Goal: Task Accomplishment & Management: Manage account settings

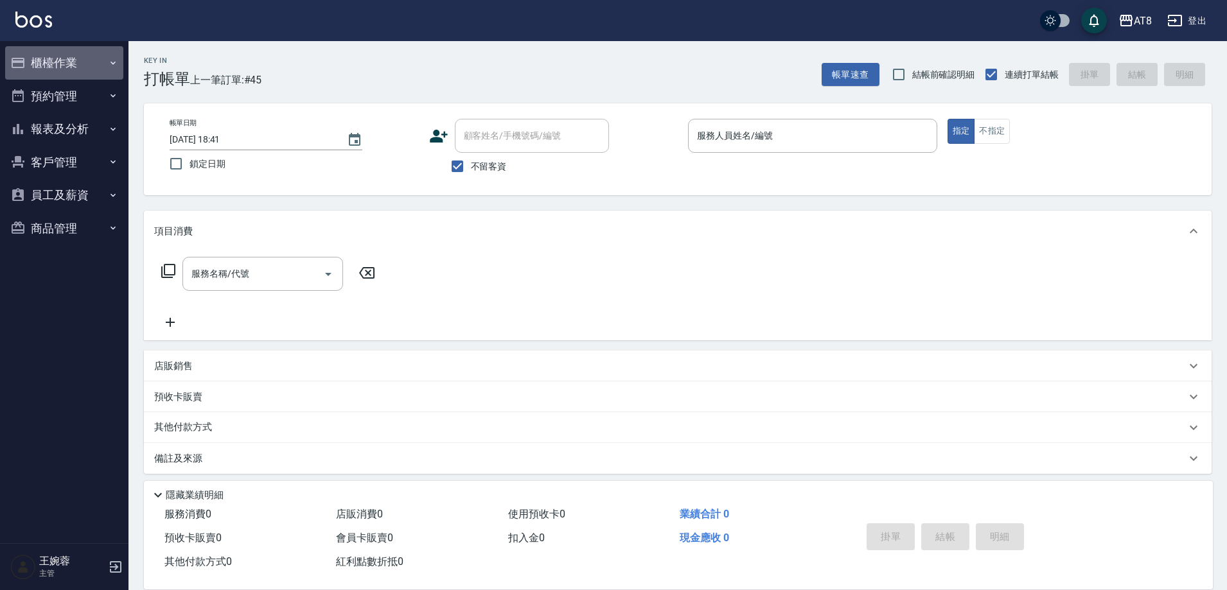
click at [96, 58] on button "櫃檯作業" at bounding box center [64, 62] width 118 height 33
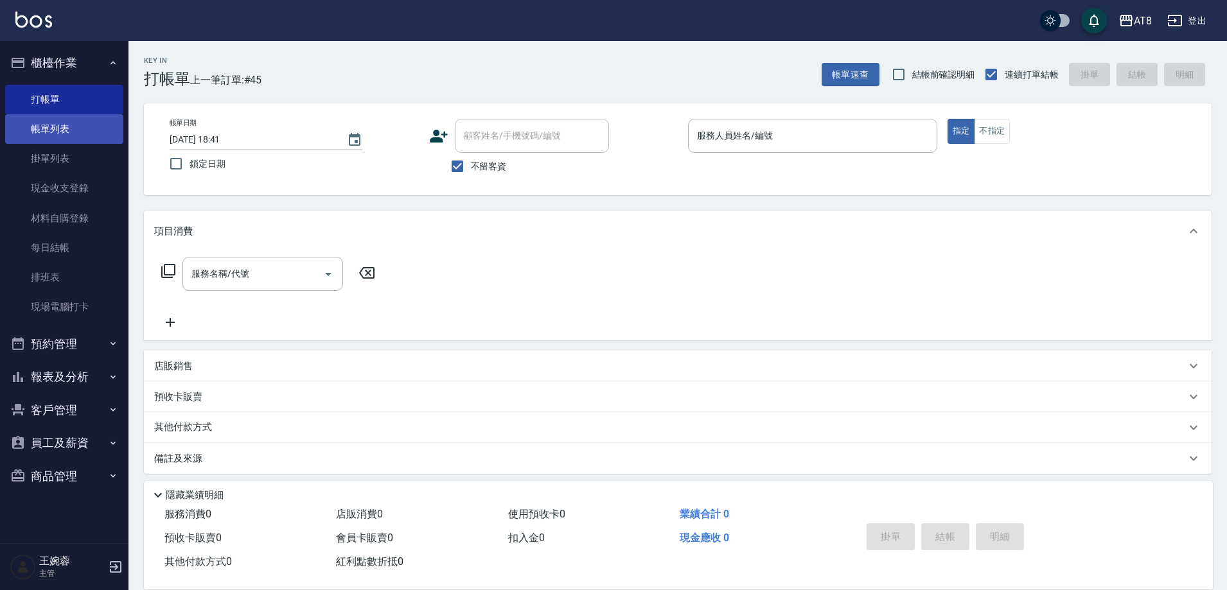
click at [87, 118] on link "帳單列表" at bounding box center [64, 129] width 118 height 30
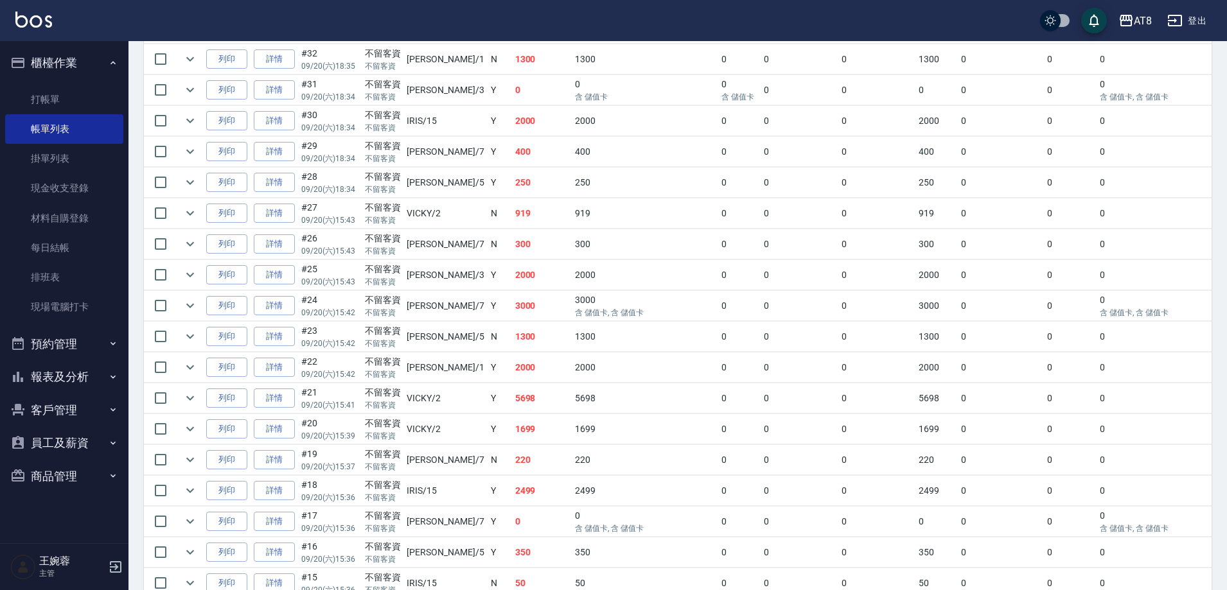
scroll to position [750, 0]
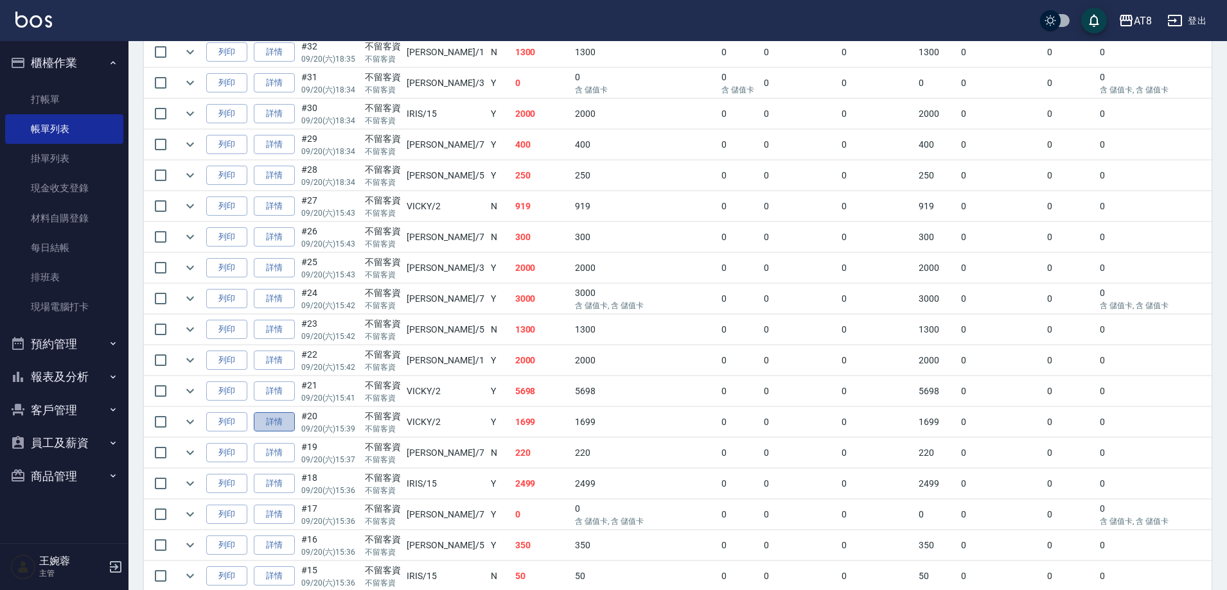
click at [283, 432] on link "詳情" at bounding box center [274, 422] width 41 height 20
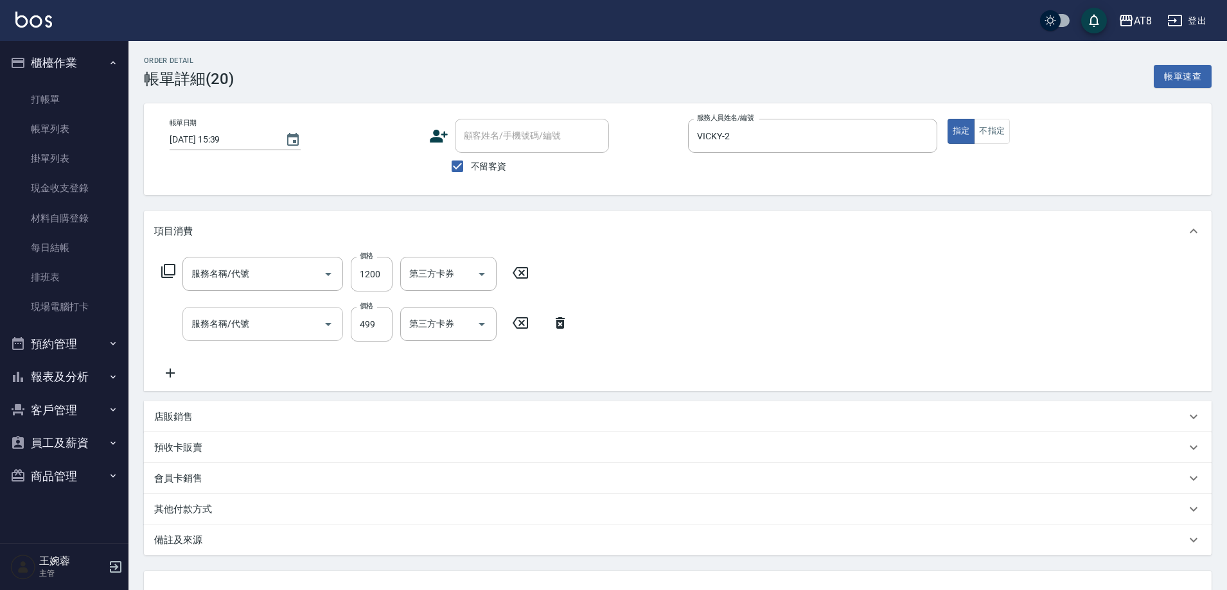
type input "2025/09/20 15:39"
checkbox input "true"
type input "VICKY-2"
type input "1200護髮(511200)"
type input "SPA499(6499)"
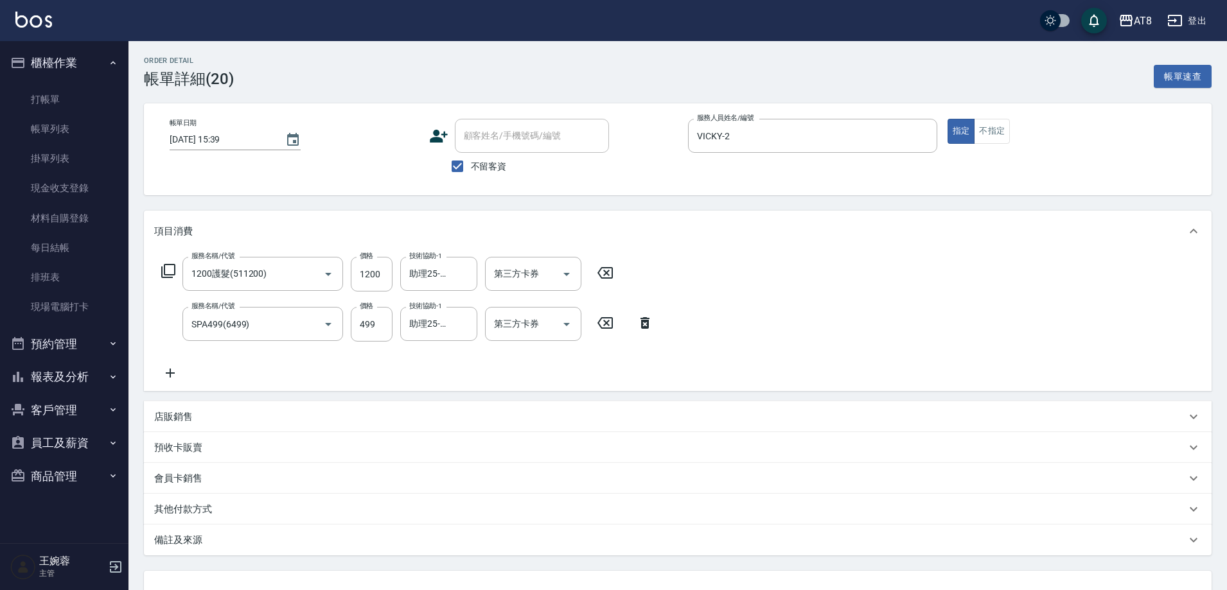
scroll to position [121, 0]
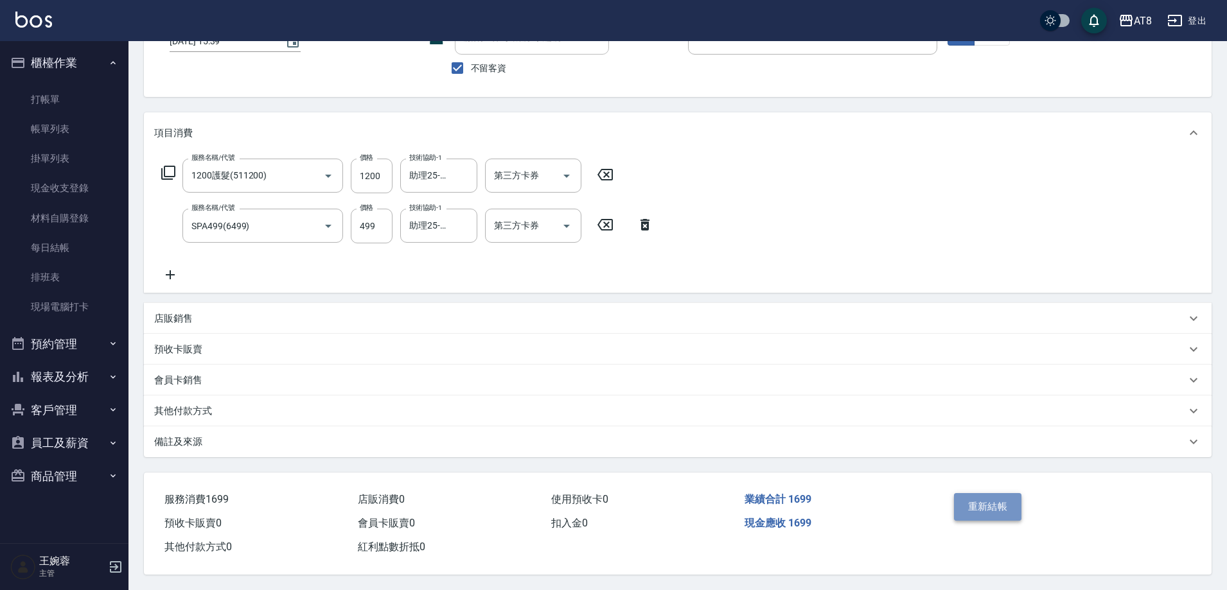
click at [980, 495] on button "重新結帳" at bounding box center [988, 506] width 68 height 27
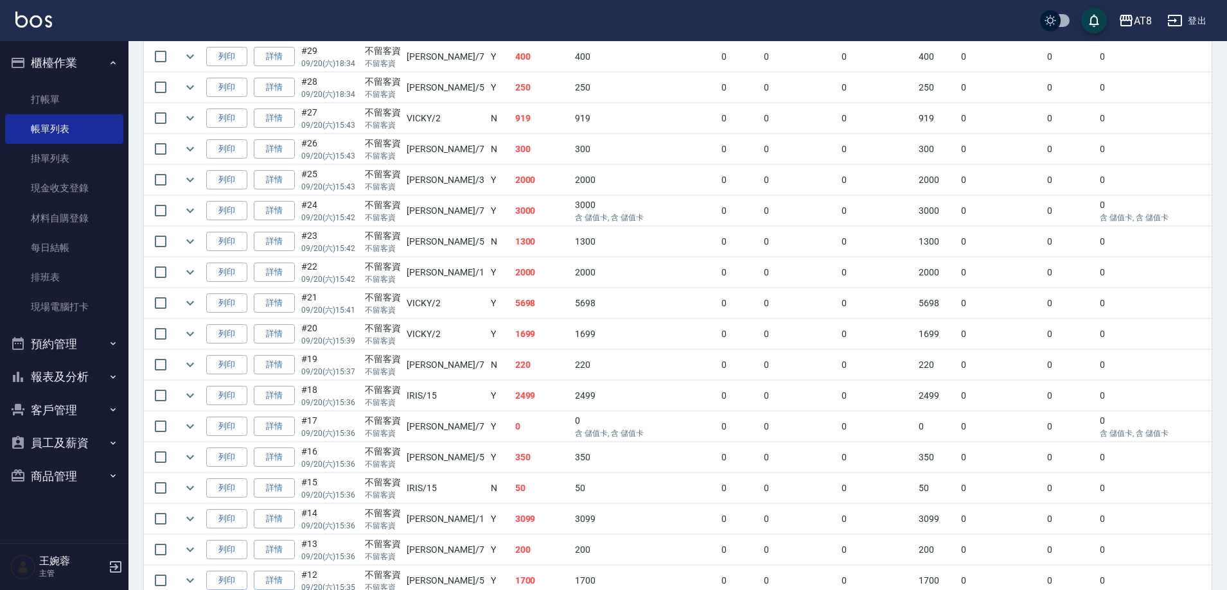
scroll to position [877, 0]
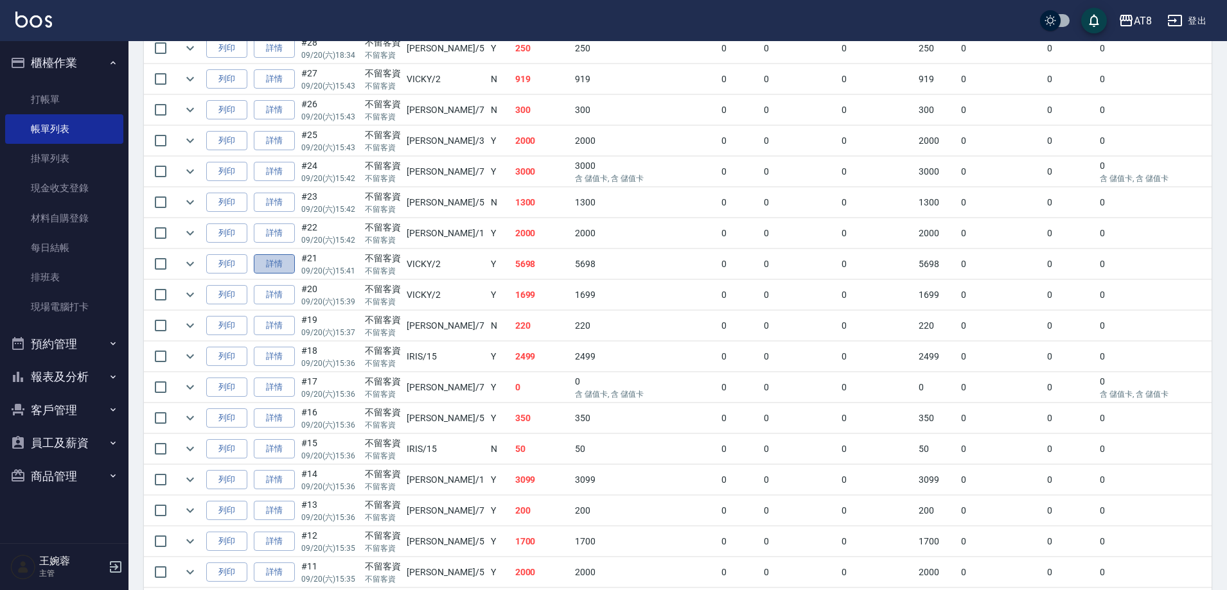
click at [285, 274] on link "詳情" at bounding box center [274, 264] width 41 height 20
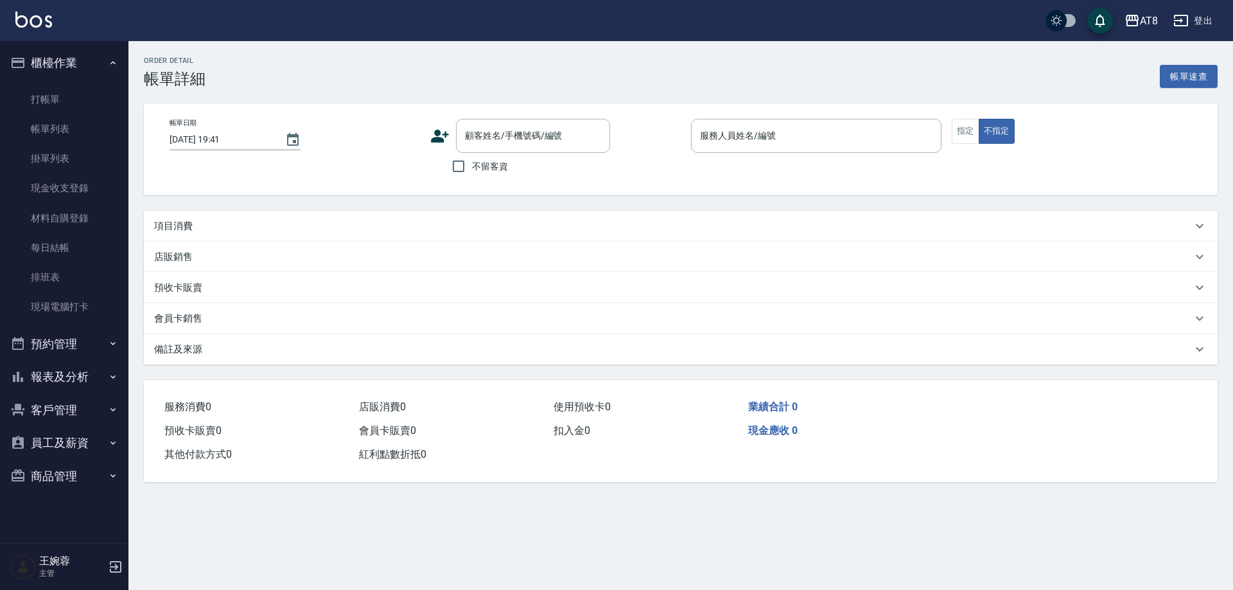
type input "2025/09/20 15:41"
checkbox input "true"
type input "VICKY-2"
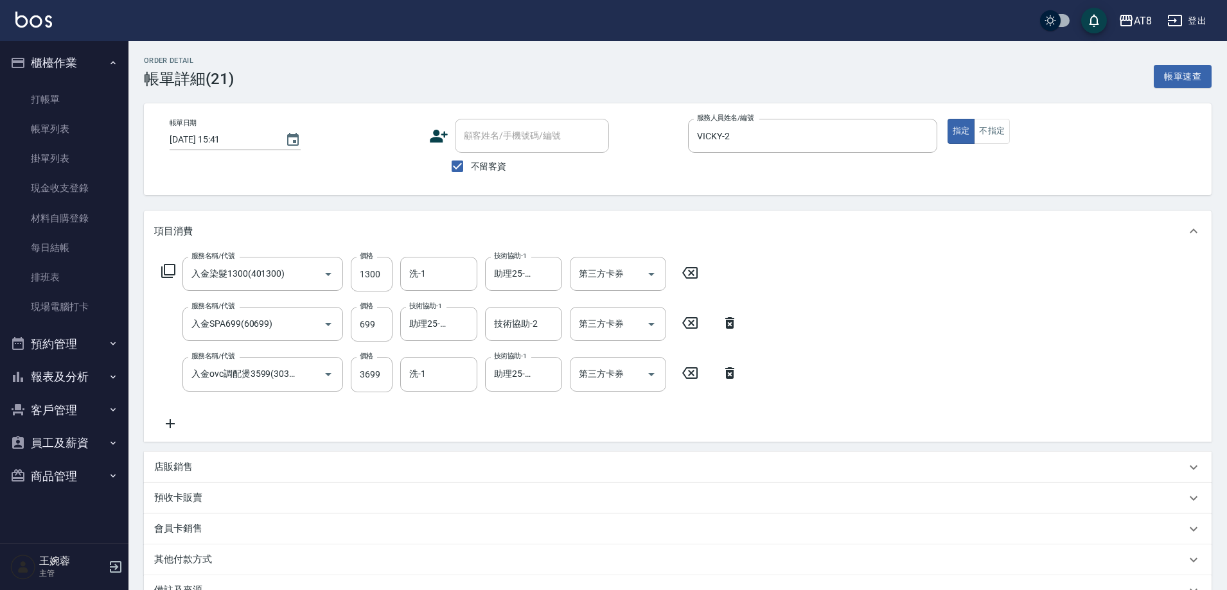
type input "入金染髮1300(401300)"
type input "入金SPA699(60699)"
type input "入金ovc調配燙3599(303599)"
click at [659, 279] on icon "Open" at bounding box center [651, 274] width 15 height 15
click at [636, 396] on span "儲值卡" at bounding box center [622, 395] width 96 height 21
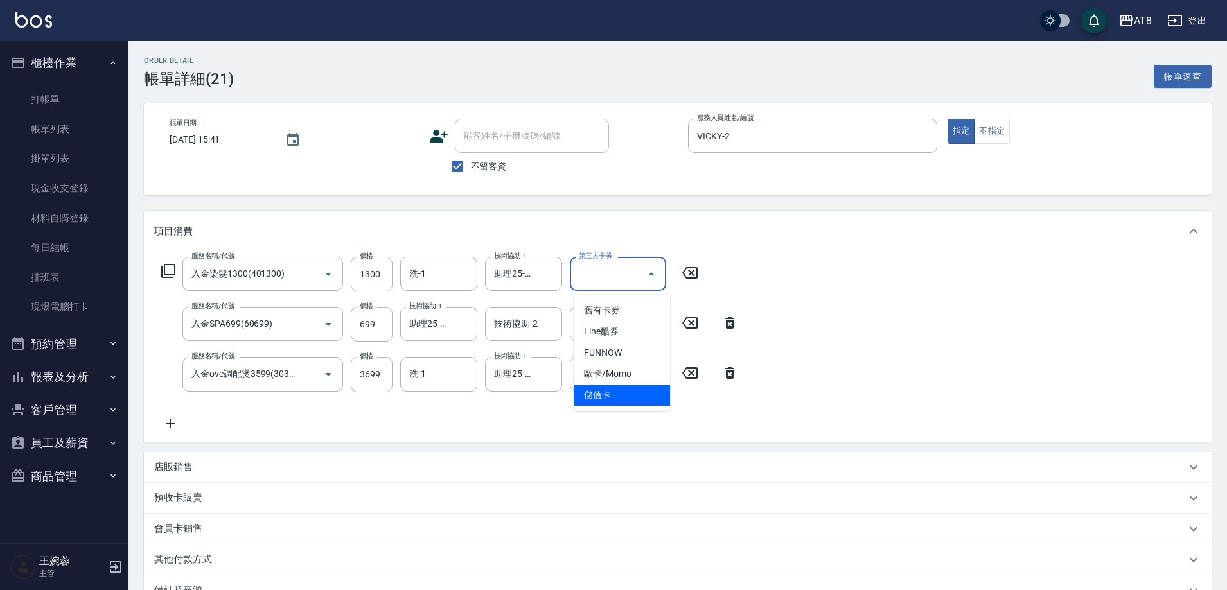
type input "儲值卡"
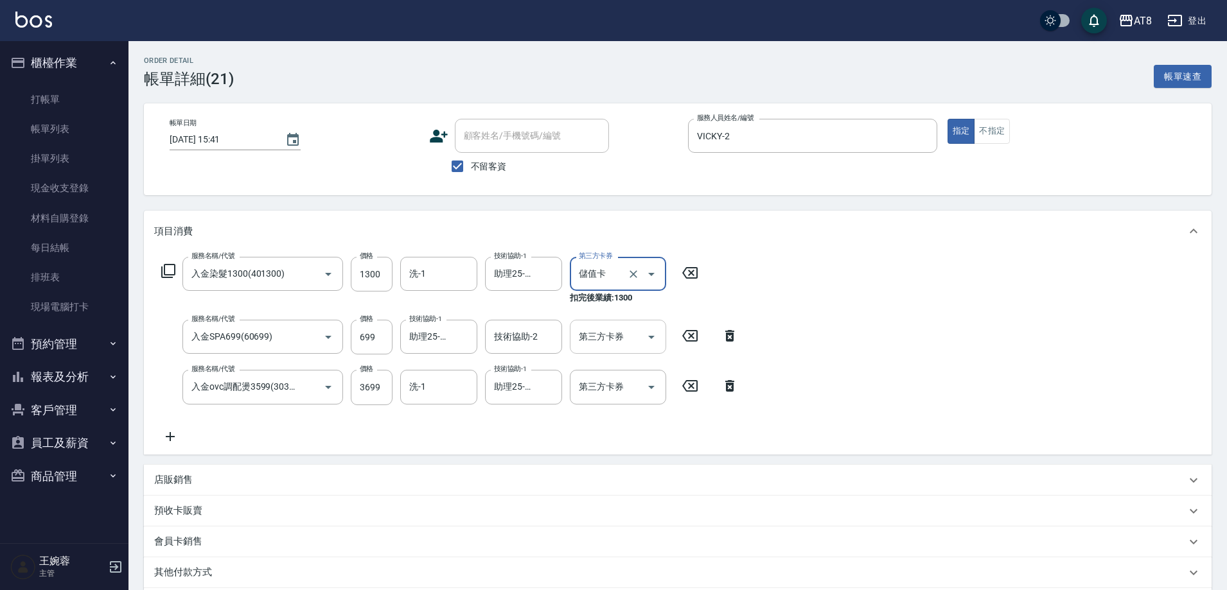
click at [653, 339] on icon "Open" at bounding box center [651, 336] width 15 height 15
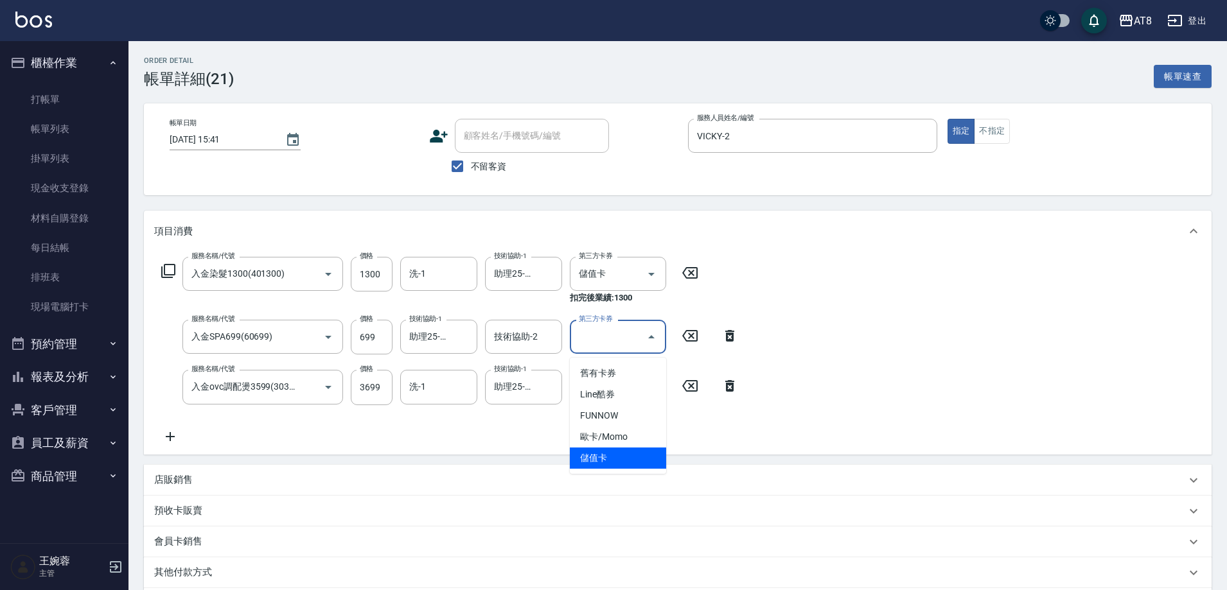
click at [632, 465] on span "儲值卡" at bounding box center [618, 458] width 96 height 21
type input "儲值卡"
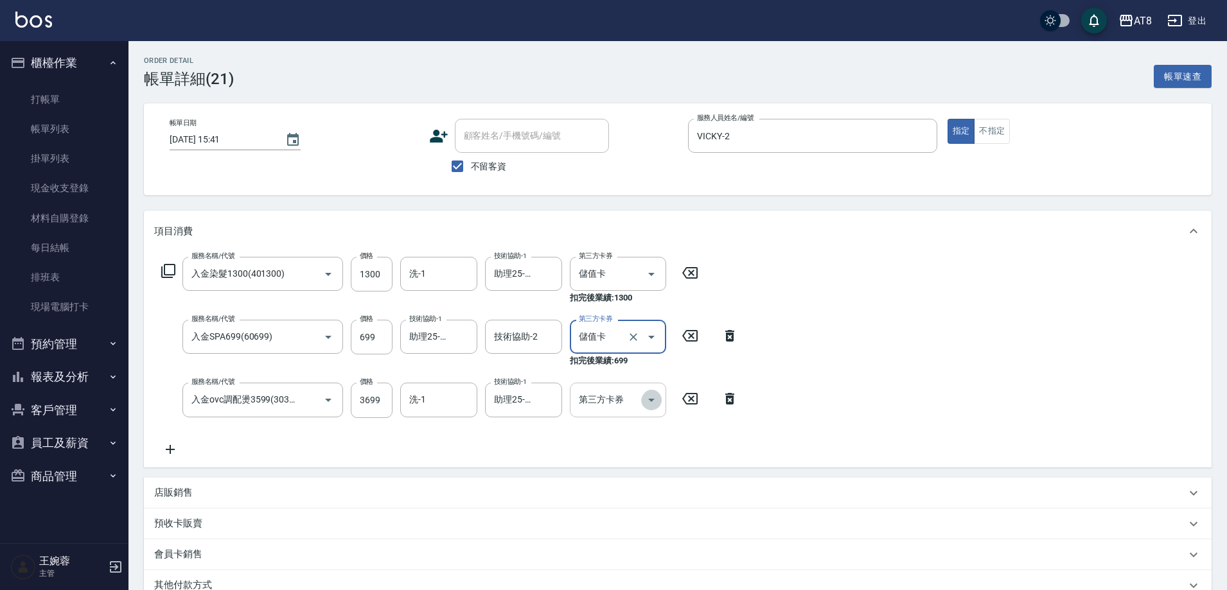
click at [654, 408] on icon "Open" at bounding box center [651, 399] width 15 height 15
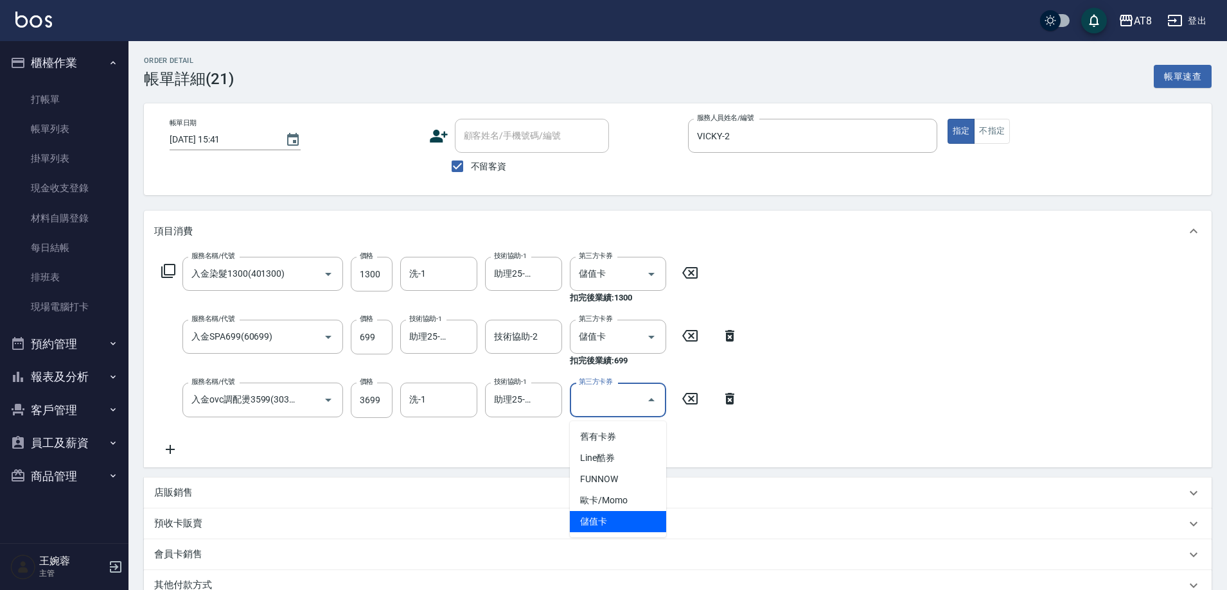
click at [629, 529] on span "儲值卡" at bounding box center [618, 521] width 96 height 21
type input "儲值卡"
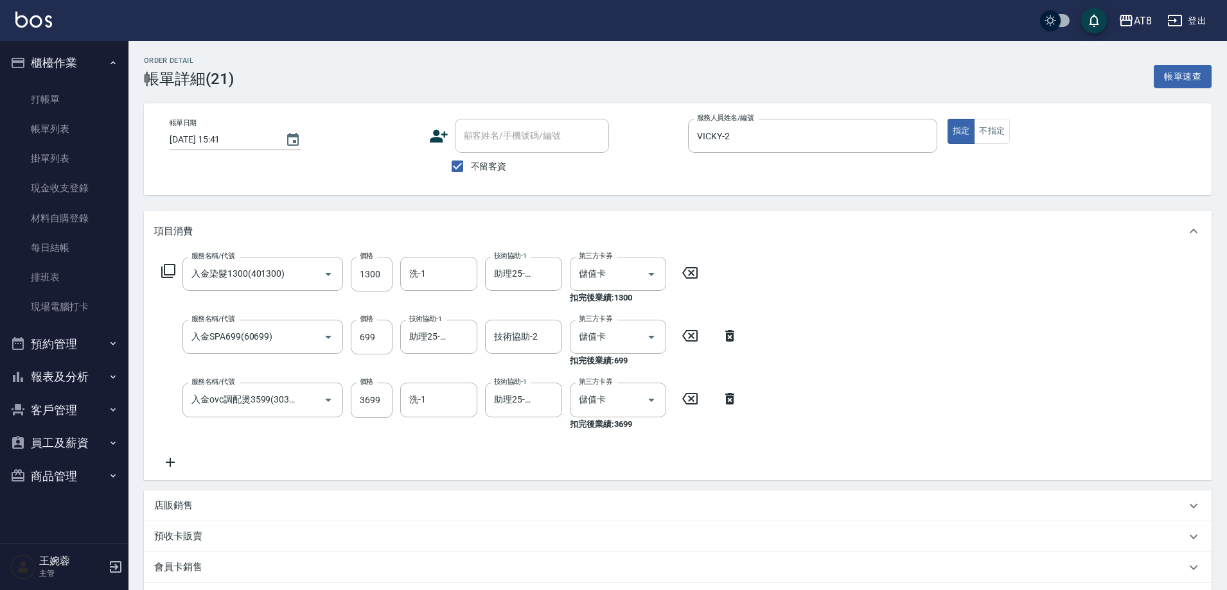
click at [171, 470] on icon at bounding box center [170, 462] width 32 height 15
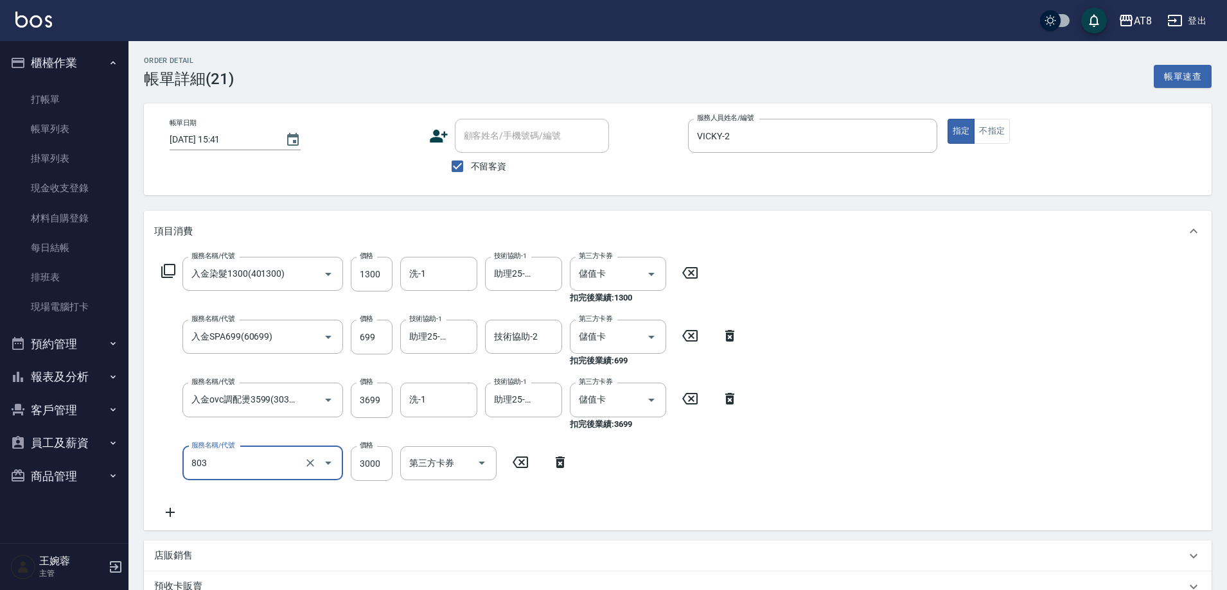
type input "頂級豪華3(803)"
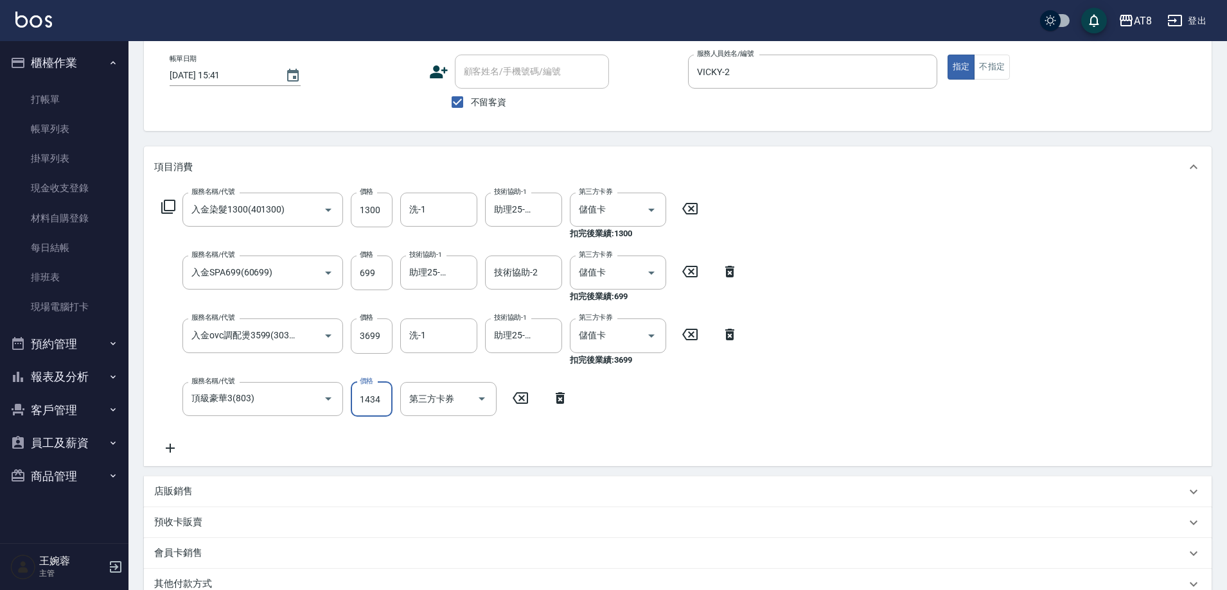
scroll to position [261, 0]
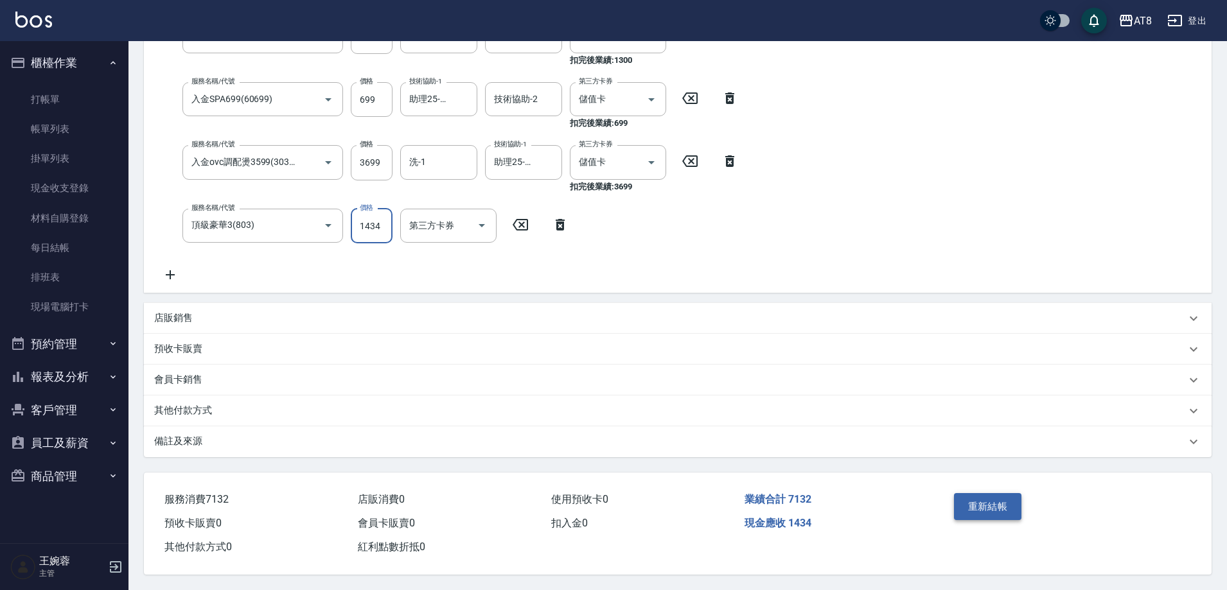
type input "1434"
click at [992, 493] on button "重新結帳" at bounding box center [988, 506] width 68 height 27
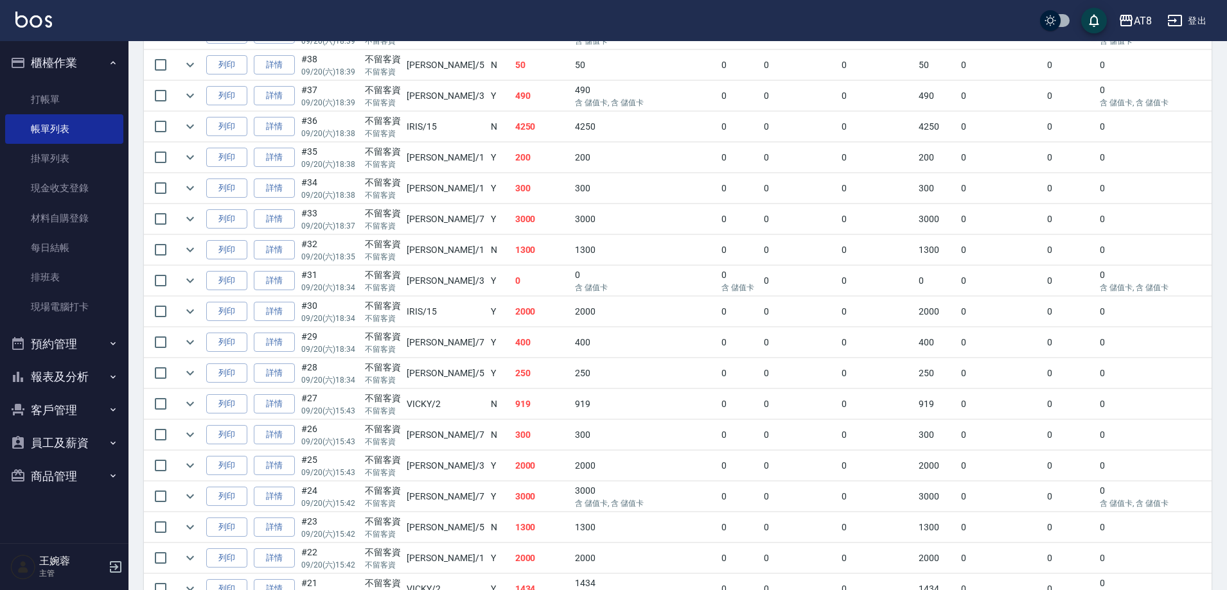
scroll to position [684, 0]
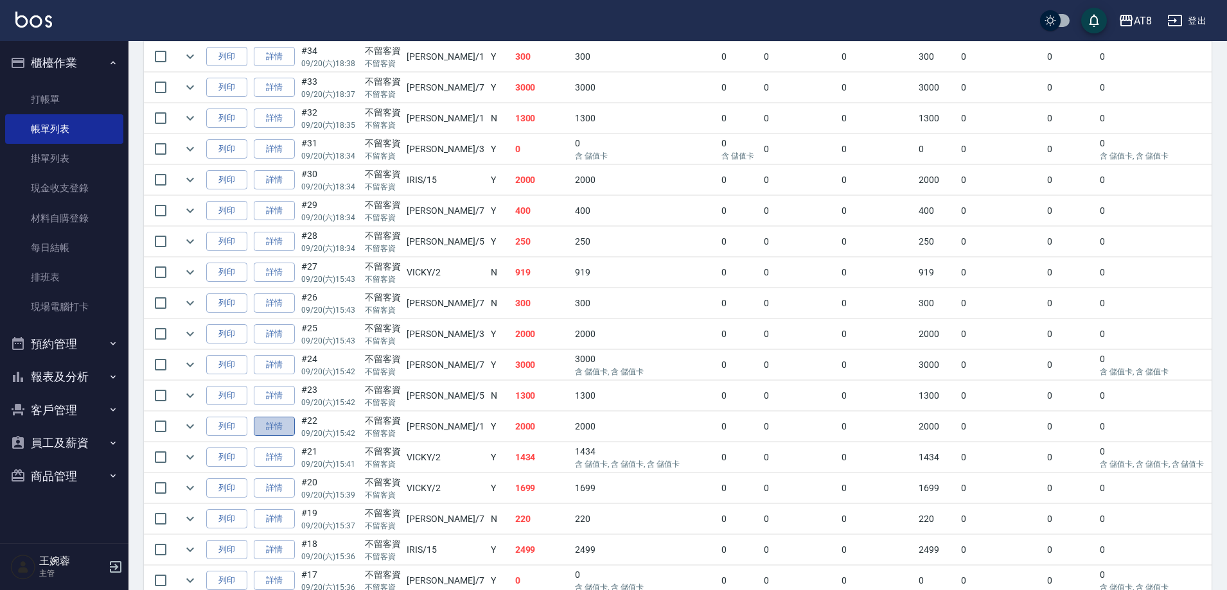
click at [283, 437] on link "詳情" at bounding box center [274, 427] width 41 height 20
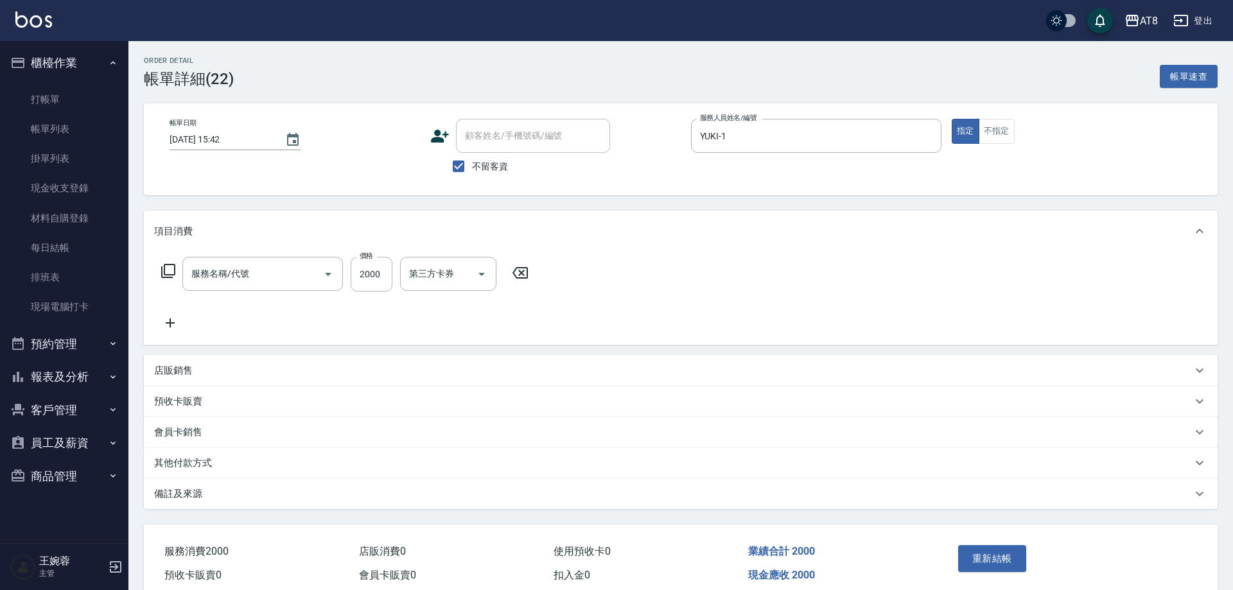
type input "2025/09/20 15:42"
checkbox input "true"
type input "YUKI-1"
type input "燙髮(32000)"
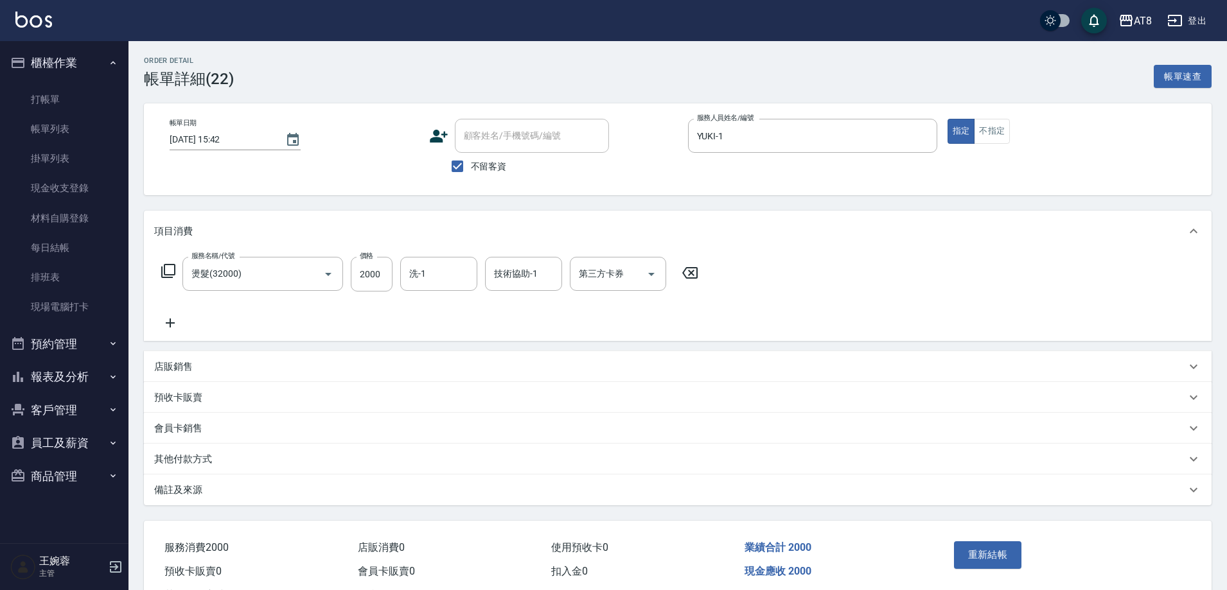
click at [696, 281] on icon at bounding box center [690, 272] width 32 height 15
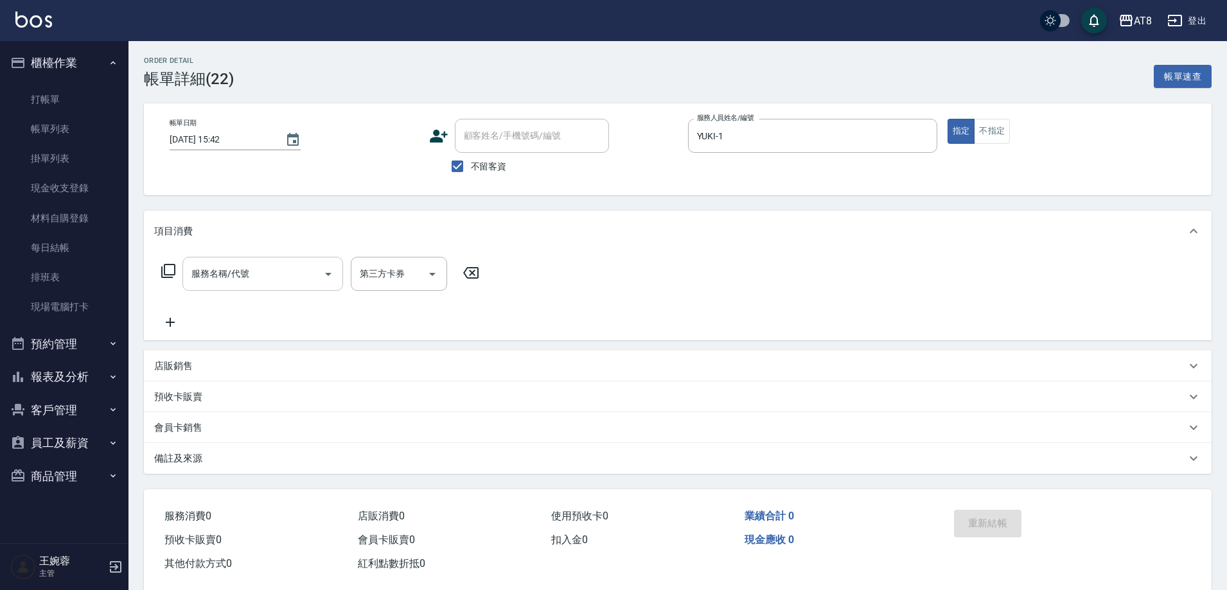
click at [280, 291] on div "服務名稱/代號" at bounding box center [262, 274] width 161 height 34
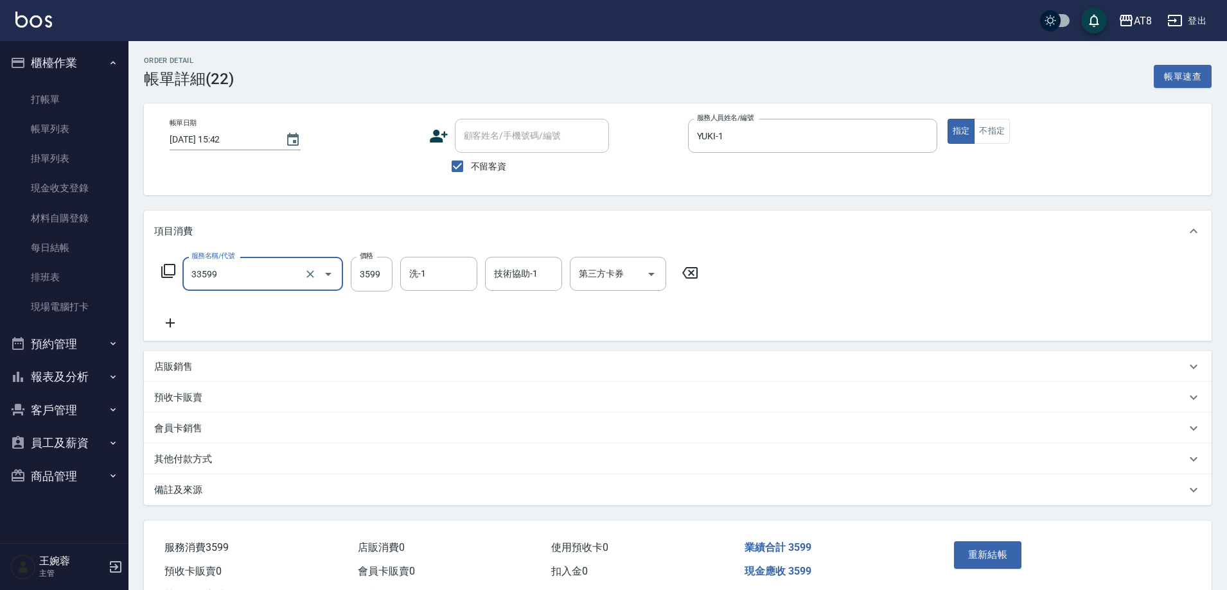
type input "ovc調配燙(33599)"
type input "3299"
click at [173, 279] on icon at bounding box center [168, 270] width 15 height 15
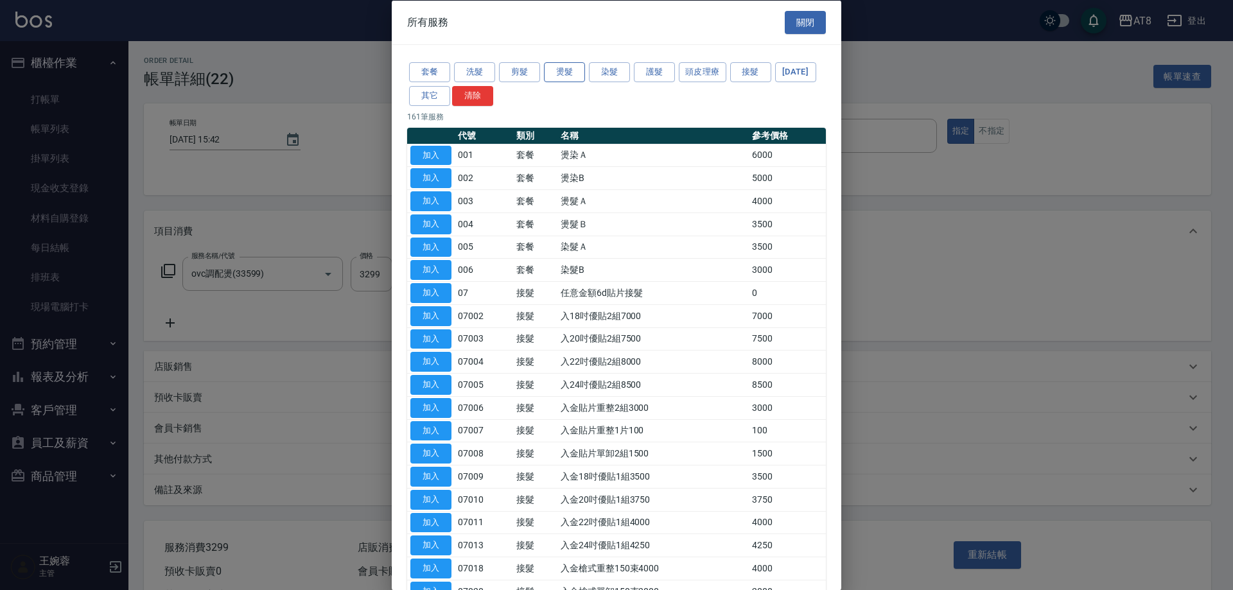
click at [561, 76] on button "燙髮" at bounding box center [564, 72] width 41 height 20
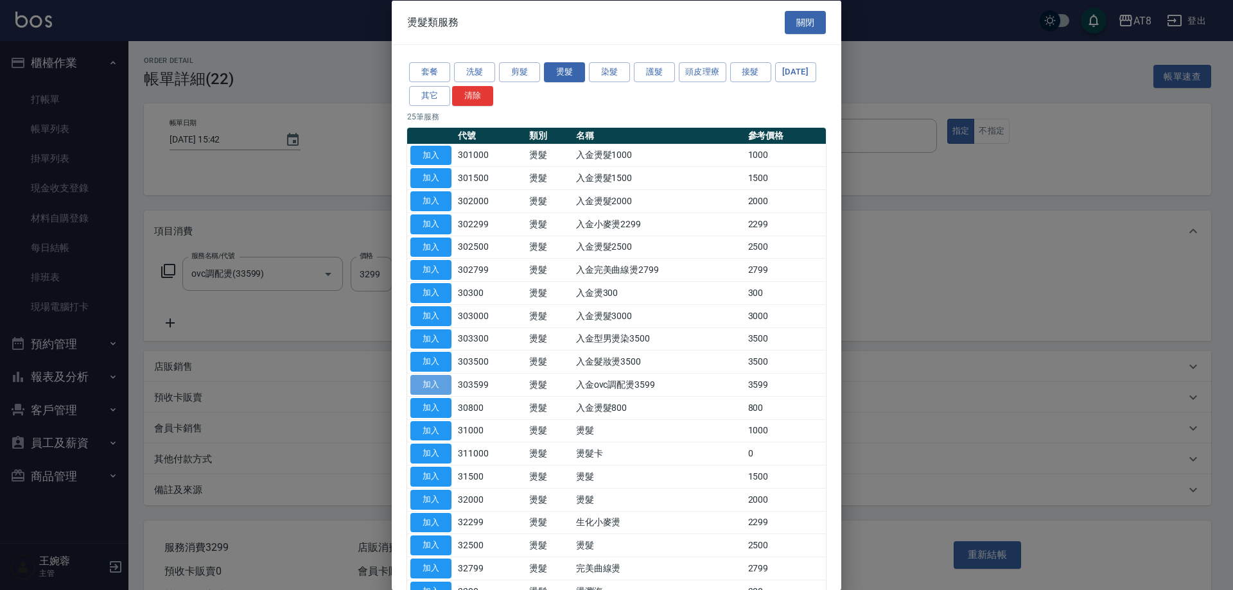
click at [414, 395] on button "加入" at bounding box center [430, 385] width 41 height 20
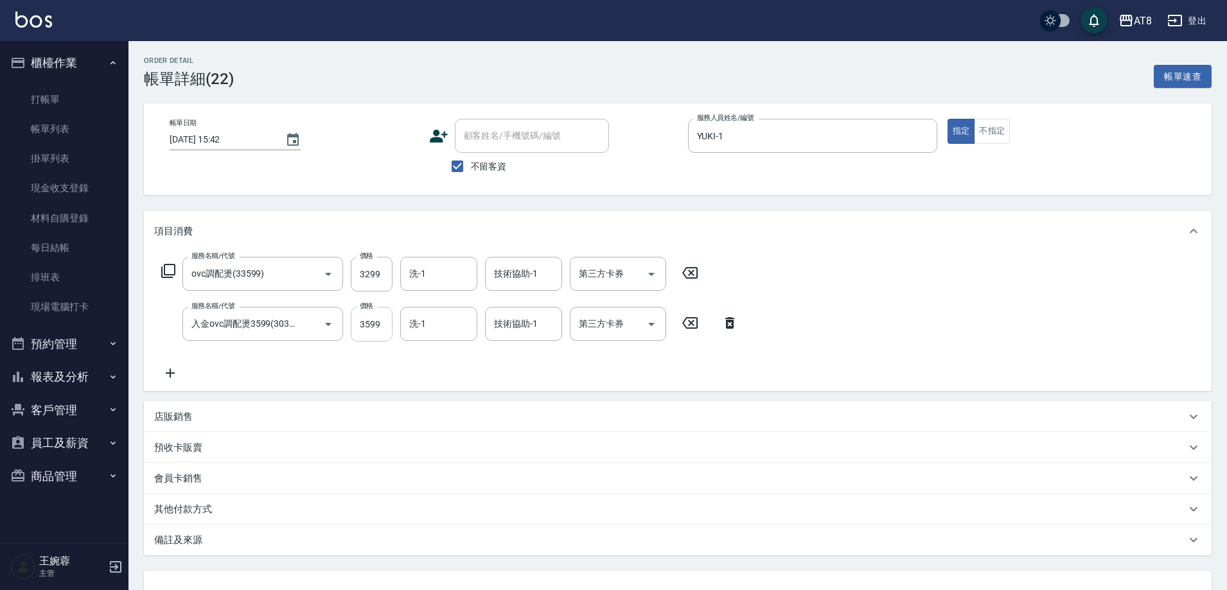
click at [386, 333] on input "3599" at bounding box center [372, 324] width 42 height 35
type input "3399"
type input "助理22-22"
click at [689, 281] on icon at bounding box center [690, 272] width 32 height 15
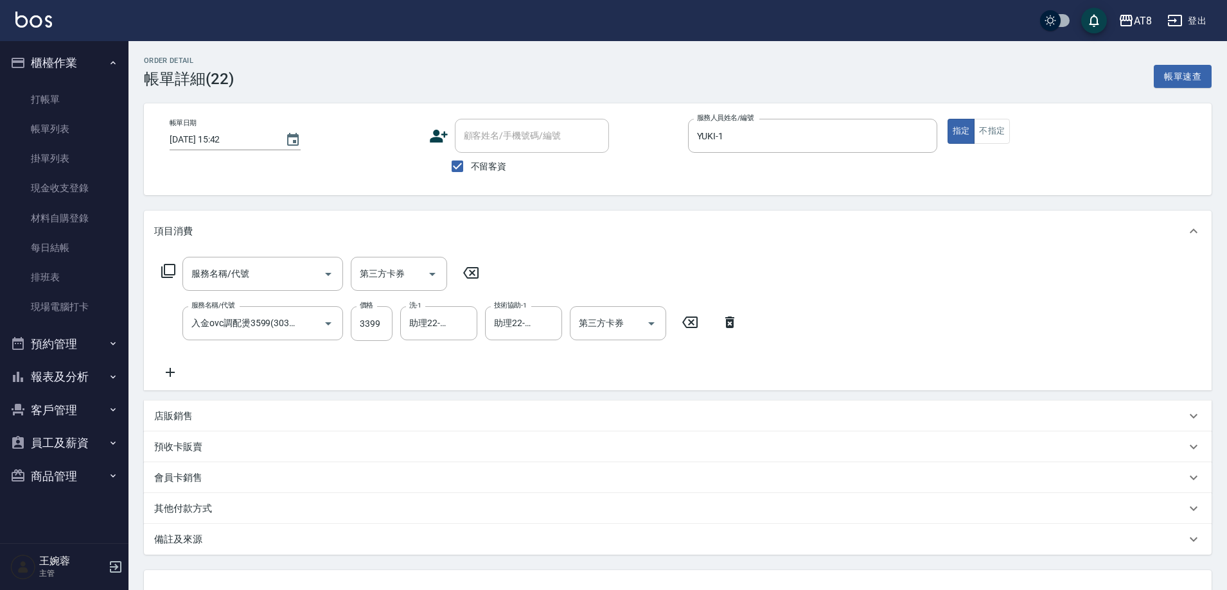
scroll to position [121, 0]
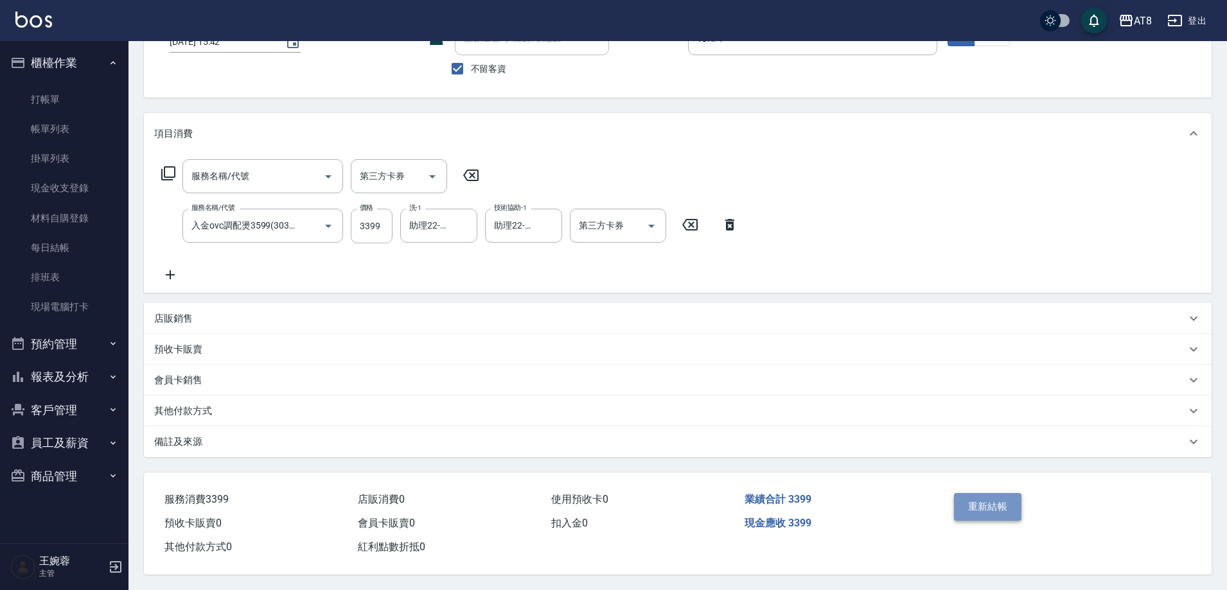
click at [997, 494] on button "重新結帳" at bounding box center [988, 506] width 68 height 27
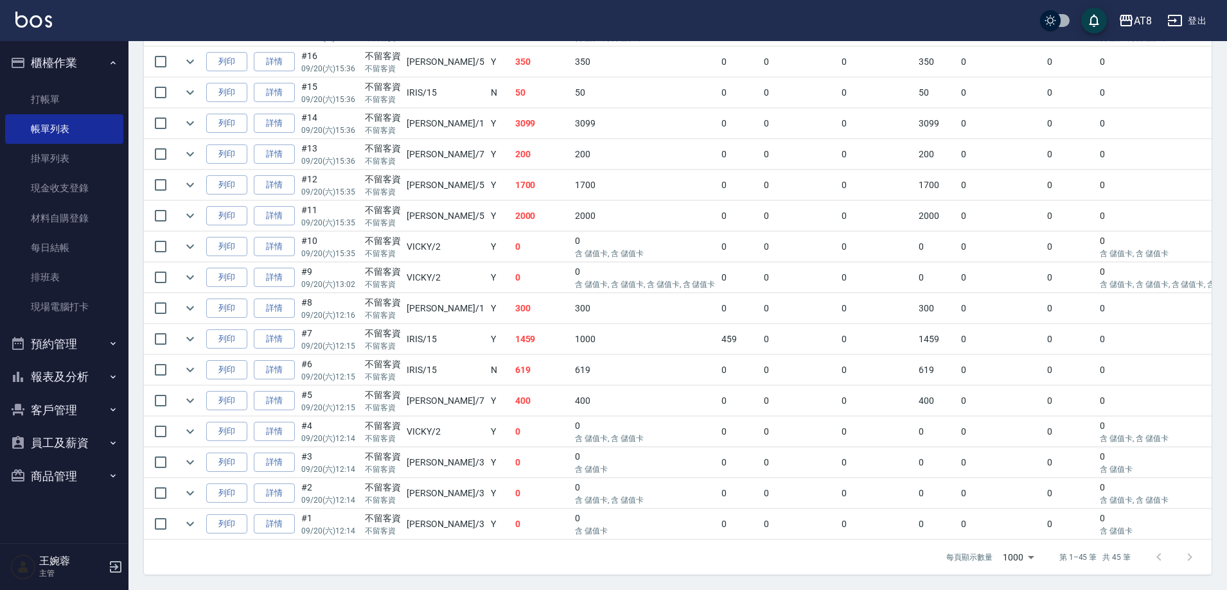
scroll to position [1359, 0]
click at [289, 411] on link "詳情" at bounding box center [274, 401] width 41 height 20
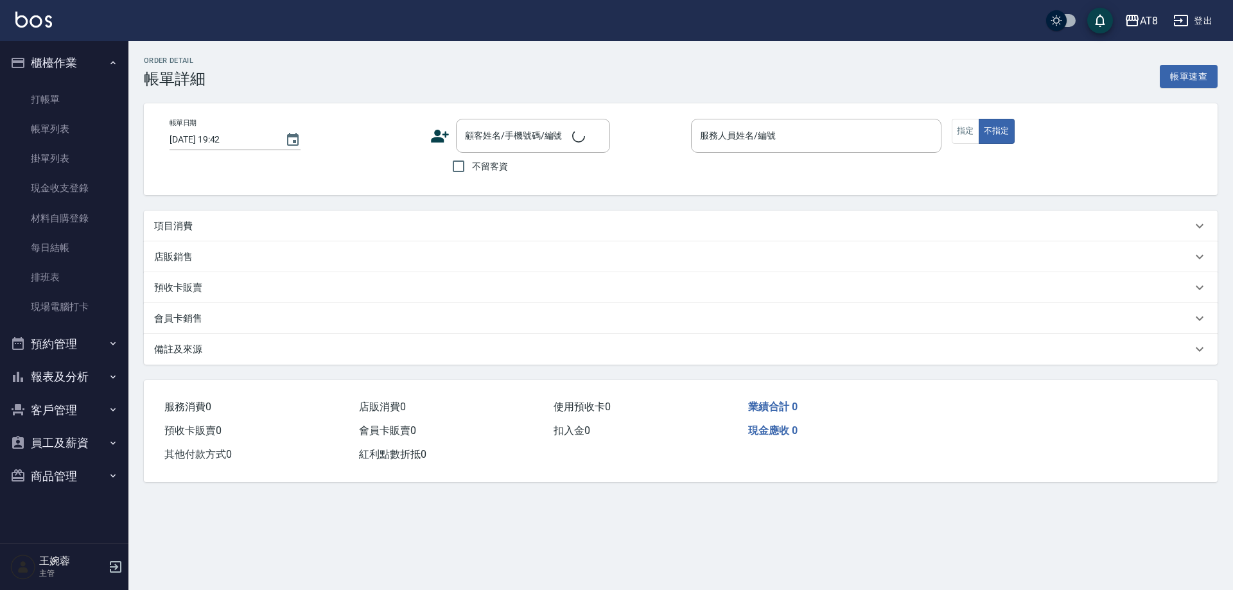
type input "2025/09/20 12:15"
checkbox input "true"
type input "NINA-7"
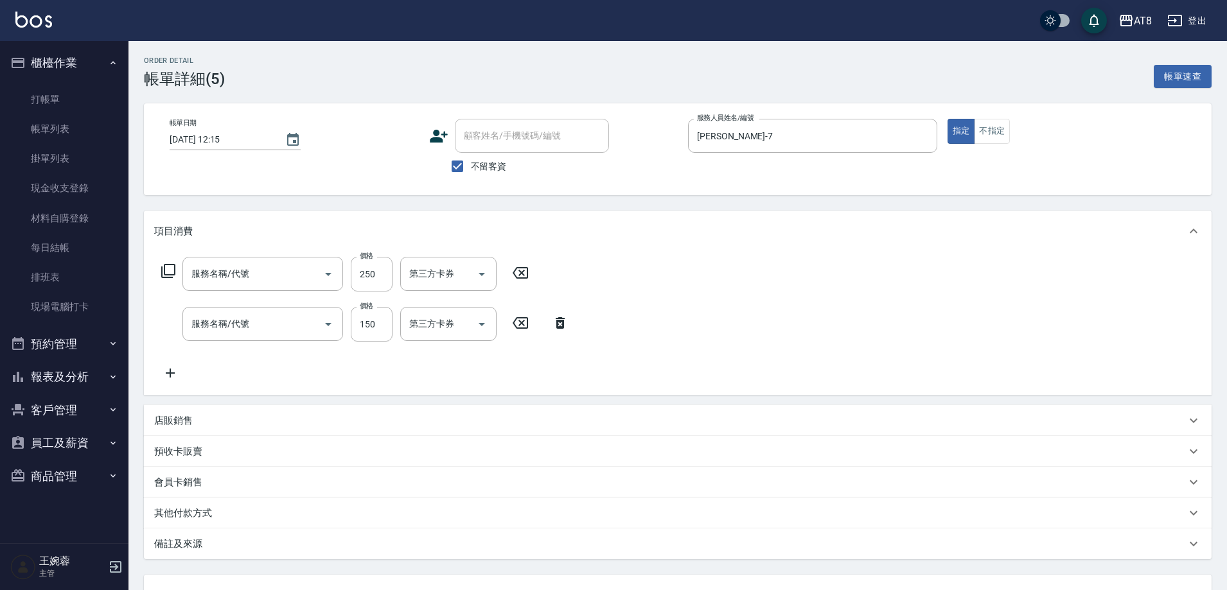
type input "剪髮(2250)"
type input "洗髮(1150)"
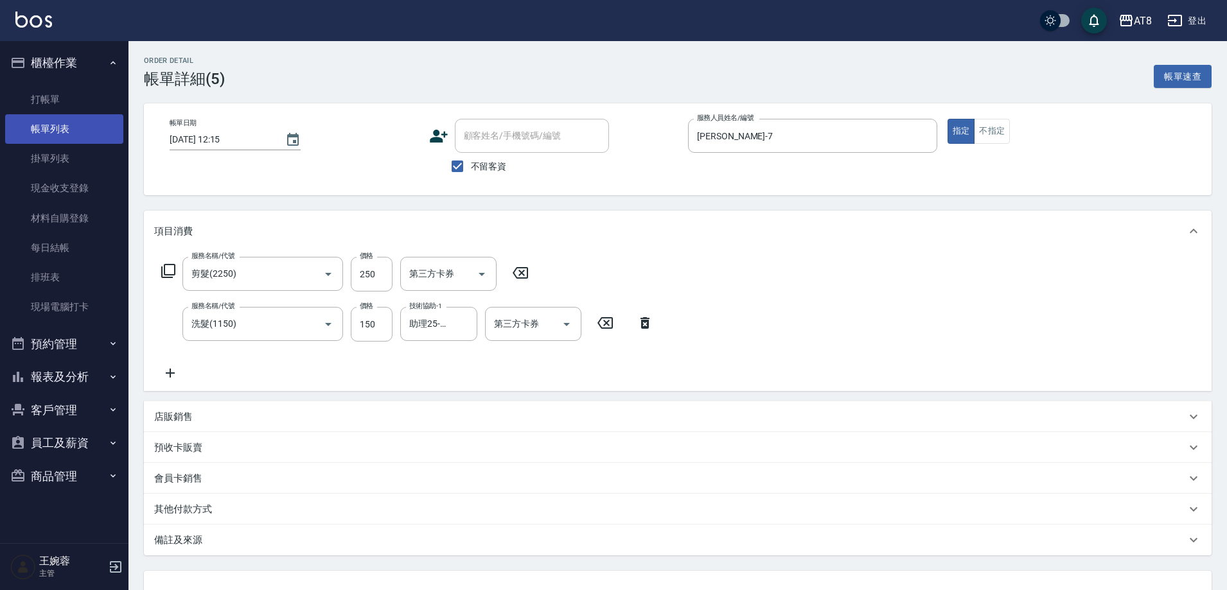
click at [73, 130] on link "帳單列表" at bounding box center [64, 129] width 118 height 30
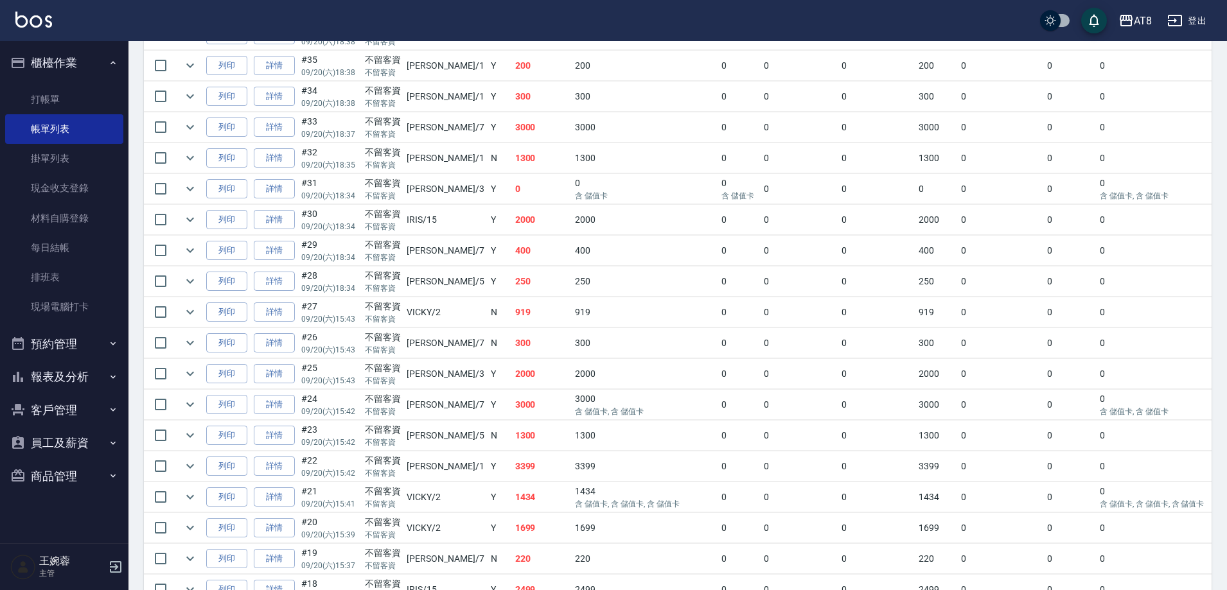
scroll to position [726, 0]
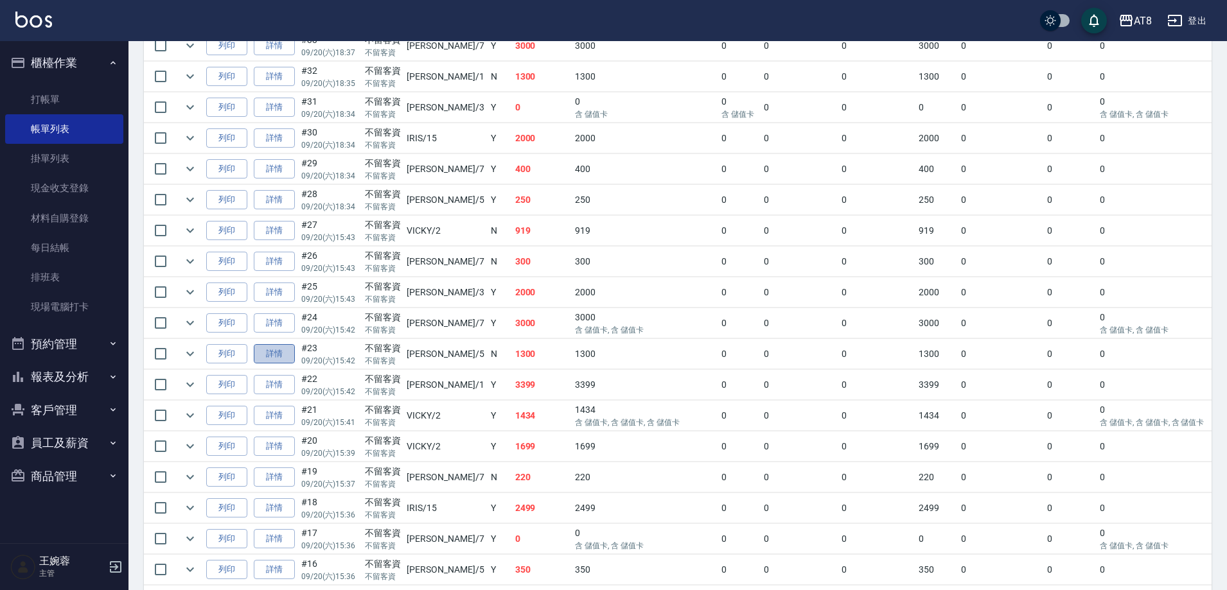
click at [295, 364] on link "詳情" at bounding box center [274, 354] width 41 height 20
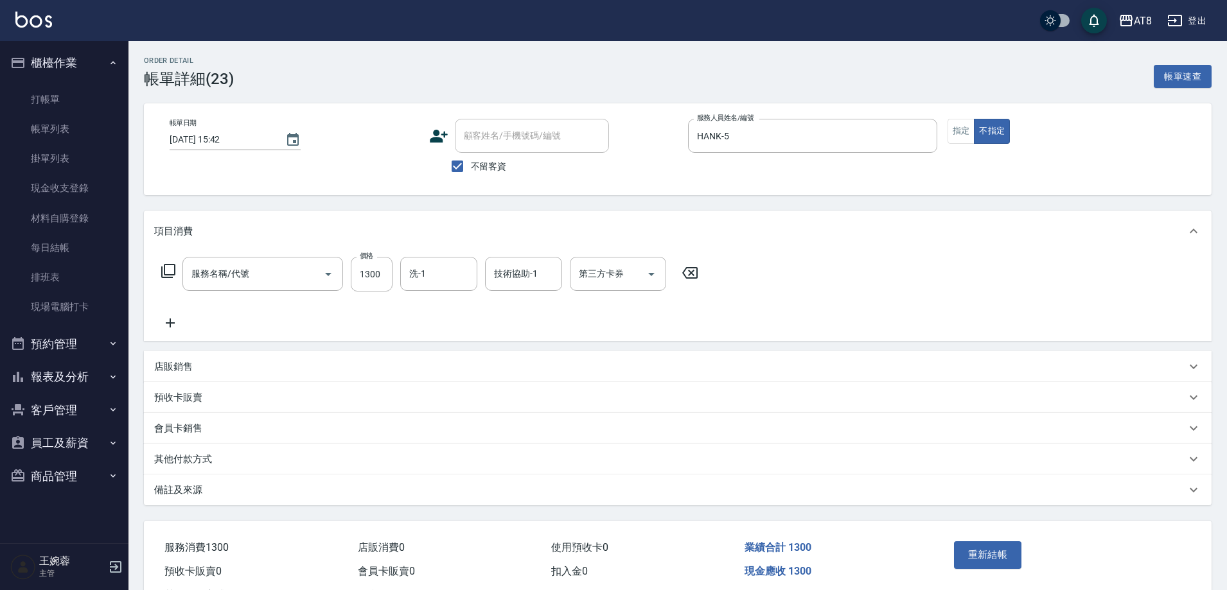
type input "2025/09/20 15:42"
checkbox input "true"
type input "HANK-5"
type input "染髮(41300)"
click at [697, 279] on icon at bounding box center [689, 273] width 15 height 12
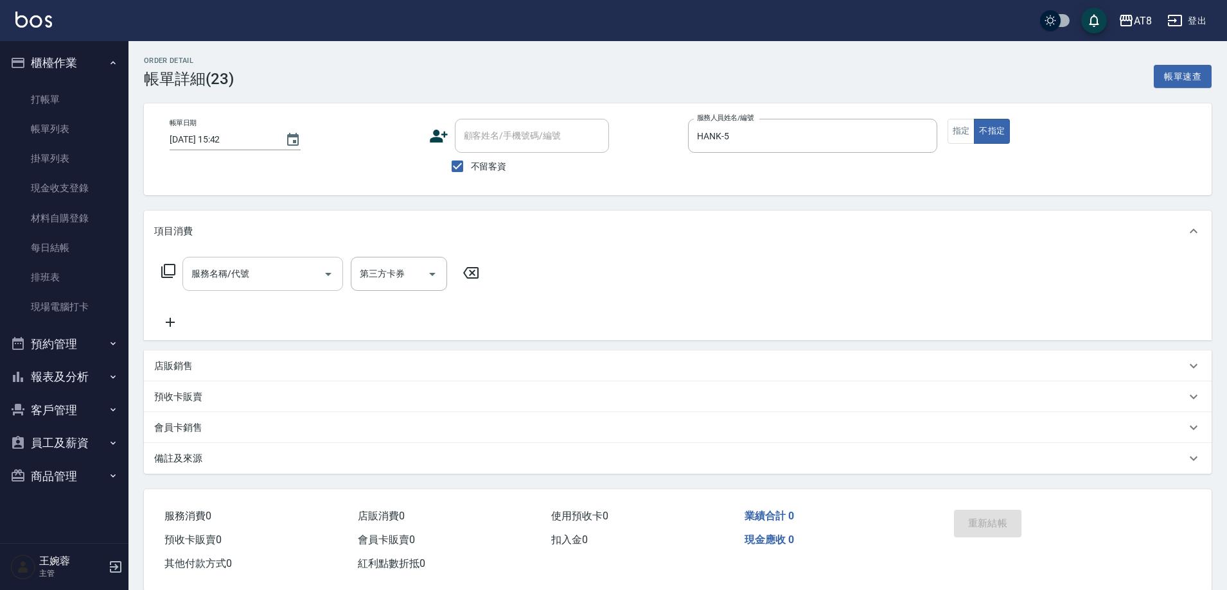
click at [266, 280] on input "服務名稱/代號" at bounding box center [253, 274] width 130 height 22
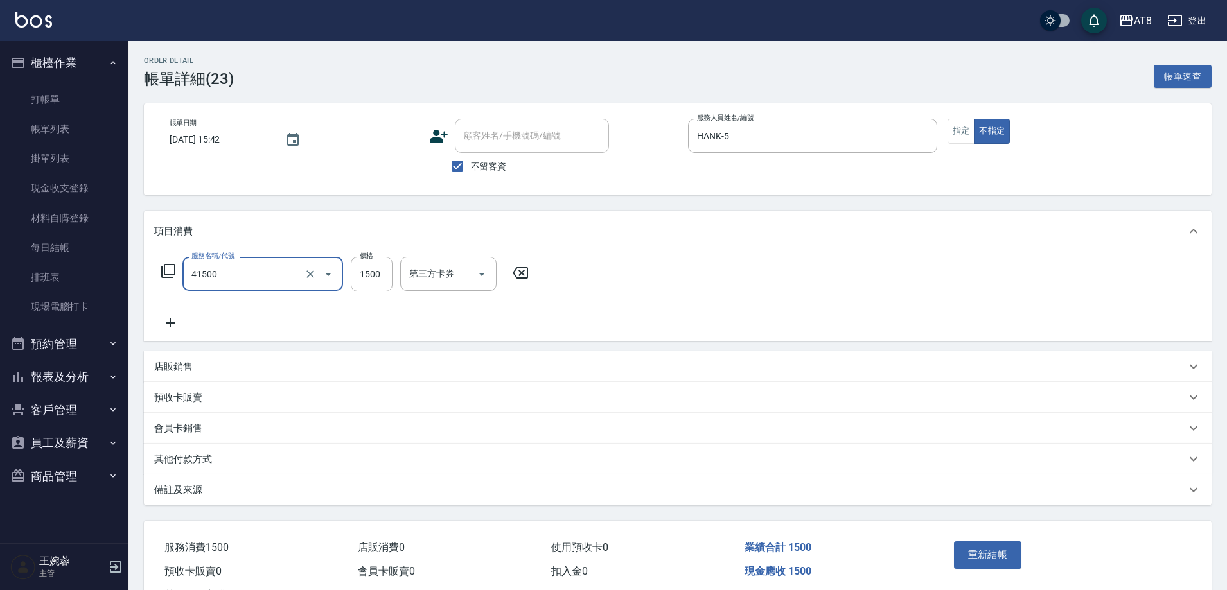
type input "染髮(41500)"
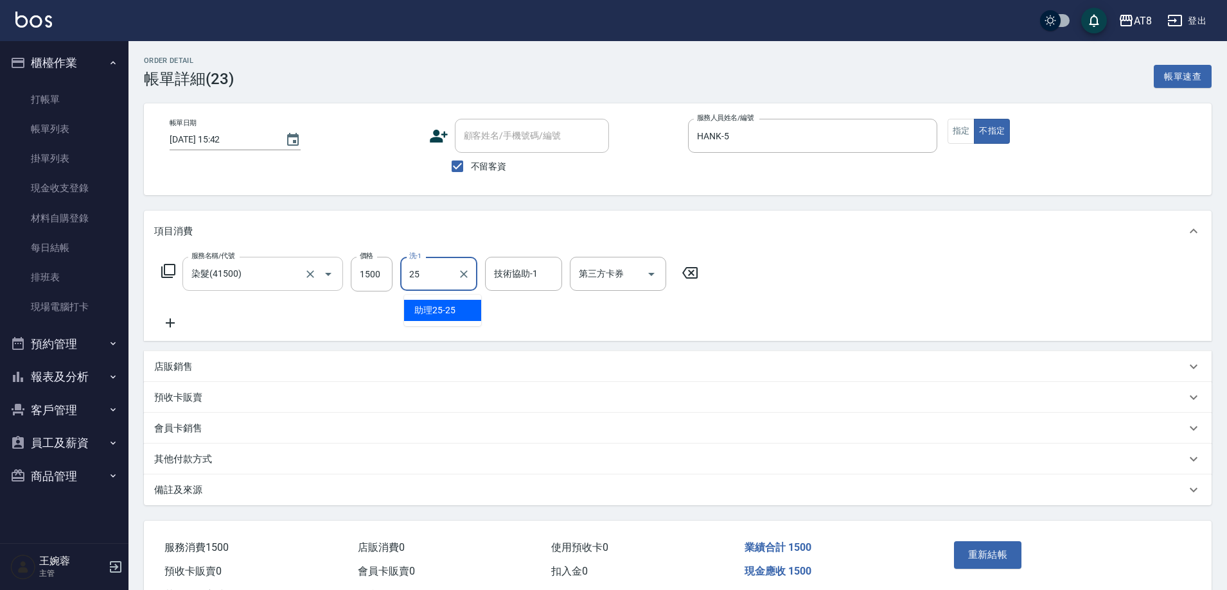
type input "助理25-25"
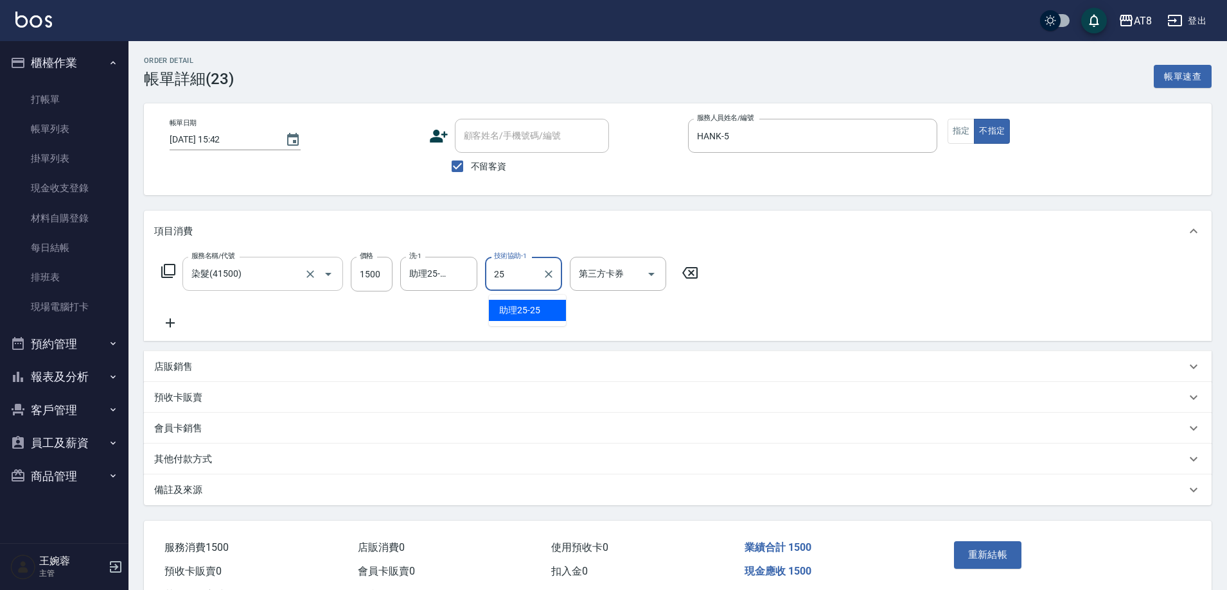
type input "助理25-25"
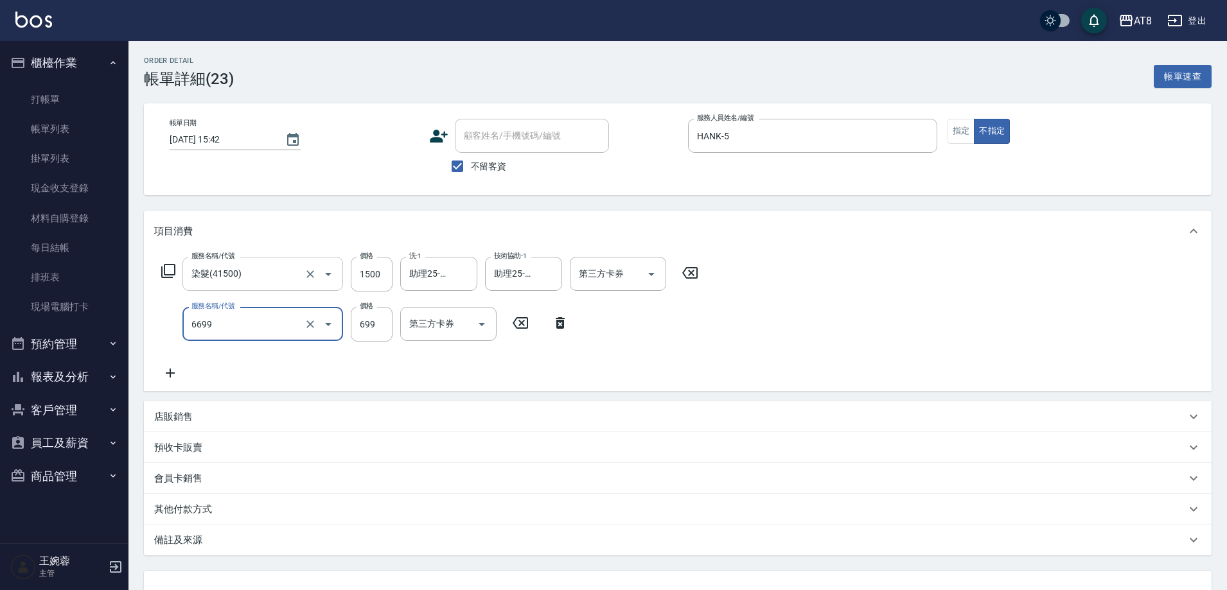
type input "SPA699(6699)"
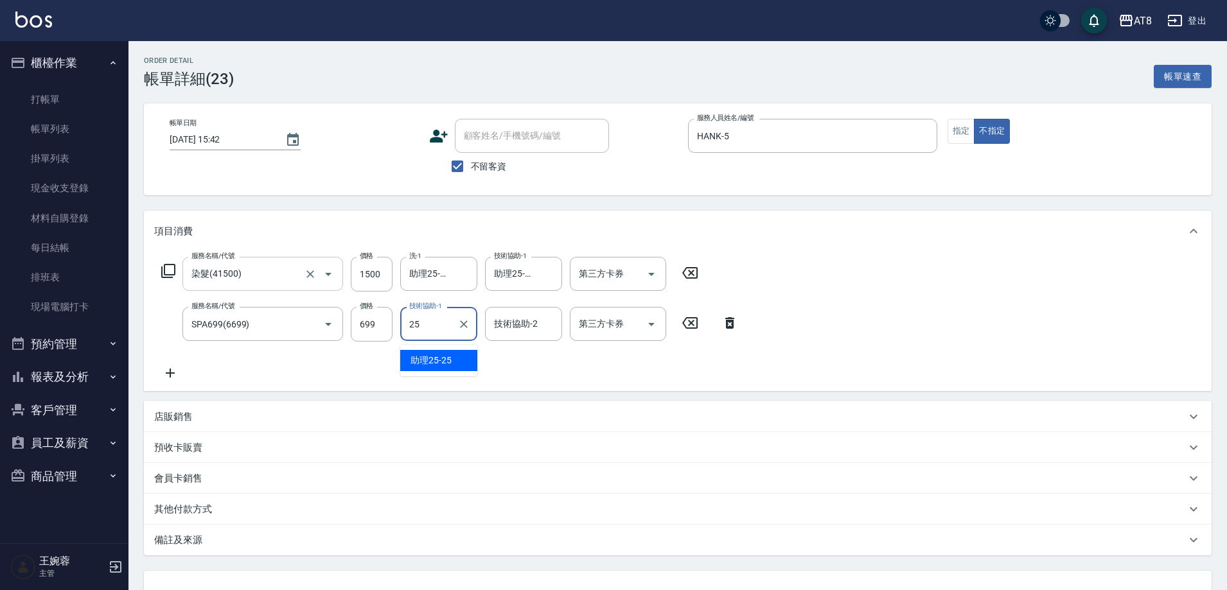
type input "助理25-25"
click at [175, 279] on icon at bounding box center [168, 270] width 15 height 15
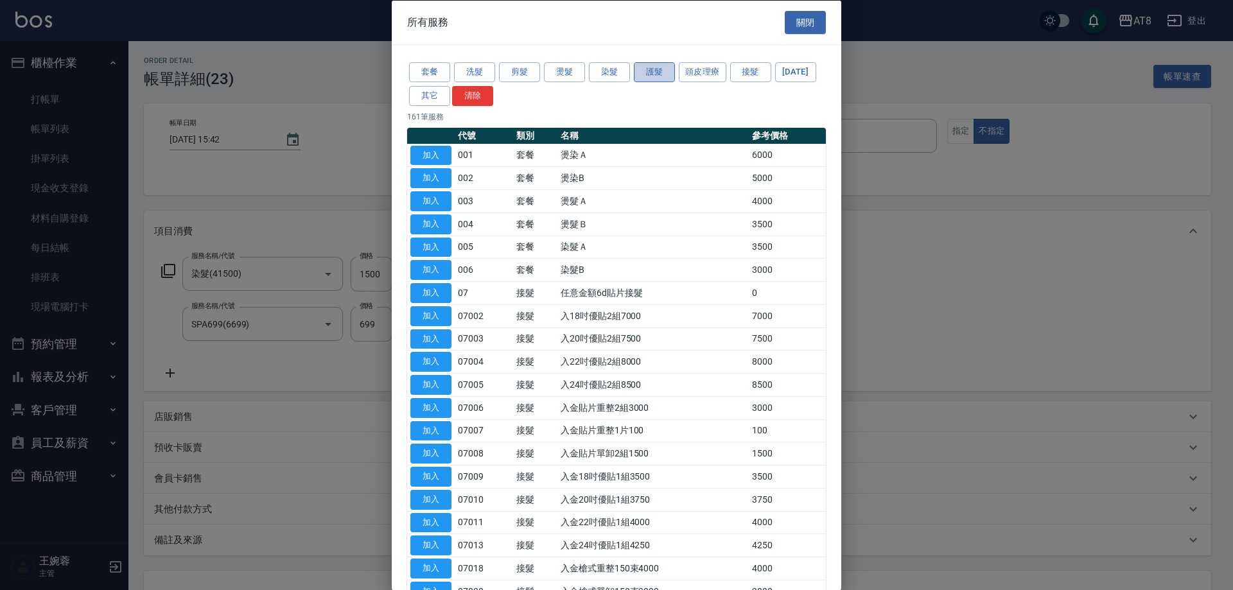
click at [647, 79] on button "護髮" at bounding box center [654, 72] width 41 height 20
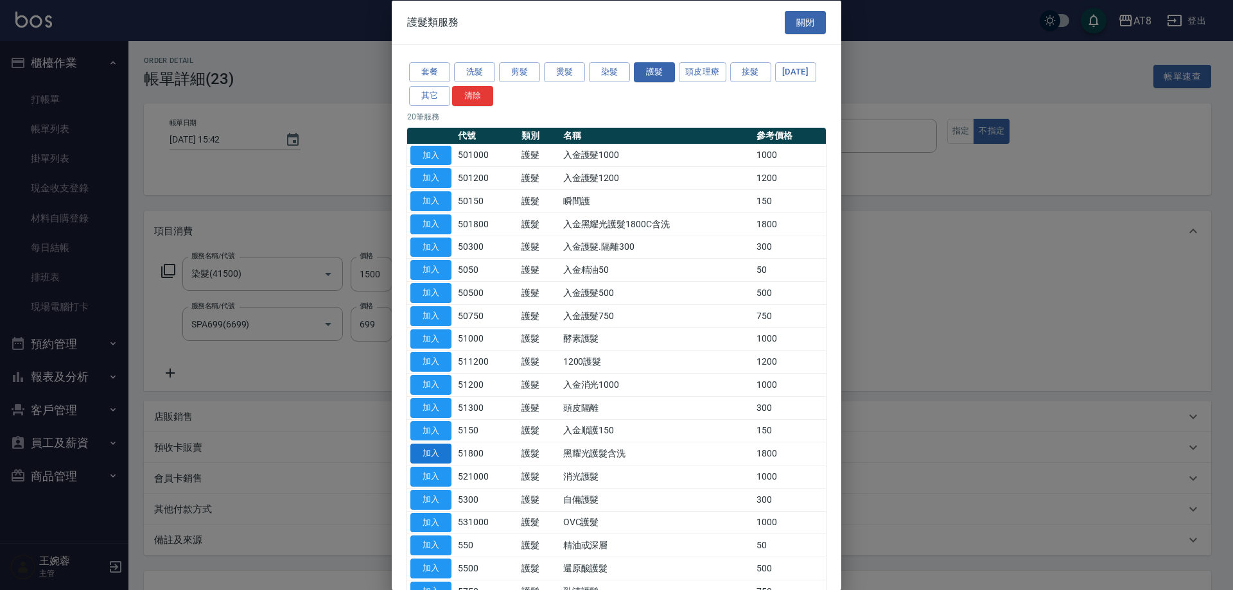
click at [443, 464] on button "加入" at bounding box center [430, 454] width 41 height 20
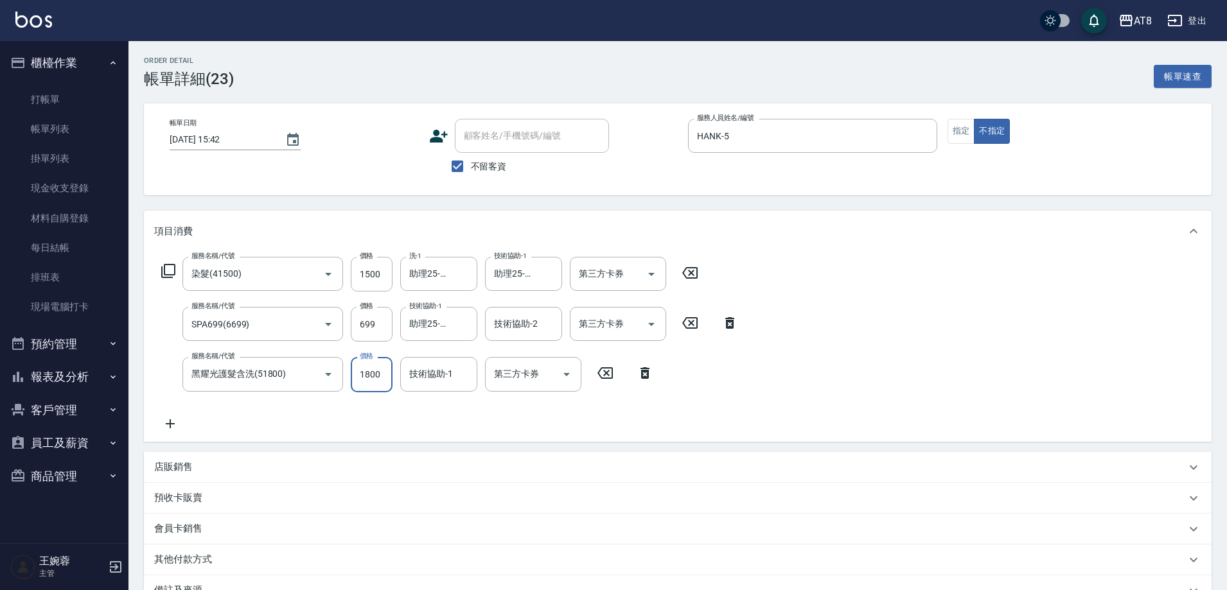
click at [374, 392] on input "1800" at bounding box center [372, 374] width 42 height 35
type input "1500"
type input "助理25-25"
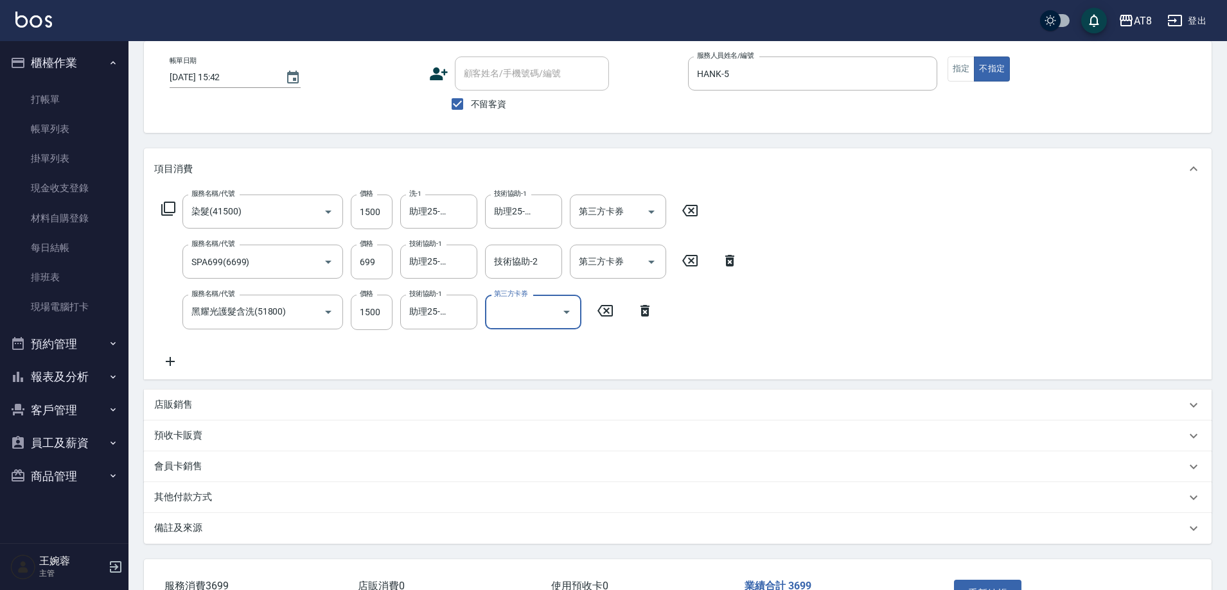
scroll to position [172, 0]
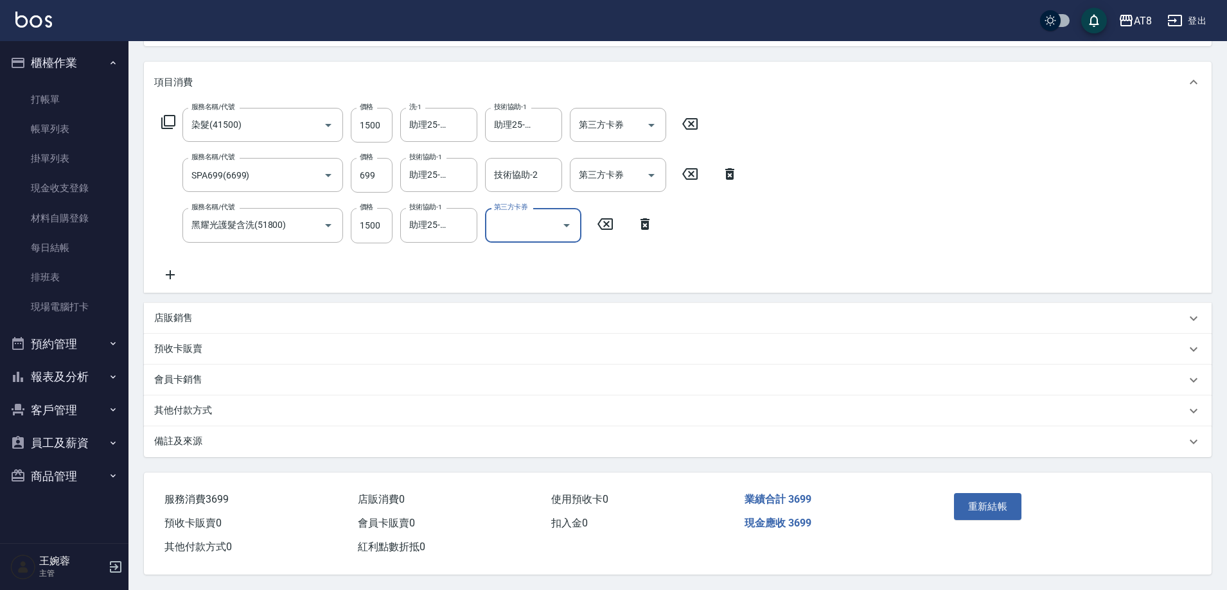
click at [173, 311] on p "店販銷售" at bounding box center [173, 317] width 39 height 13
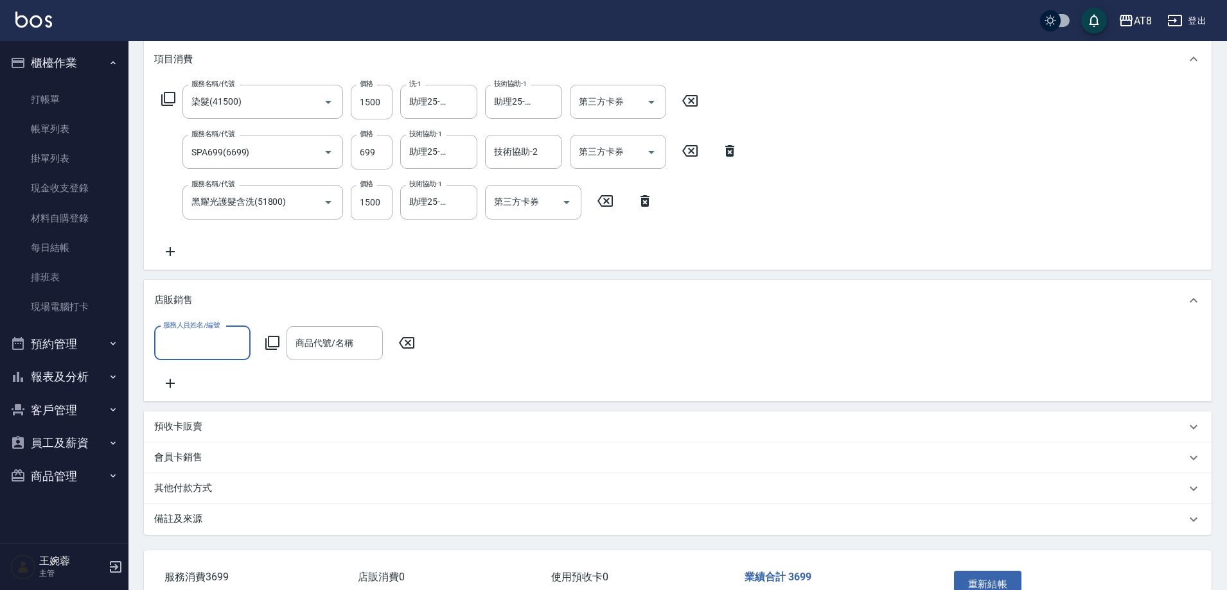
scroll to position [0, 0]
type input "HANK-5"
click at [276, 350] on icon at bounding box center [272, 343] width 14 height 14
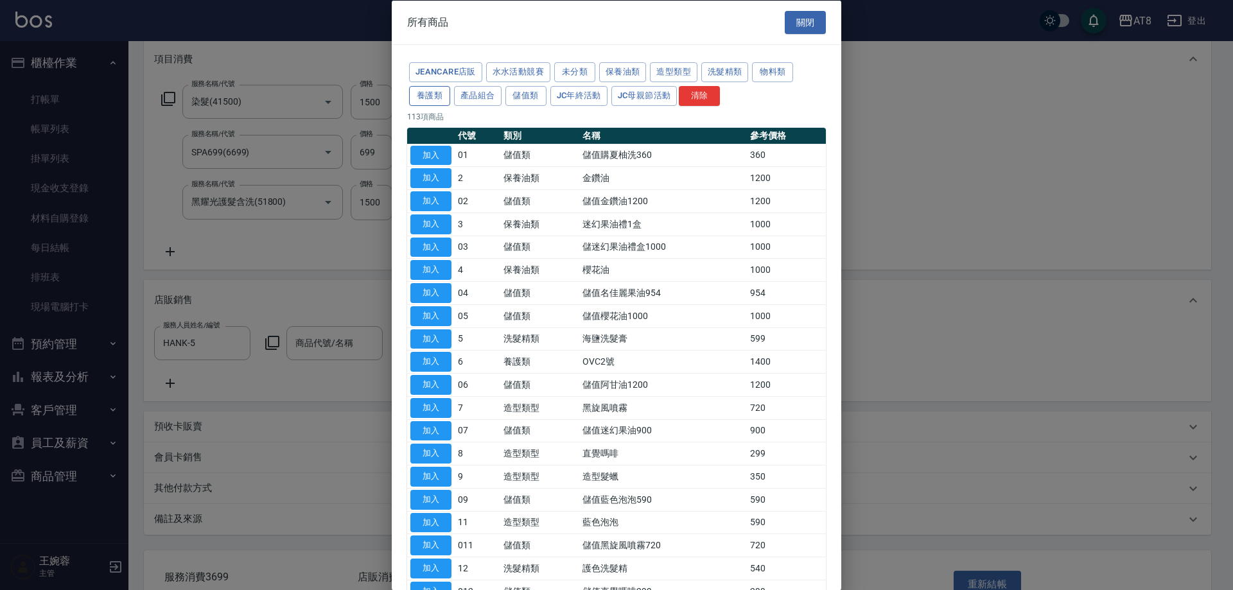
click at [450, 101] on button "養護類" at bounding box center [429, 95] width 41 height 20
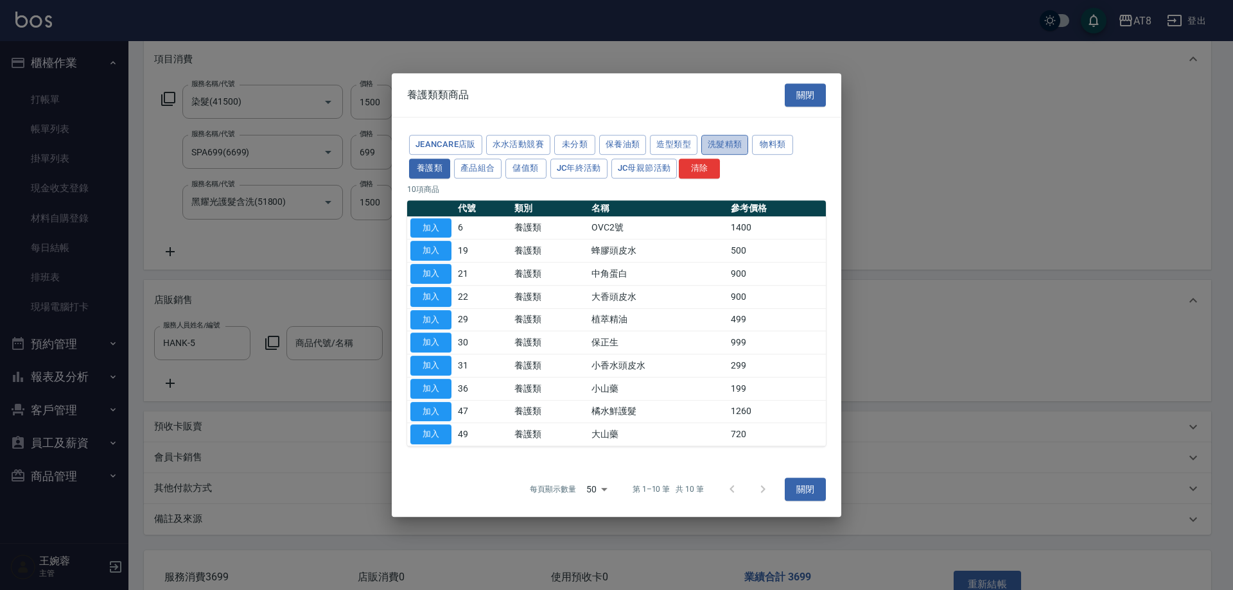
click at [749, 135] on button "洗髮精類" at bounding box center [725, 145] width 48 height 20
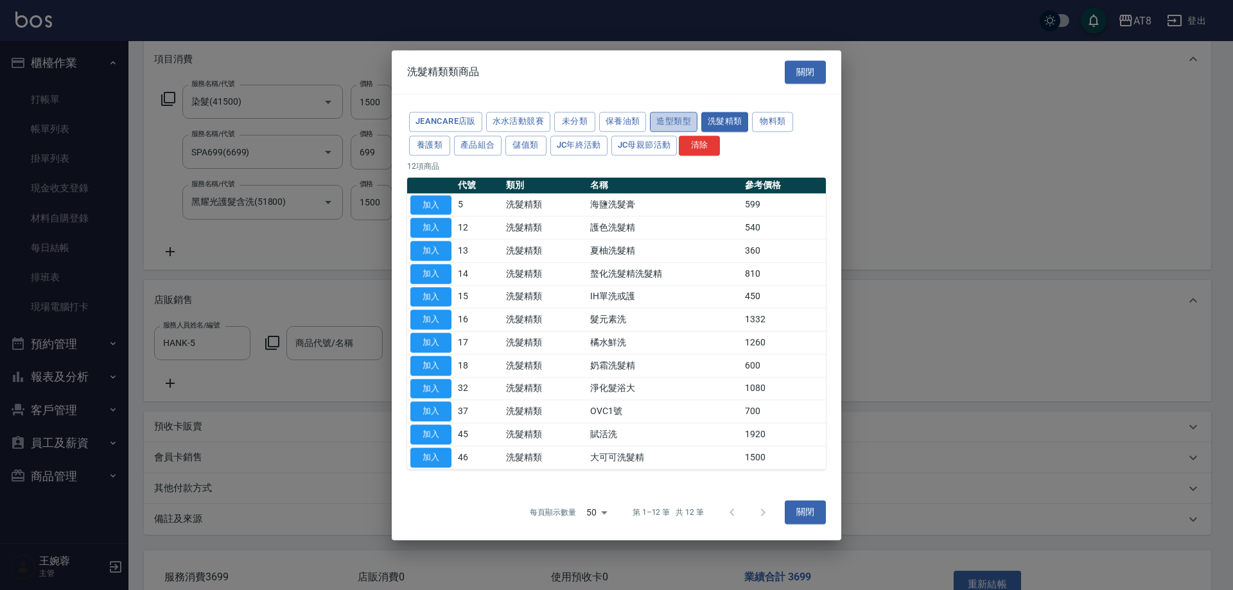
click at [697, 112] on button "造型類型" at bounding box center [674, 122] width 48 height 20
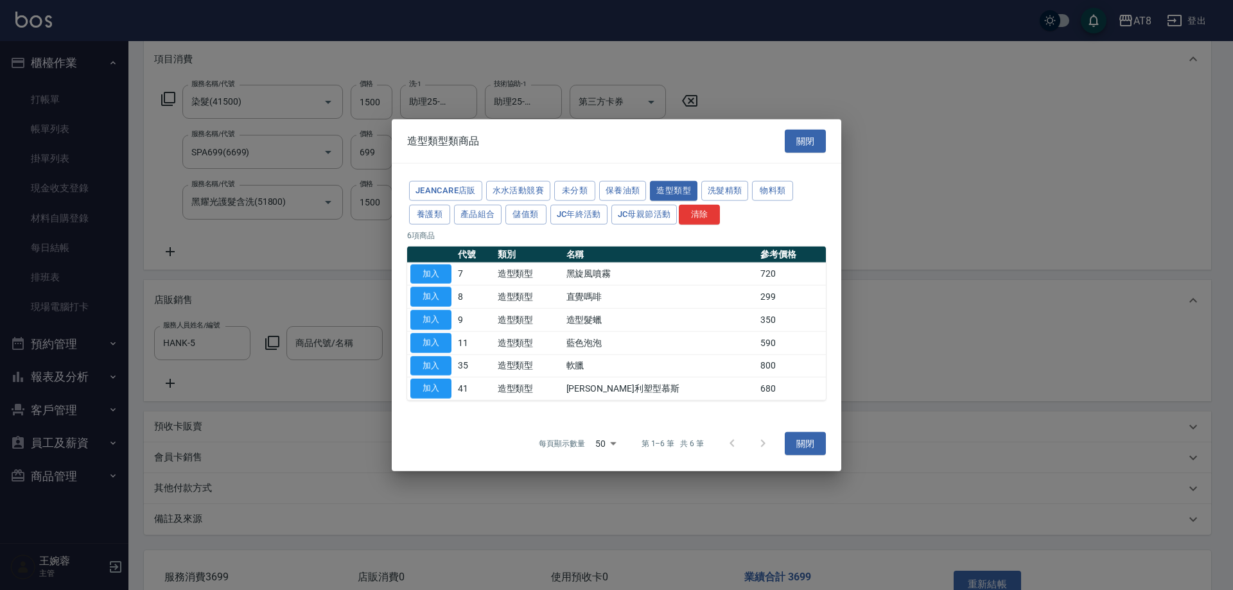
click at [427, 334] on td "加入" at bounding box center [431, 342] width 48 height 23
click at [427, 338] on button "加入" at bounding box center [430, 343] width 41 height 20
type input "藍色泡泡"
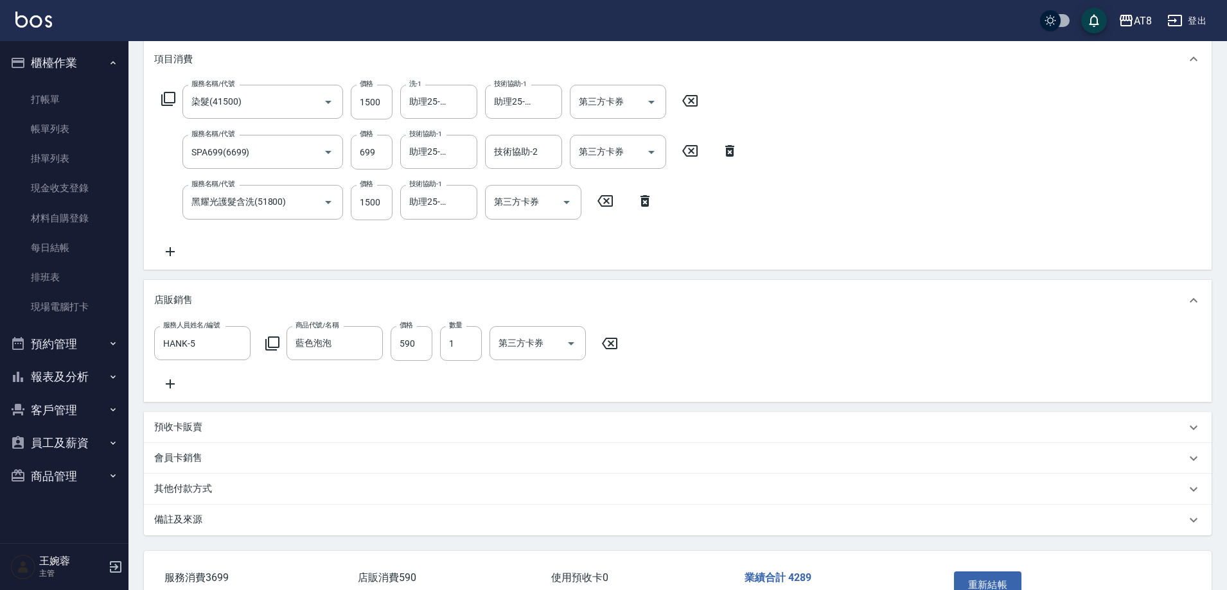
scroll to position [287, 0]
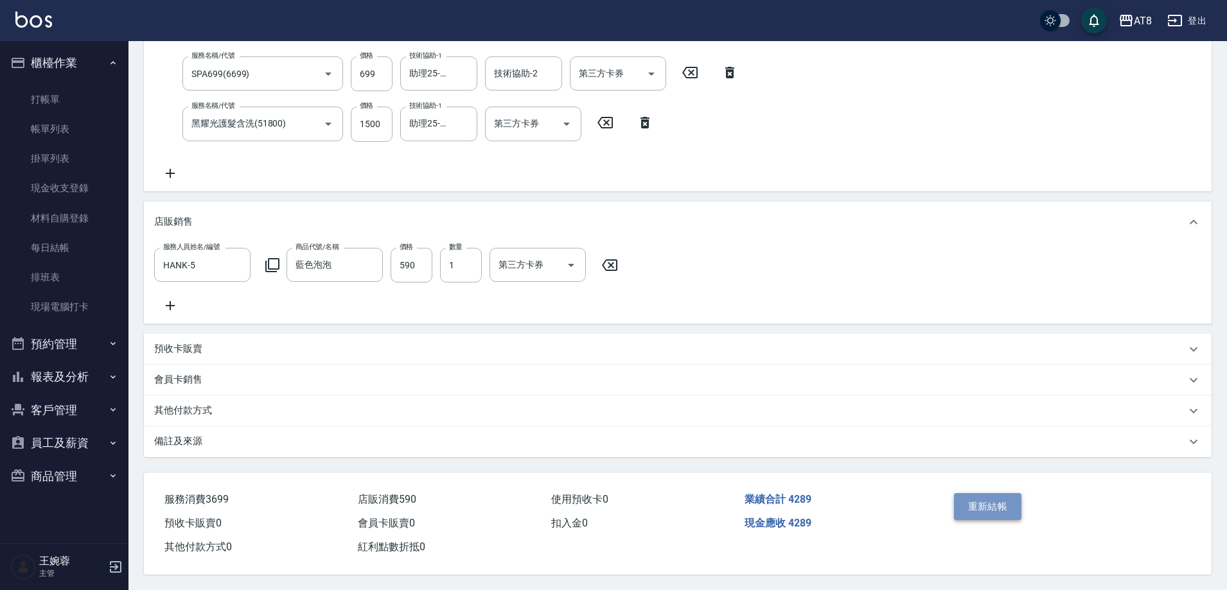
click at [981, 495] on button "重新結帳" at bounding box center [988, 506] width 68 height 27
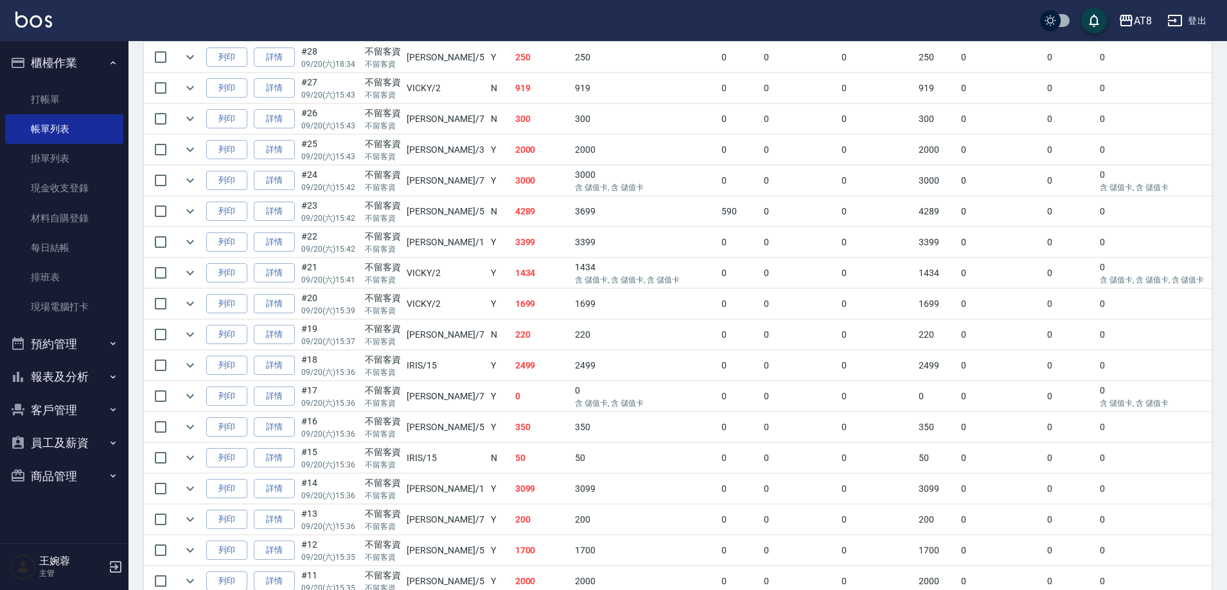
scroll to position [1432, 0]
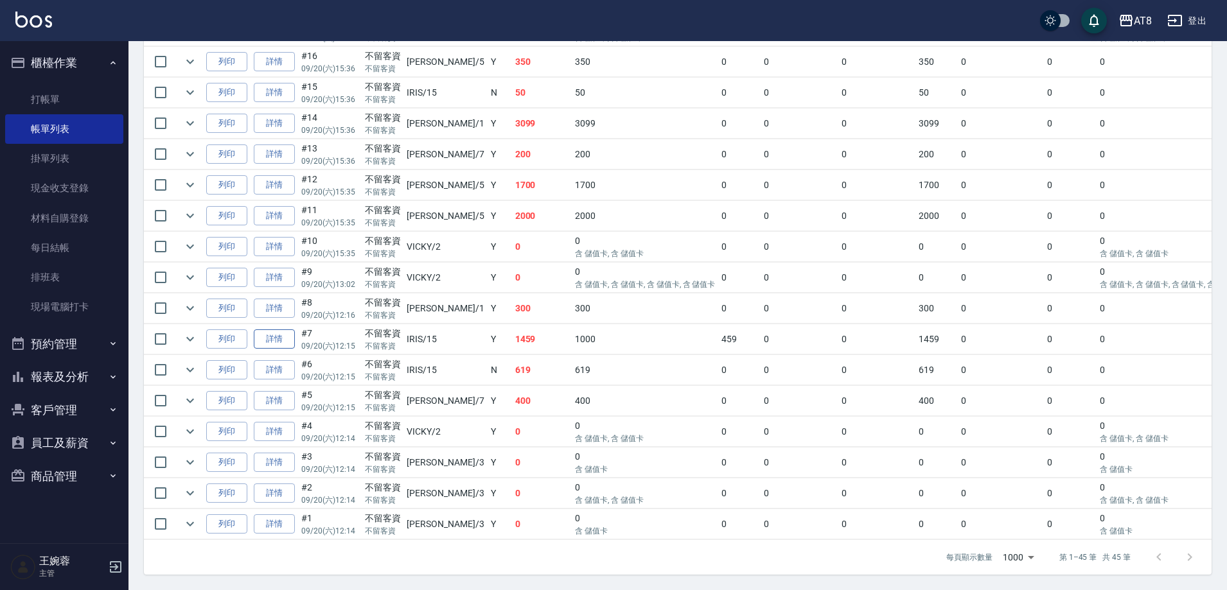
click at [279, 329] on link "詳情" at bounding box center [274, 339] width 41 height 20
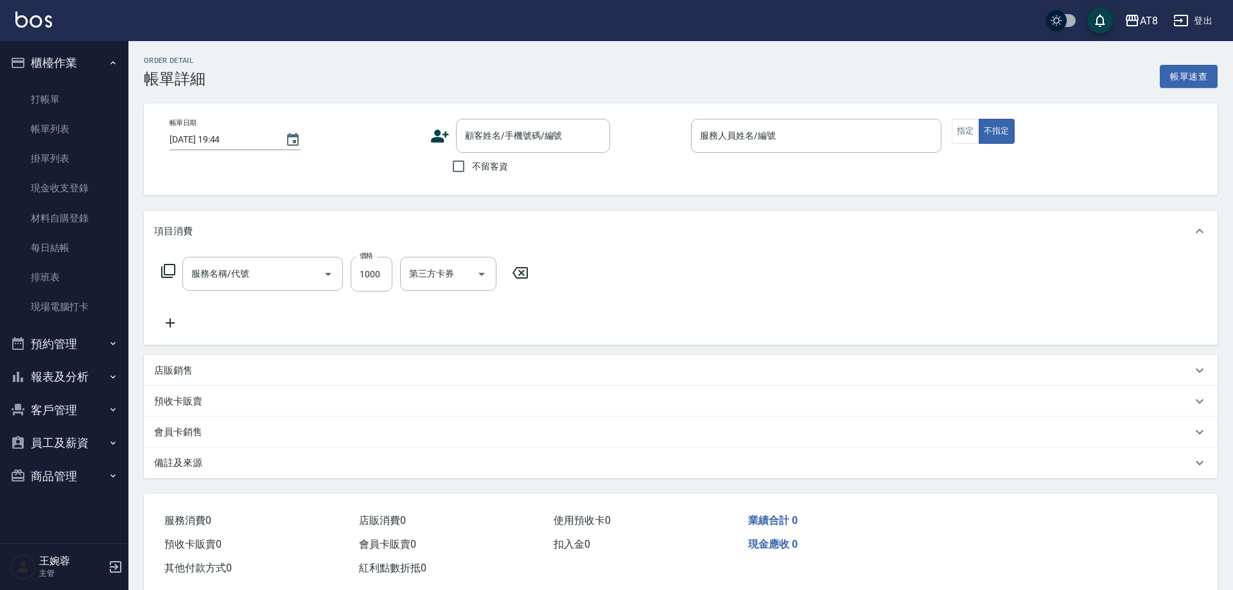
type input "2025/09/20 12:15"
checkbox input "true"
type input "IRIS-15"
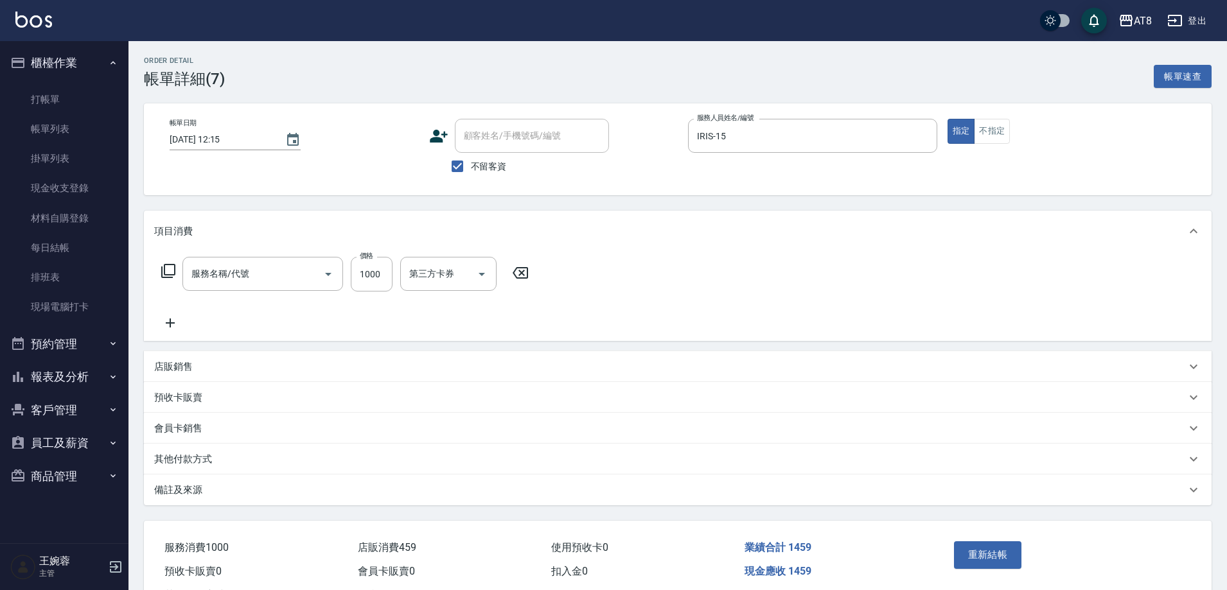
type input "入金護髮1000(501000)"
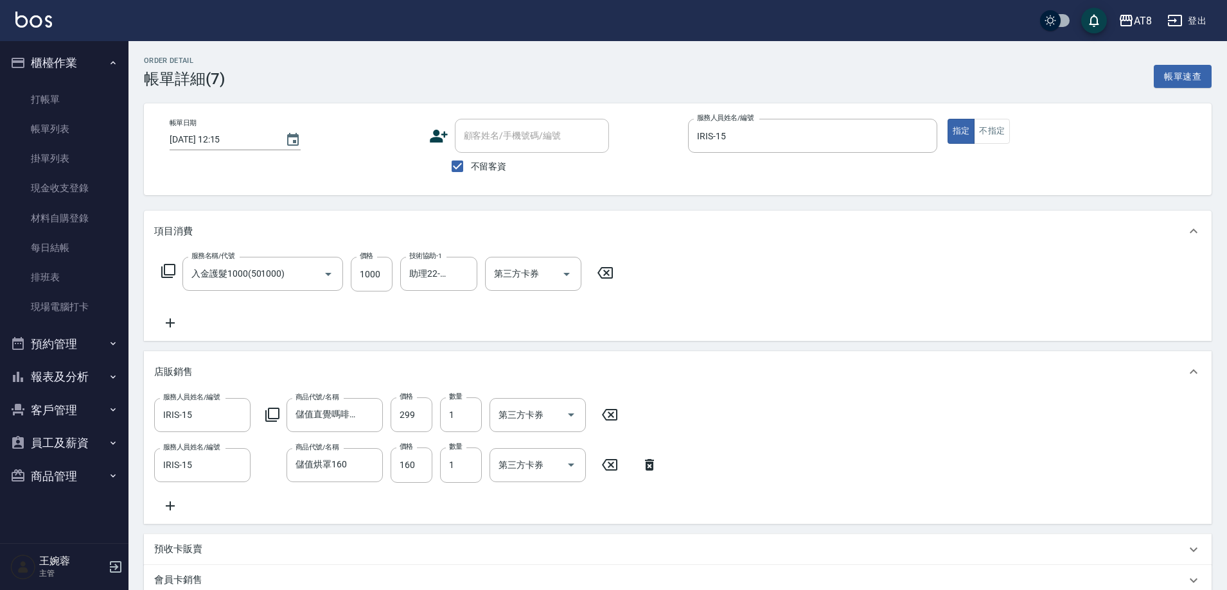
click at [175, 328] on icon at bounding box center [170, 323] width 9 height 9
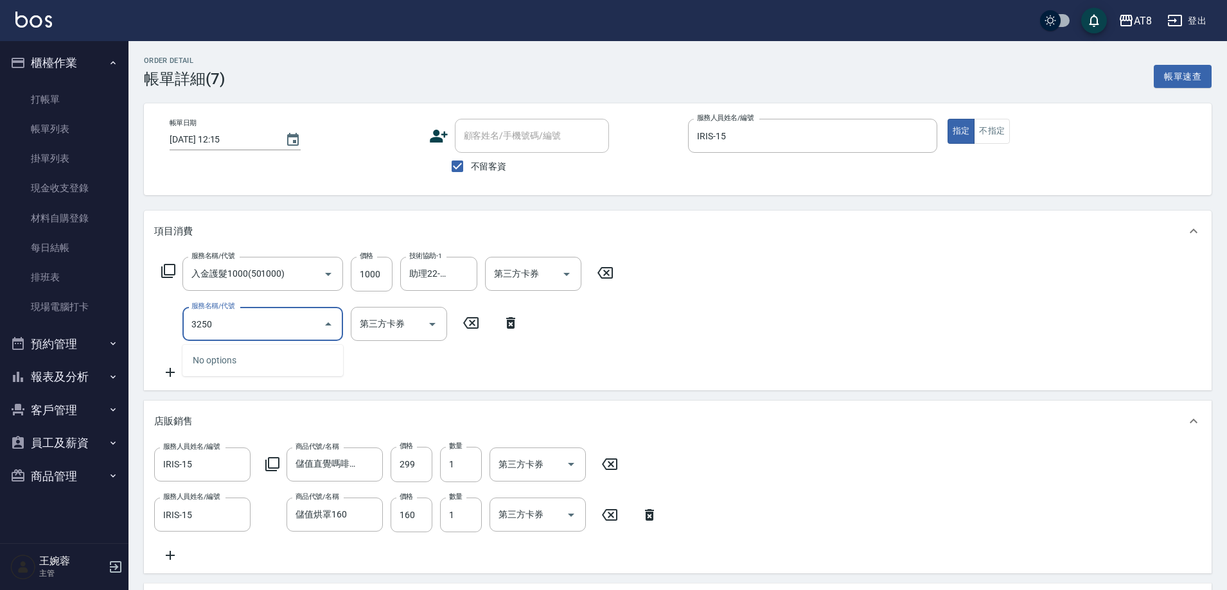
type input "32500"
type input "入金燙髮2500(302500)"
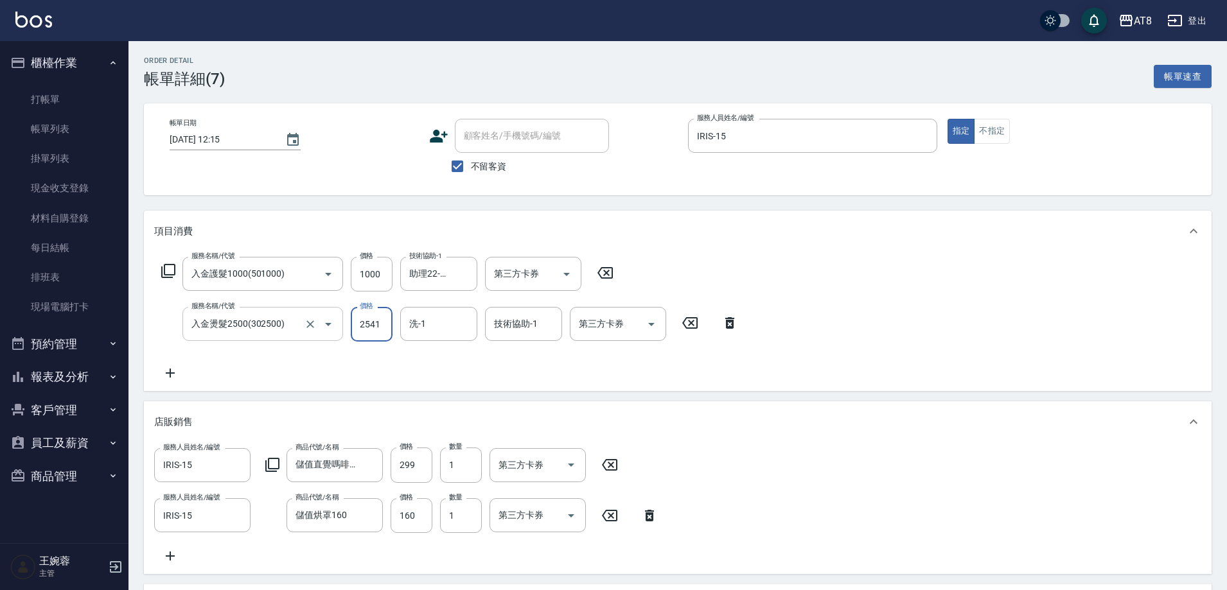
type input "2541"
type input "助理22-22"
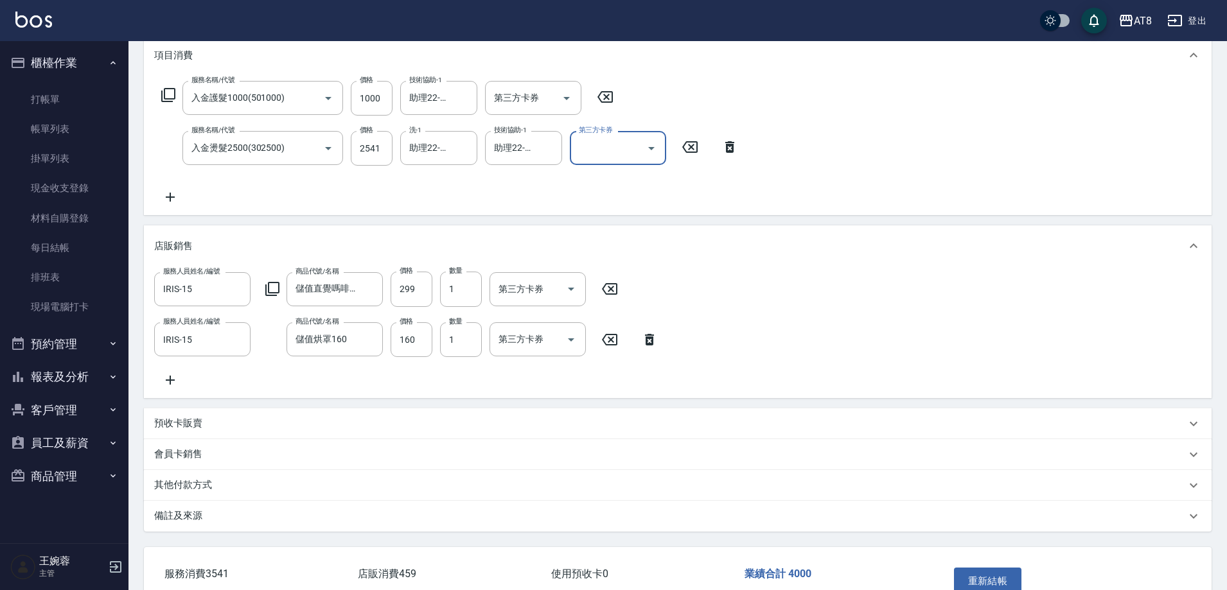
scroll to position [153, 0]
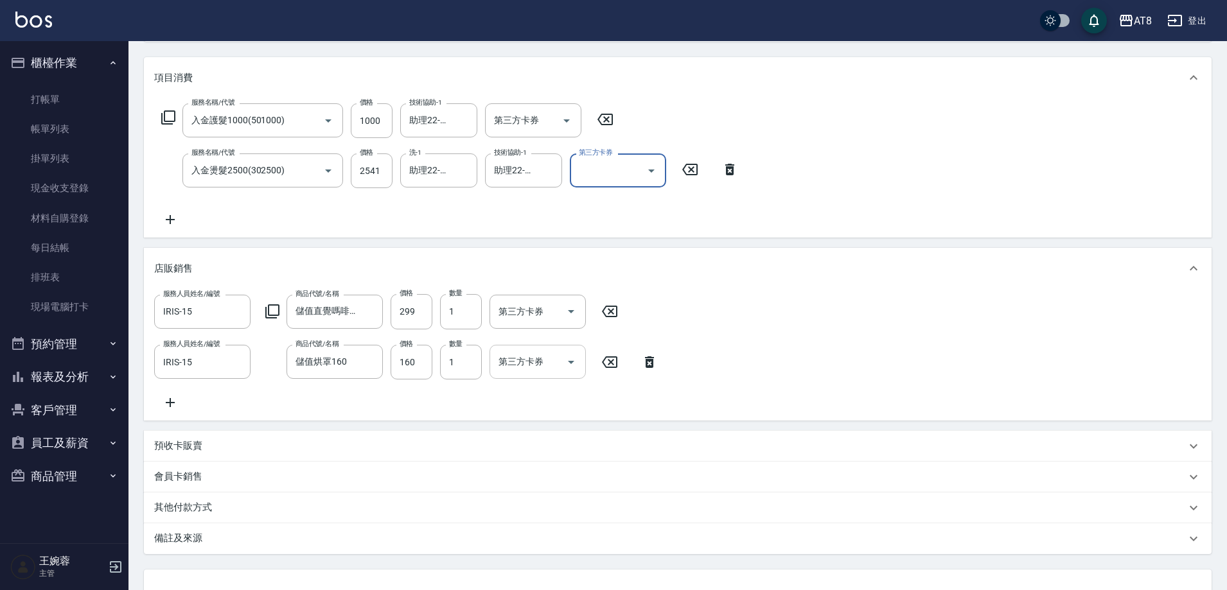
click at [577, 370] on icon "Open" at bounding box center [570, 362] width 15 height 15
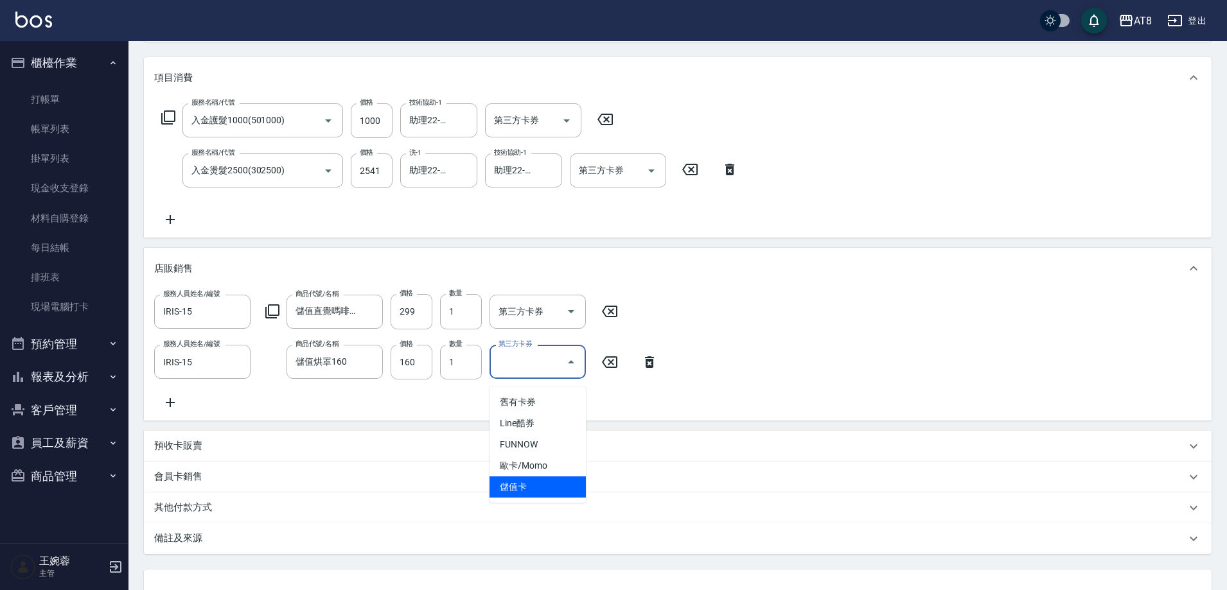
click at [570, 492] on span "儲值卡" at bounding box center [537, 487] width 96 height 21
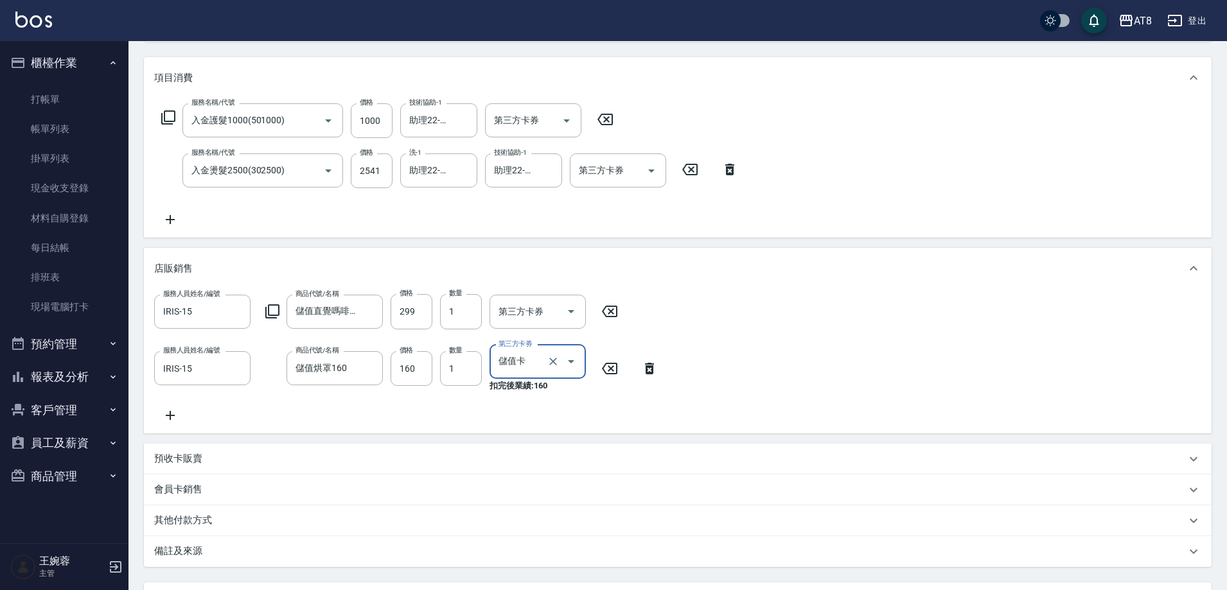
type input "儲值卡"
click at [575, 311] on icon "Open" at bounding box center [570, 311] width 15 height 15
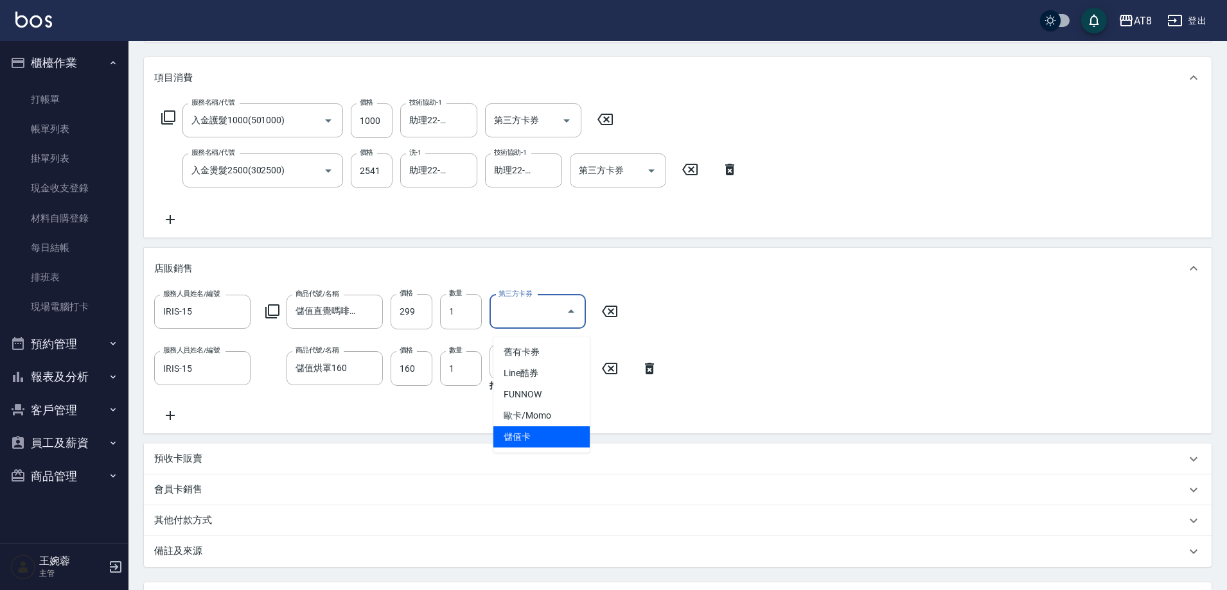
click at [566, 445] on span "儲值卡" at bounding box center [541, 436] width 96 height 21
type input "儲值卡"
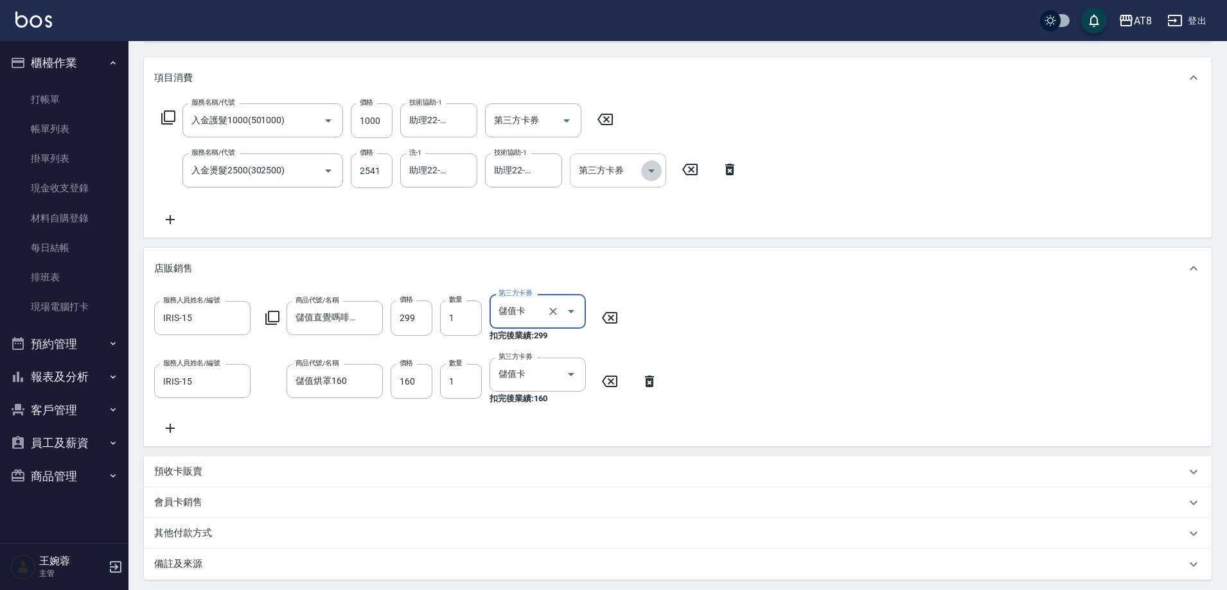
click at [645, 174] on icon "Open" at bounding box center [651, 170] width 15 height 15
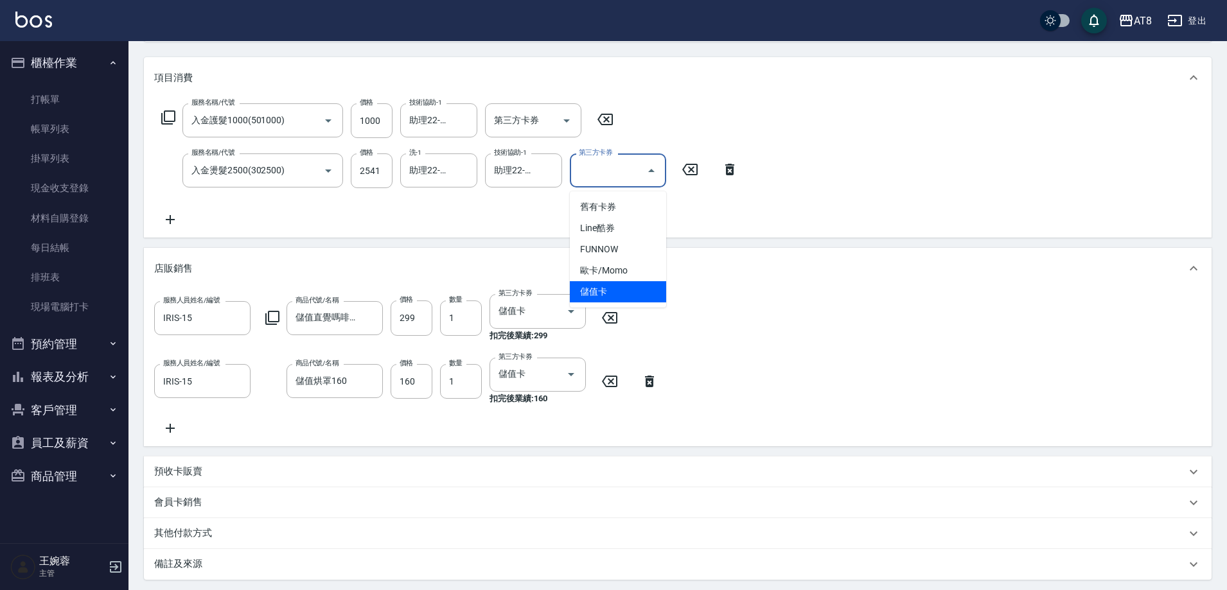
click at [636, 295] on span "儲值卡" at bounding box center [618, 291] width 96 height 21
type input "儲值卡"
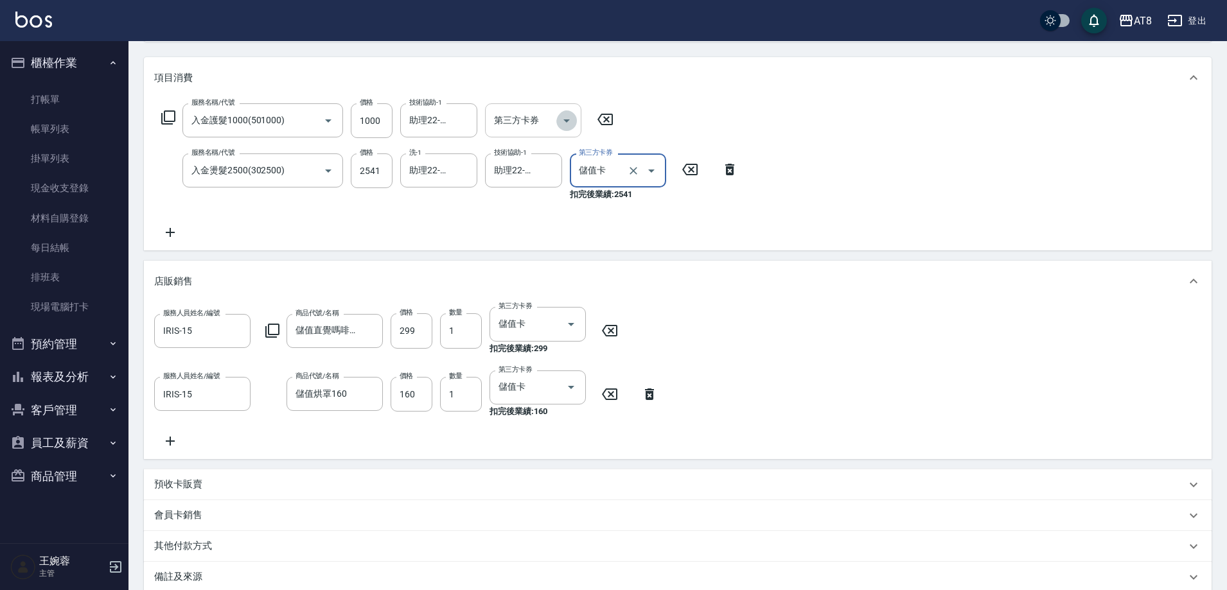
click at [572, 124] on icon "Open" at bounding box center [566, 120] width 15 height 15
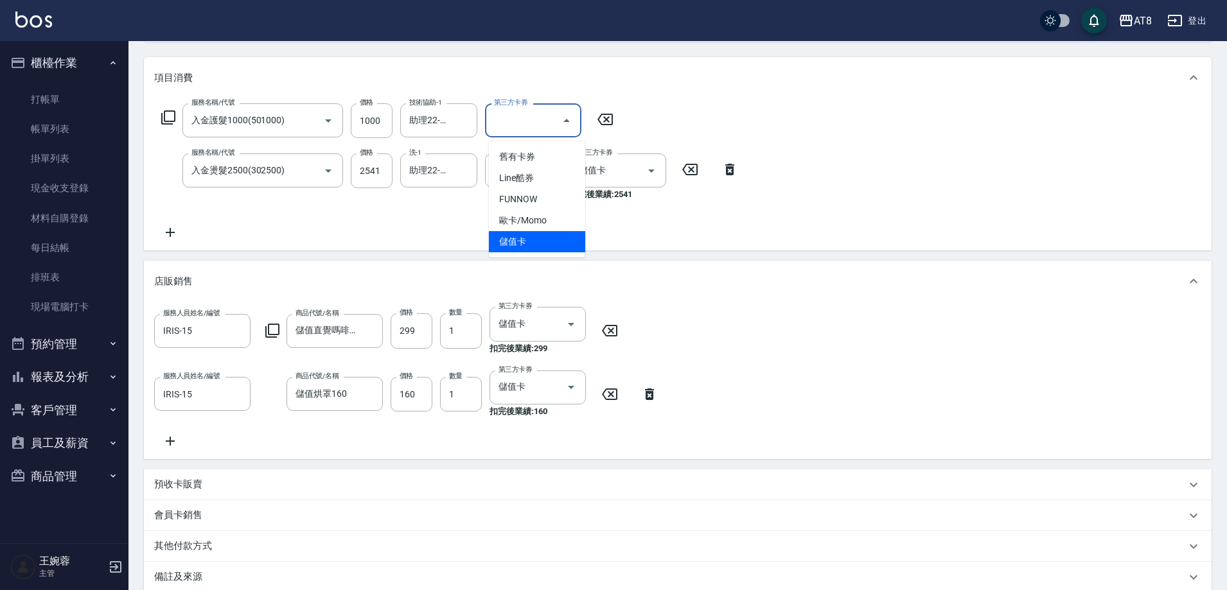
click at [556, 243] on span "儲值卡" at bounding box center [537, 241] width 96 height 21
type input "儲值卡"
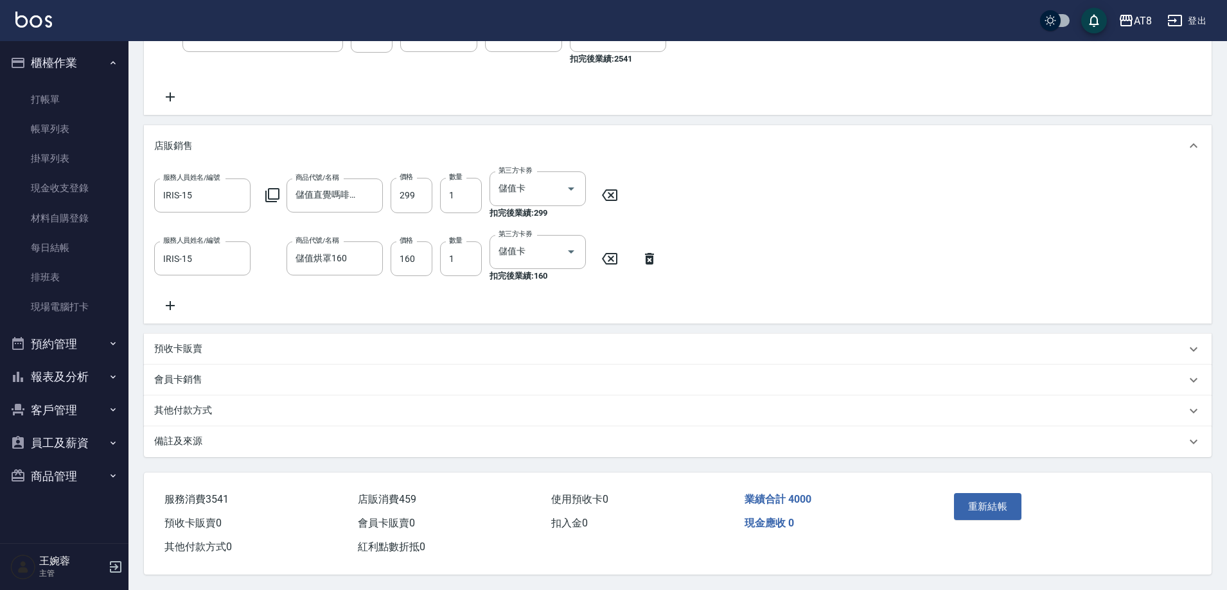
scroll to position [338, 0]
click at [999, 493] on button "重新結帳" at bounding box center [988, 506] width 68 height 27
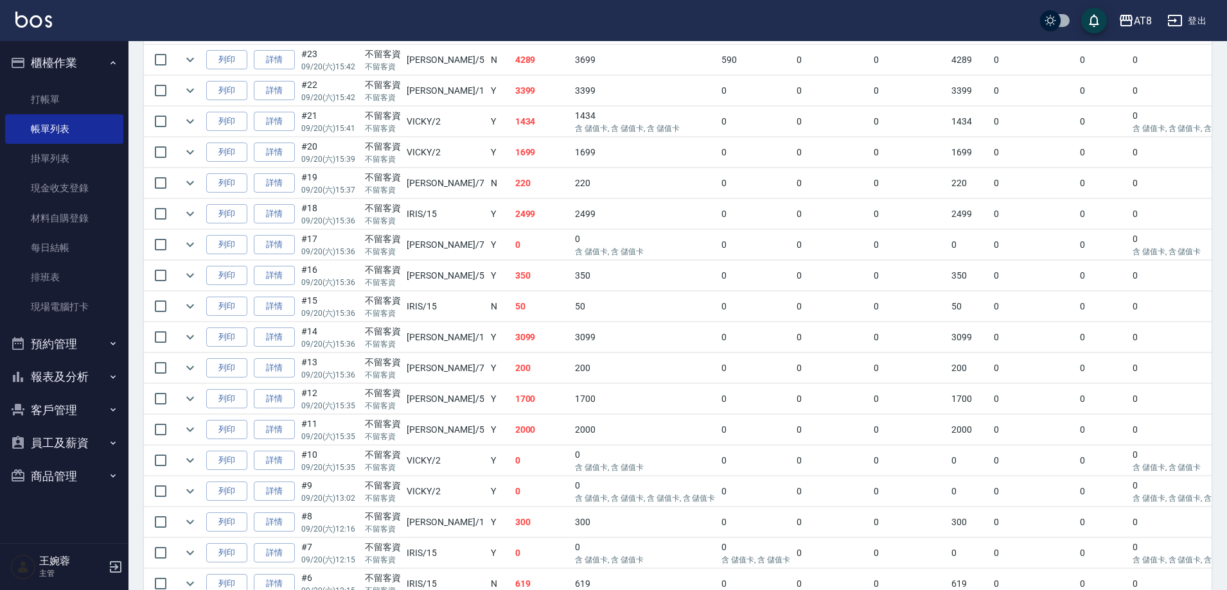
scroll to position [983, 0]
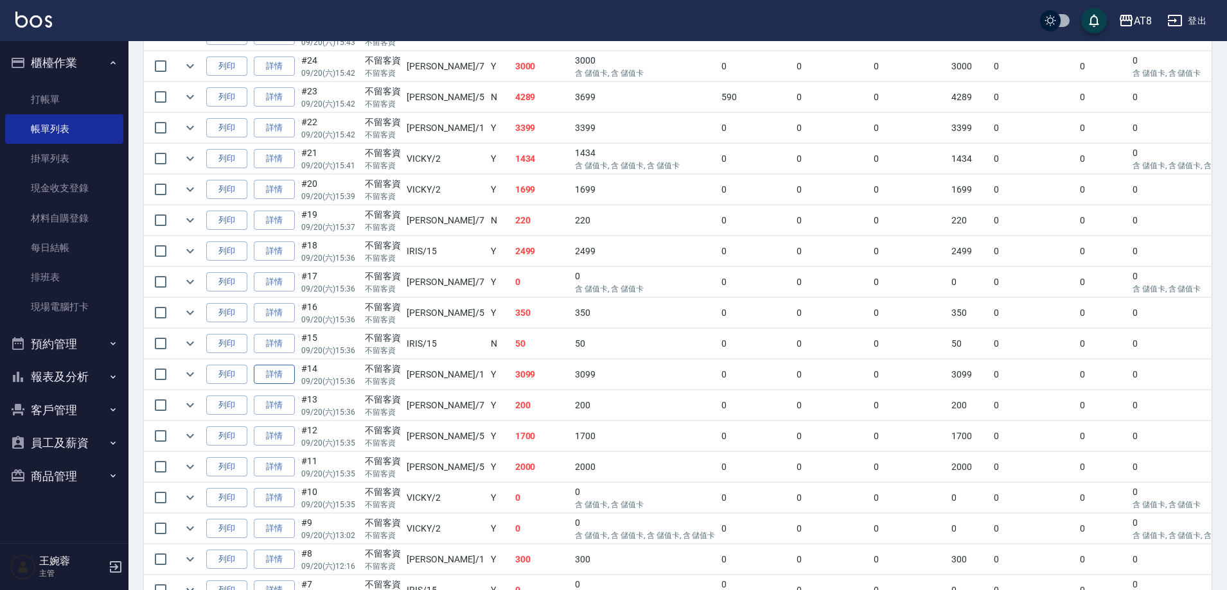
click at [295, 385] on link "詳情" at bounding box center [274, 375] width 41 height 20
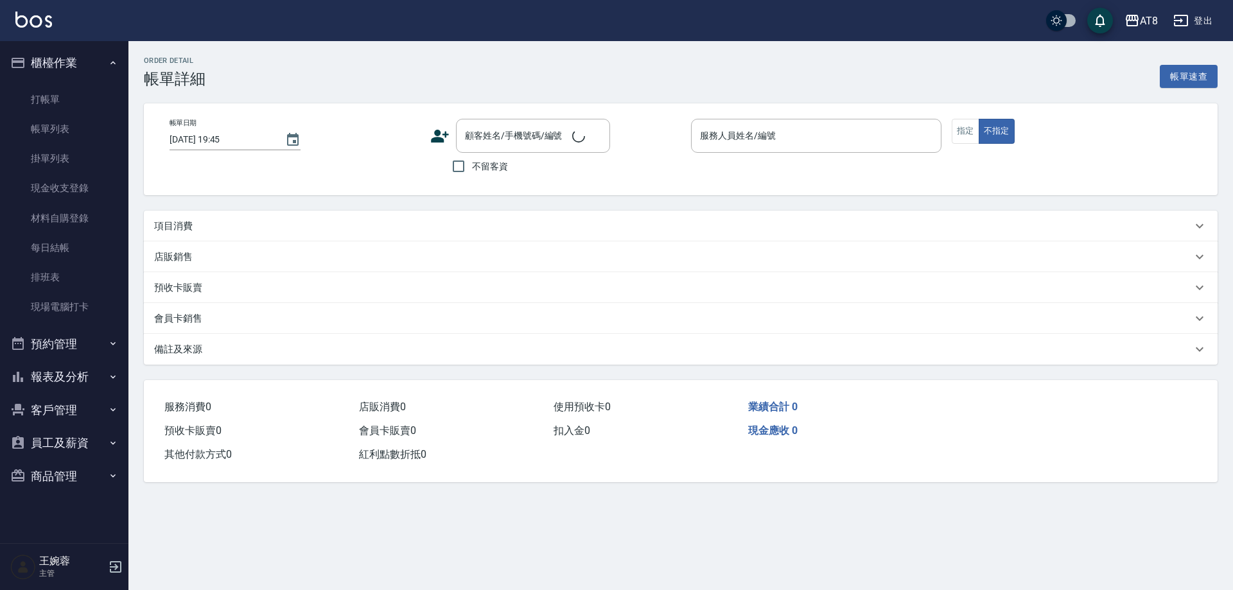
type input "2025/09/20 15:36"
checkbox input "true"
type input "YUKI-1"
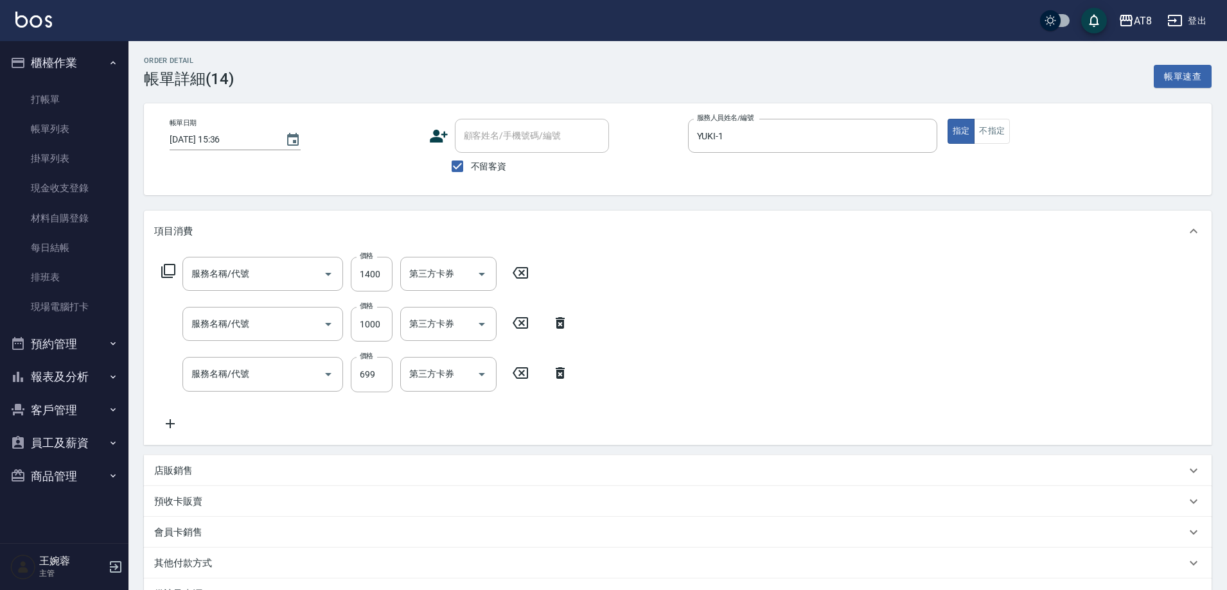
type input "染髮(41300)"
type input "入金護髮1000(501000)"
type input "入金SPA699(60699)"
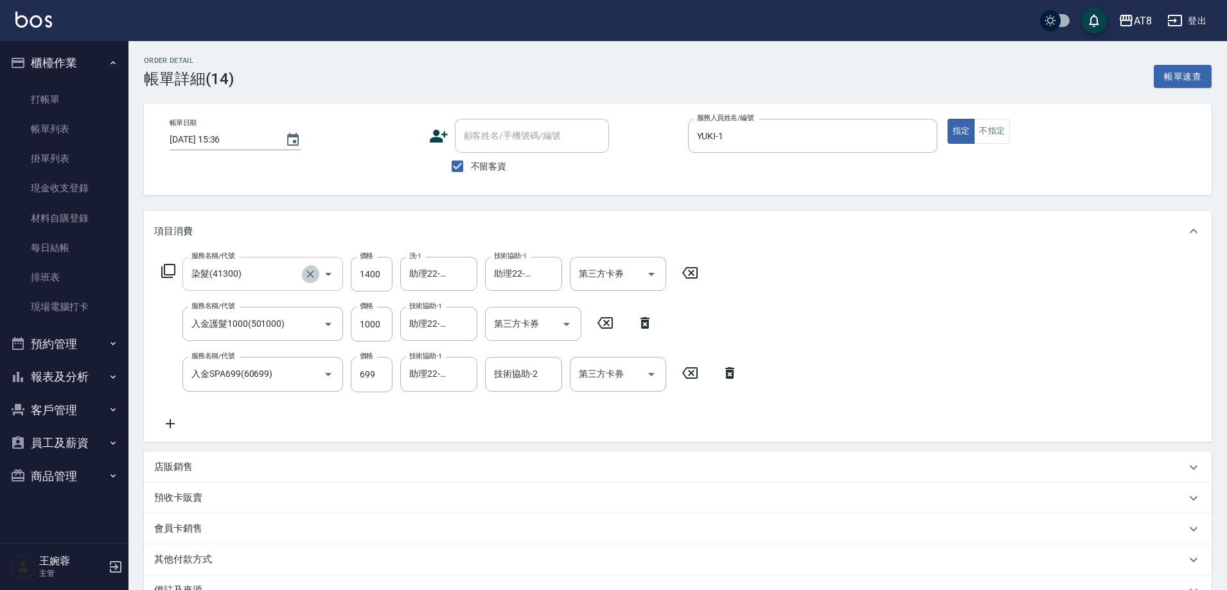
click at [309, 275] on icon "Clear" at bounding box center [310, 274] width 13 height 13
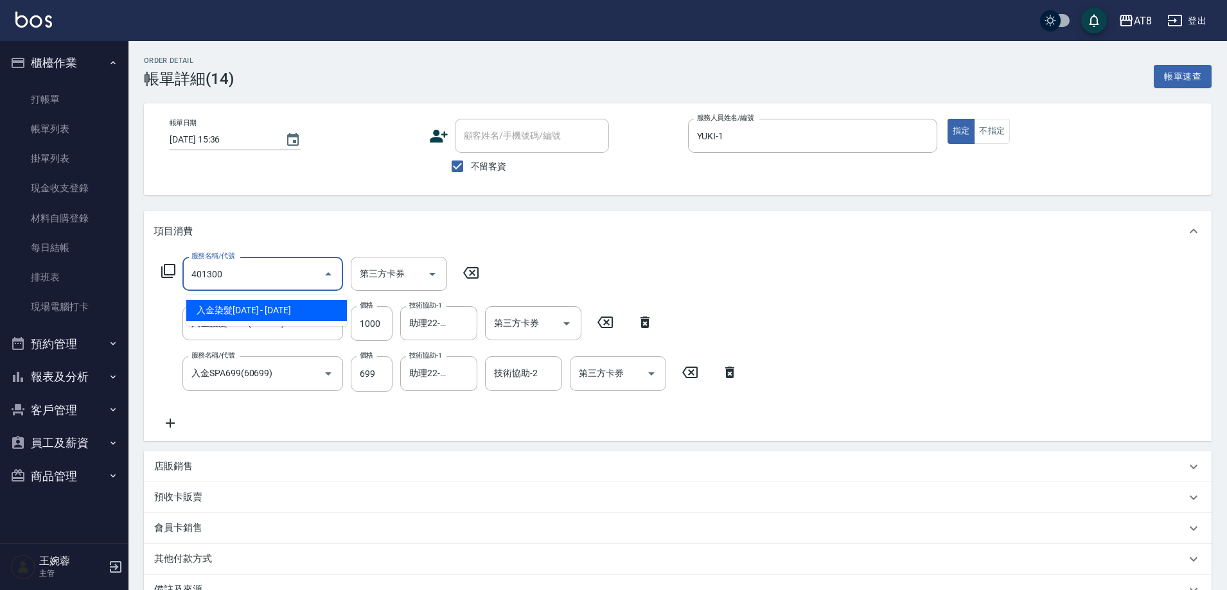
type input "入金染髮1300(401300)"
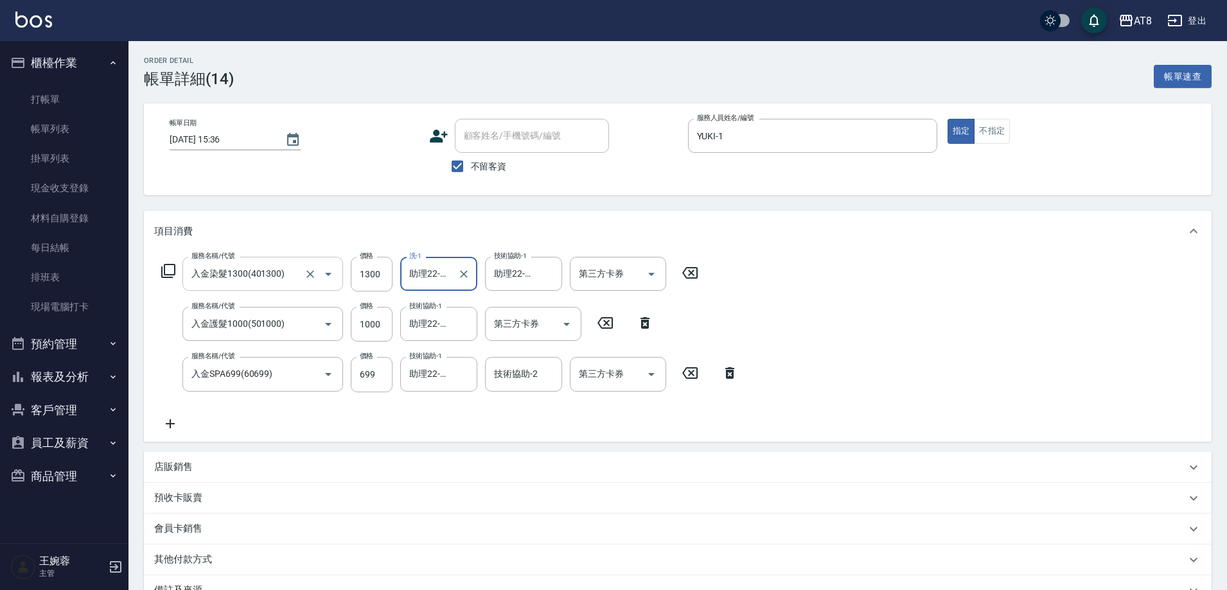
scroll to position [0, 4]
type input "助理22-22"
click at [373, 286] on input "1300" at bounding box center [372, 274] width 42 height 35
type input "1400"
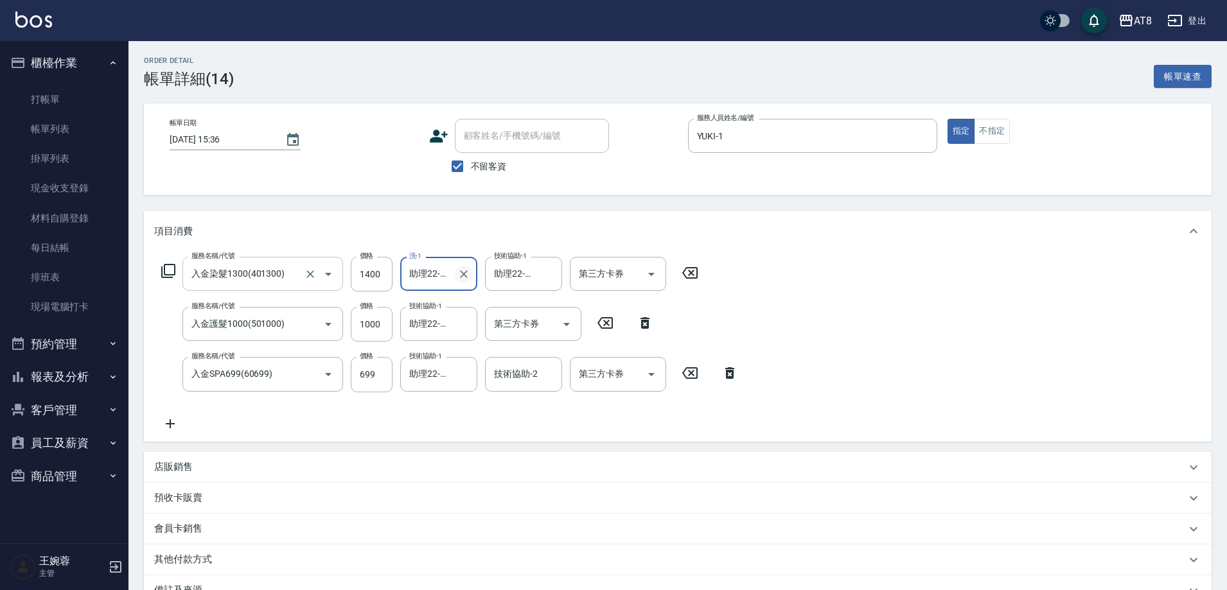
click at [468, 274] on icon "Clear" at bounding box center [463, 274] width 13 height 13
click at [550, 281] on icon "Clear" at bounding box center [548, 274] width 13 height 13
click at [418, 270] on div "洗-1 洗-1" at bounding box center [438, 274] width 77 height 34
type input "助理22-22"
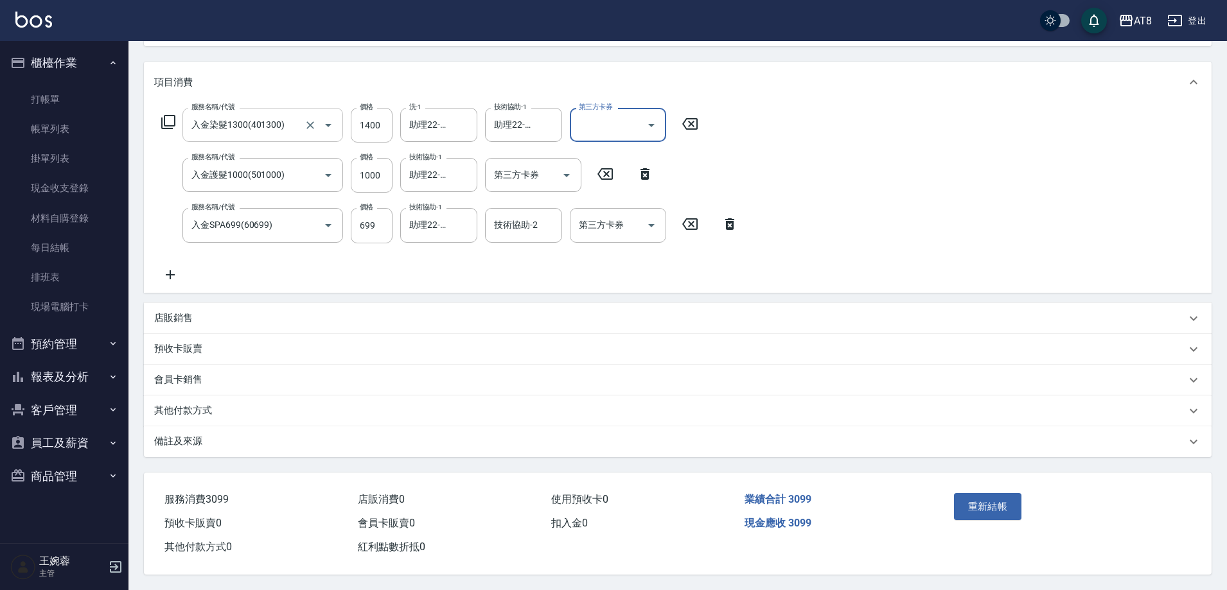
scroll to position [166, 0]
click at [648, 118] on icon "Open" at bounding box center [651, 125] width 15 height 15
click at [639, 236] on span "儲值卡" at bounding box center [622, 246] width 96 height 21
type input "儲值卡"
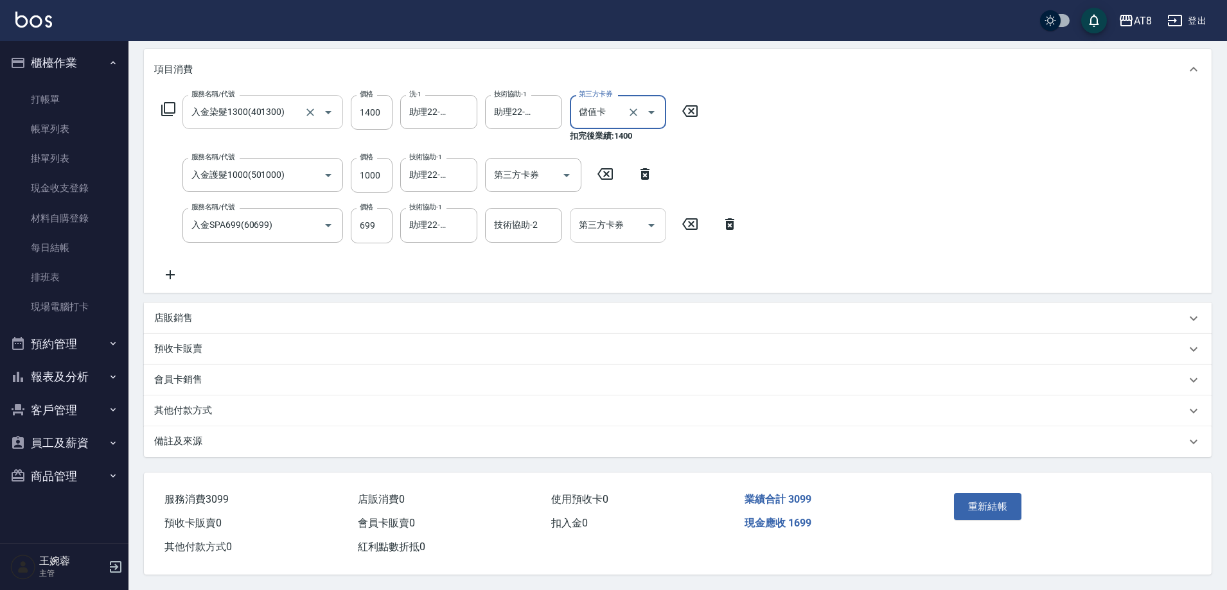
click at [647, 220] on icon "Open" at bounding box center [651, 225] width 15 height 15
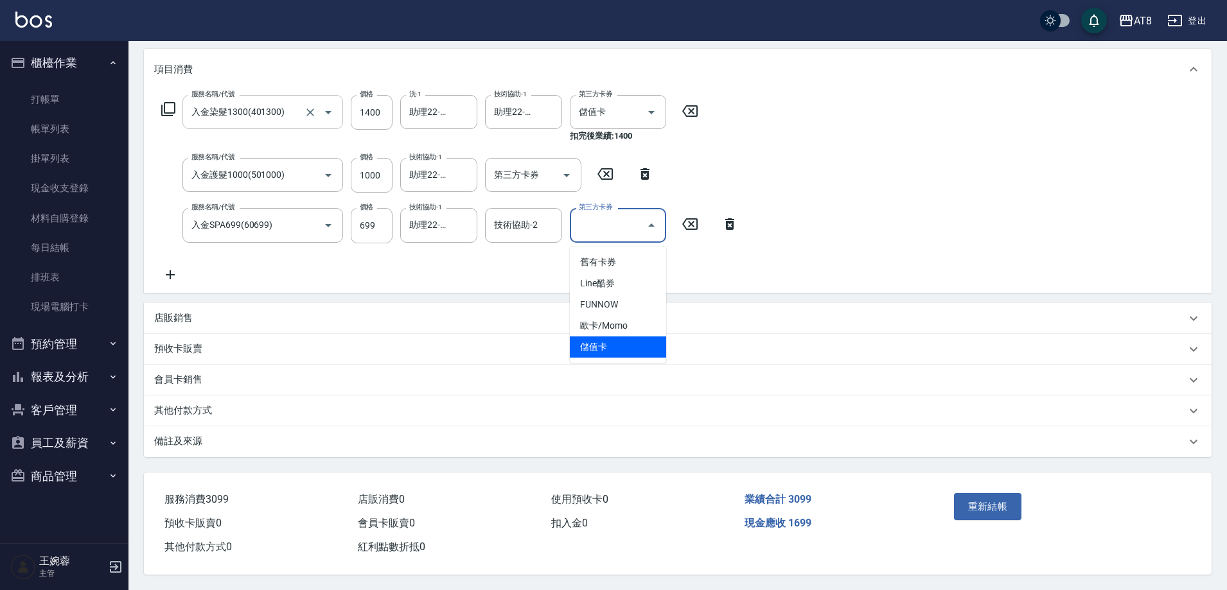
click at [640, 339] on span "儲值卡" at bounding box center [618, 347] width 96 height 21
type input "儲值卡"
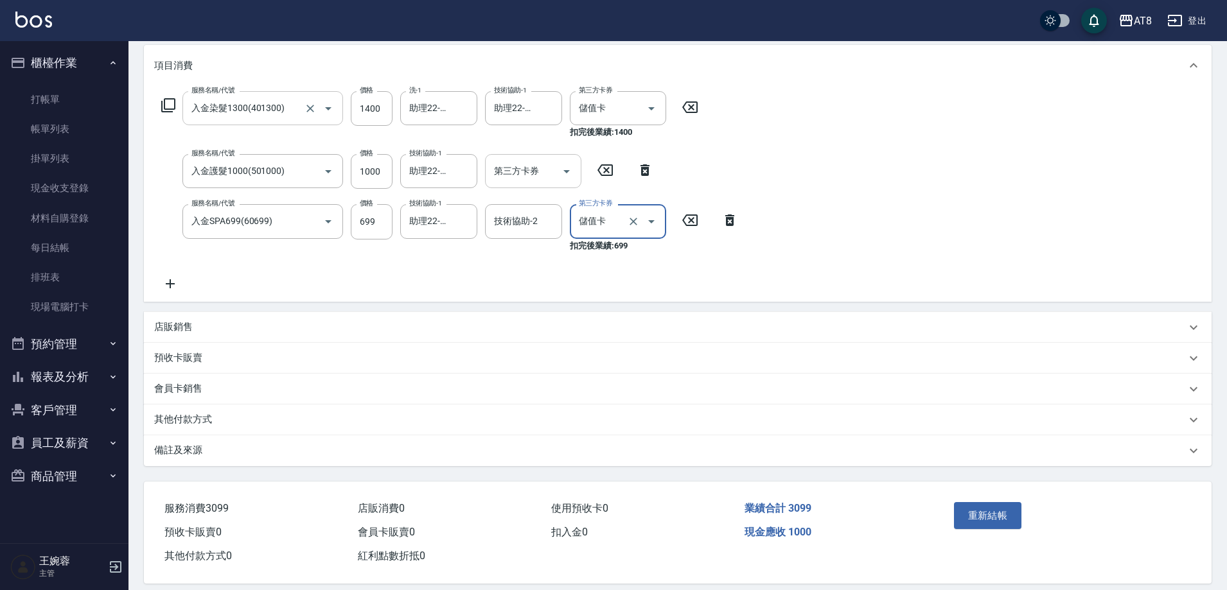
click at [559, 177] on icon "Open" at bounding box center [566, 171] width 15 height 15
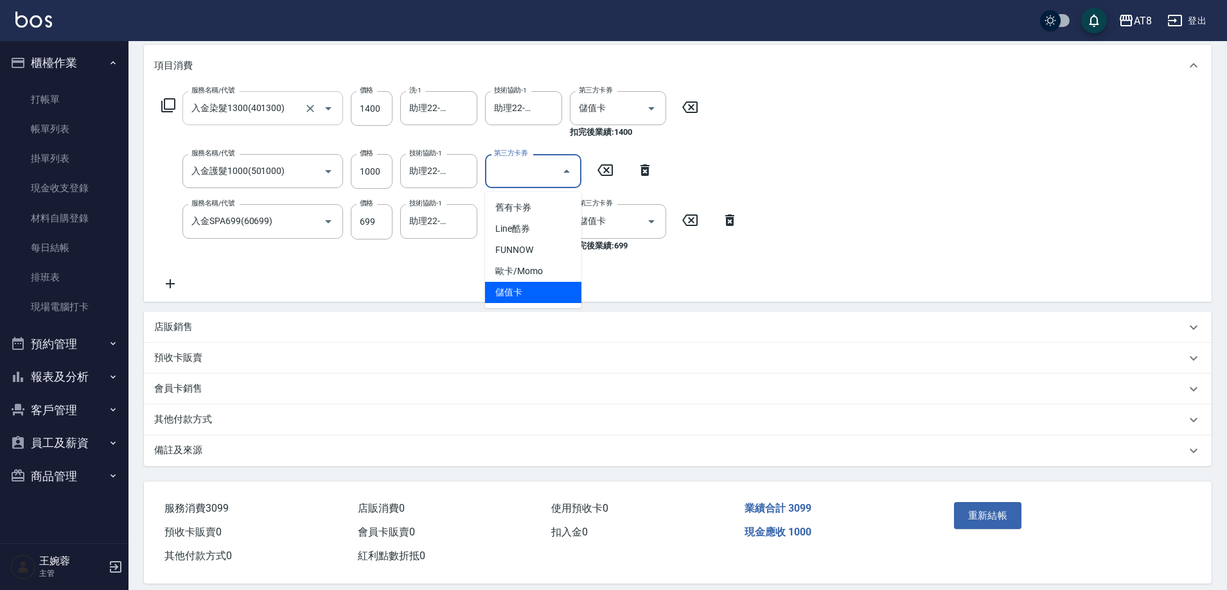
click at [534, 292] on span "儲值卡" at bounding box center [533, 292] width 96 height 21
type input "儲值卡"
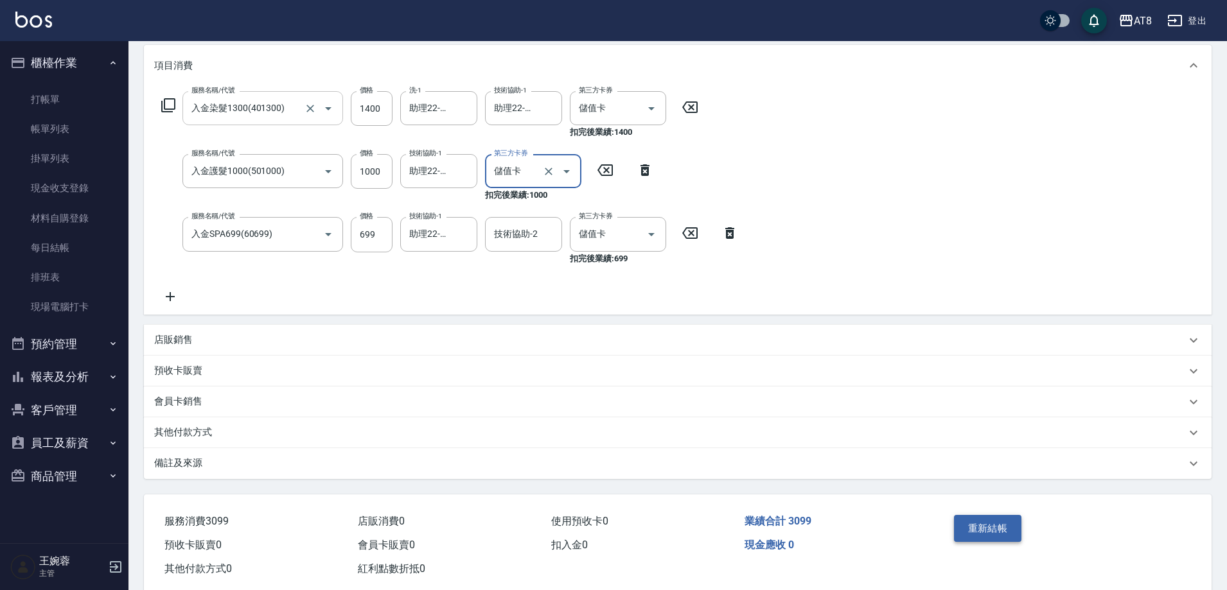
click at [1004, 542] on button "重新結帳" at bounding box center [988, 528] width 68 height 27
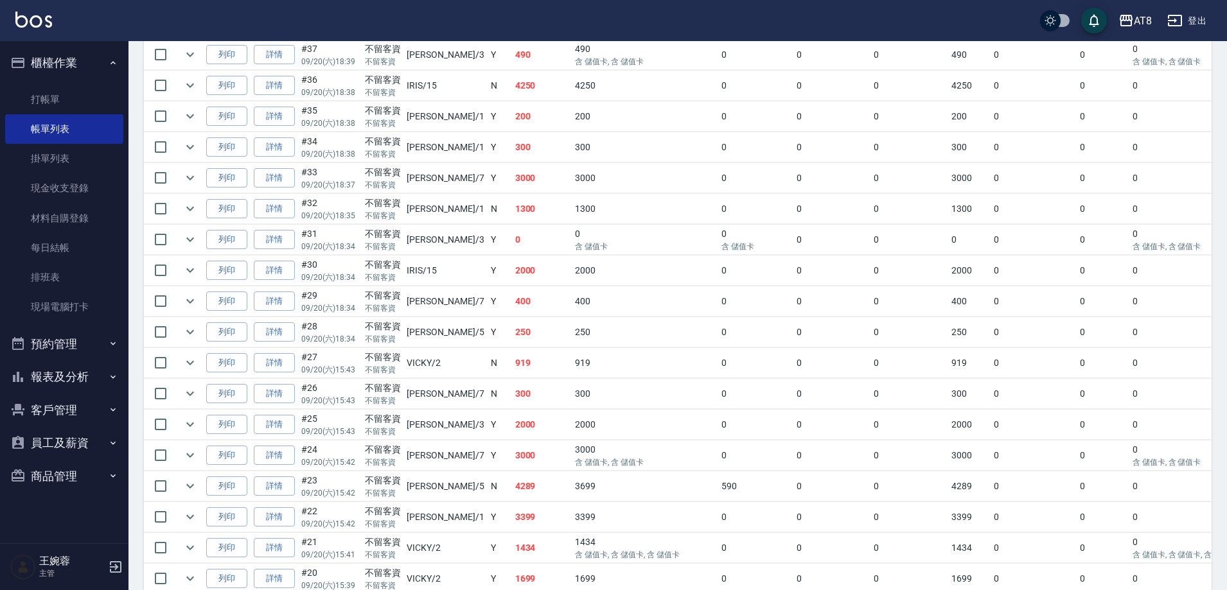
scroll to position [567, 0]
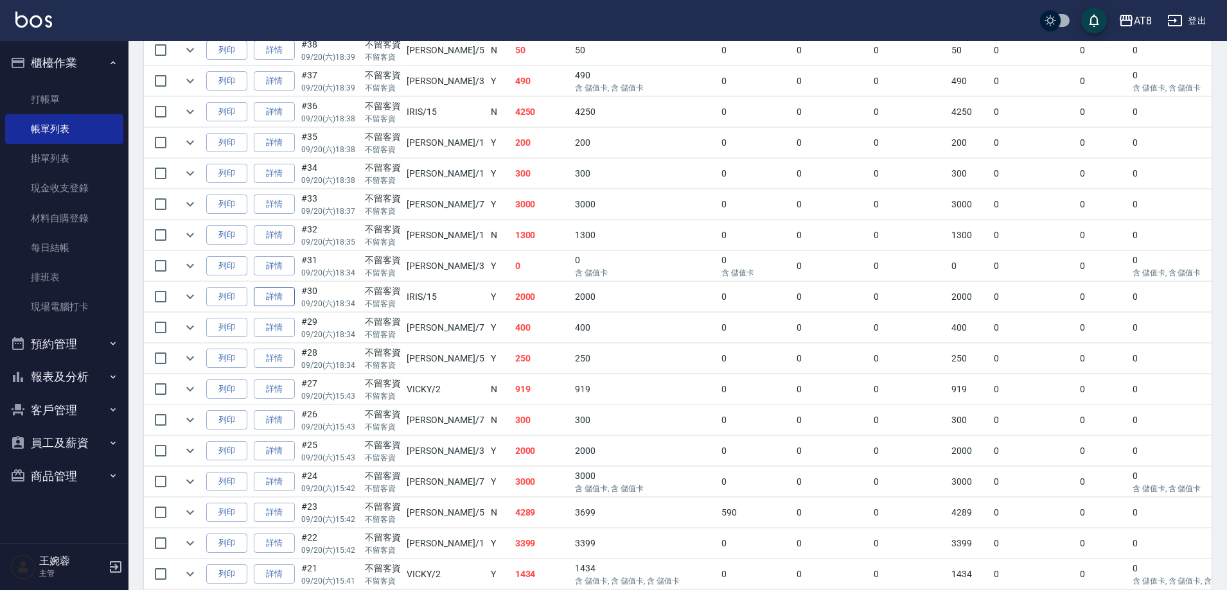
click at [292, 307] on link "詳情" at bounding box center [274, 297] width 41 height 20
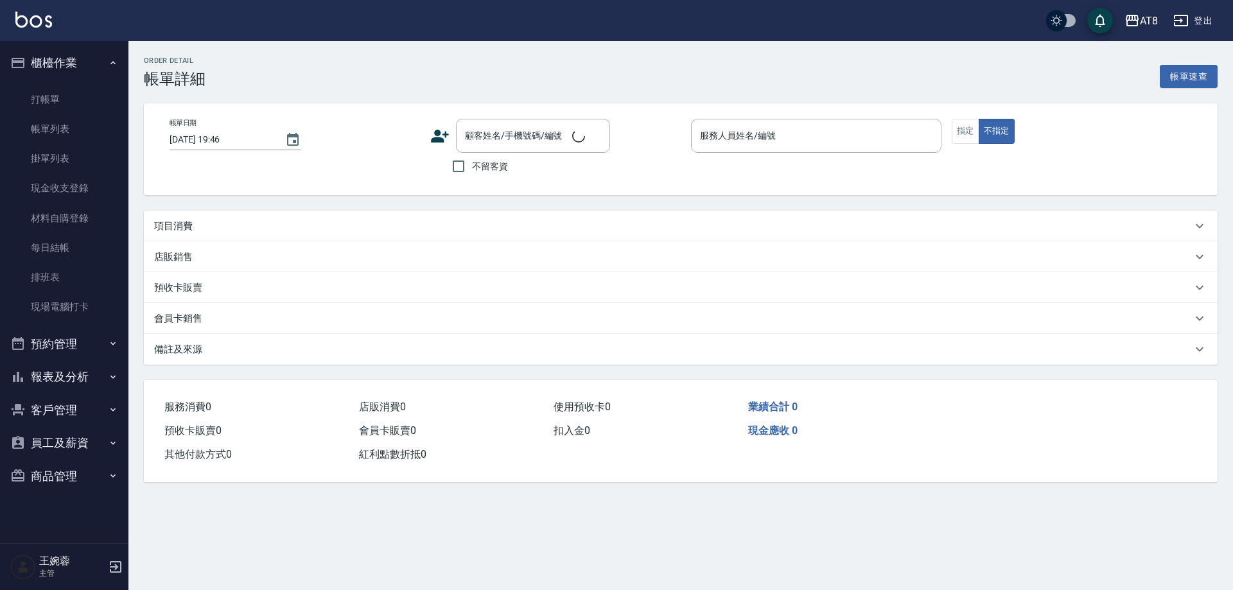
type input "2025/09/20 18:34"
checkbox input "true"
type input "IRIS-15"
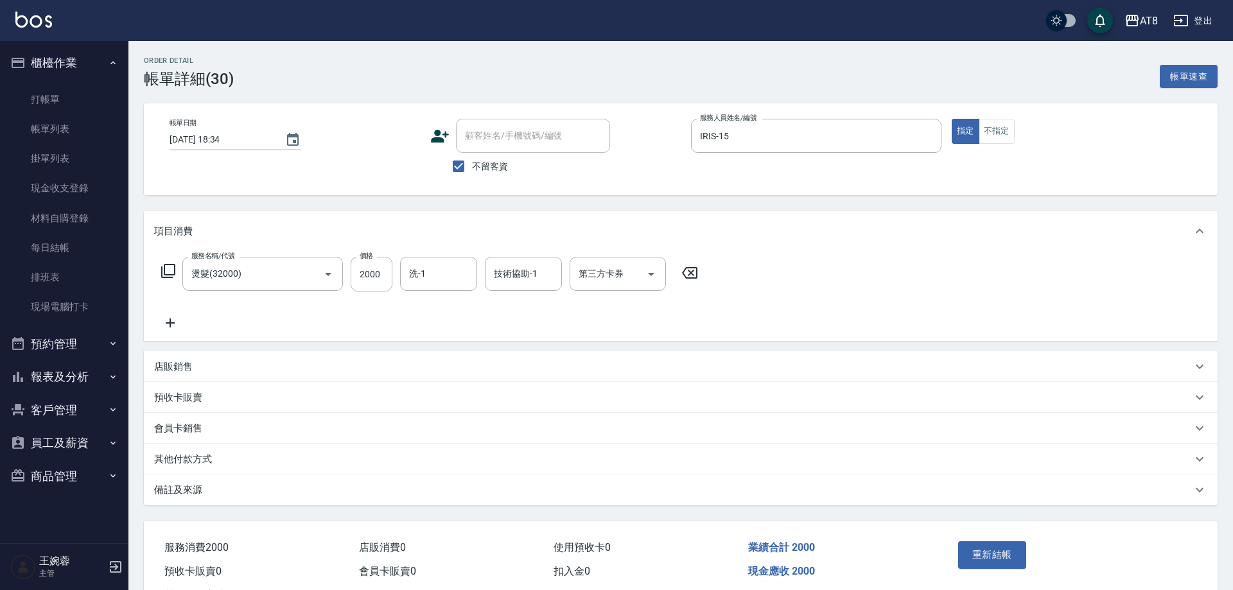
type input "燙髮(32000)"
click at [696, 278] on icon at bounding box center [689, 273] width 15 height 12
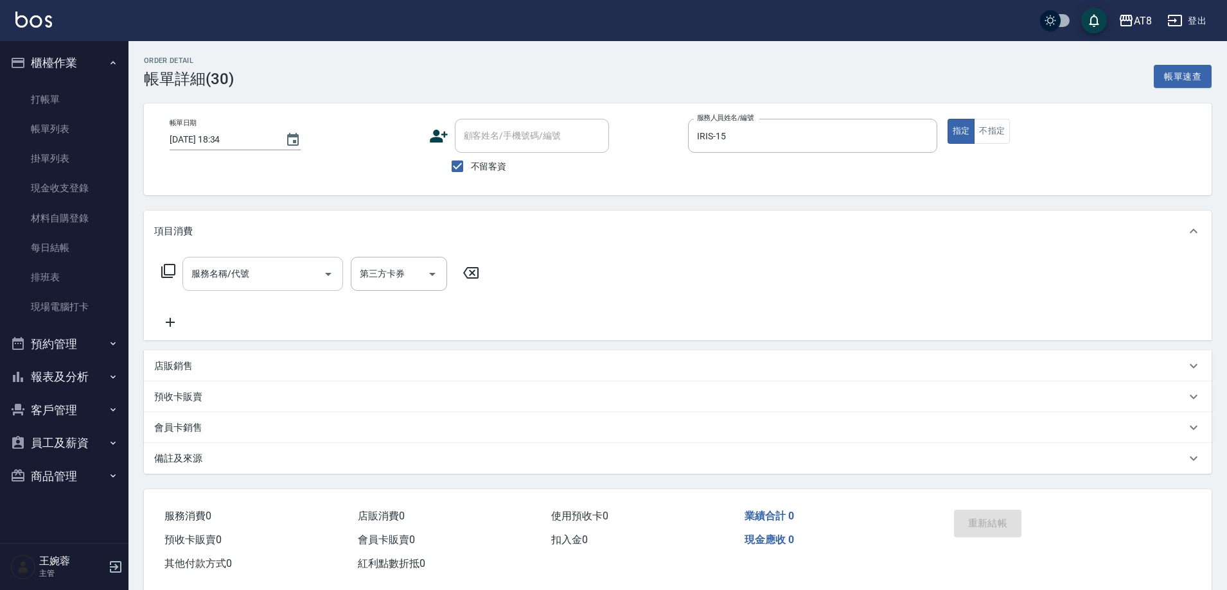
click at [267, 272] on input "服務名稱/代號" at bounding box center [253, 274] width 130 height 22
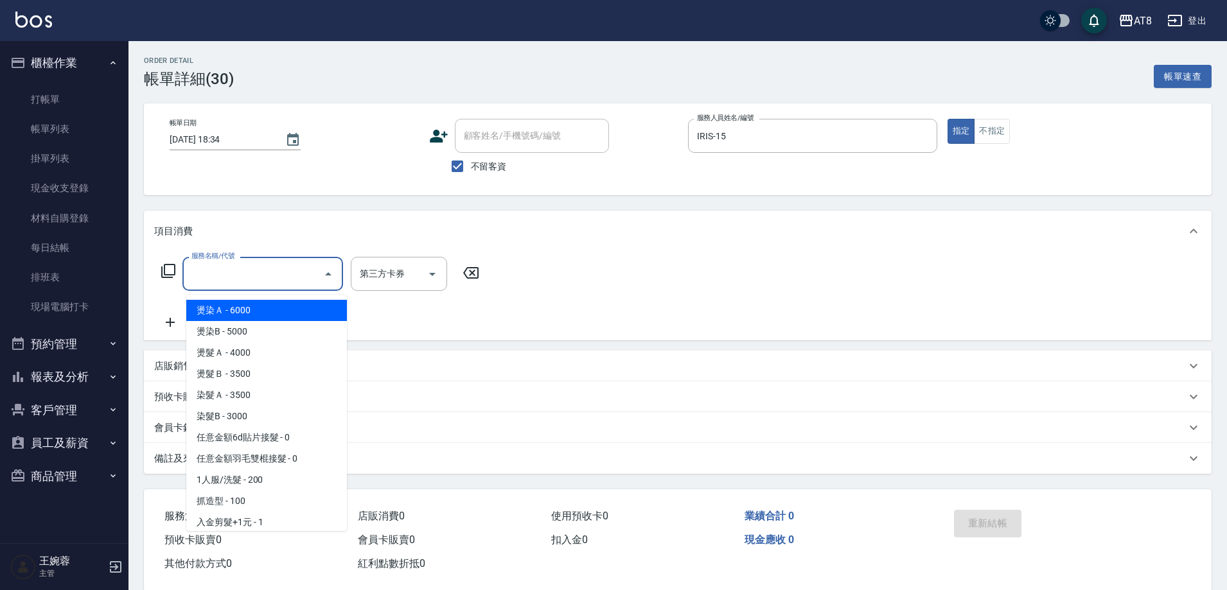
type input "6"
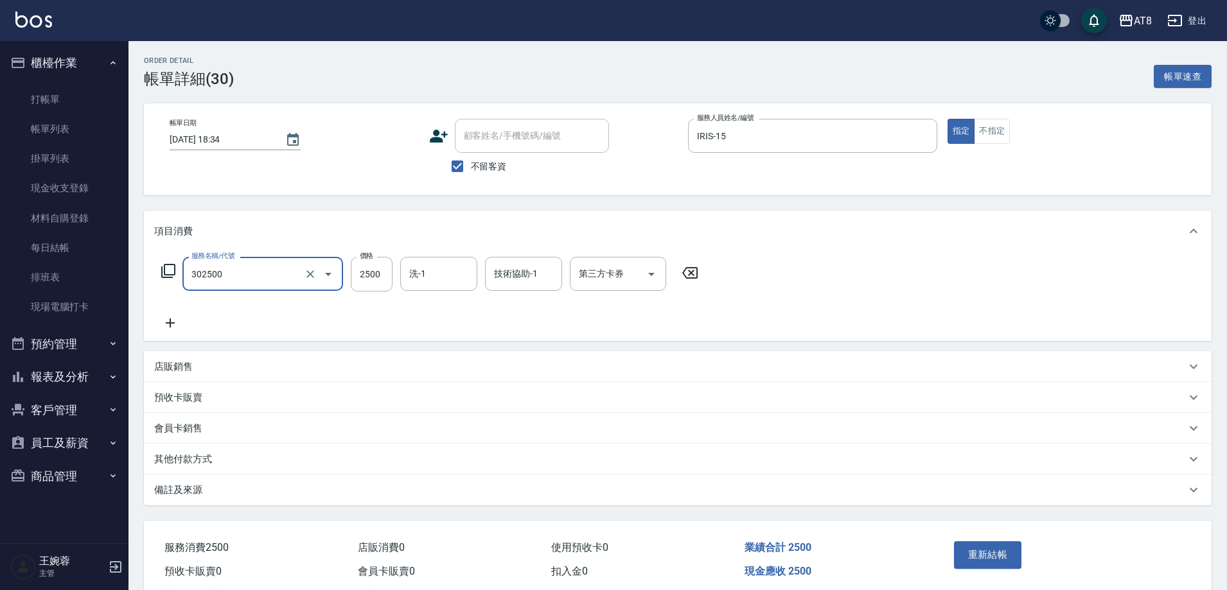
type input "入金燙髮2500(302500)"
type input "助理25-25"
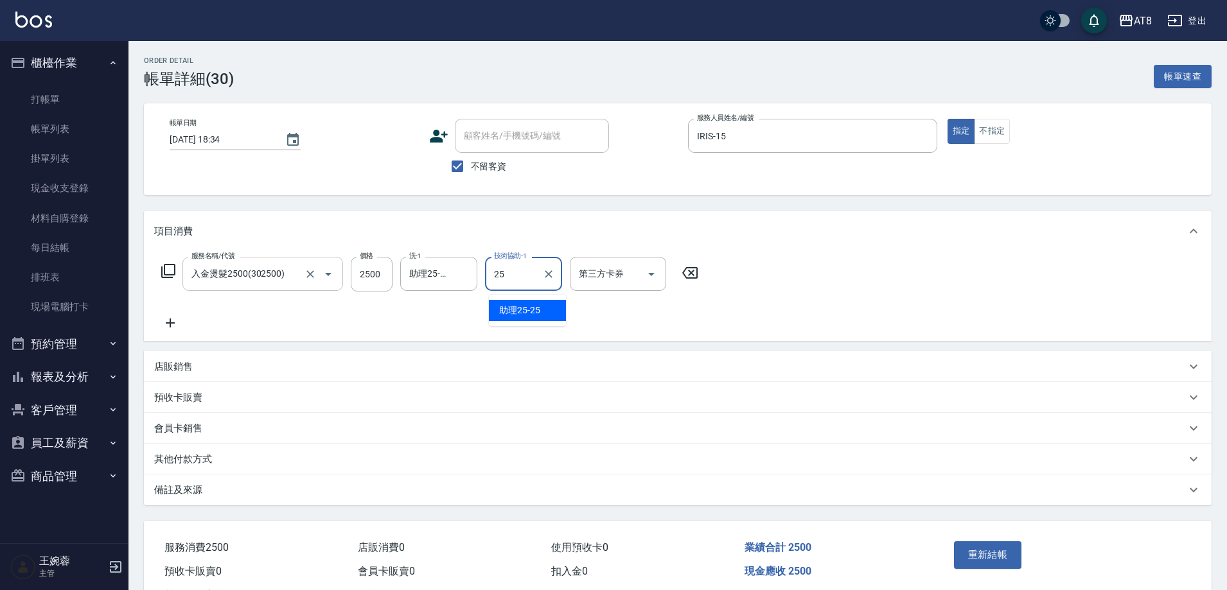
type input "助理25-25"
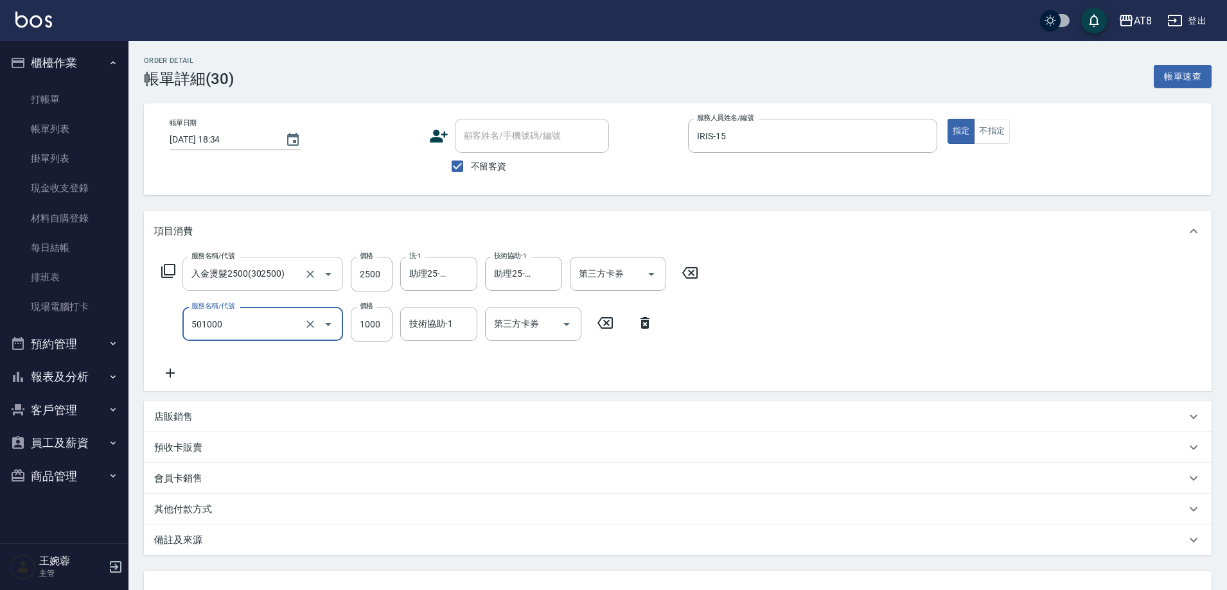
type input "入金護髮1000(501000)"
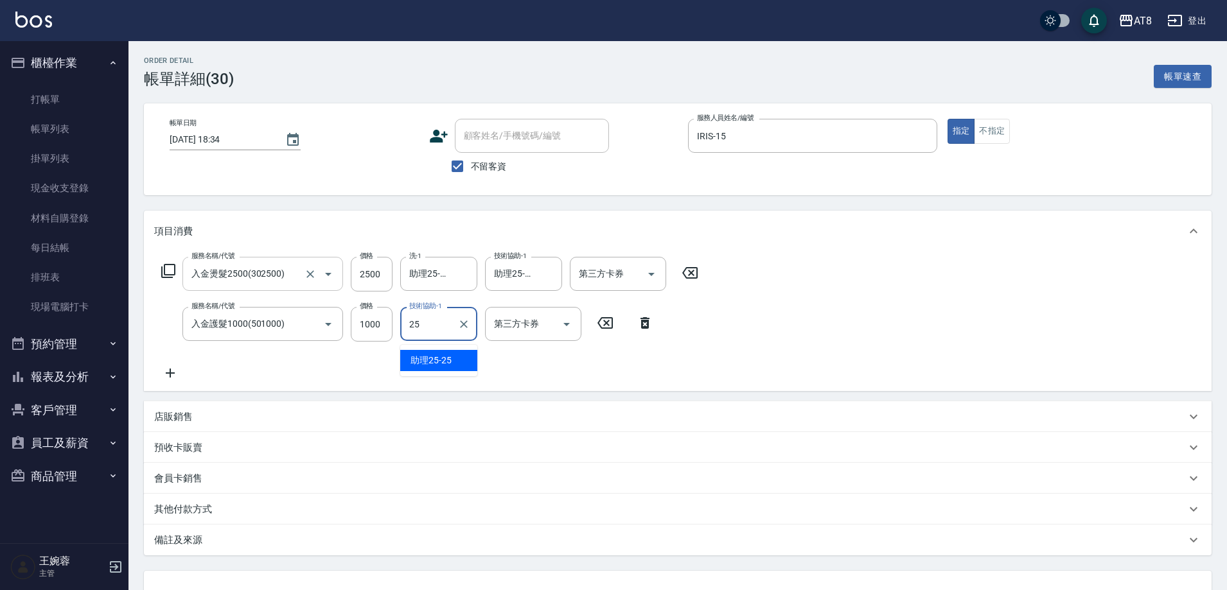
type input "助理25-25"
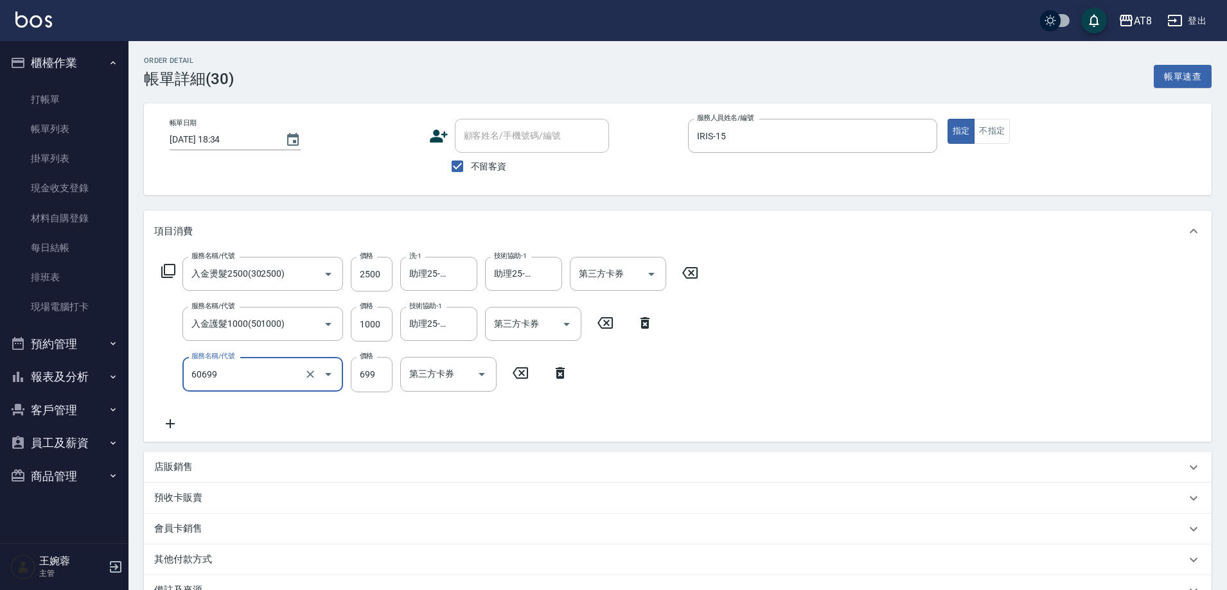
type input "入金SPA699(60699)"
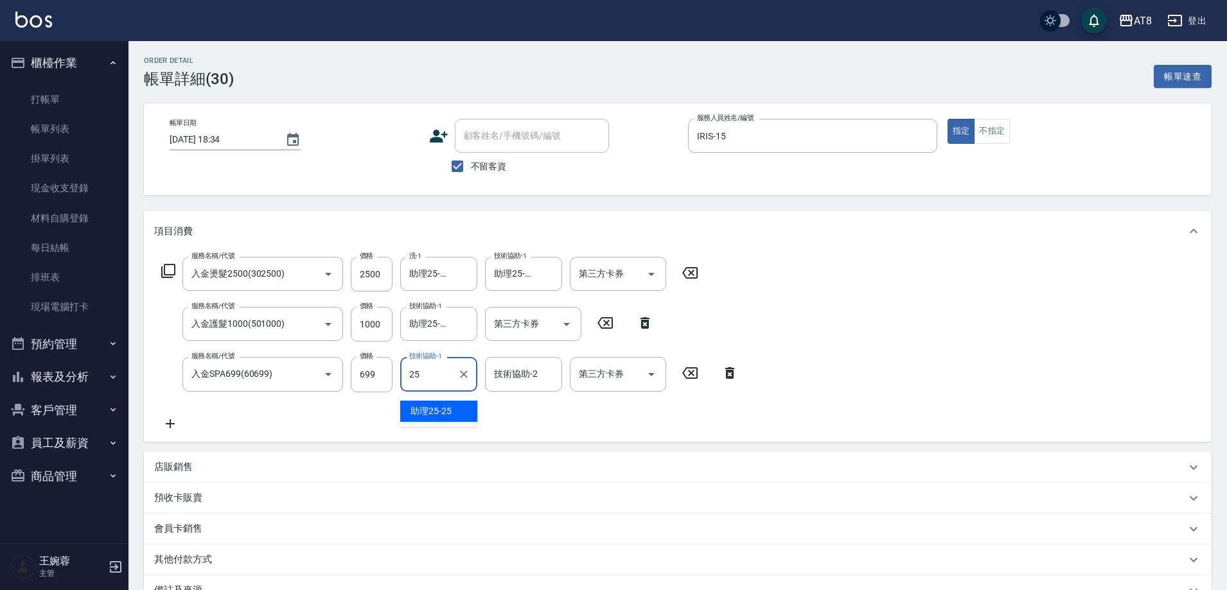
type input "助理25-25"
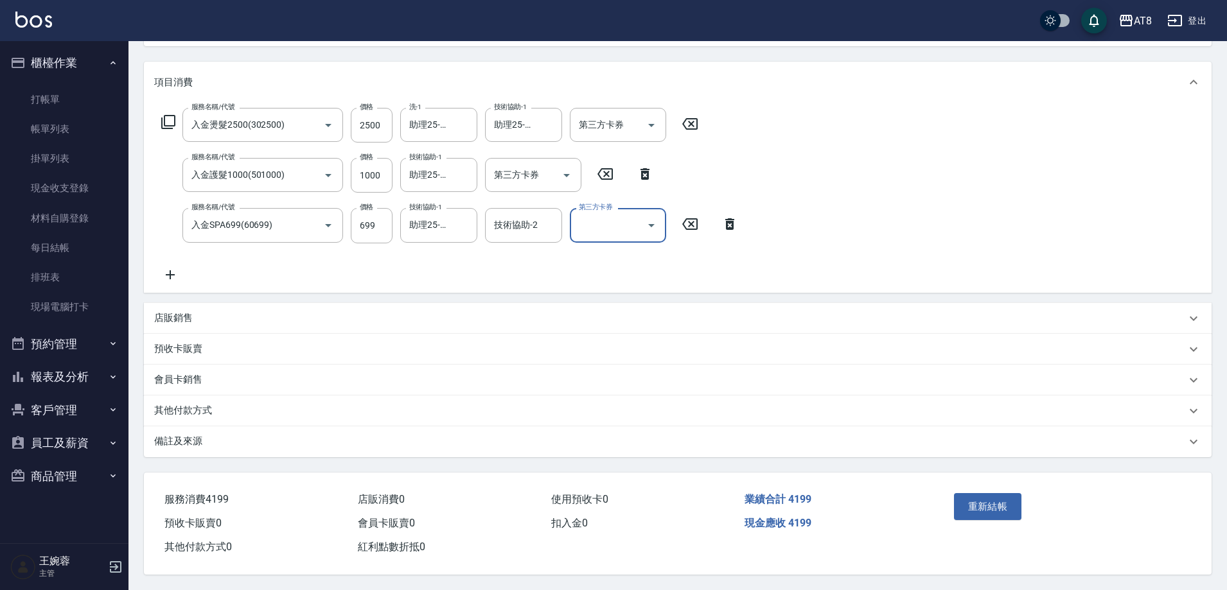
scroll to position [148, 0]
click at [170, 281] on icon at bounding box center [170, 276] width 9 height 9
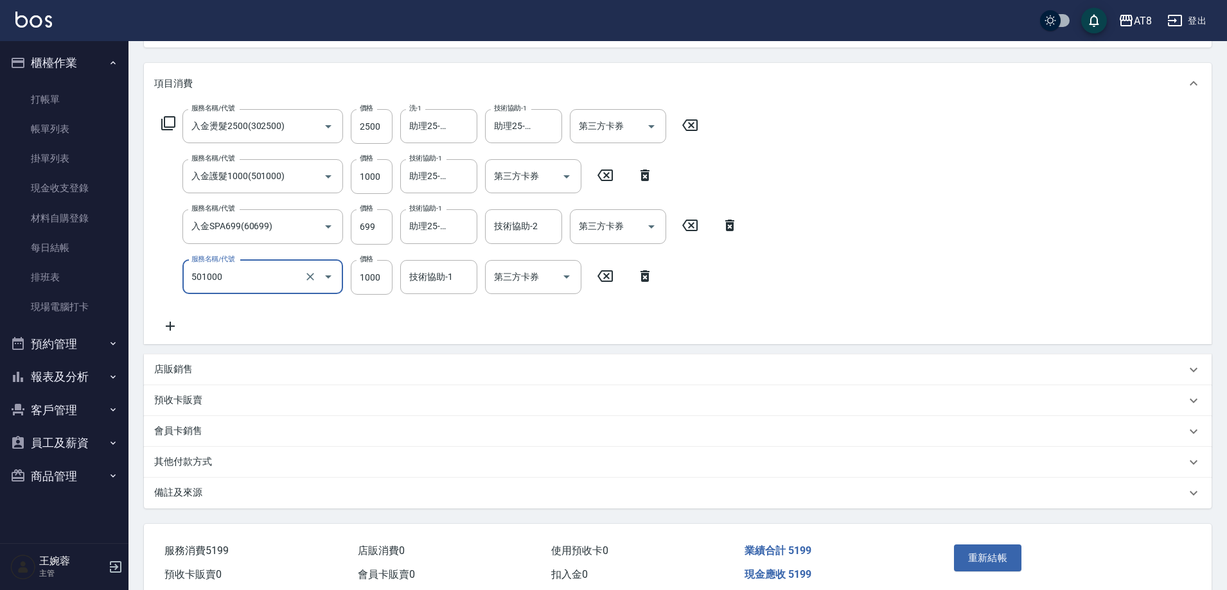
type input "入金護髮1000(501000)"
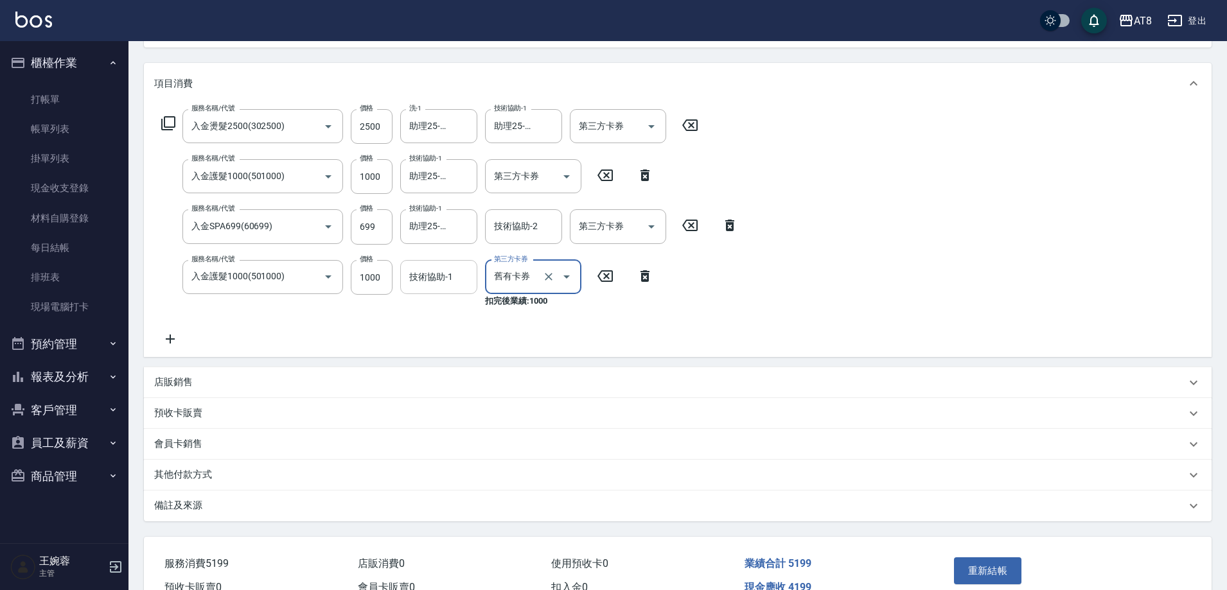
type input "舊有卡券"
click at [451, 282] on input "技術協助-1" at bounding box center [439, 277] width 66 height 22
type input "助理25-25"
click at [649, 279] on icon at bounding box center [644, 276] width 9 height 12
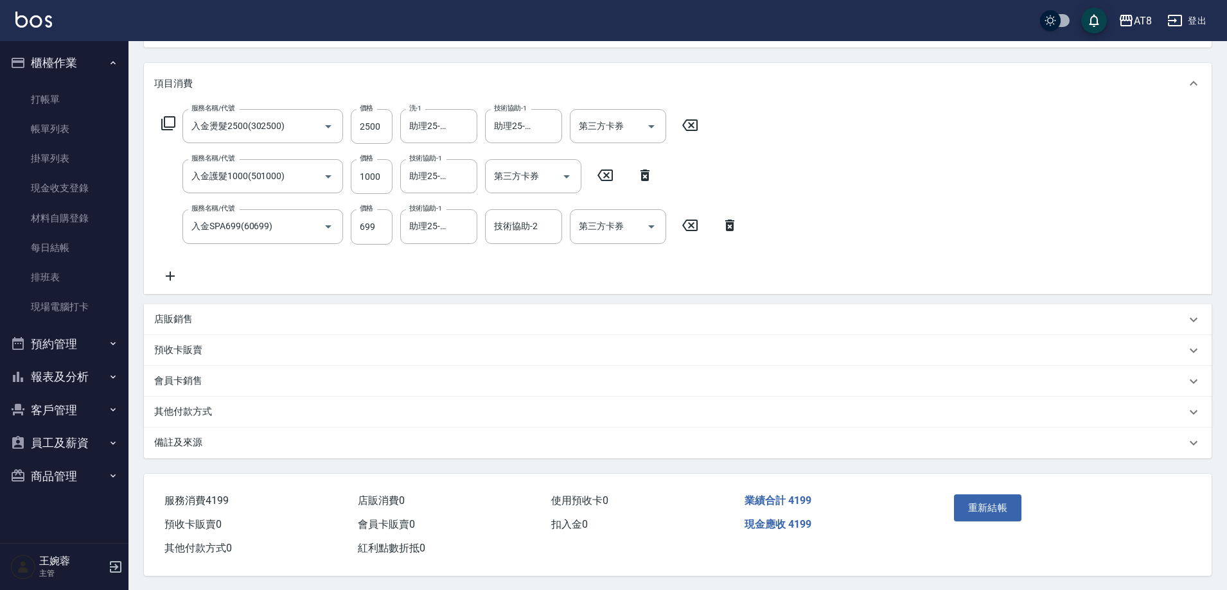
click at [172, 284] on icon at bounding box center [170, 275] width 32 height 15
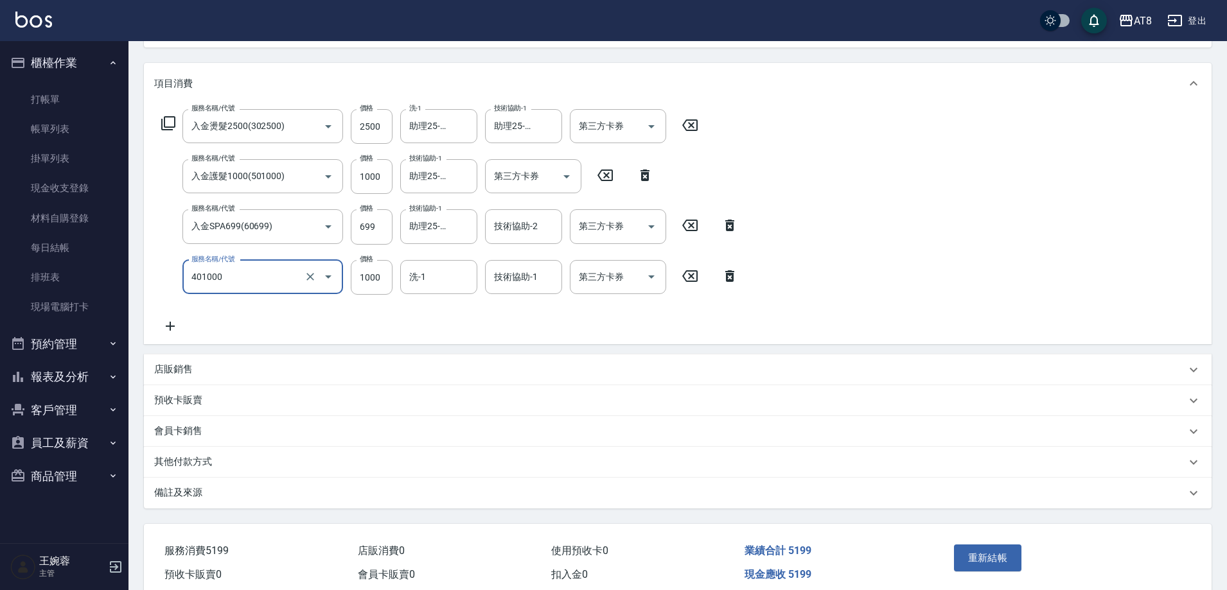
type input "入金染髮1000(401000)"
type input "助理25-25"
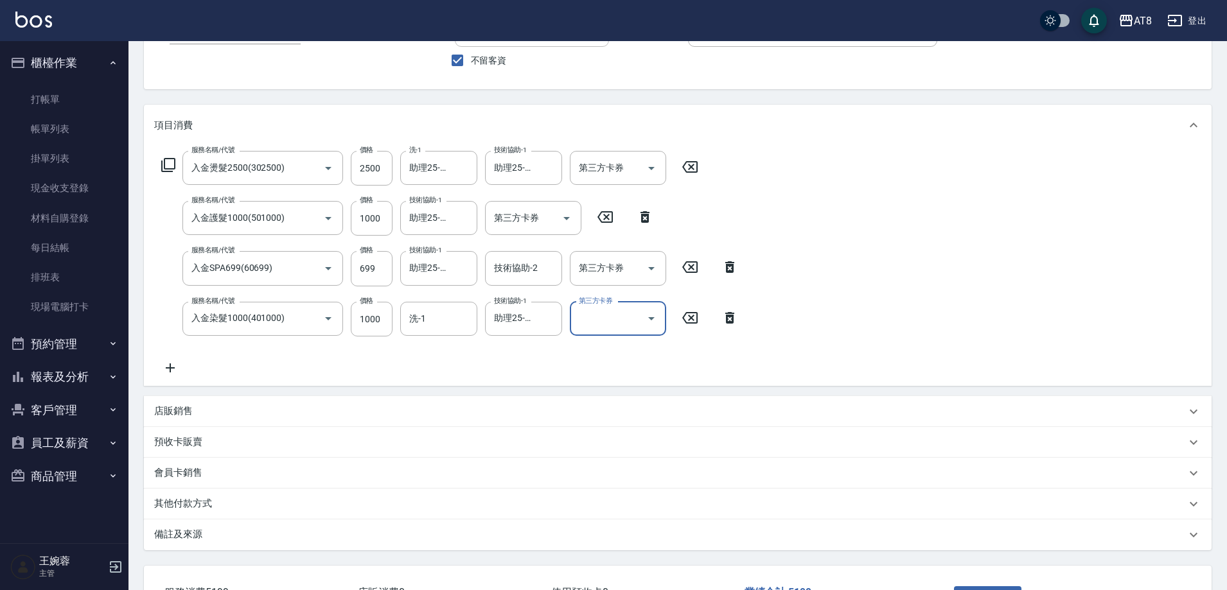
scroll to position [83, 0]
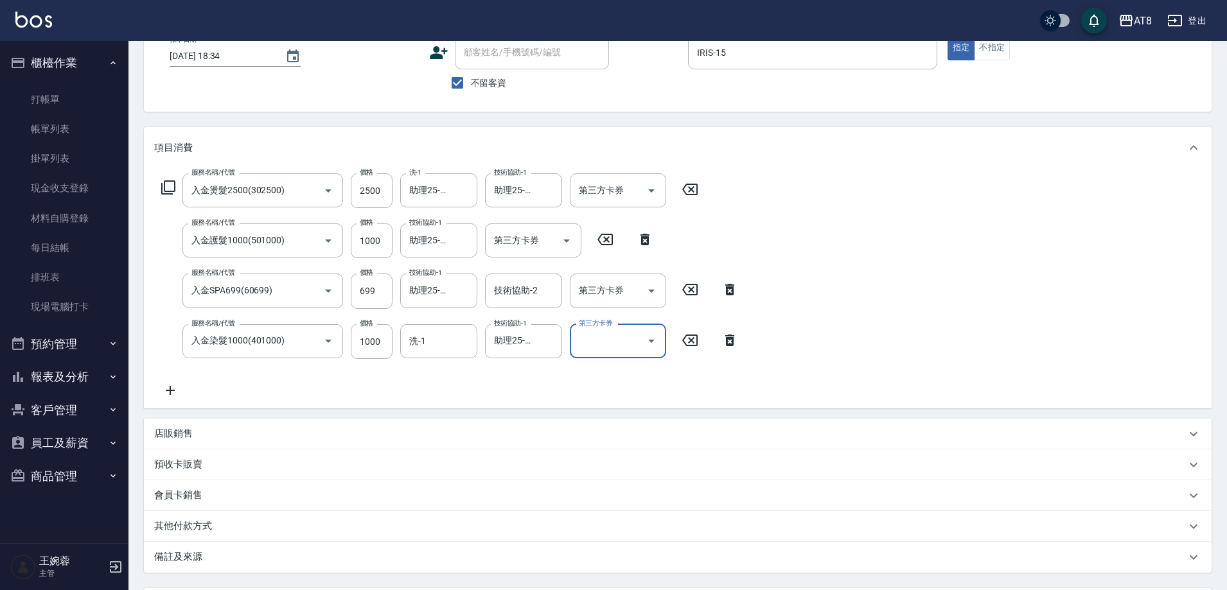
click at [995, 364] on div "服務名稱/代號 入金燙髮2500(302500) 服務名稱/代號 價格 2500 價格 洗-1 助理25-25 洗-1 技術協助-1 助理25-25 技術協助…" at bounding box center [677, 288] width 1067 height 240
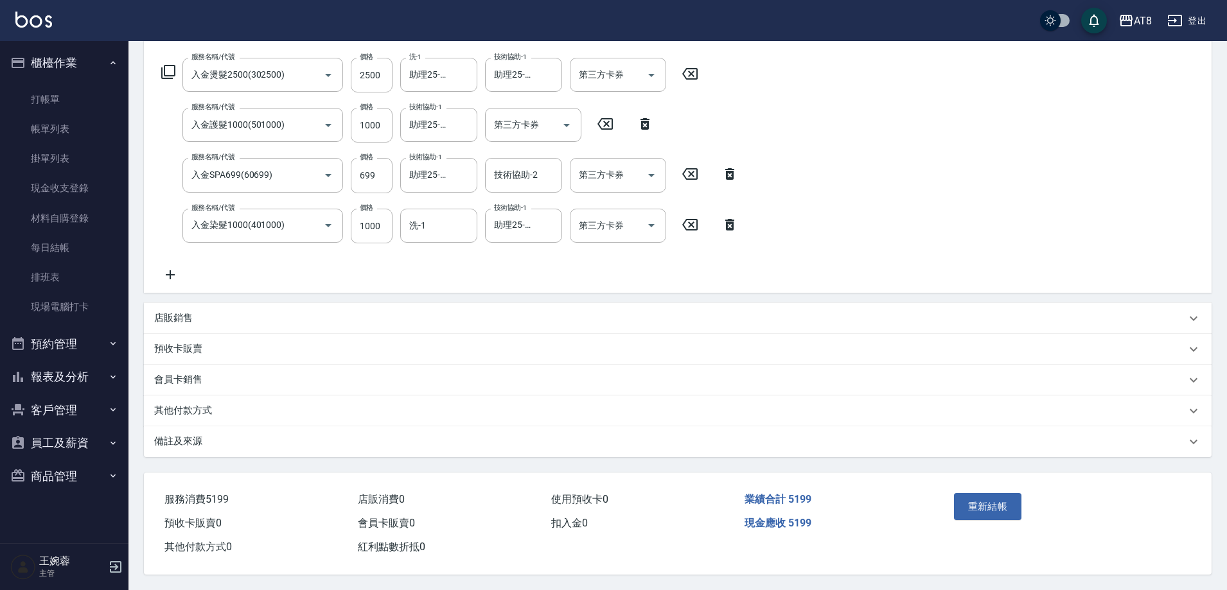
click at [182, 311] on p "店販銷售" at bounding box center [173, 317] width 39 height 13
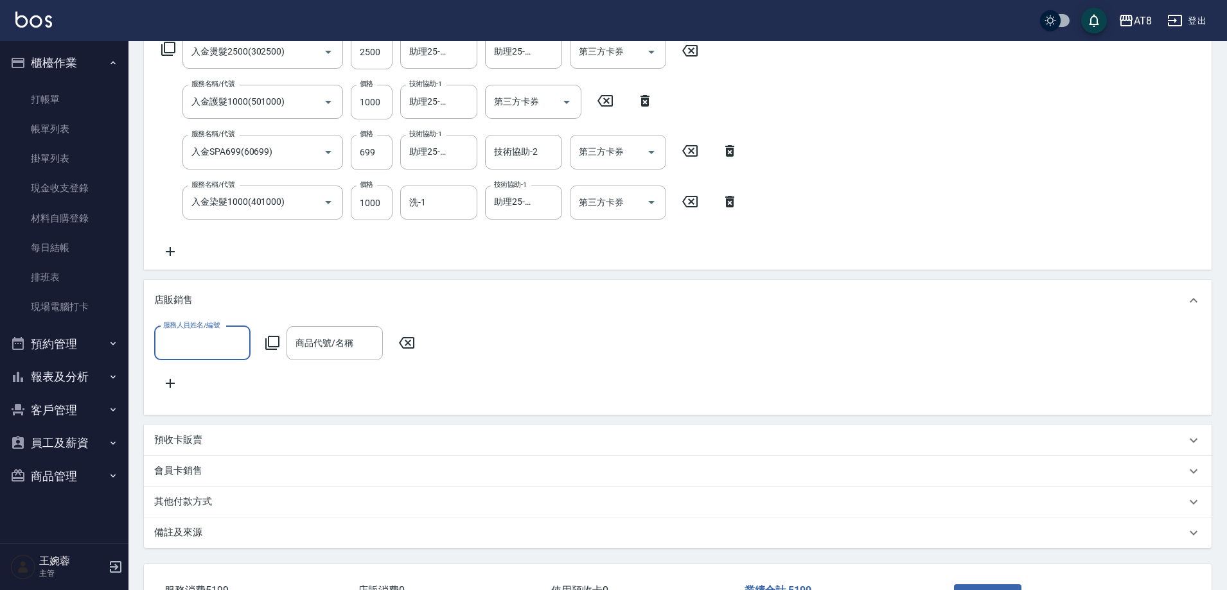
scroll to position [0, 0]
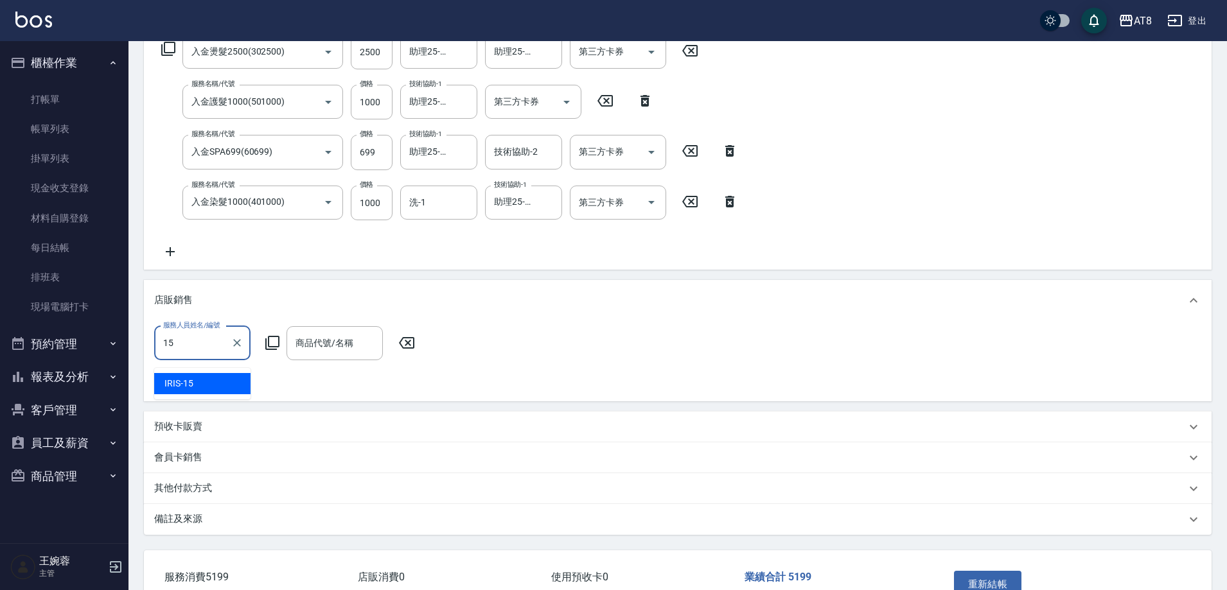
type input "IRIS-15"
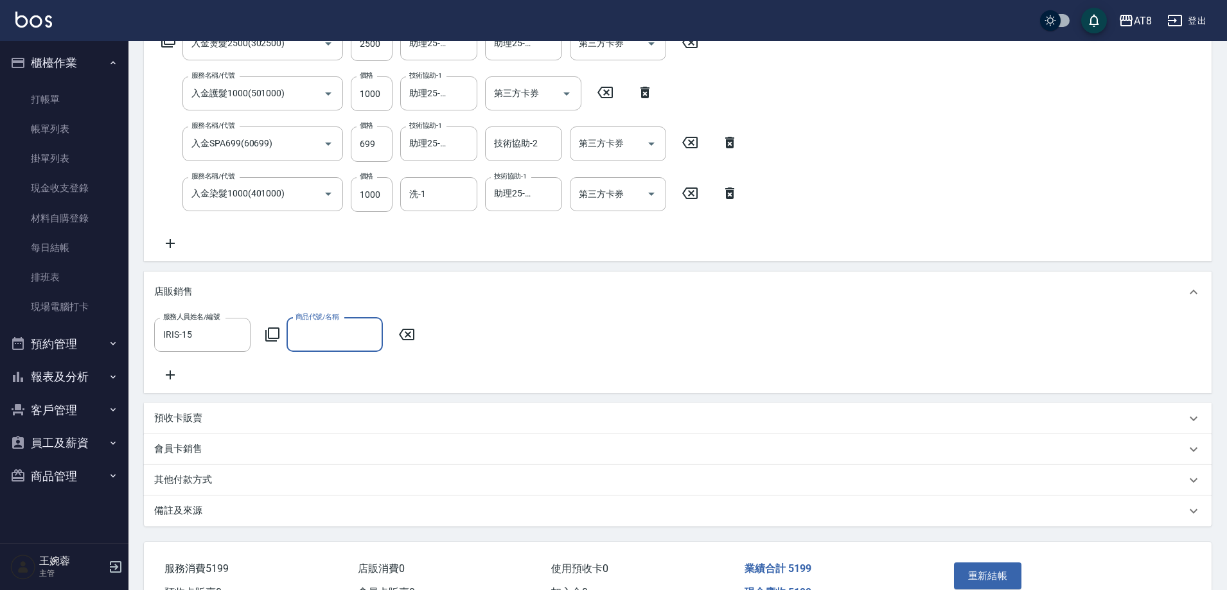
scroll to position [337, 0]
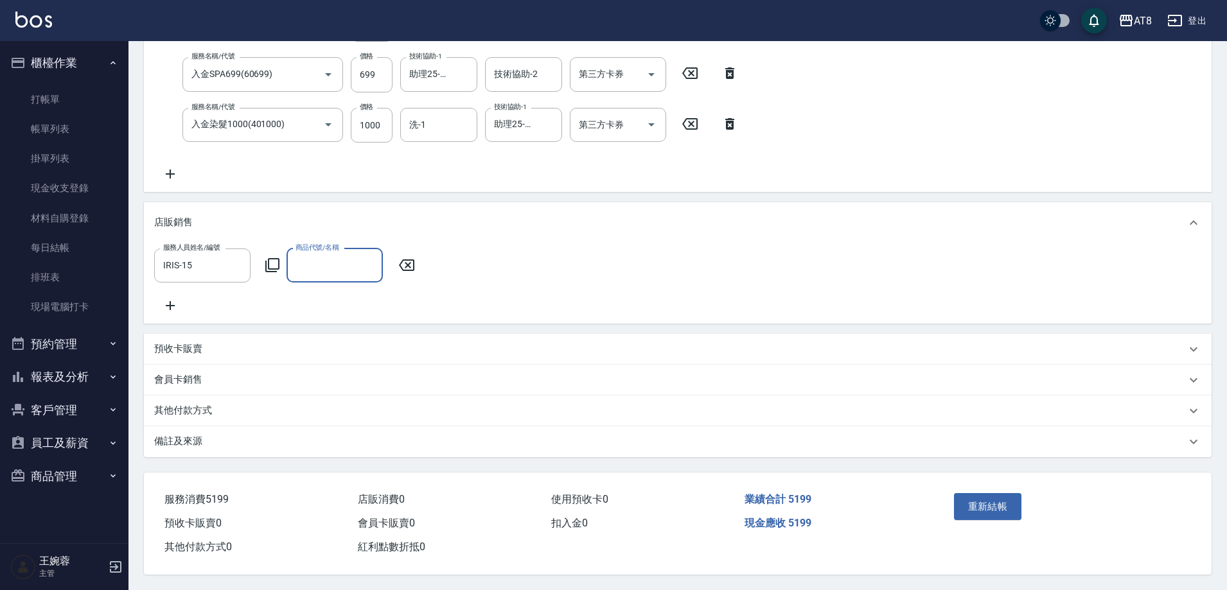
click at [276, 258] on icon at bounding box center [272, 265] width 15 height 15
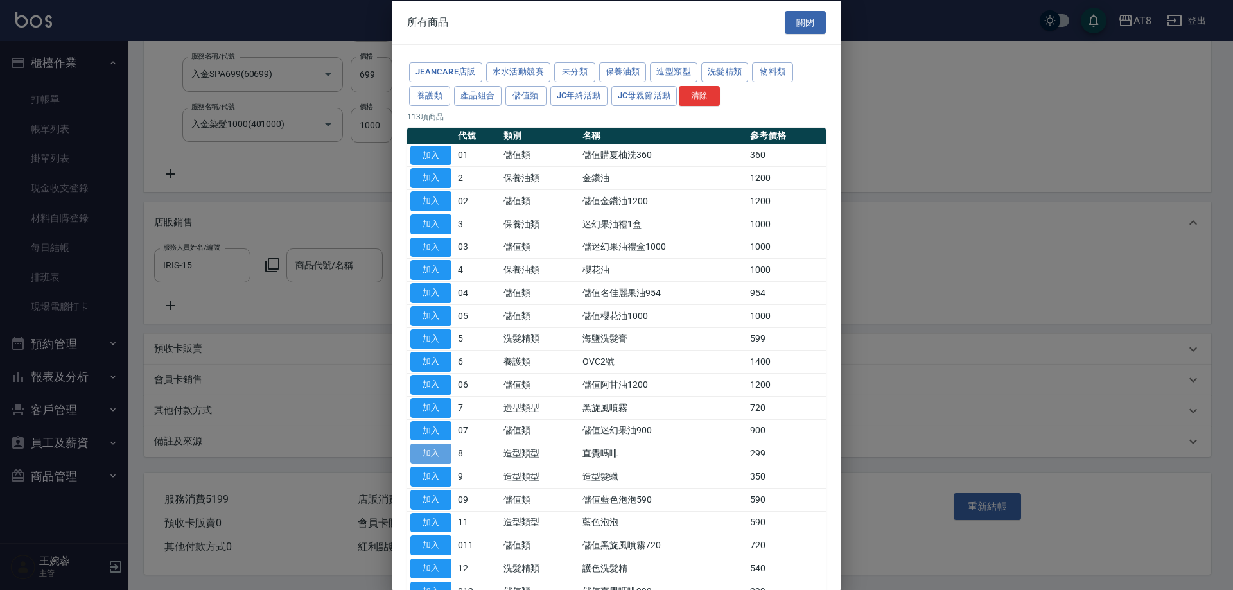
click at [428, 464] on button "加入" at bounding box center [430, 454] width 41 height 20
type input "直覺嗎啡"
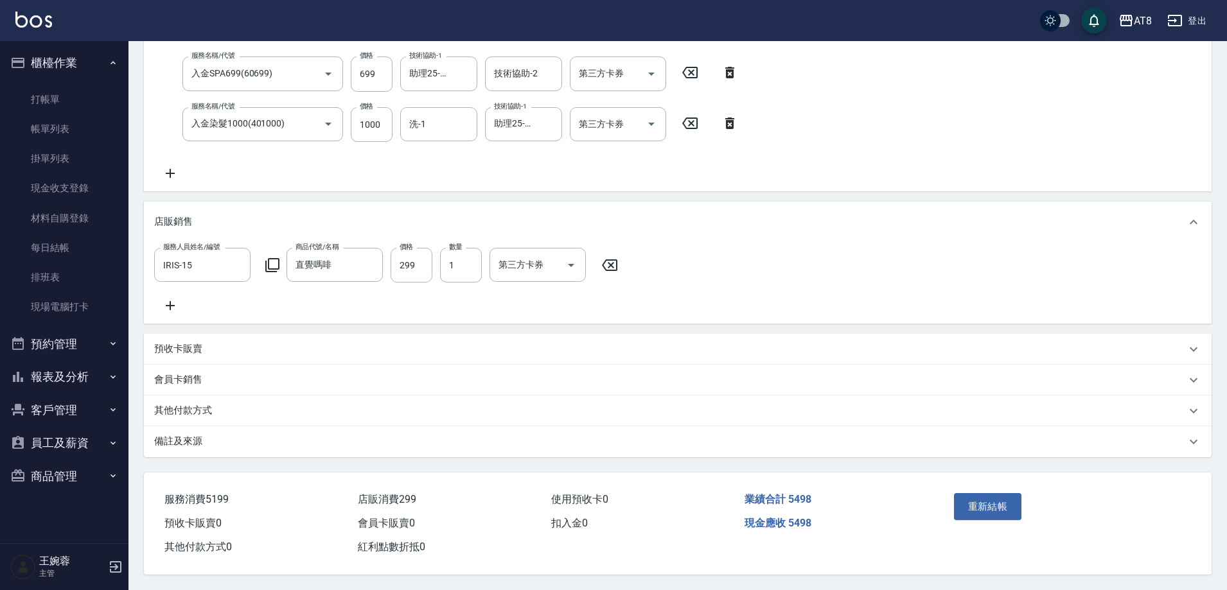
click at [170, 169] on icon at bounding box center [170, 173] width 9 height 9
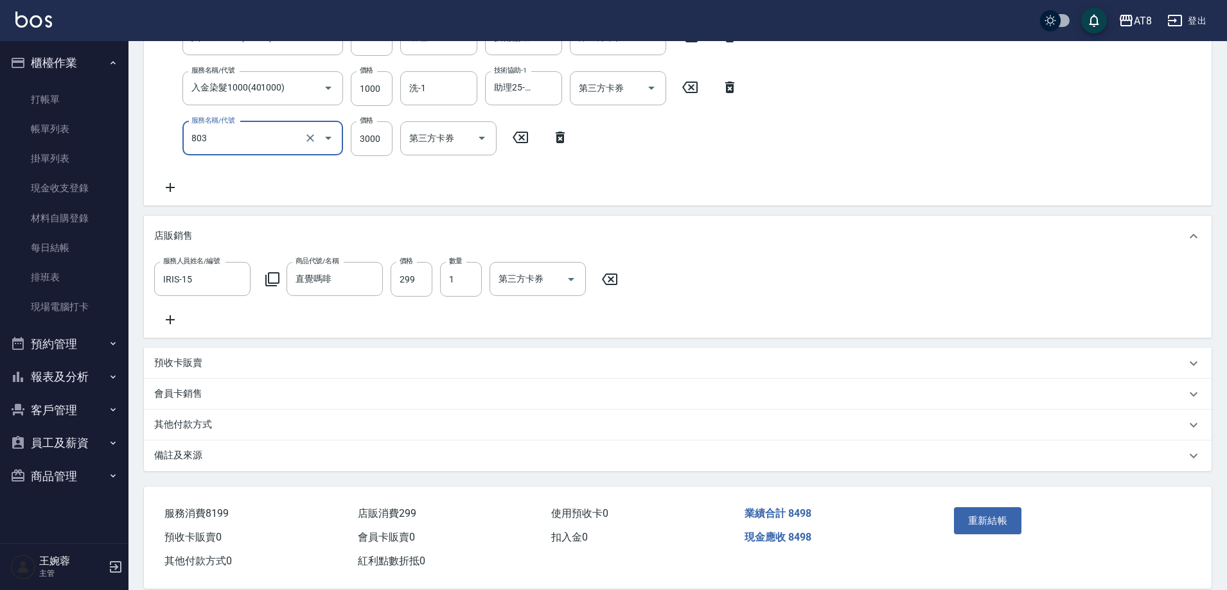
type input "頂級豪華3(803)"
click at [649, 90] on icon "Open" at bounding box center [651, 88] width 6 height 3
type input "4399"
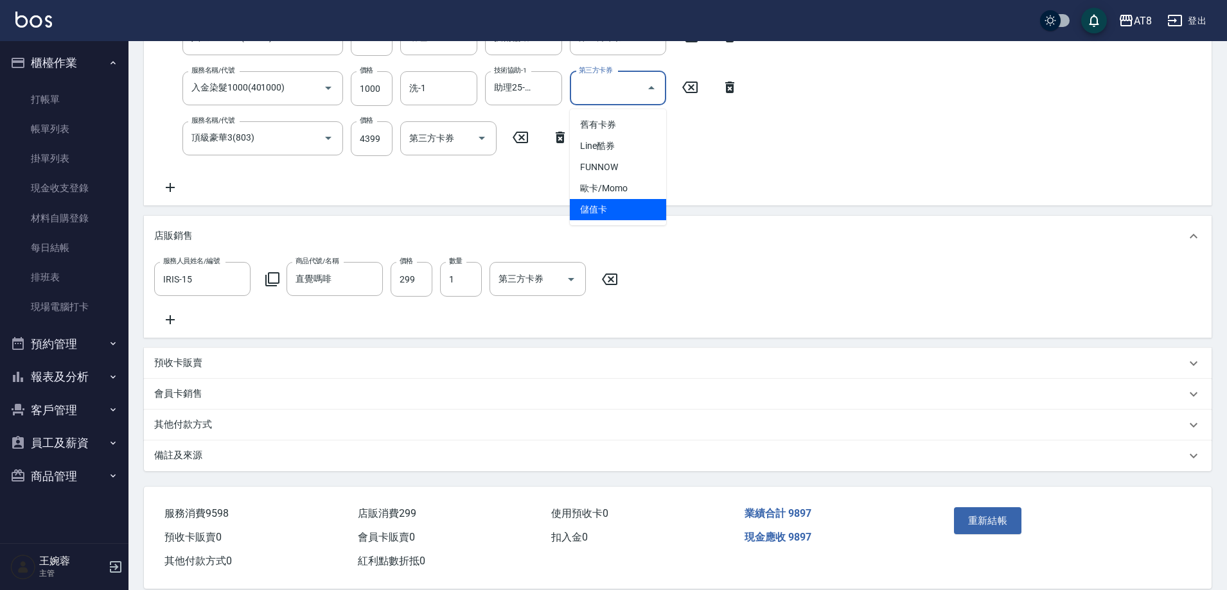
click at [629, 209] on span "儲值卡" at bounding box center [618, 209] width 96 height 21
type input "儲值卡"
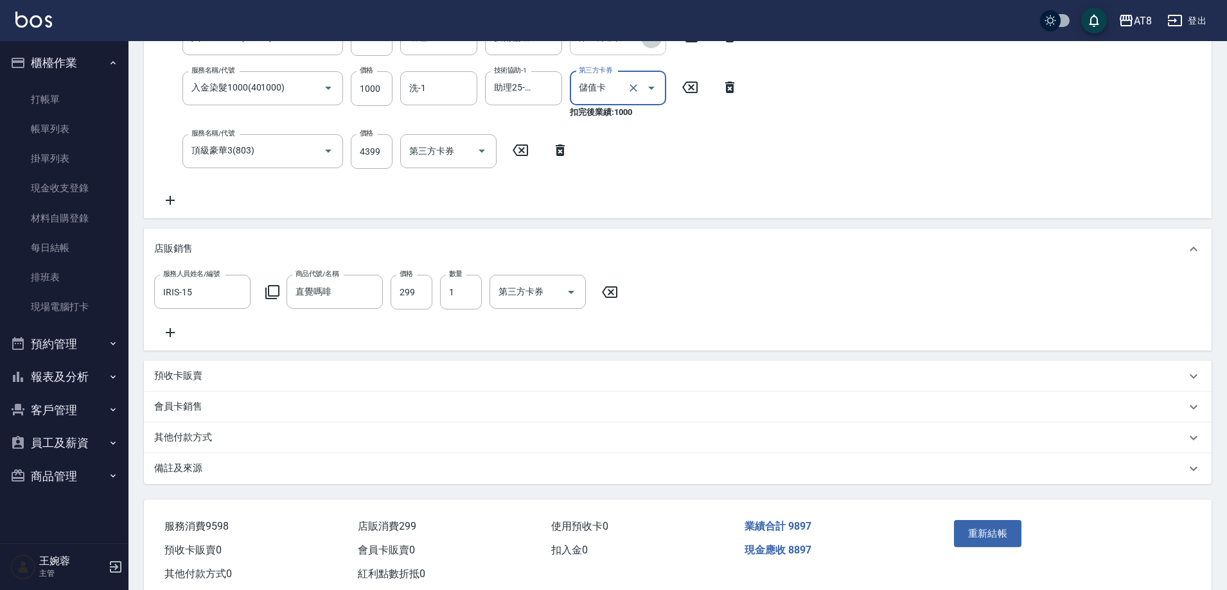
click at [650, 46] on icon "Open" at bounding box center [651, 37] width 15 height 15
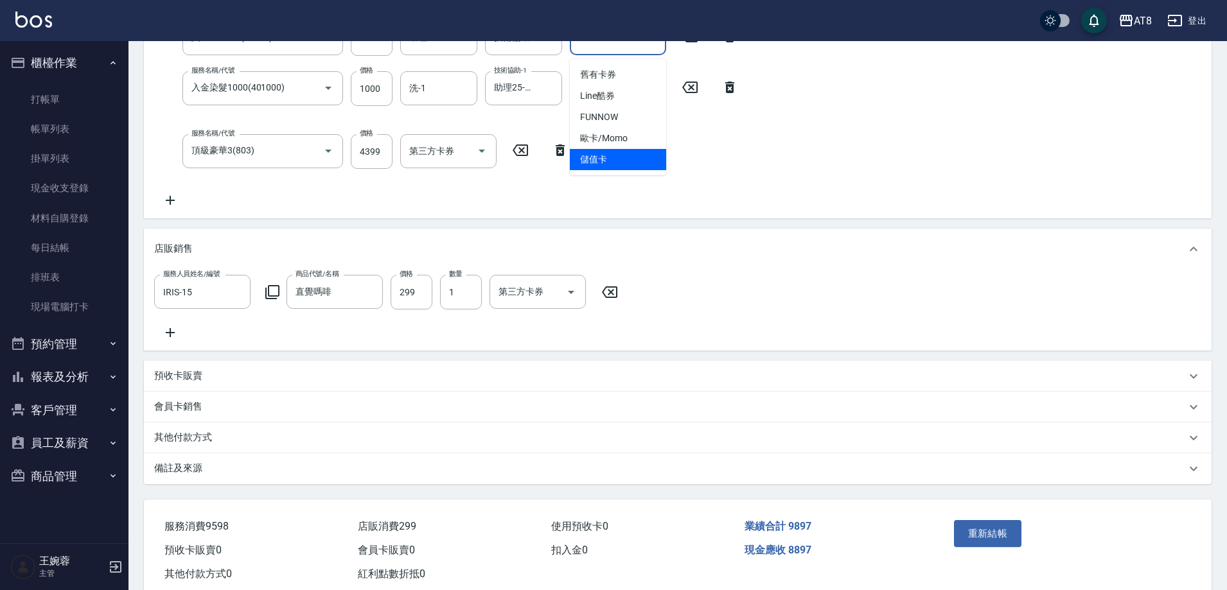
click at [619, 158] on span "儲值卡" at bounding box center [618, 159] width 96 height 21
type input "儲值卡"
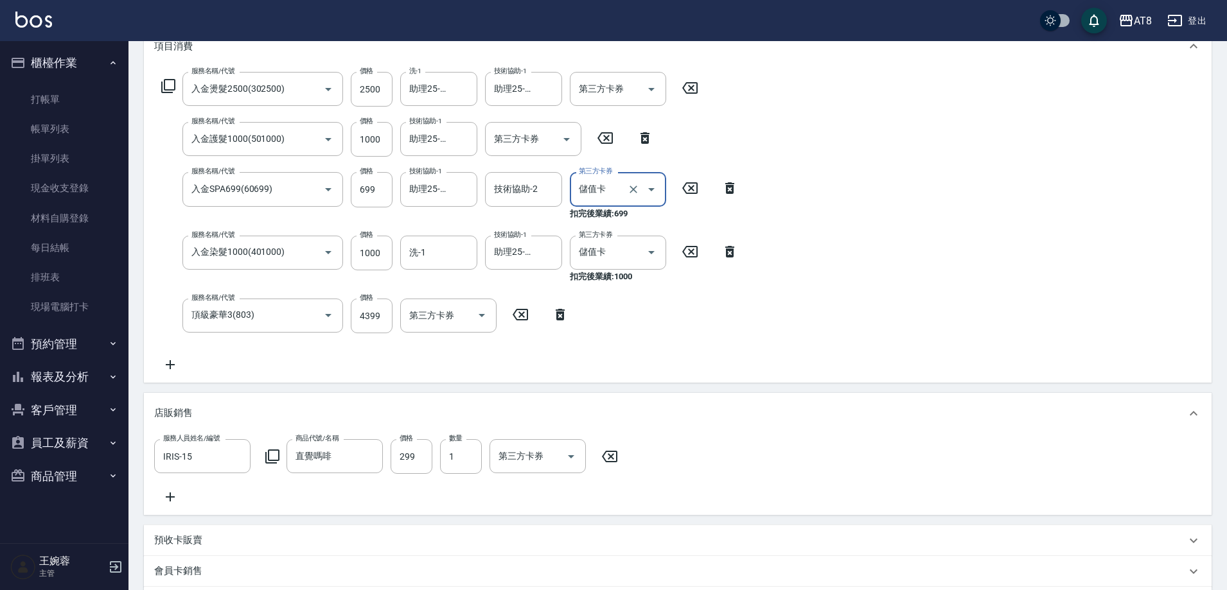
scroll to position [177, 0]
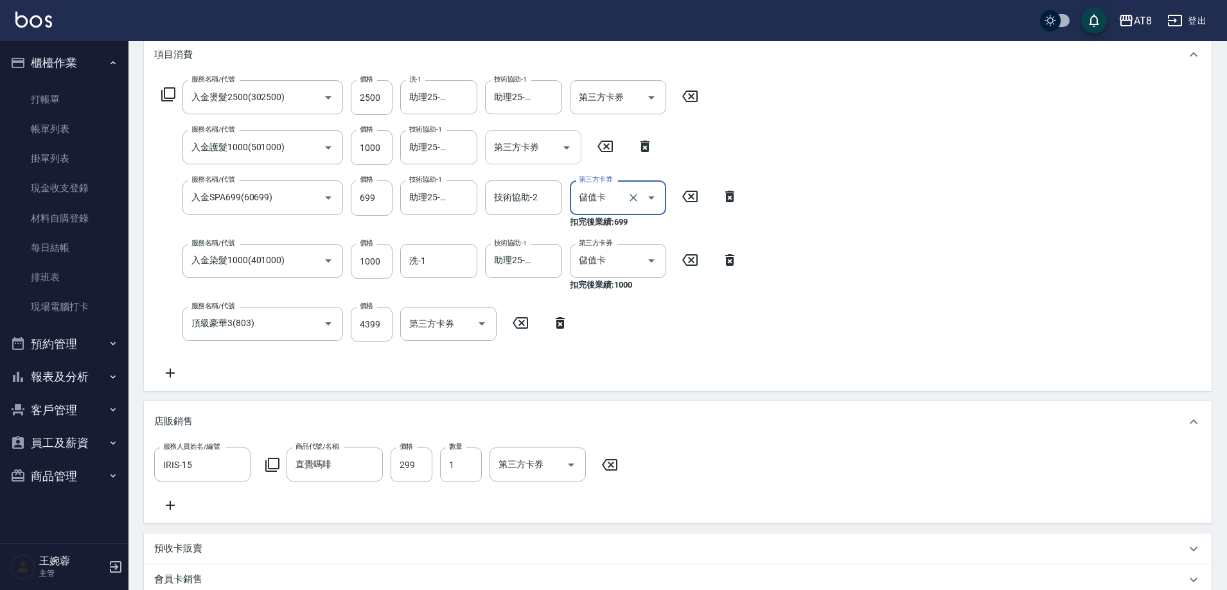
click at [567, 155] on icon "Open" at bounding box center [566, 147] width 15 height 15
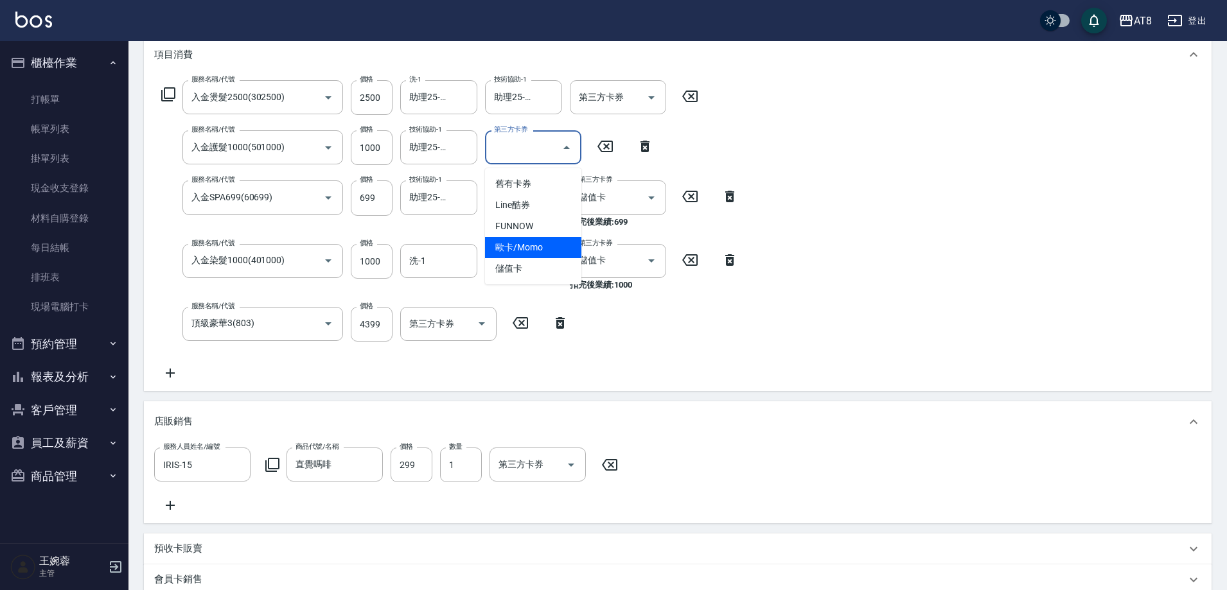
click at [547, 254] on span "歐卡/Momo" at bounding box center [533, 247] width 96 height 21
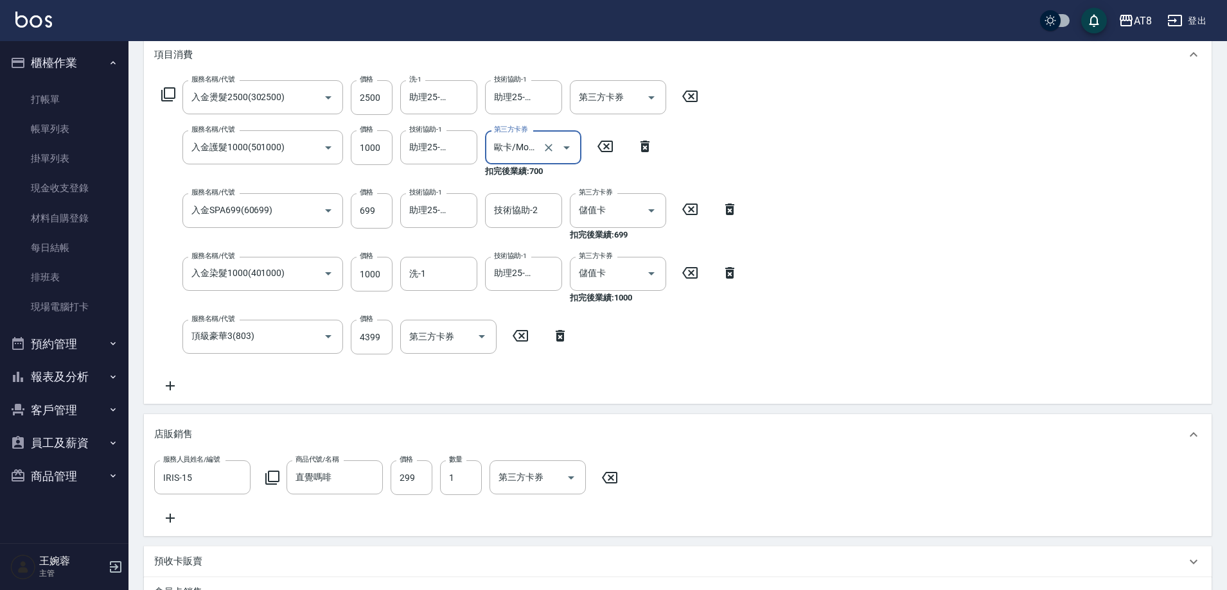
click at [562, 152] on icon "Open" at bounding box center [566, 147] width 15 height 15
drag, startPoint x: 551, startPoint y: 267, endPoint x: 657, endPoint y: 118, distance: 182.8
click at [554, 261] on span "儲值卡" at bounding box center [533, 268] width 96 height 21
type input "儲值卡"
drag, startPoint x: 660, startPoint y: 91, endPoint x: 656, endPoint y: 103, distance: 12.6
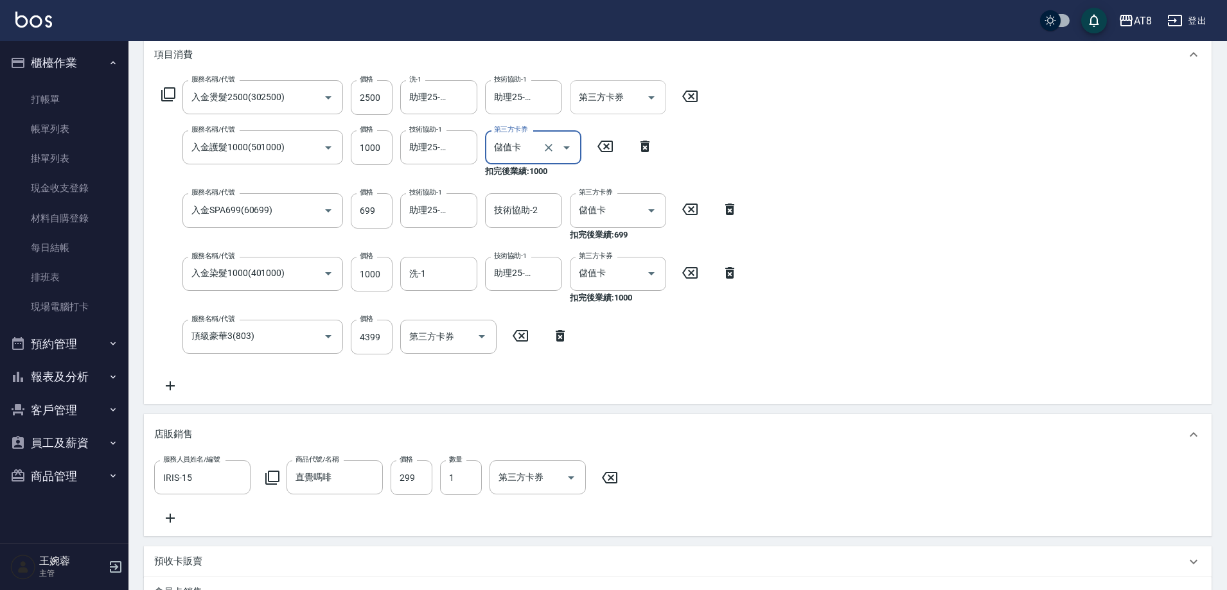
click at [660, 94] on button "Open" at bounding box center [651, 97] width 21 height 21
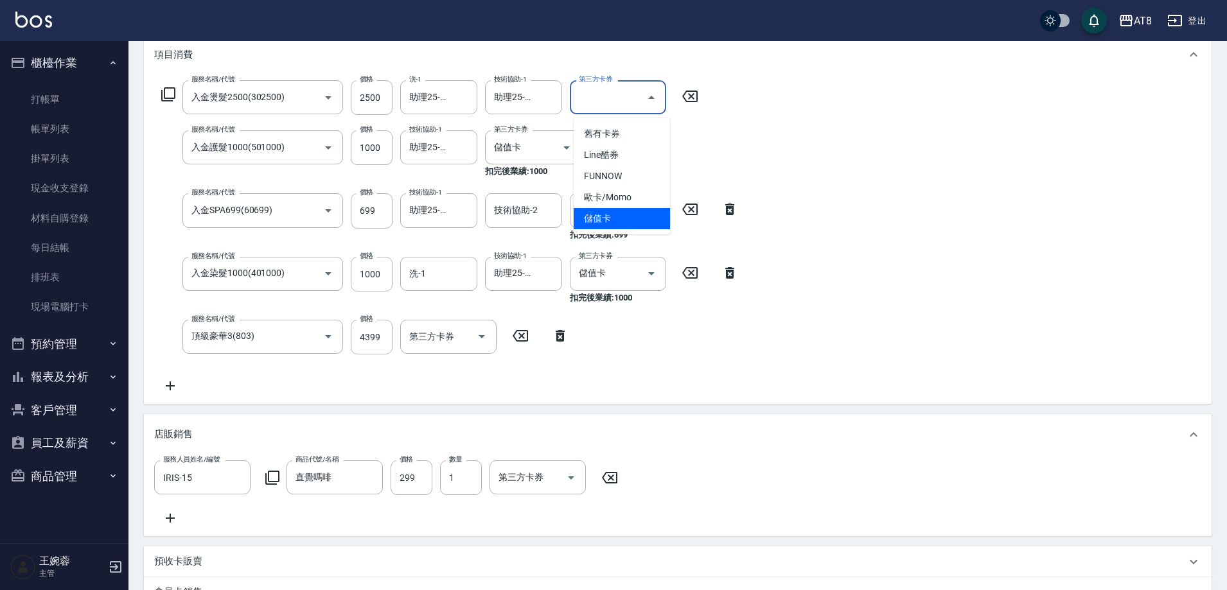
click at [633, 216] on span "儲值卡" at bounding box center [622, 218] width 96 height 21
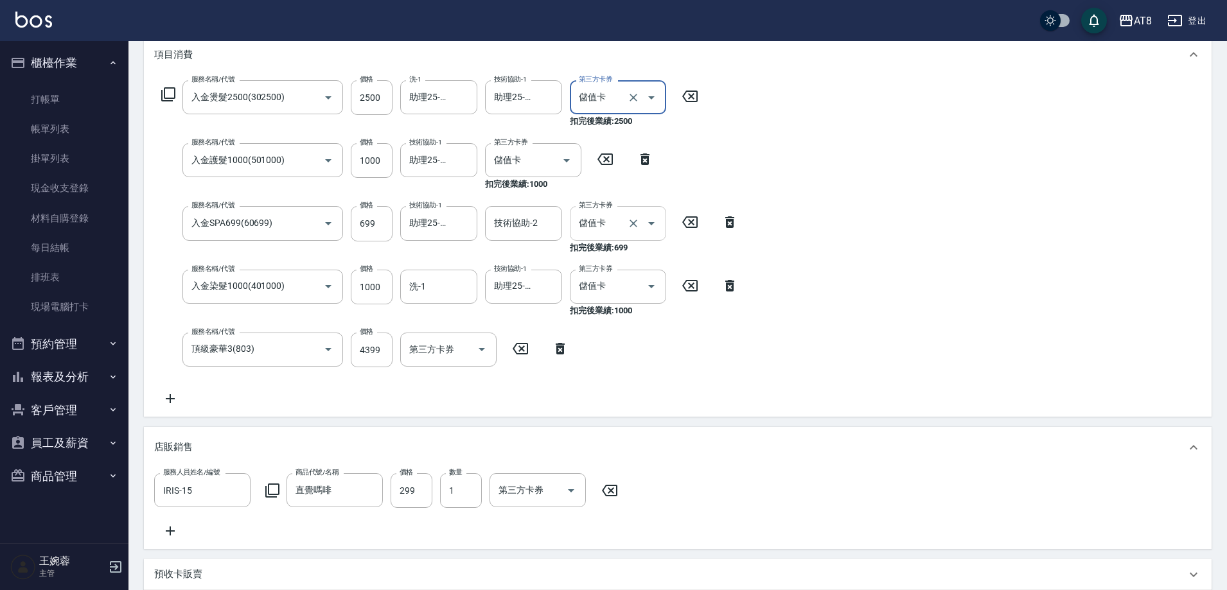
type input "儲值卡"
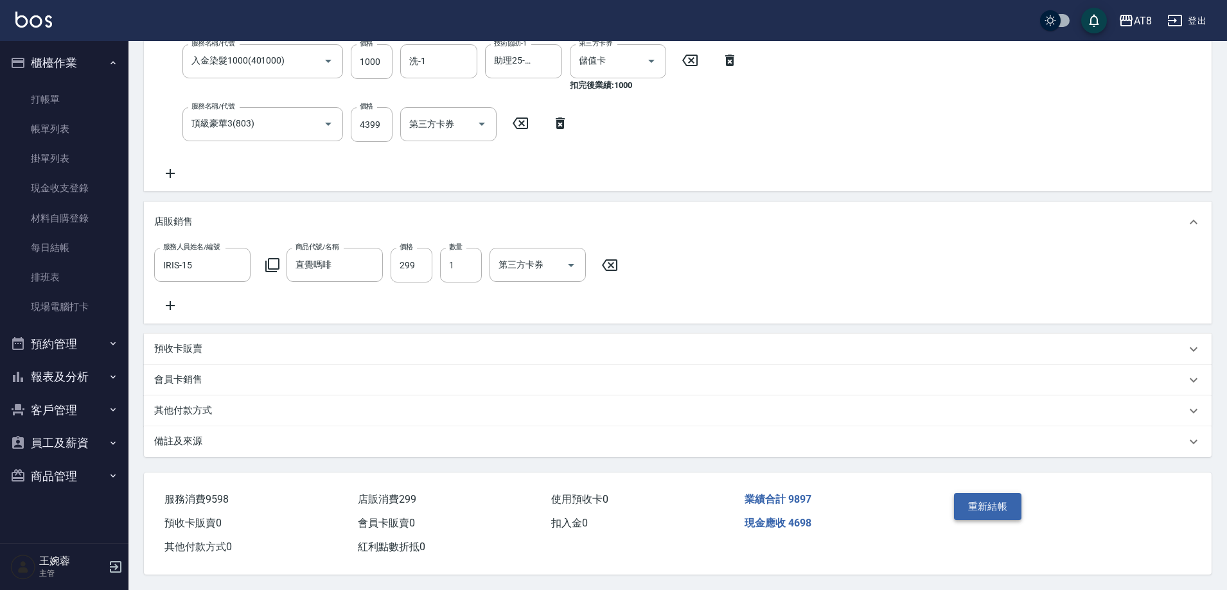
click at [1004, 493] on button "重新結帳" at bounding box center [988, 506] width 68 height 27
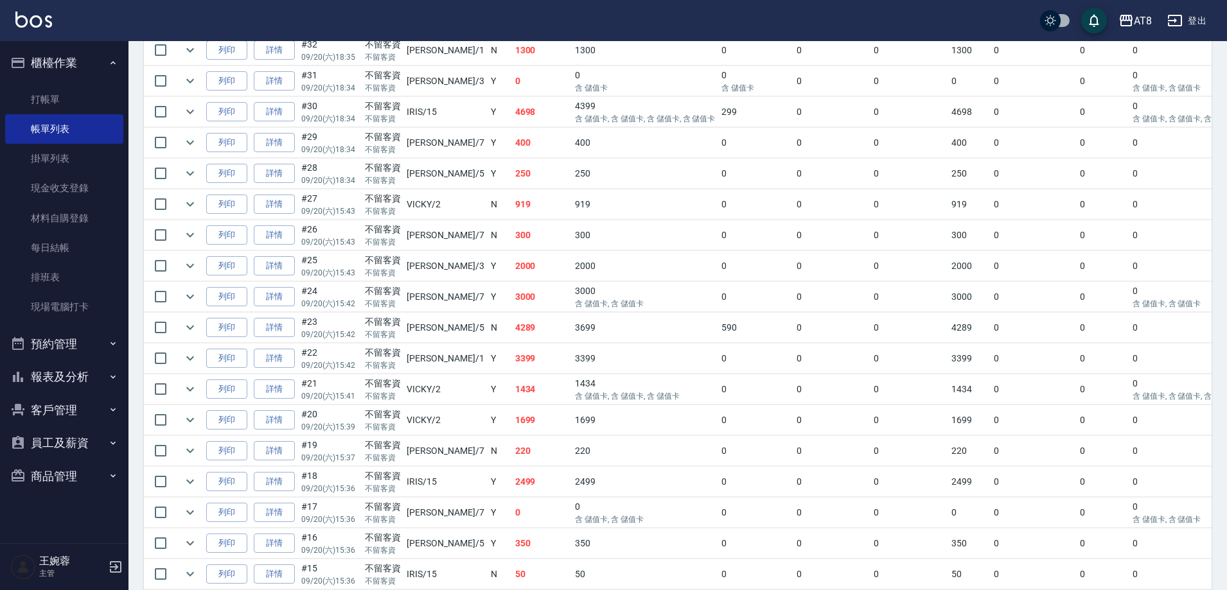
scroll to position [807, 0]
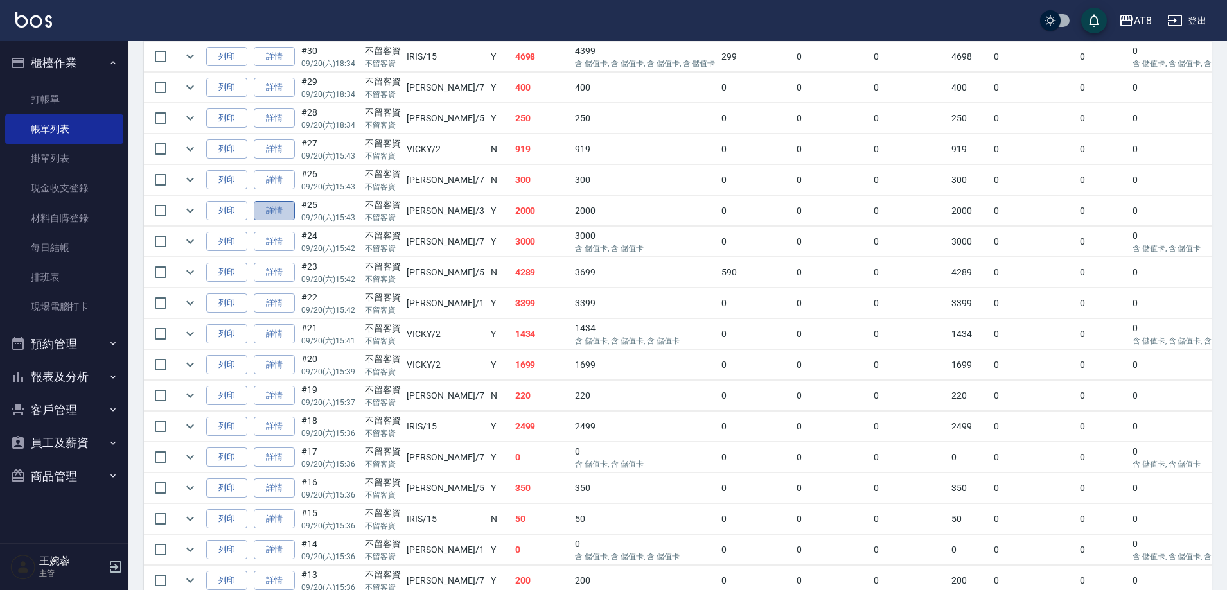
click at [295, 221] on link "詳情" at bounding box center [274, 211] width 41 height 20
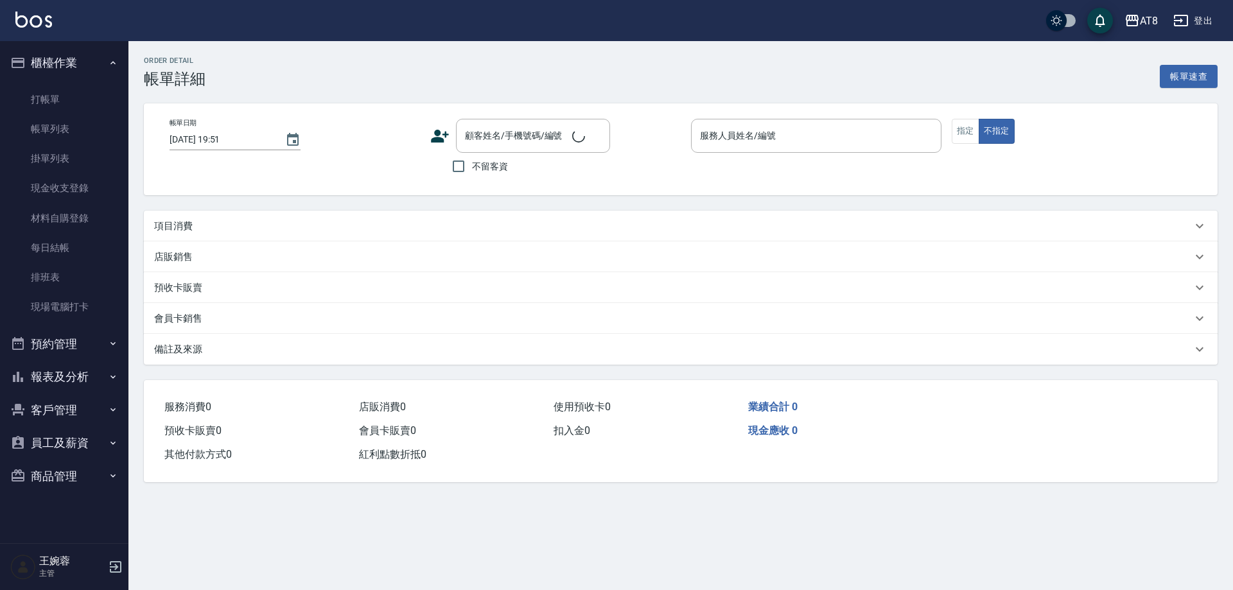
type input "2025/09/20 15:43"
checkbox input "true"
type input "RACHEL-3"
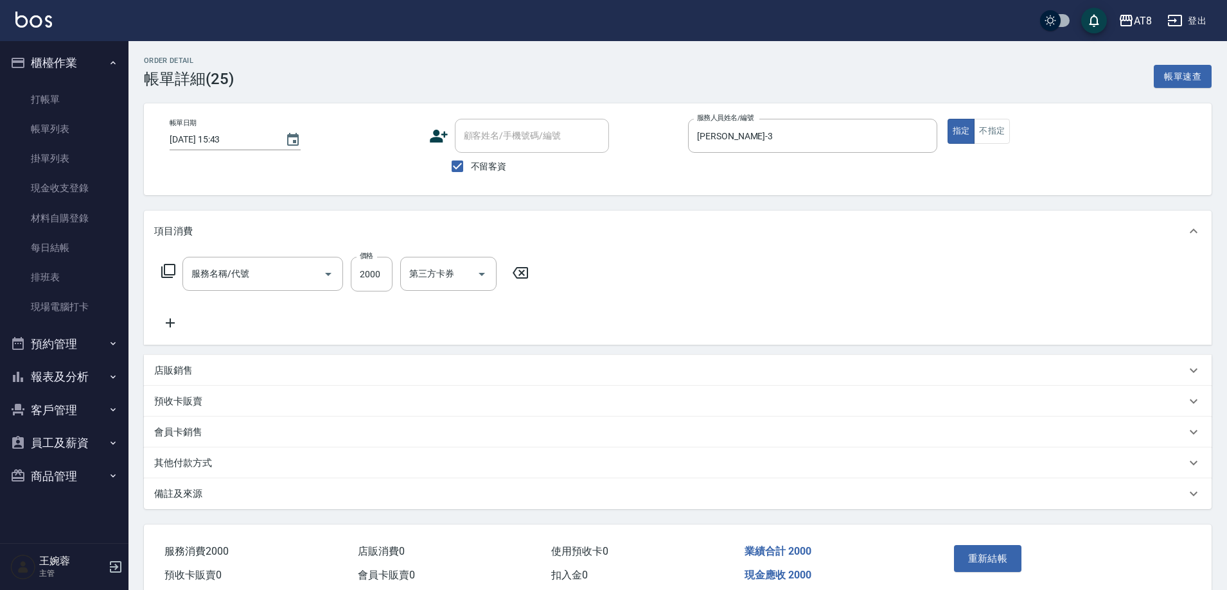
type input "燙髮(32000)"
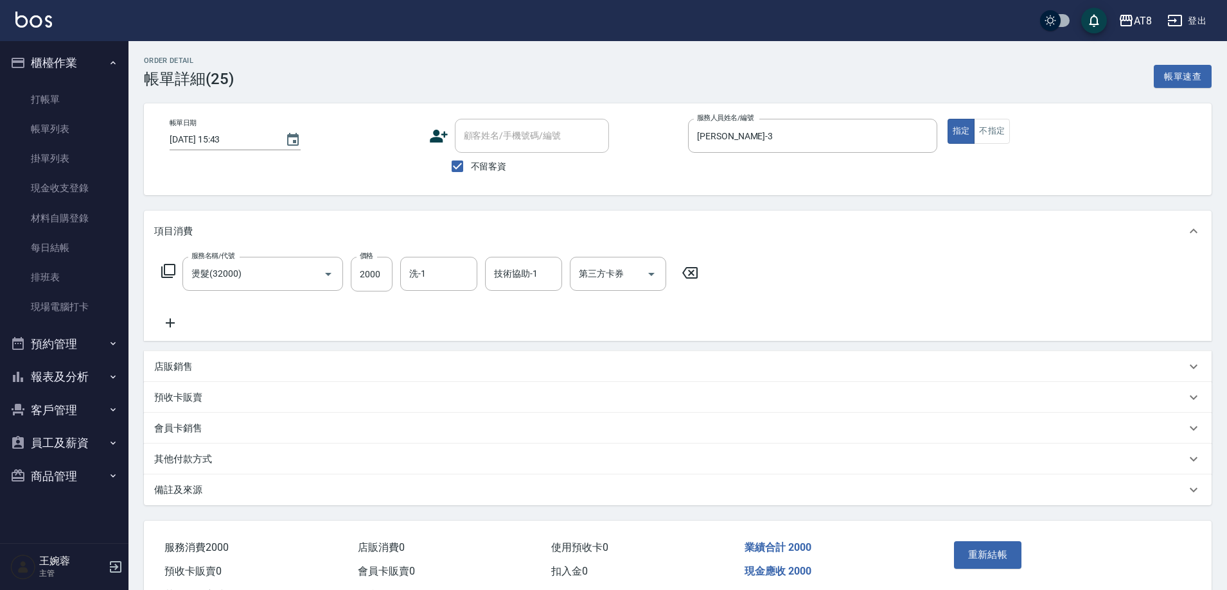
click at [697, 279] on icon at bounding box center [689, 273] width 15 height 12
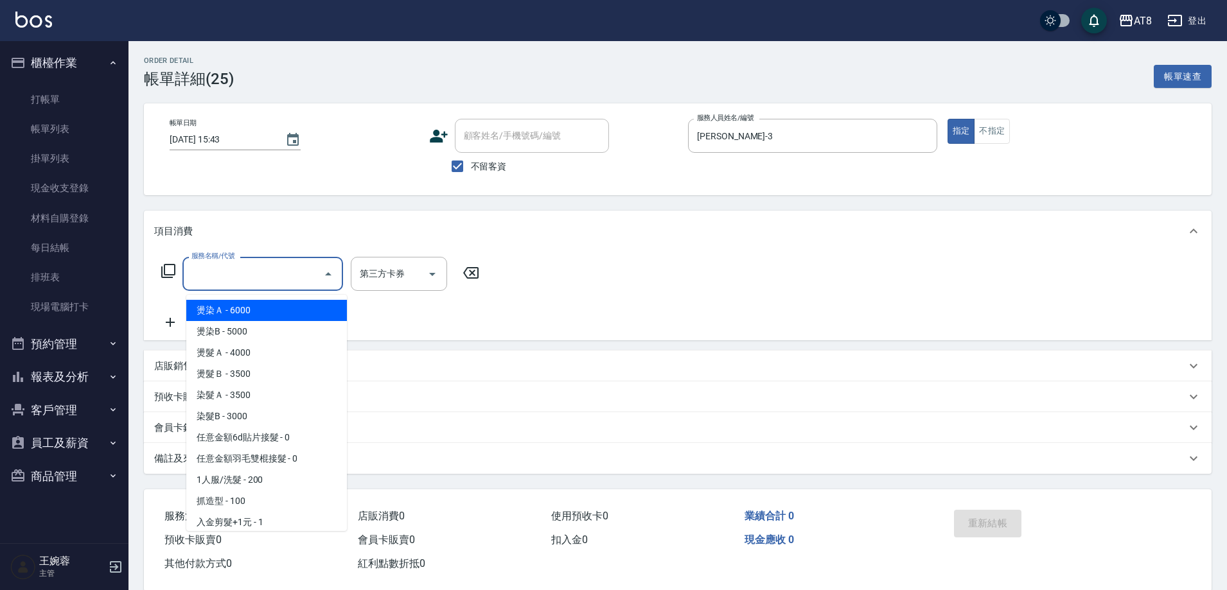
click at [278, 275] on input "服務名稱/代號" at bounding box center [253, 274] width 130 height 22
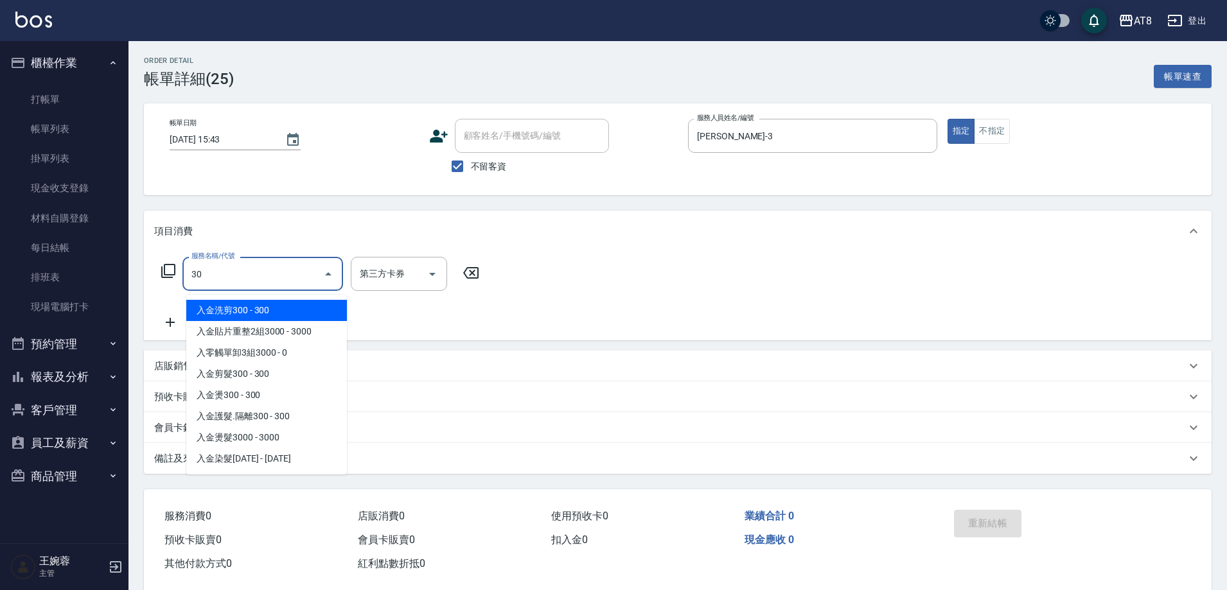
type input "3"
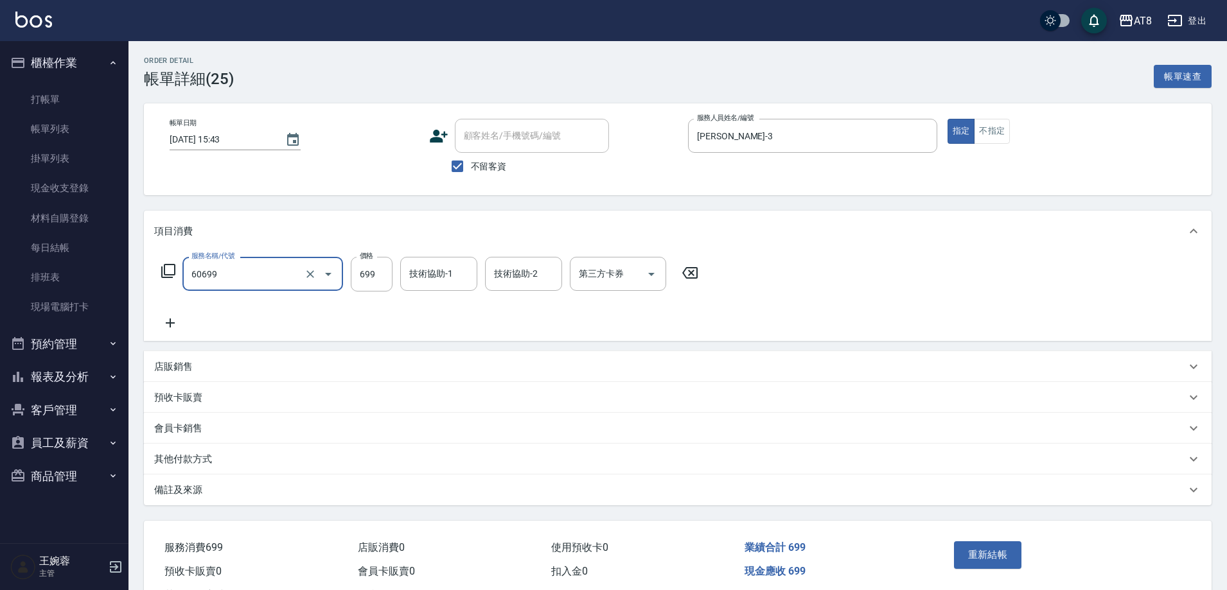
type input "入金SPA699(60699)"
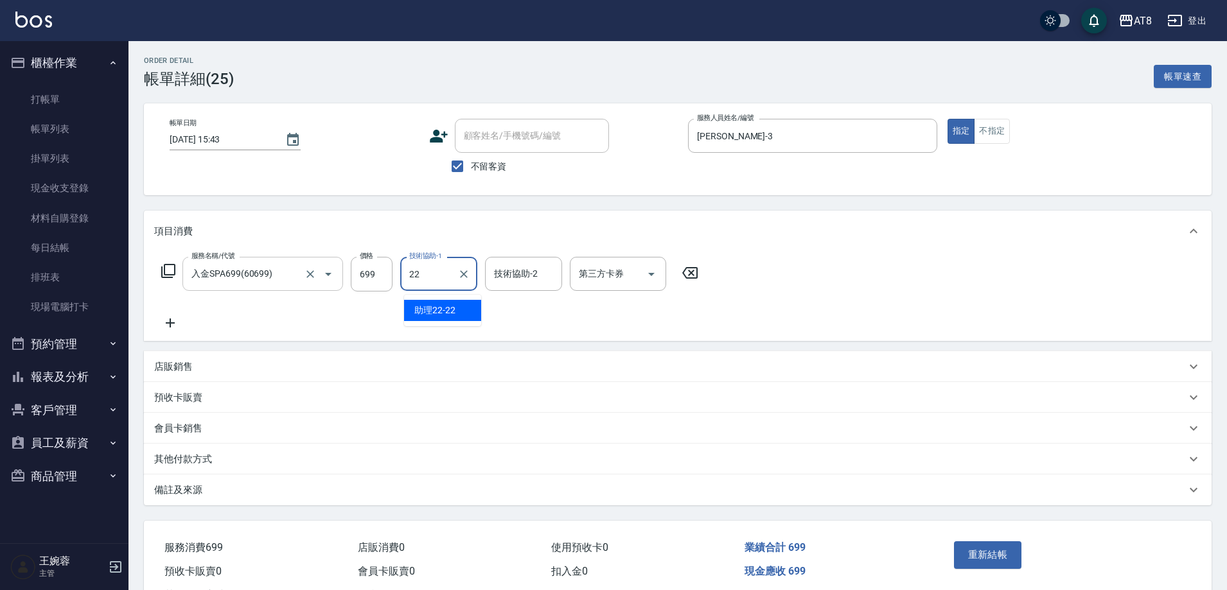
type input "助理22-22"
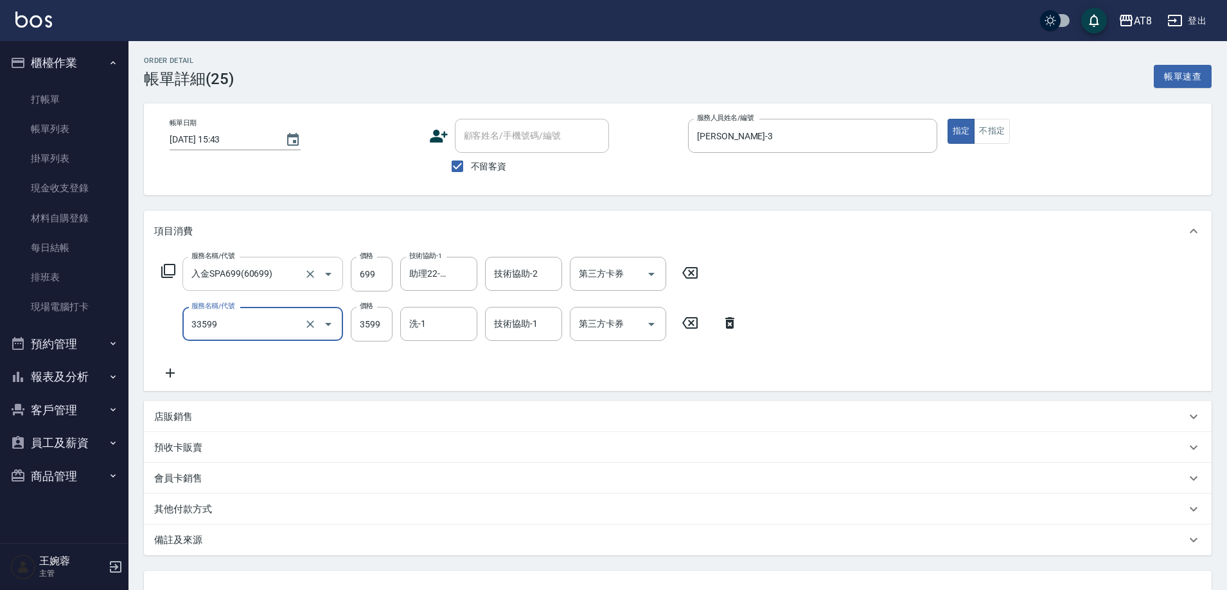
type input "ovc調配燙(33599)"
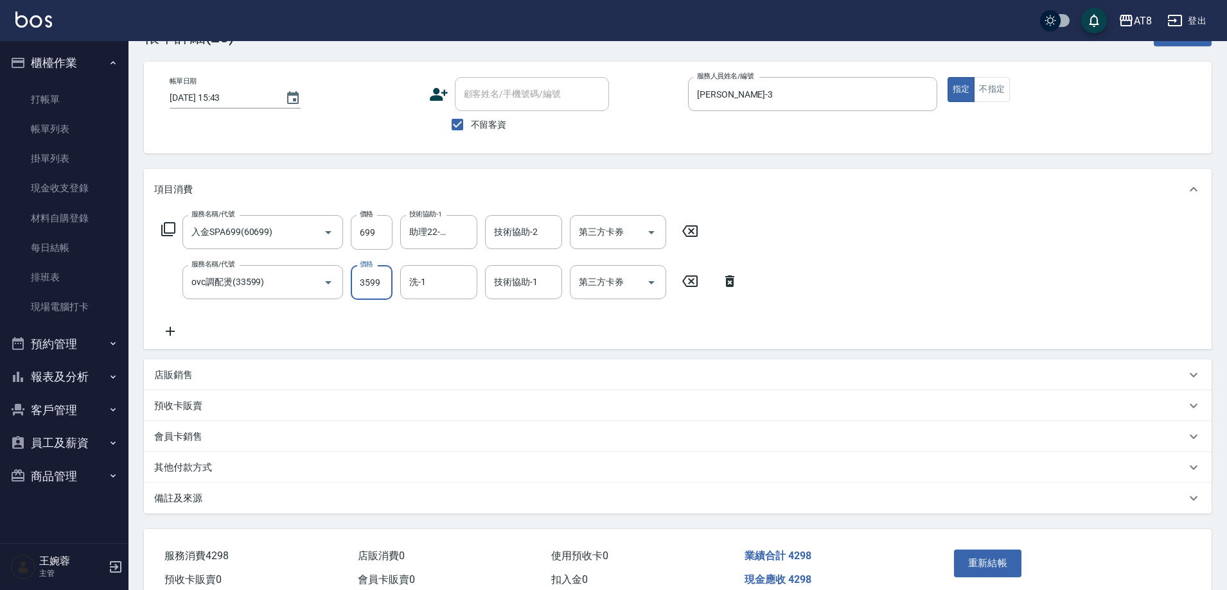
scroll to position [64, 0]
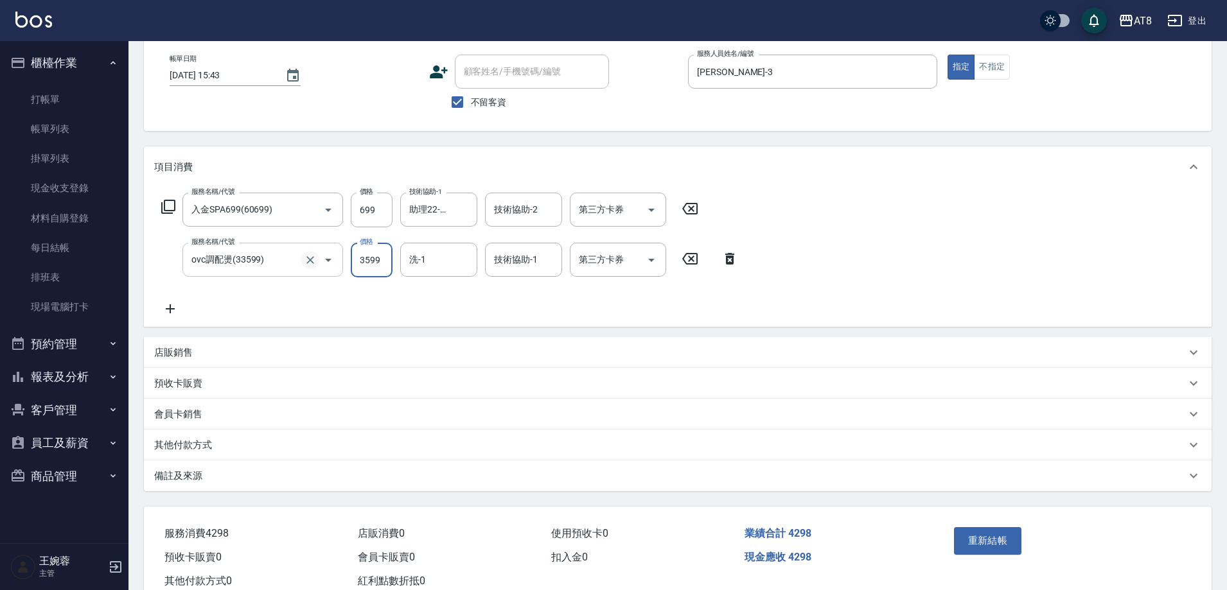
click at [309, 267] on icon "Clear" at bounding box center [310, 260] width 13 height 13
type input "入金ovc調配燙3599(303599)"
type input "3800"
type input "助理22-22"
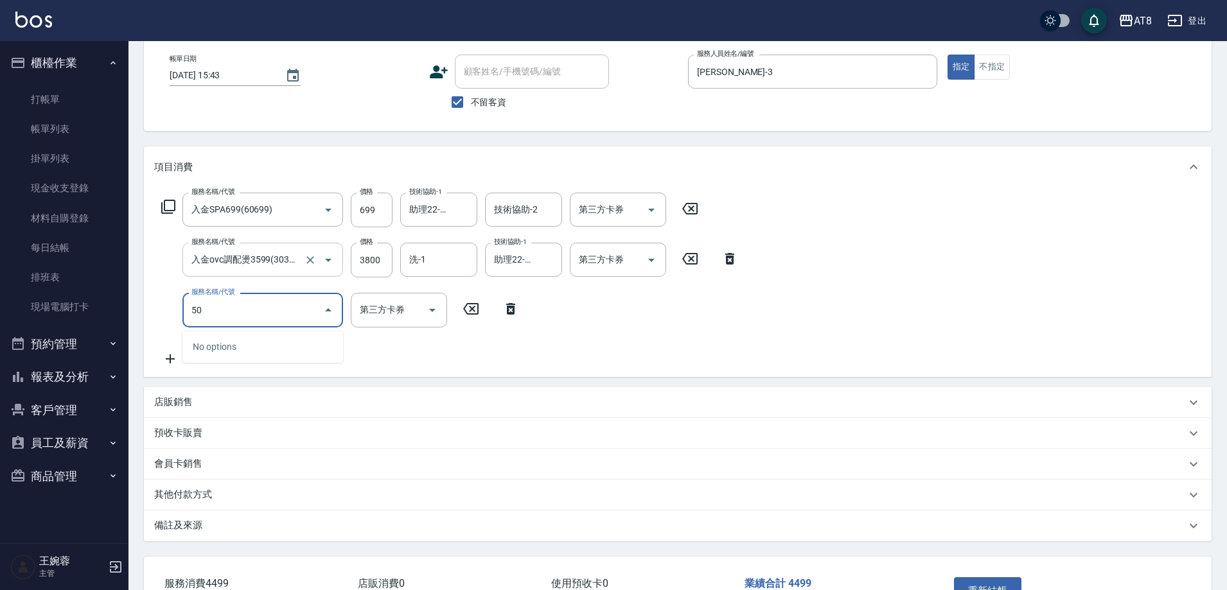
type input "5"
type input "入金染髮1100(401100)"
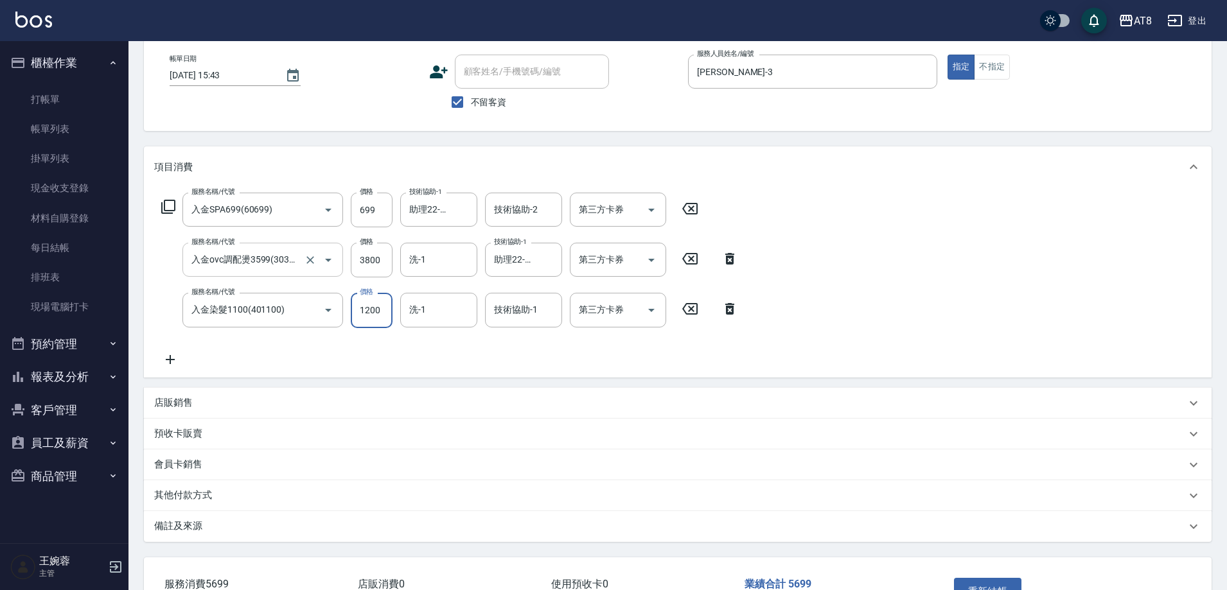
type input "1200"
type input "助理22-22"
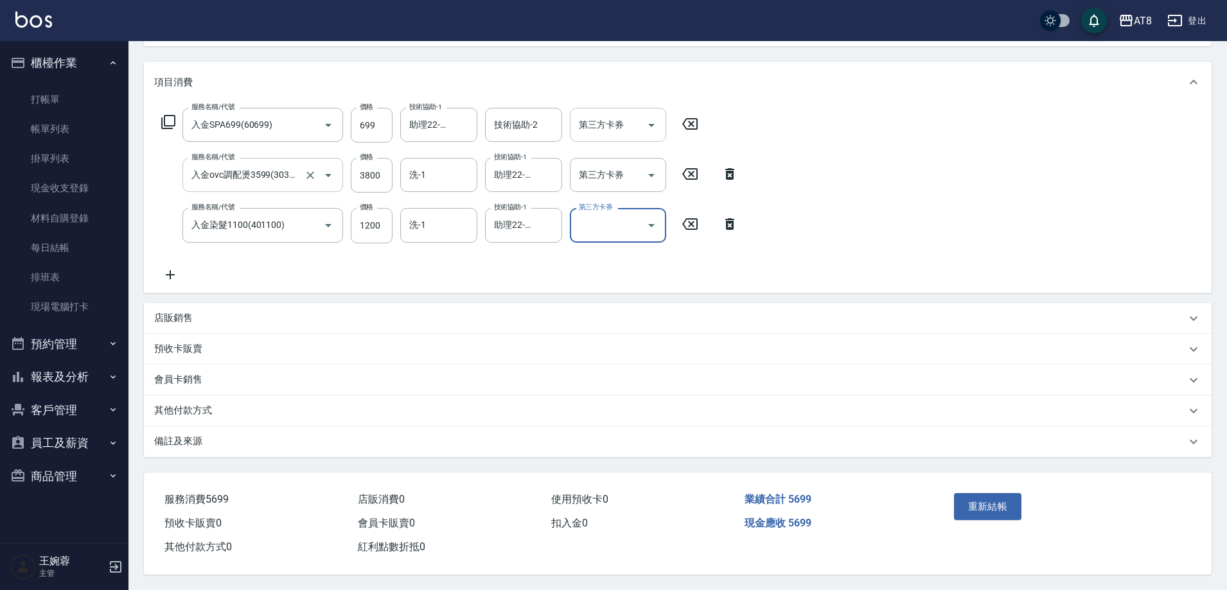
click at [659, 118] on icon "Open" at bounding box center [651, 125] width 15 height 15
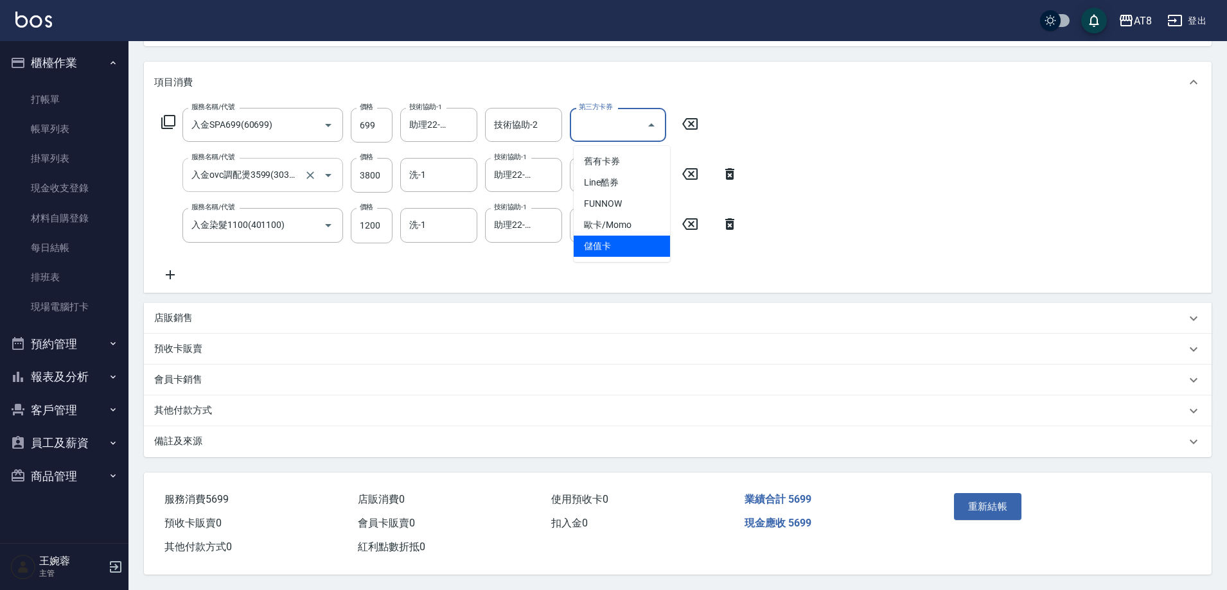
click at [644, 236] on span "儲值卡" at bounding box center [622, 246] width 96 height 21
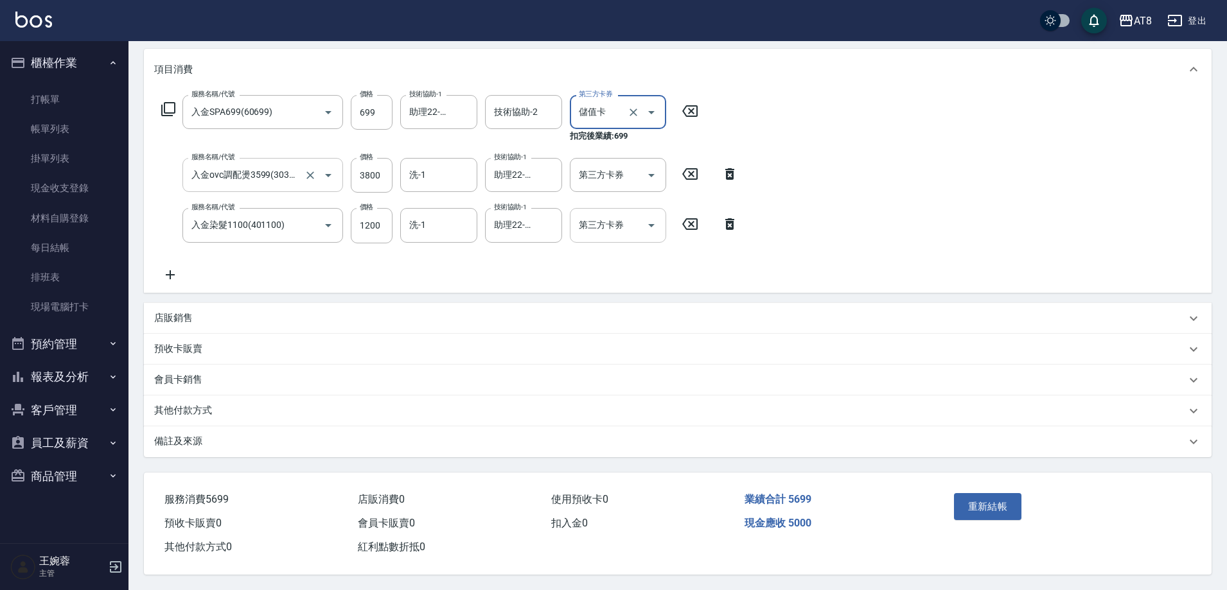
type input "儲值卡"
click at [644, 177] on icon "Open" at bounding box center [651, 175] width 15 height 15
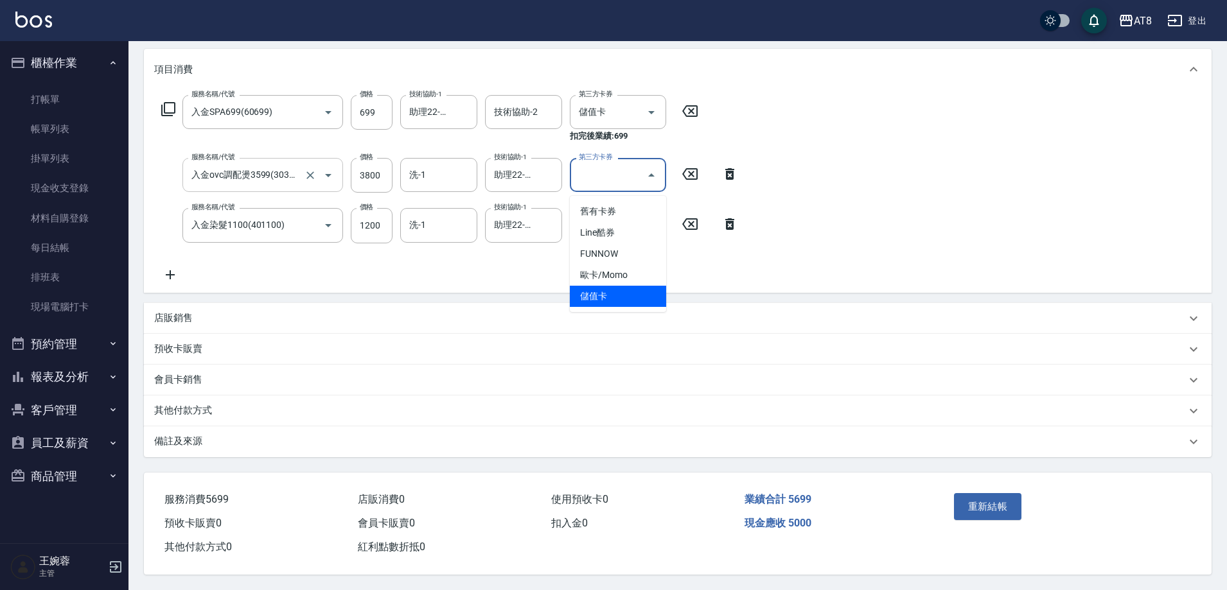
click at [625, 292] on span "儲值卡" at bounding box center [618, 296] width 96 height 21
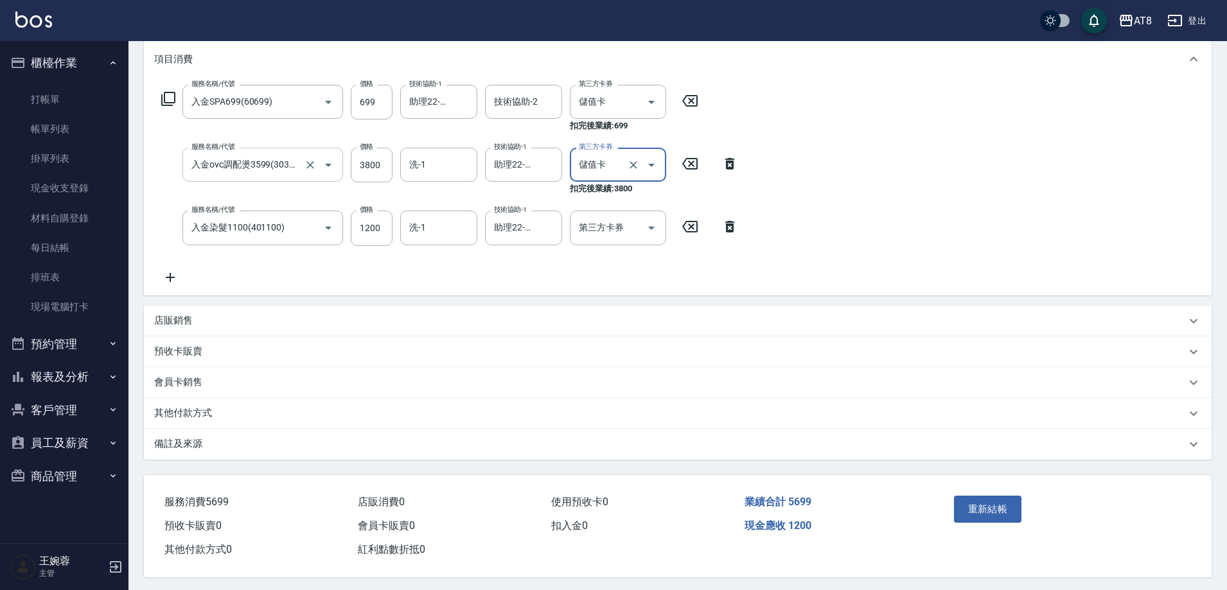
type input "儲值卡"
click at [650, 236] on icon "Open" at bounding box center [651, 227] width 15 height 15
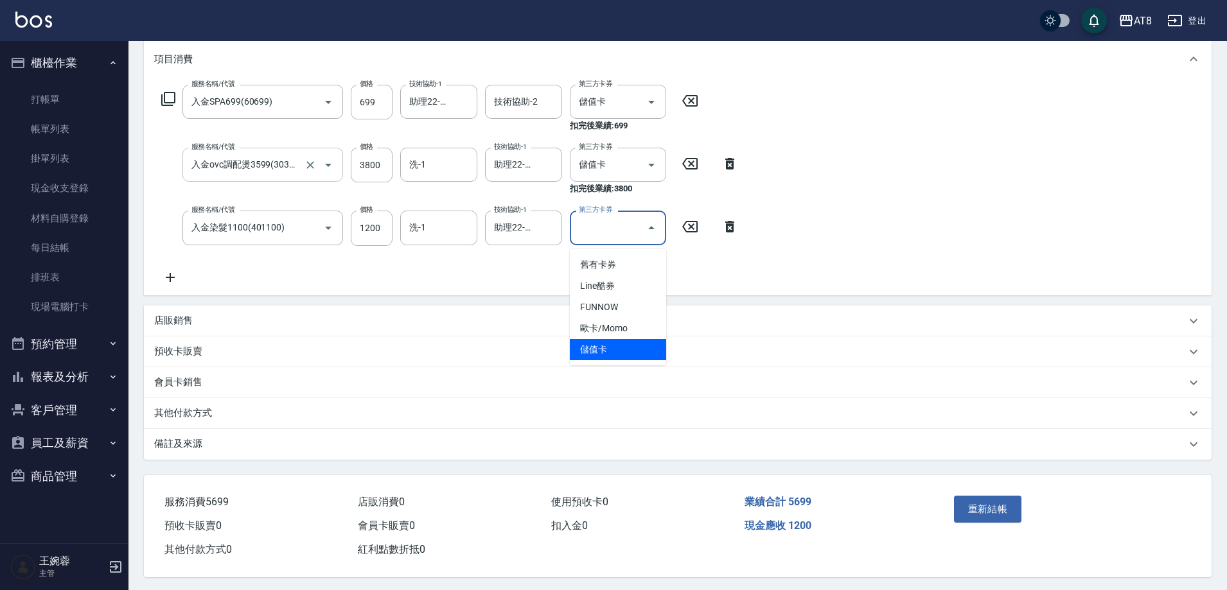
click at [636, 352] on span "儲值卡" at bounding box center [618, 349] width 96 height 21
type input "儲值卡"
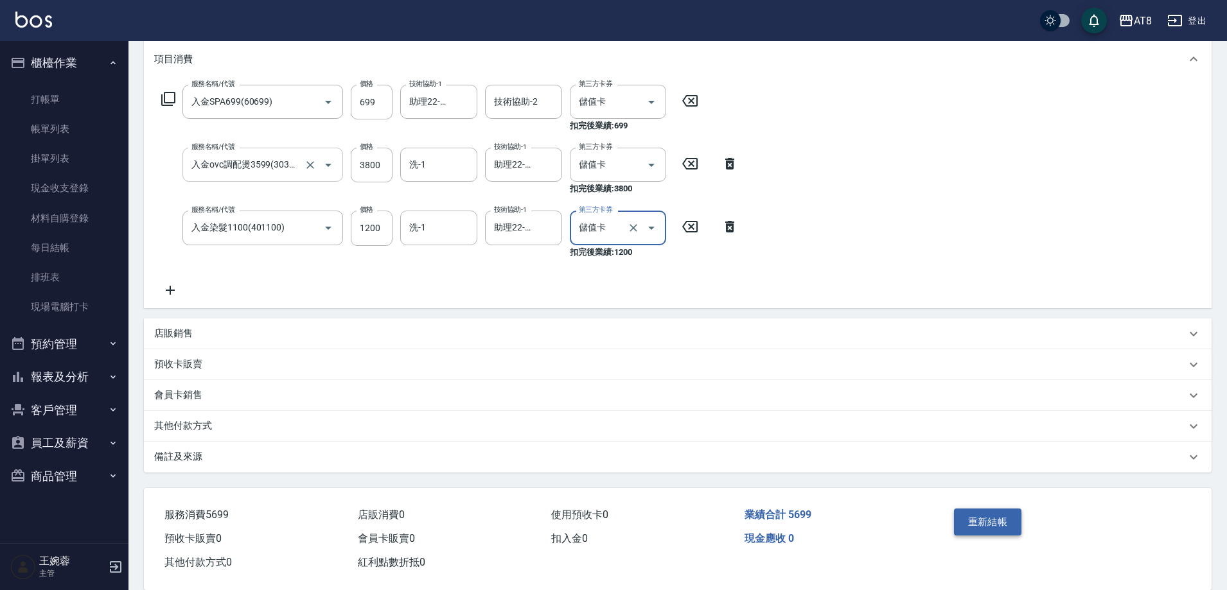
click at [983, 527] on button "重新結帳" at bounding box center [988, 522] width 68 height 27
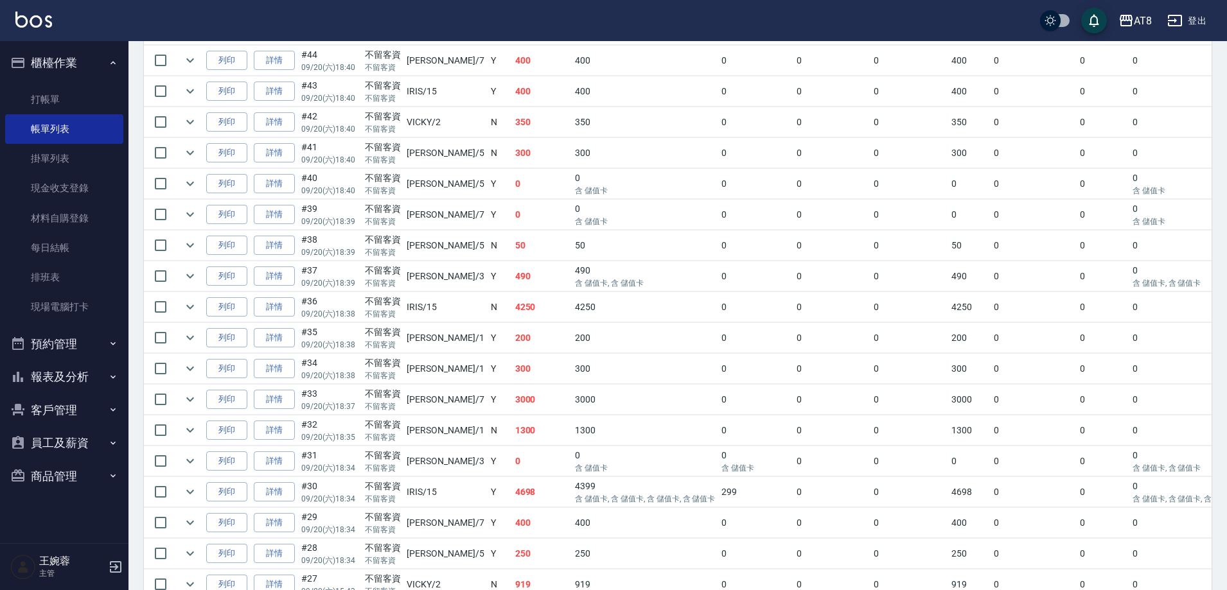
scroll to position [457, 0]
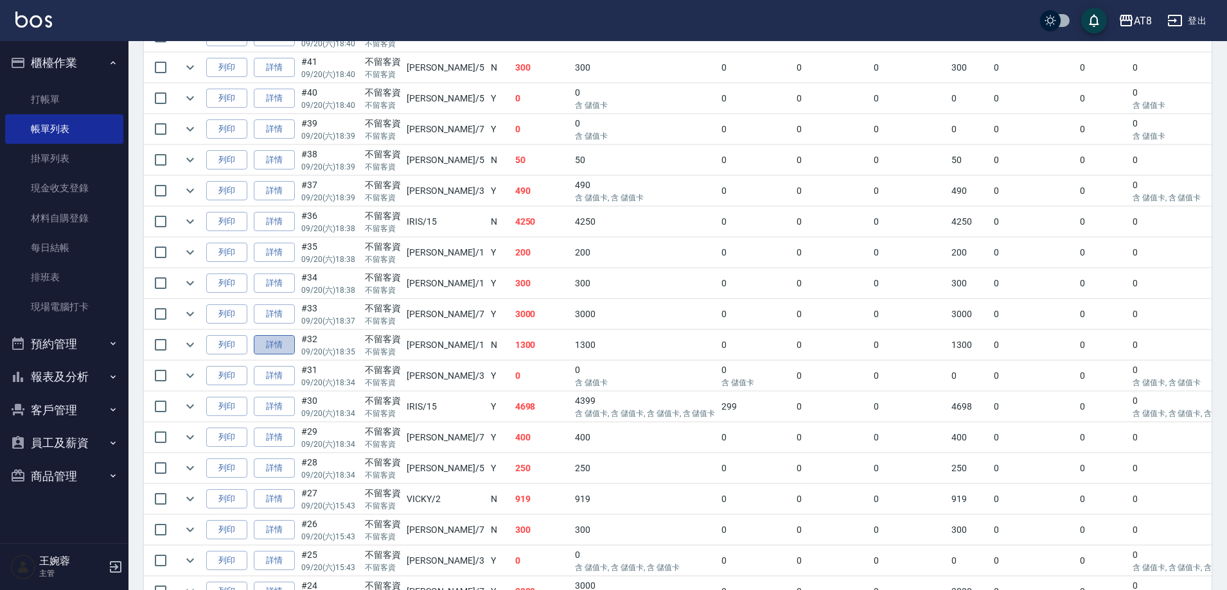
click at [268, 355] on link "詳情" at bounding box center [274, 345] width 41 height 20
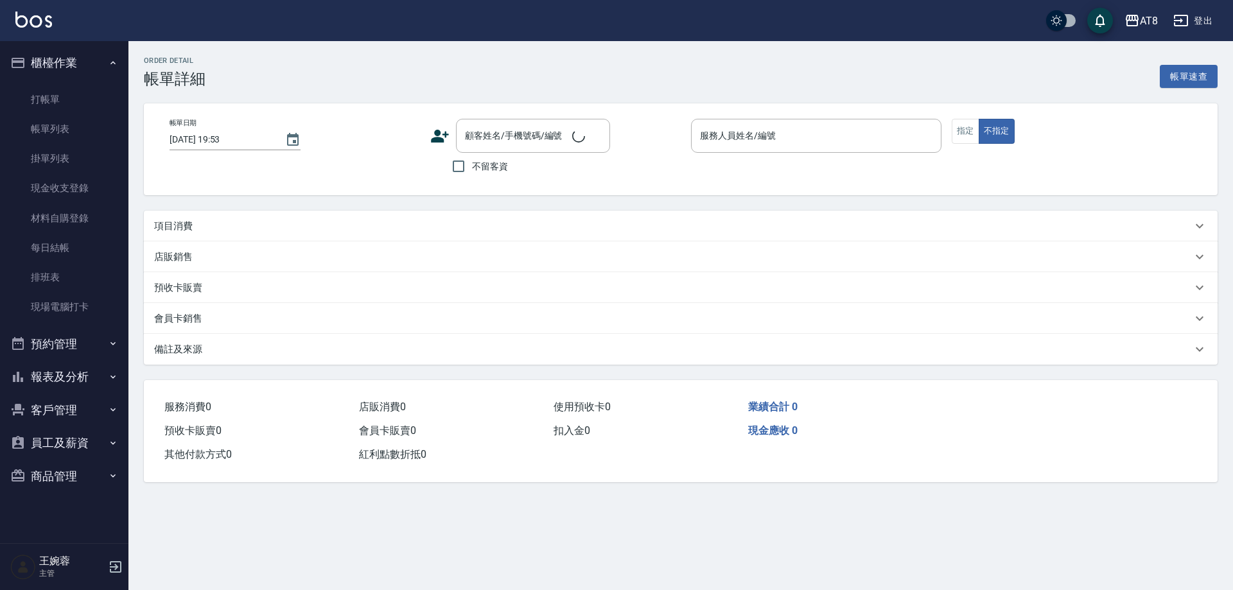
type input "2025/09/20 18:35"
checkbox input "true"
type input "YUKI-1"
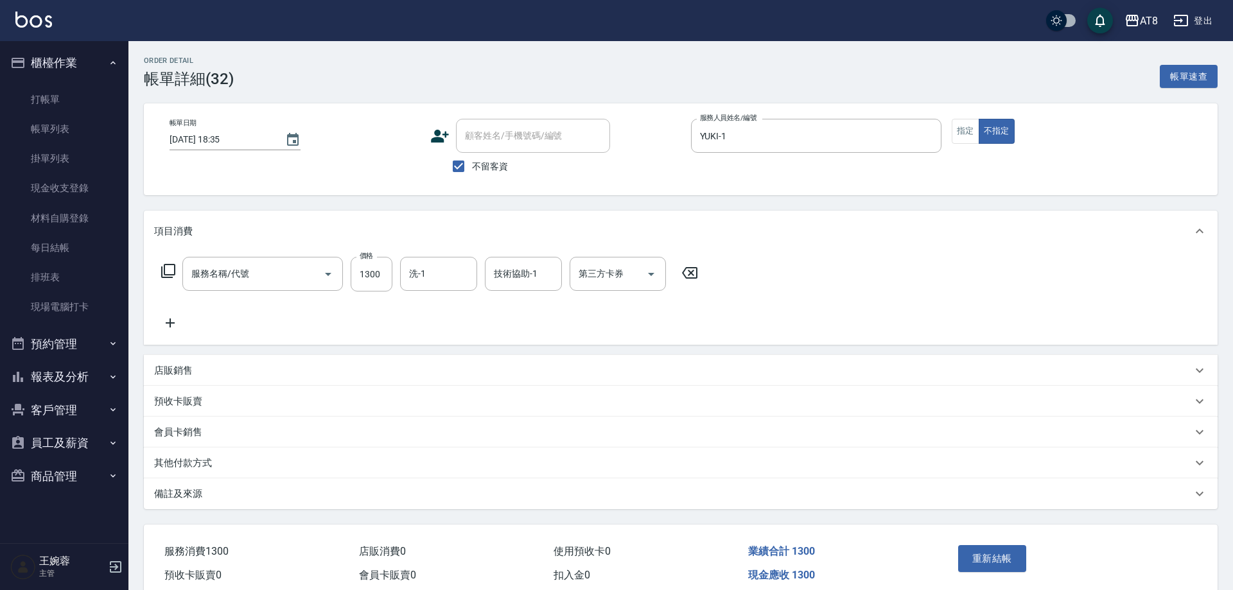
type input "染髮(41300)"
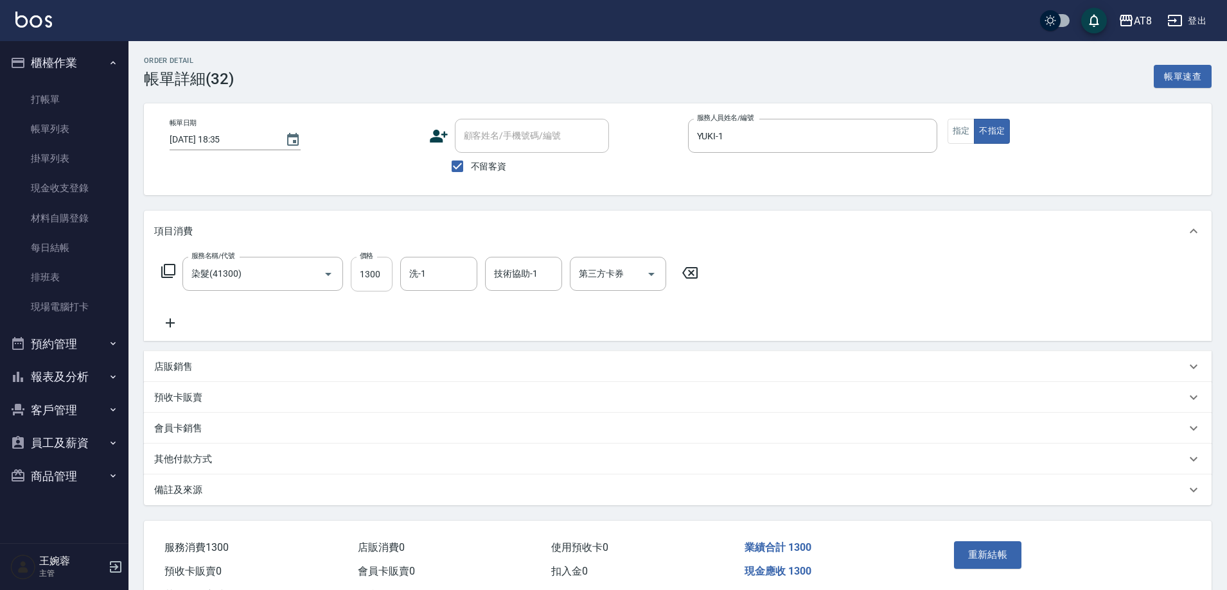
click at [383, 290] on input "1300" at bounding box center [372, 274] width 42 height 35
type input "1200"
type input "助理22-22"
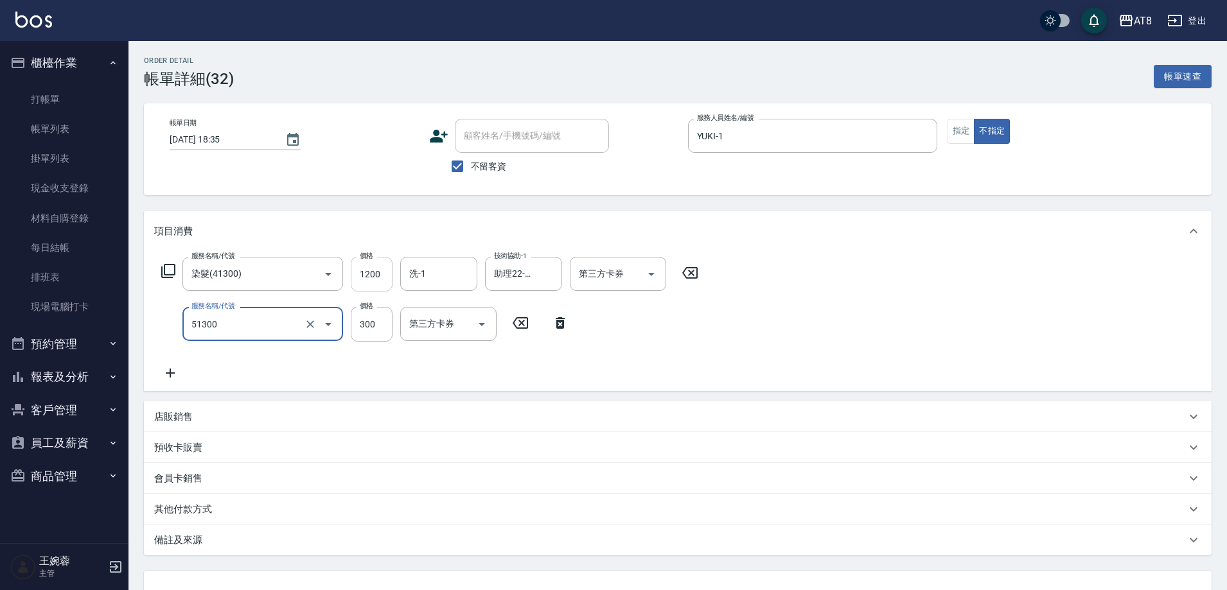
type input "頭皮隔離(51300)"
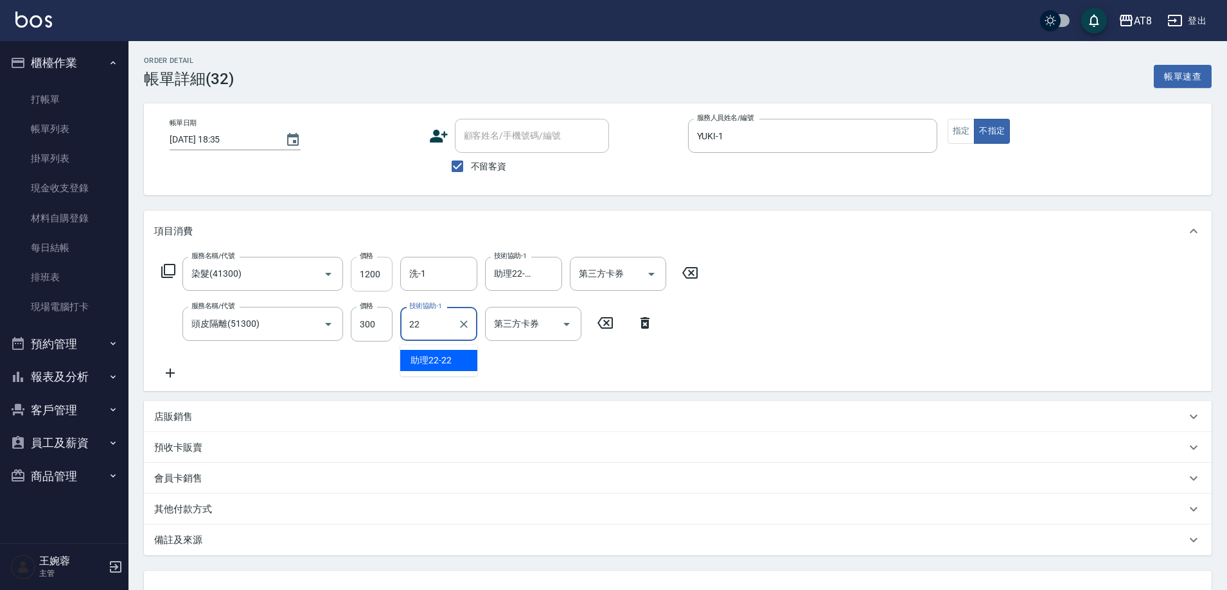
type input "助理22-22"
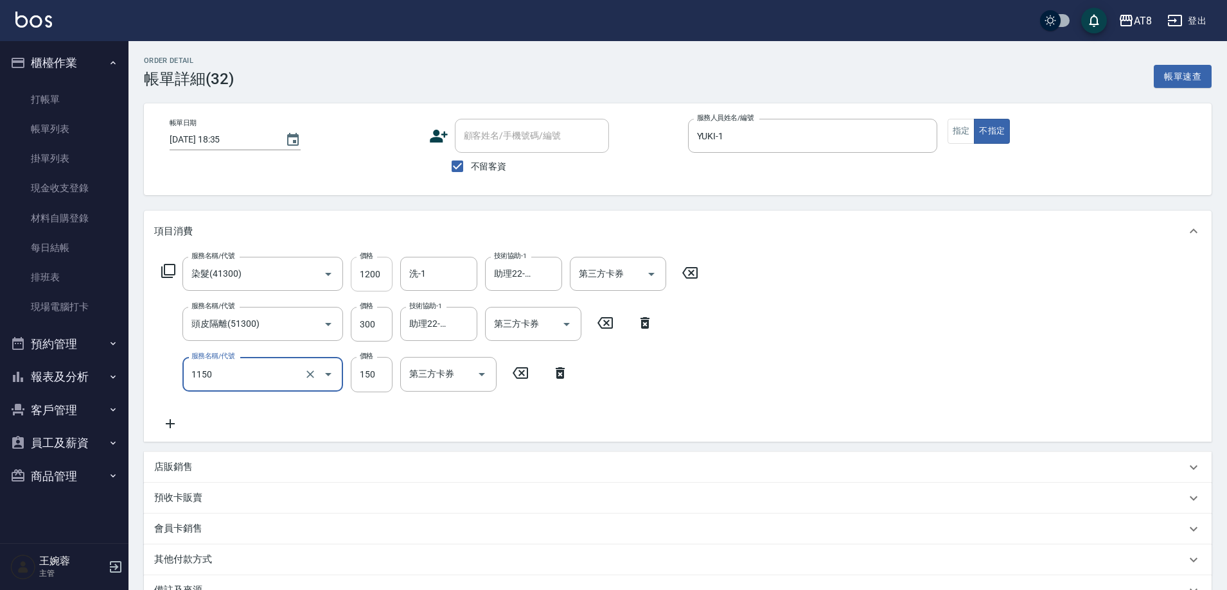
type input "洗髮(1150)"
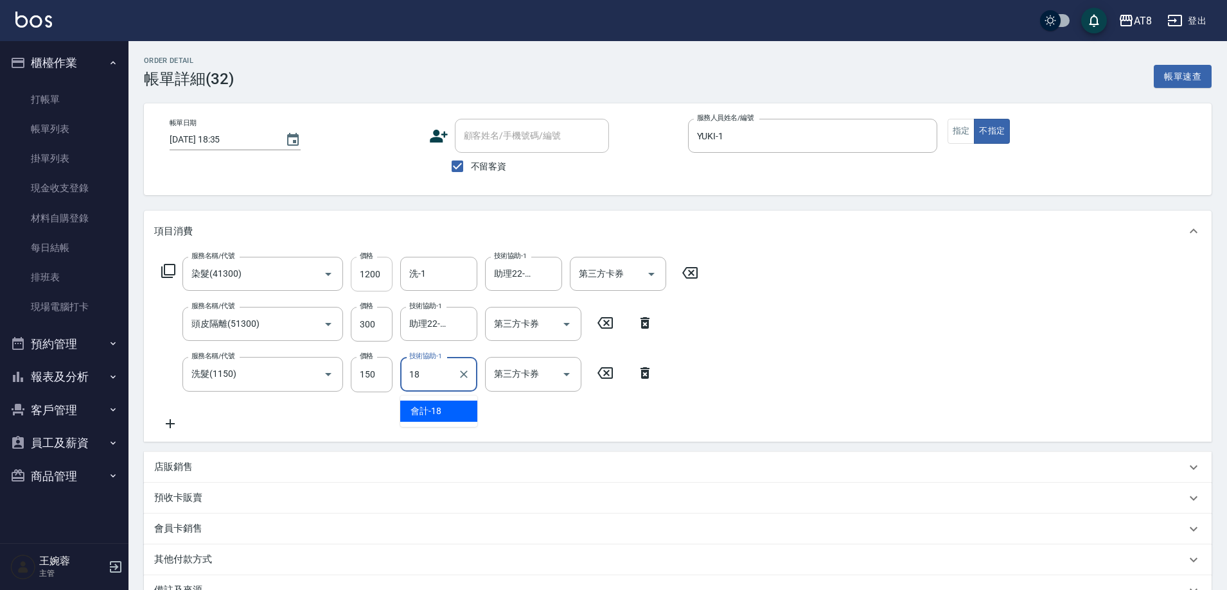
type input "會計-18"
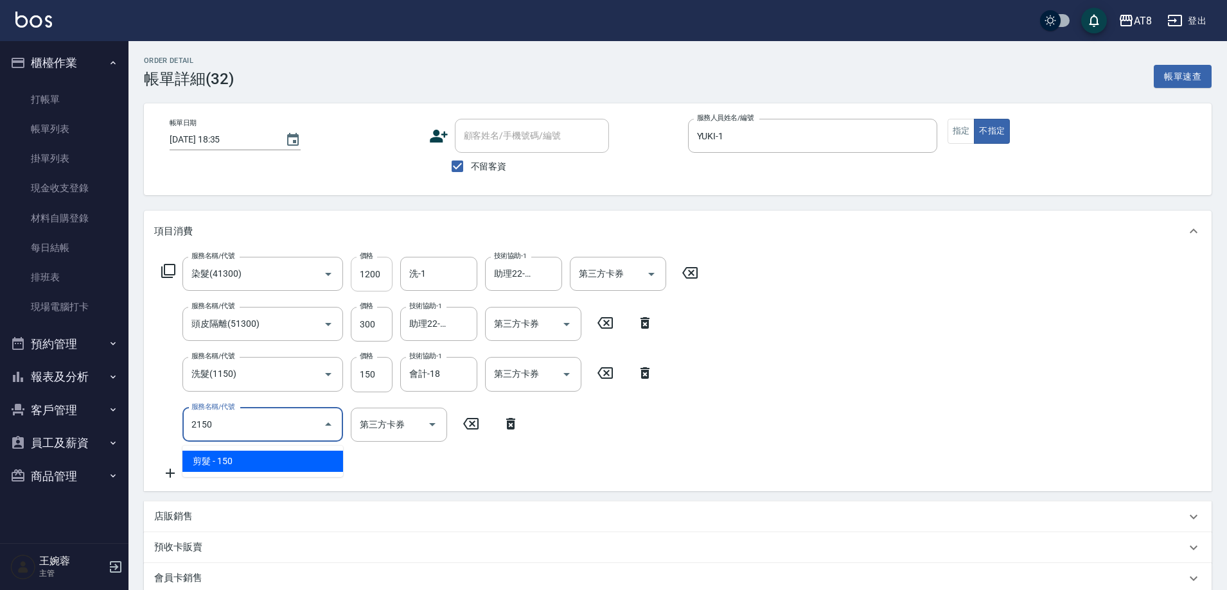
type input "剪髮(2150)"
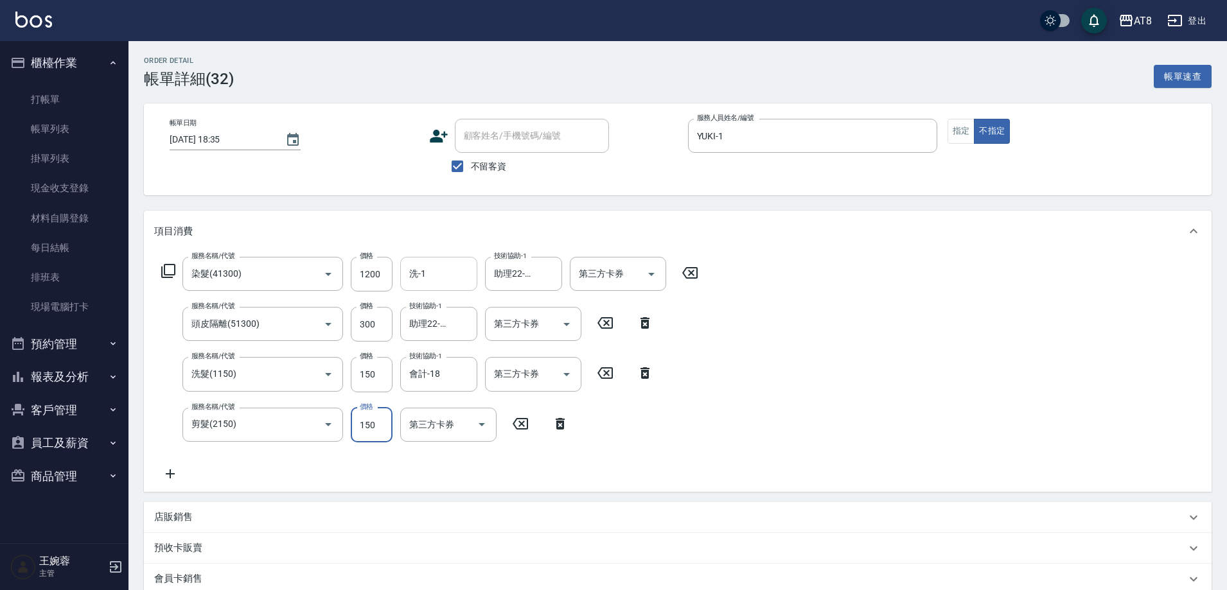
click at [432, 290] on div "洗-1" at bounding box center [438, 274] width 77 height 34
type input "助理22-22"
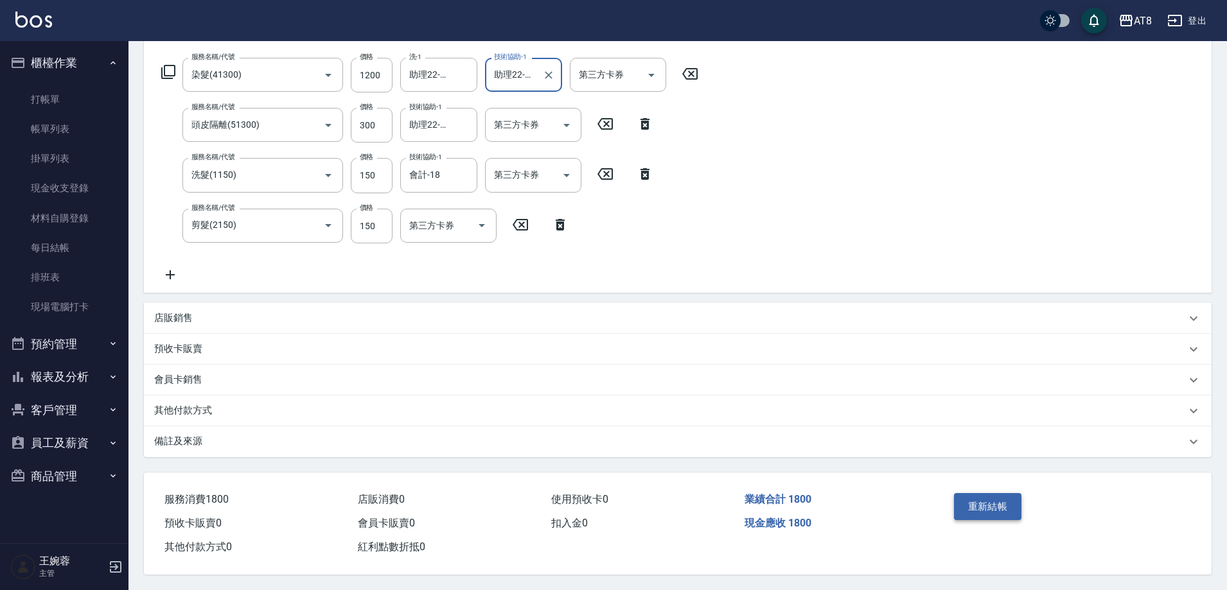
click at [979, 500] on button "重新結帳" at bounding box center [988, 506] width 68 height 27
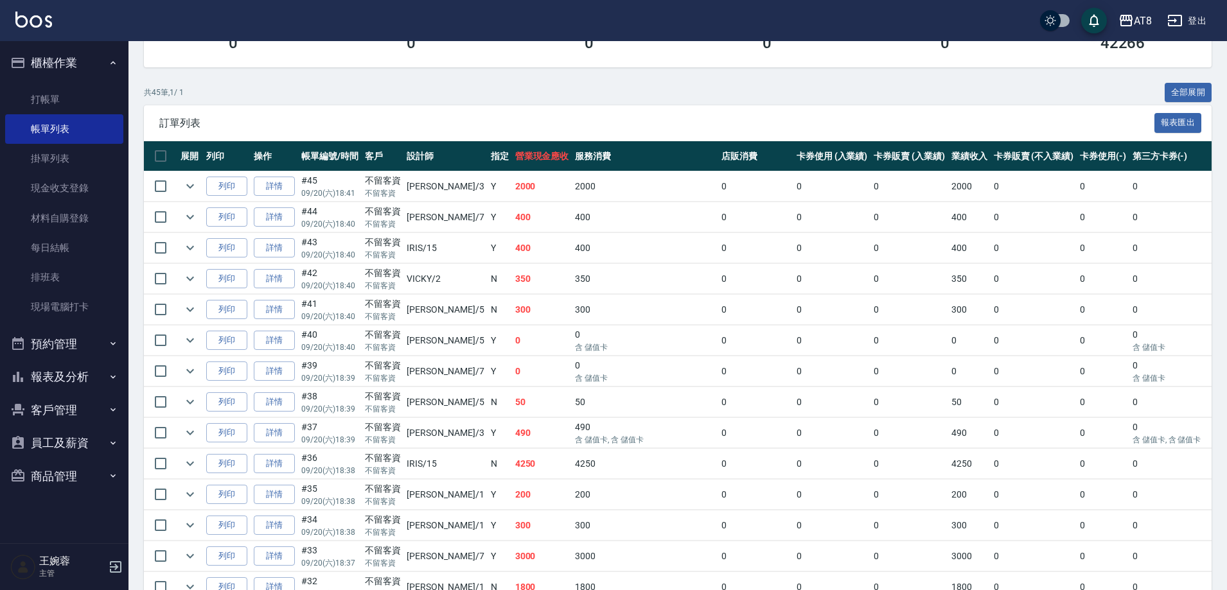
scroll to position [209, 0]
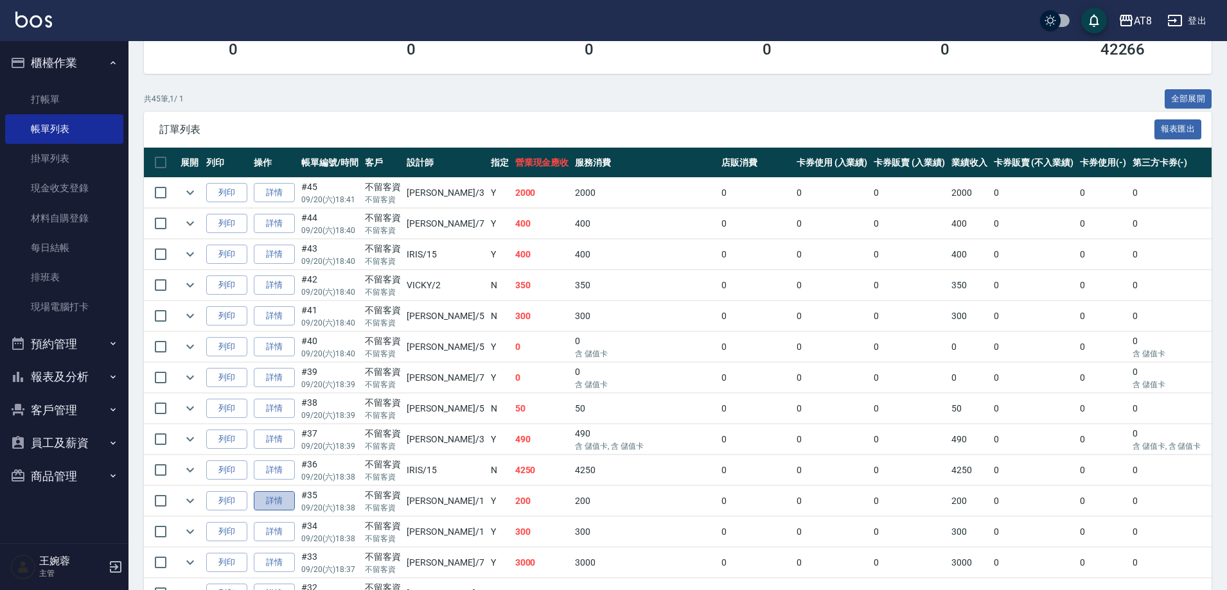
click at [278, 511] on link "詳情" at bounding box center [274, 501] width 41 height 20
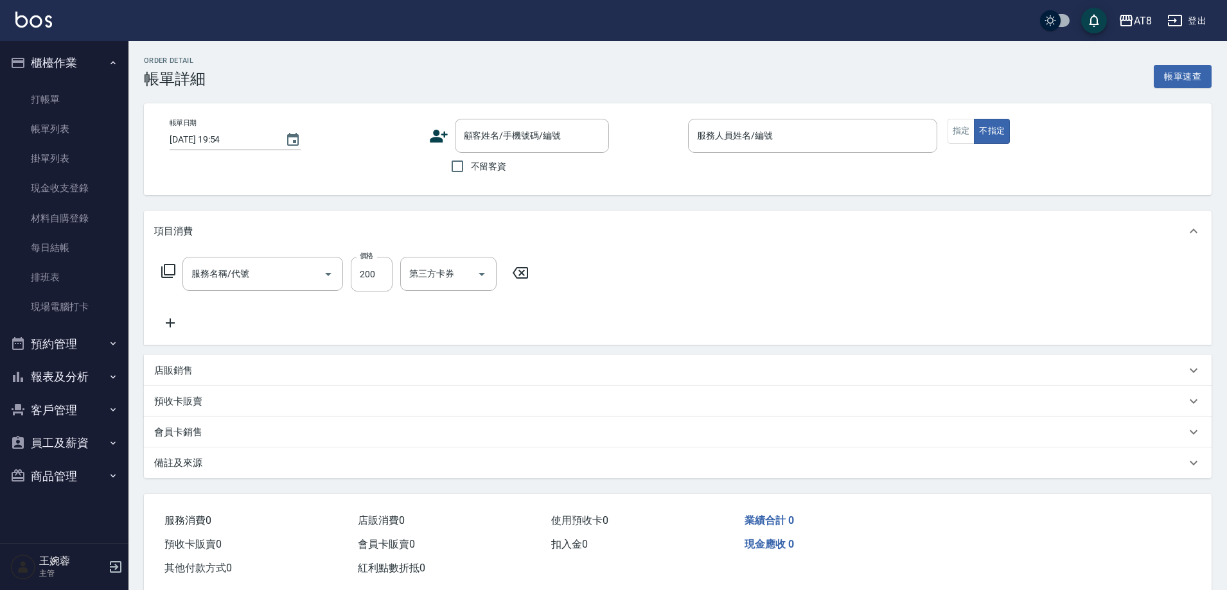
type input "2025/09/20 18:38"
checkbox input "true"
type input "YUKI-1"
type input "入金剪髮200(20200)"
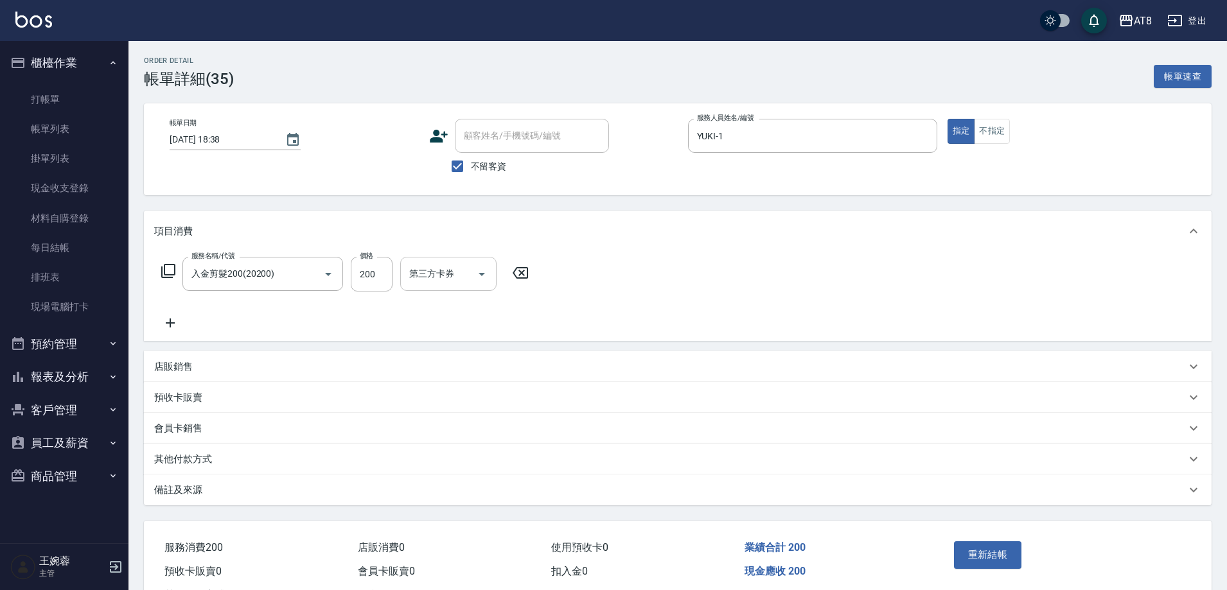
click at [477, 282] on icon "Open" at bounding box center [481, 274] width 15 height 15
click at [477, 391] on span "儲值卡" at bounding box center [452, 395] width 96 height 21
type input "儲值卡"
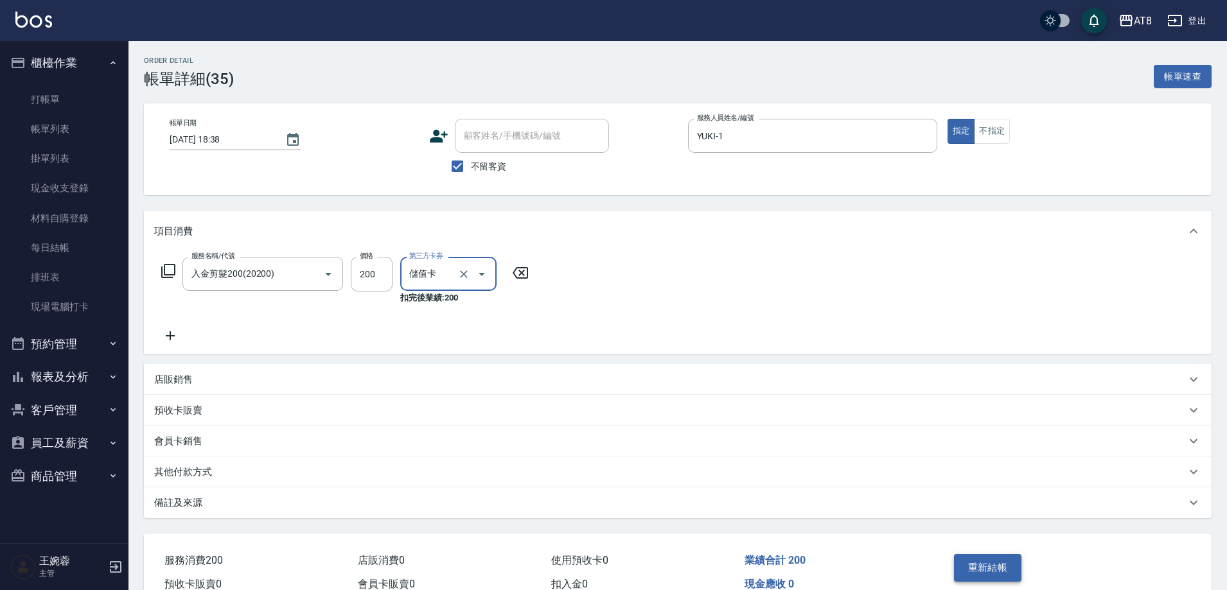
click at [1004, 581] on button "重新結帳" at bounding box center [988, 567] width 68 height 27
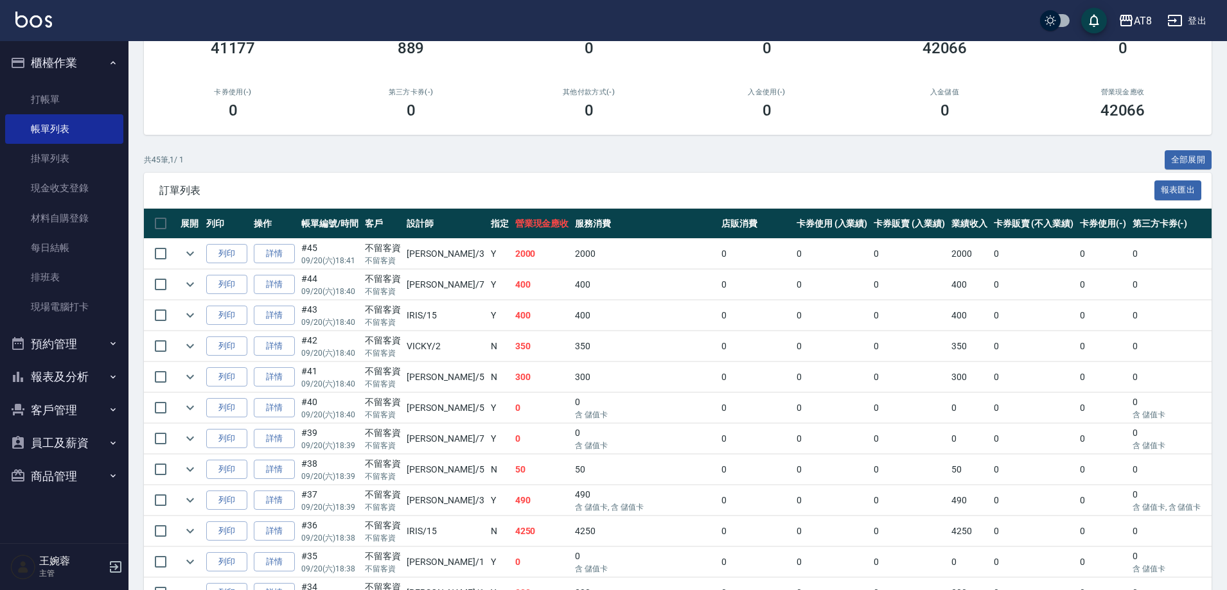
scroll to position [154, 0]
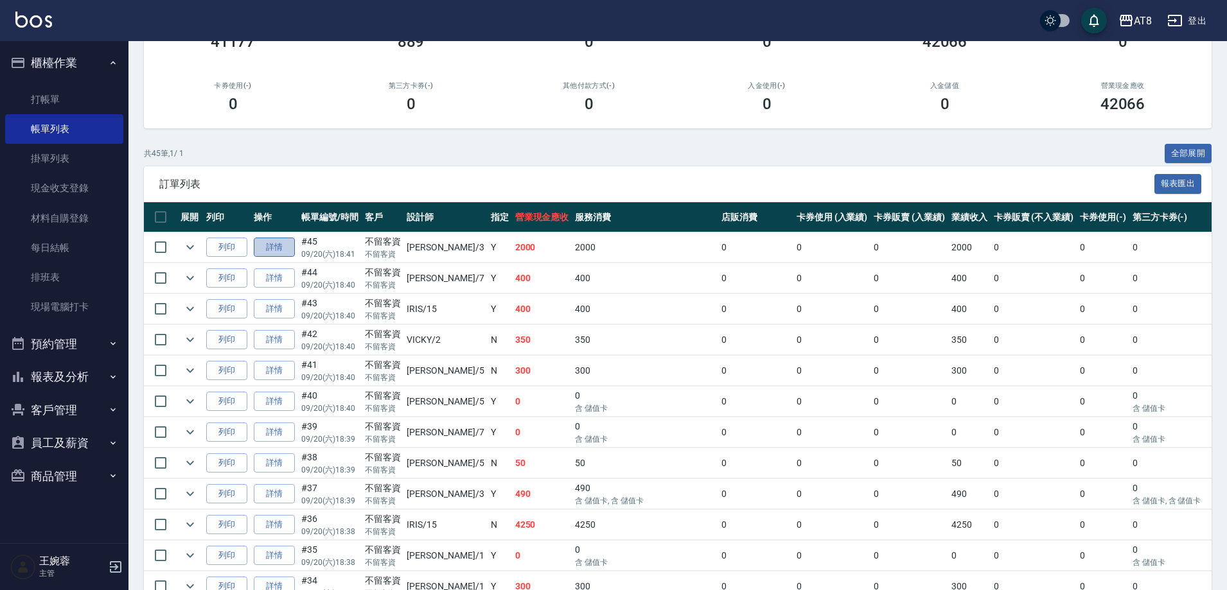
click at [277, 254] on link "詳情" at bounding box center [274, 248] width 41 height 20
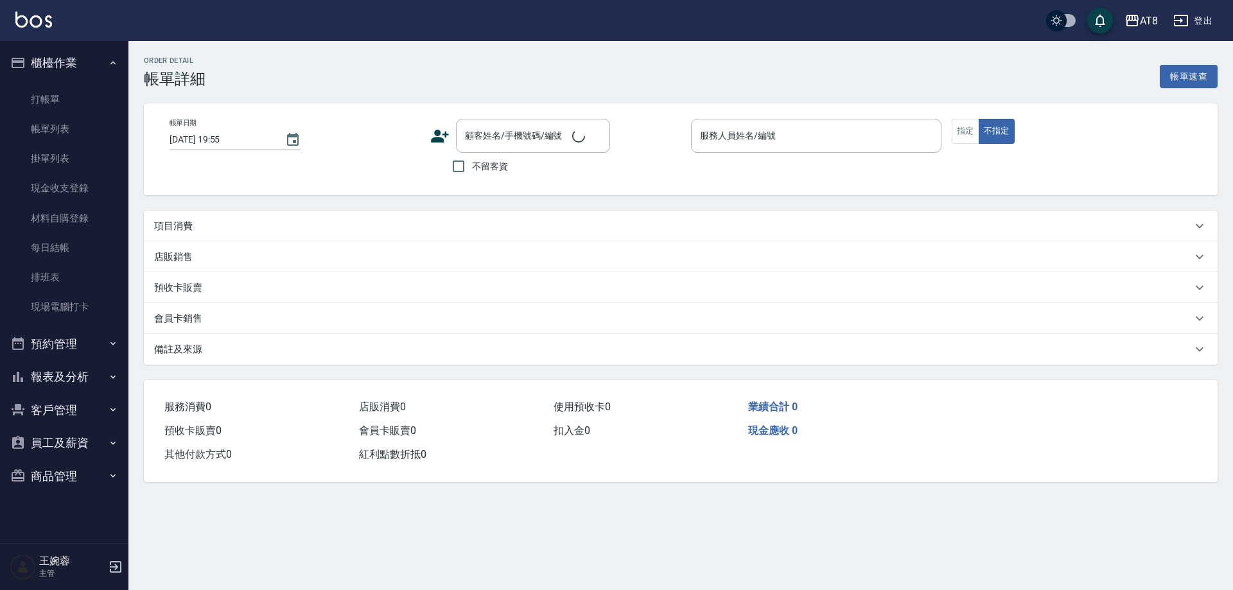
type input "2025/09/20 18:41"
checkbox input "true"
type input "RACHEL-3"
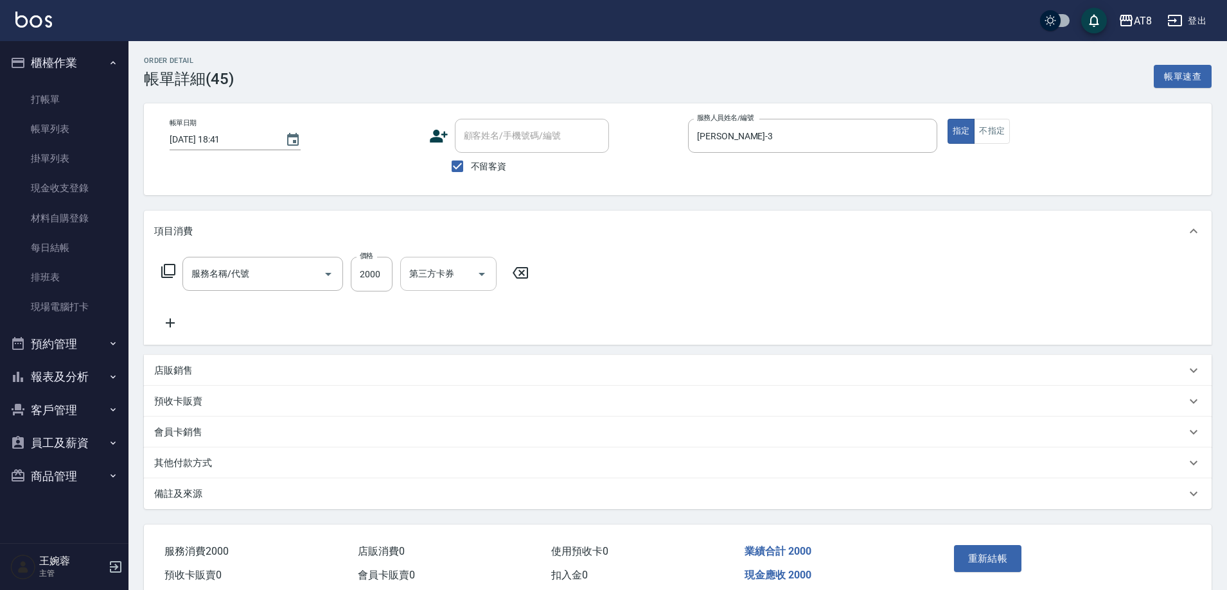
type input "燙髮(32000)"
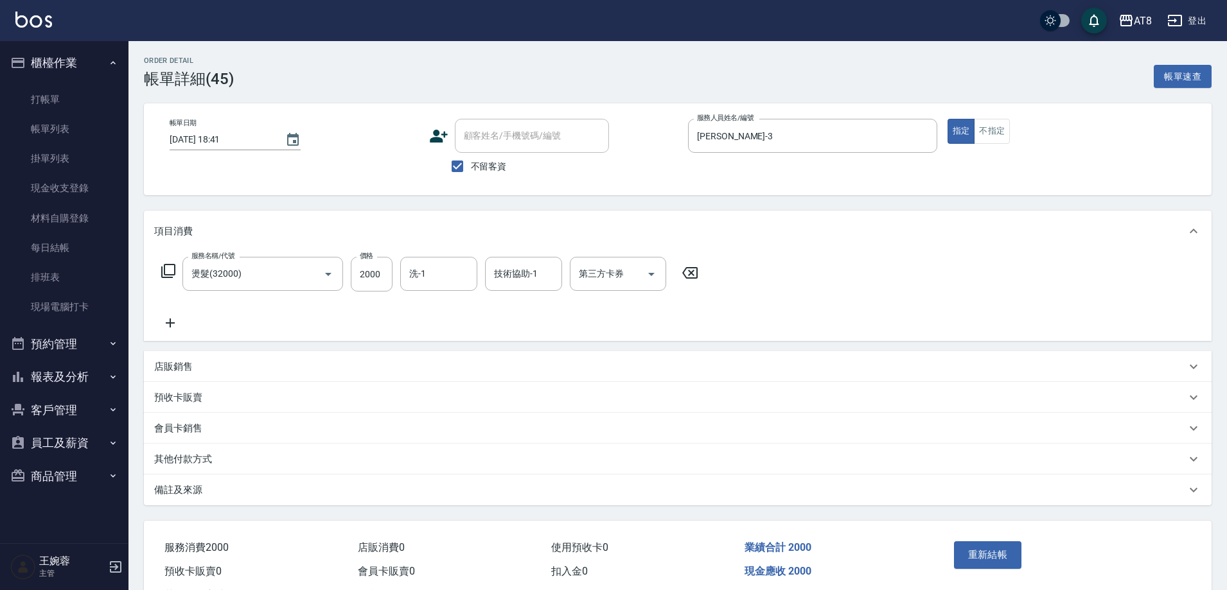
click at [690, 277] on icon at bounding box center [690, 272] width 32 height 15
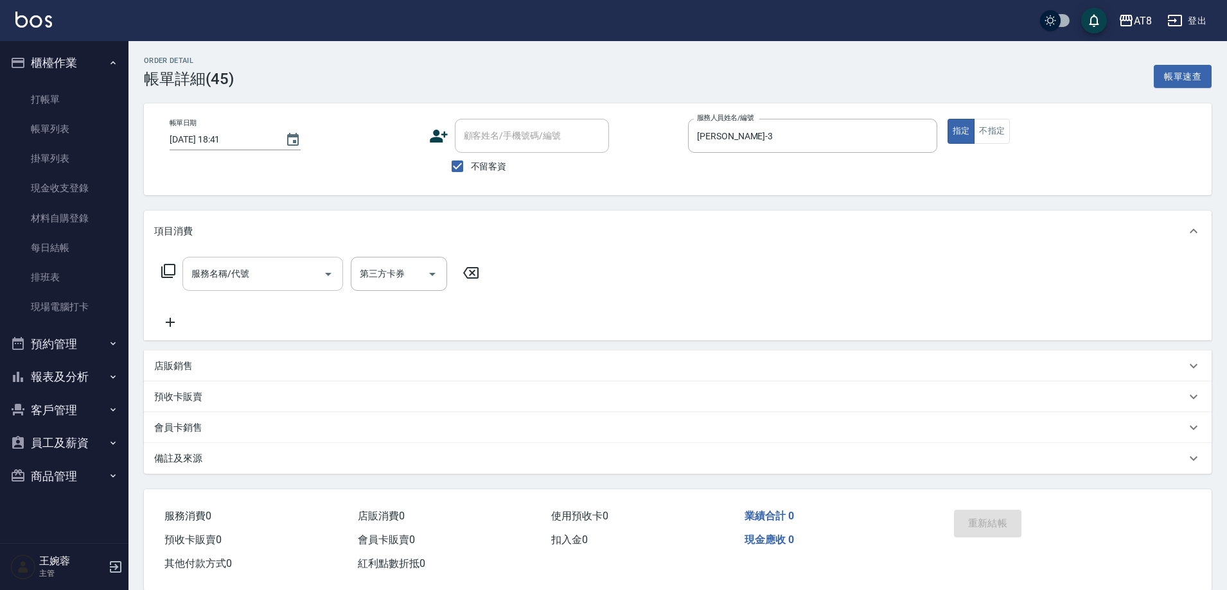
click at [296, 272] on input "服務名稱/代號" at bounding box center [253, 274] width 130 height 22
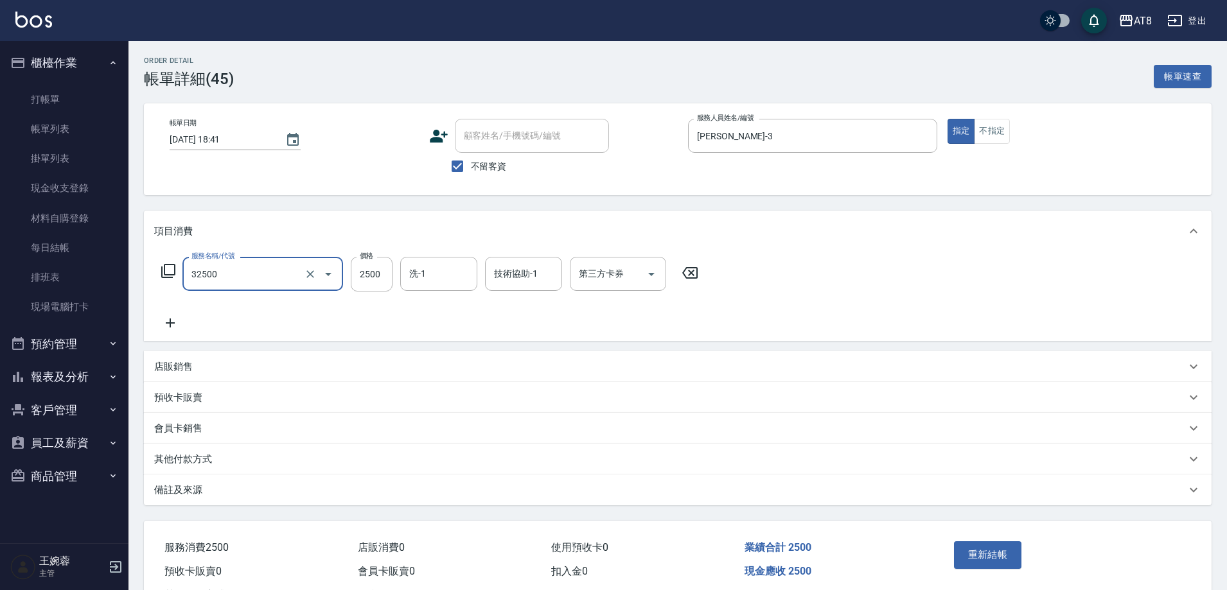
type input "燙髮(32500)"
type input "助理25-25"
click at [989, 564] on button "重新結帳" at bounding box center [988, 554] width 68 height 27
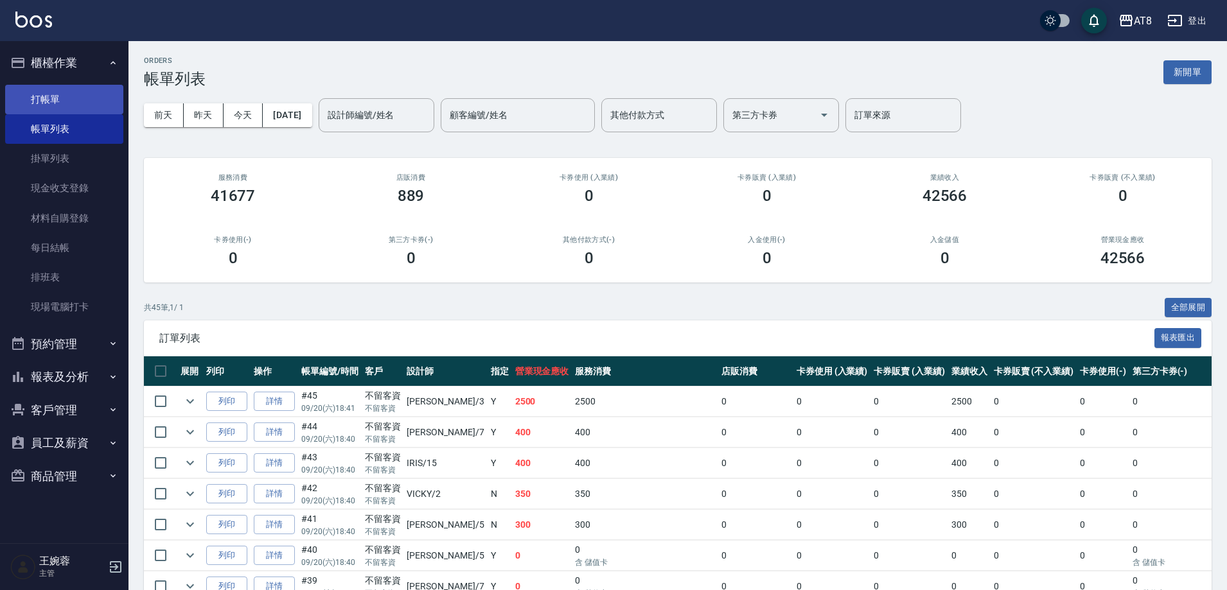
click at [27, 92] on link "打帳單" at bounding box center [64, 100] width 118 height 30
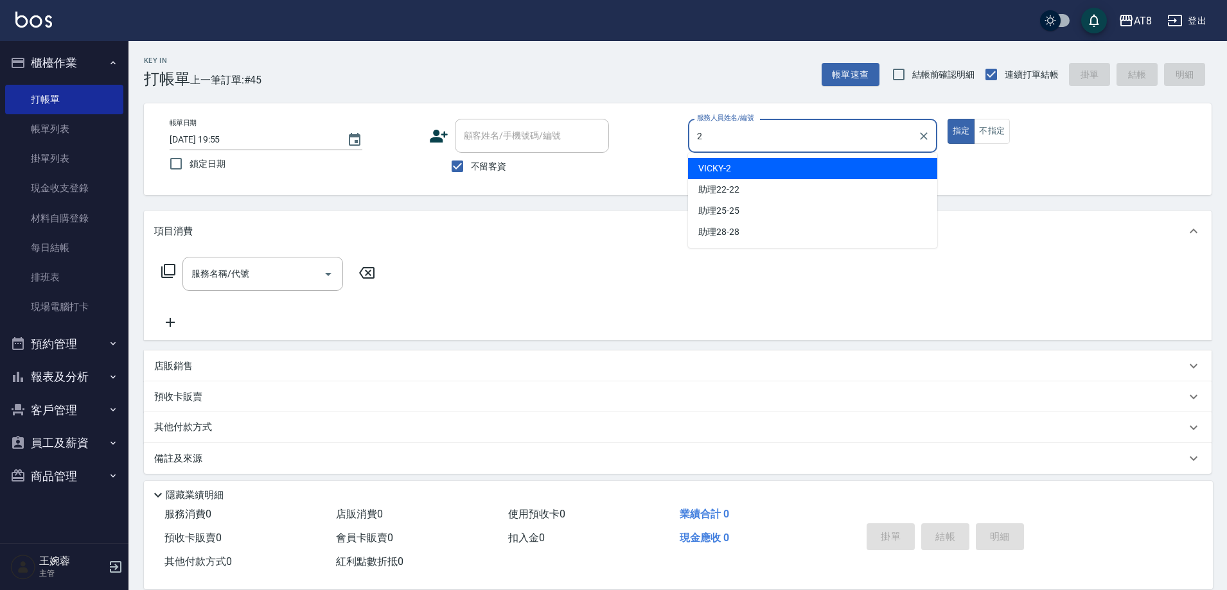
type input "VICKY-2"
type button "true"
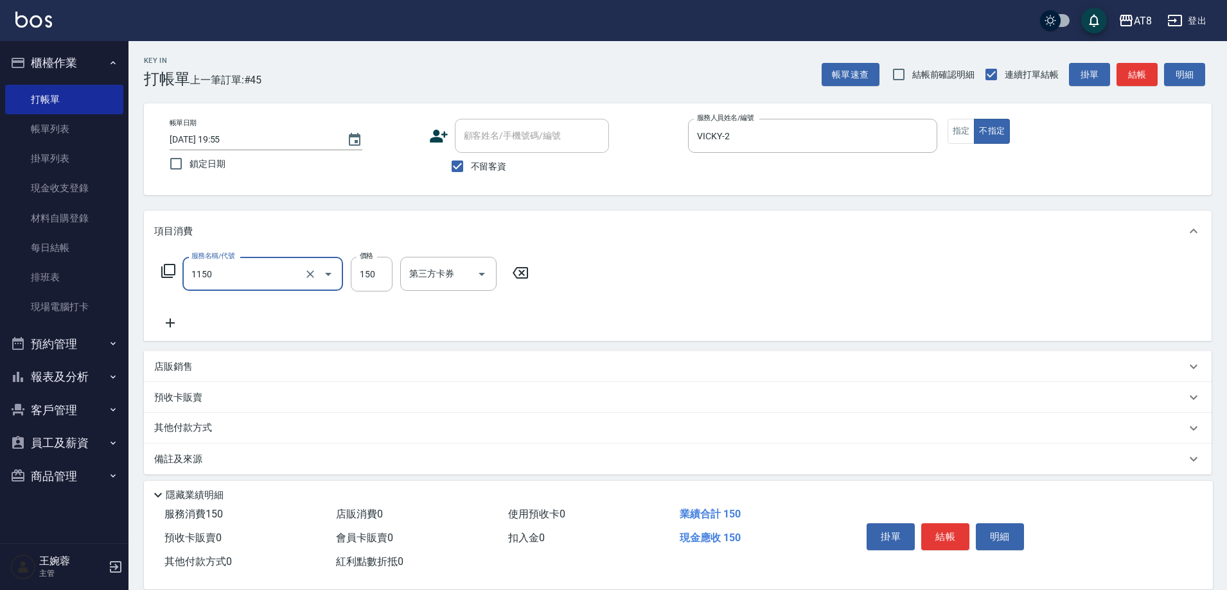
type input "洗髮(1150)"
type input "會計-18"
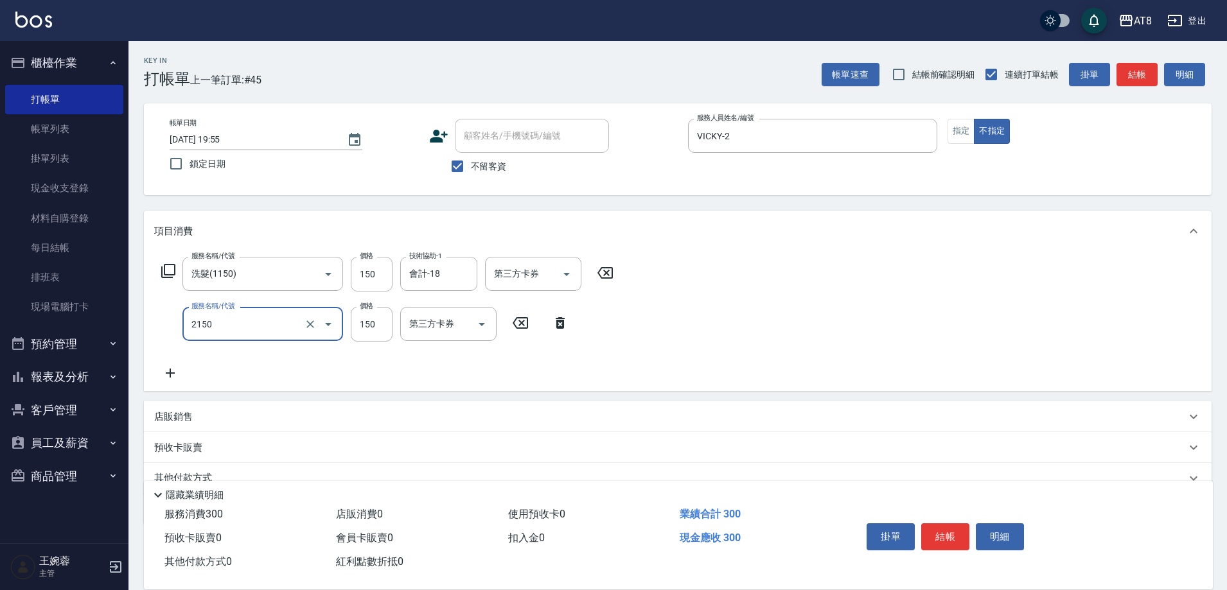
type input "剪髮(2150)"
click at [952, 531] on button "結帳" at bounding box center [945, 536] width 48 height 27
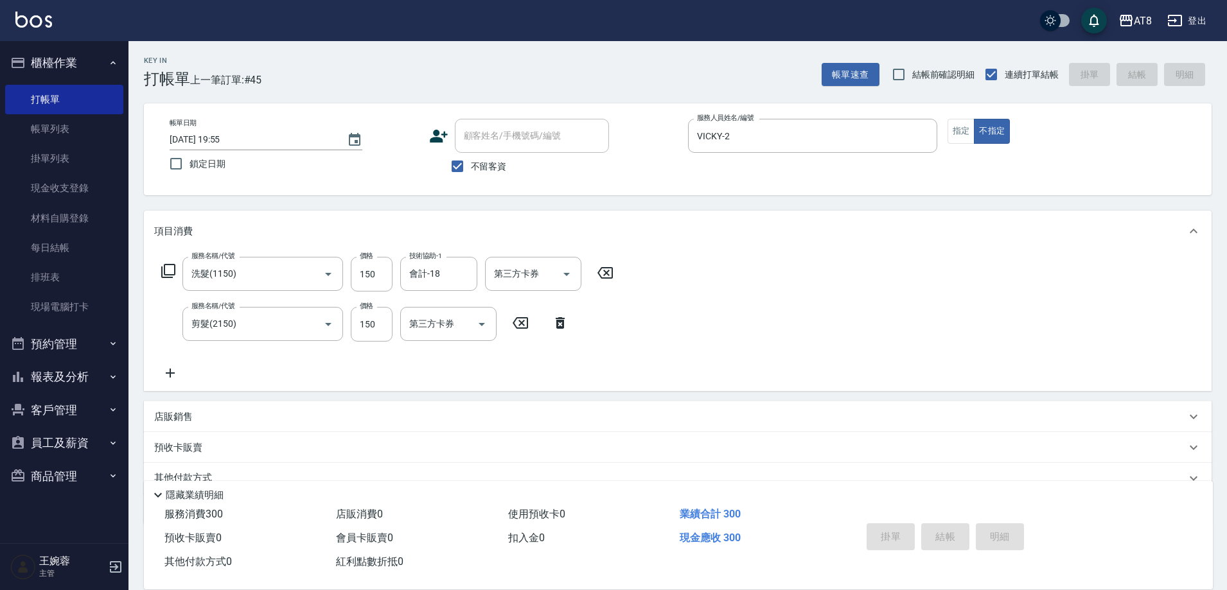
type input "2025/09/20 19:56"
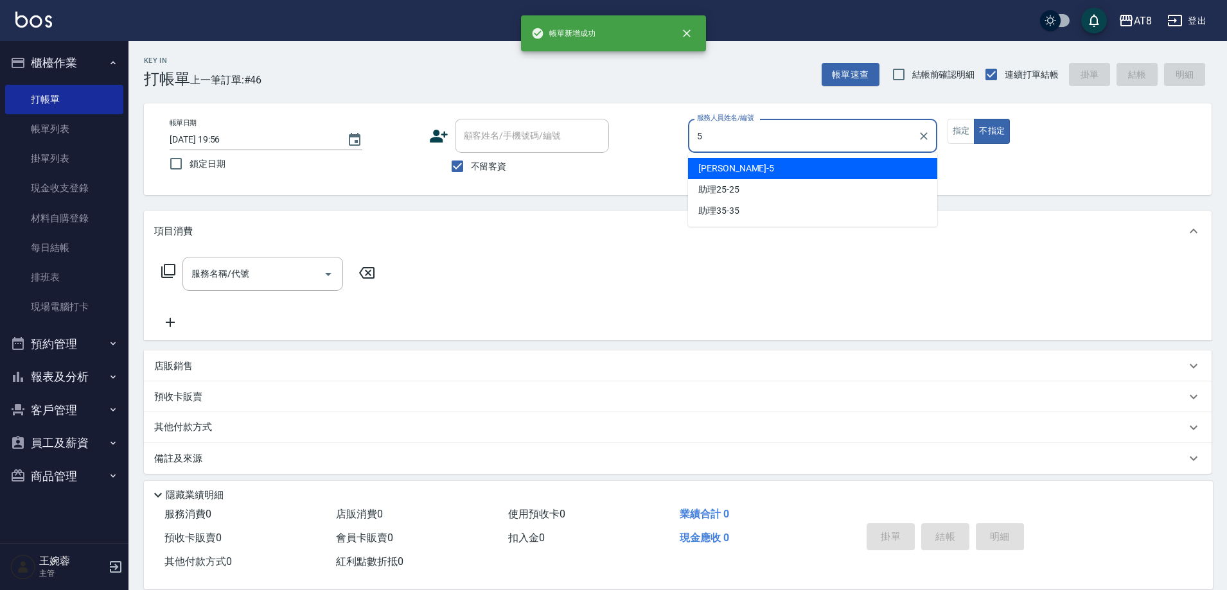
type input "HANK-5"
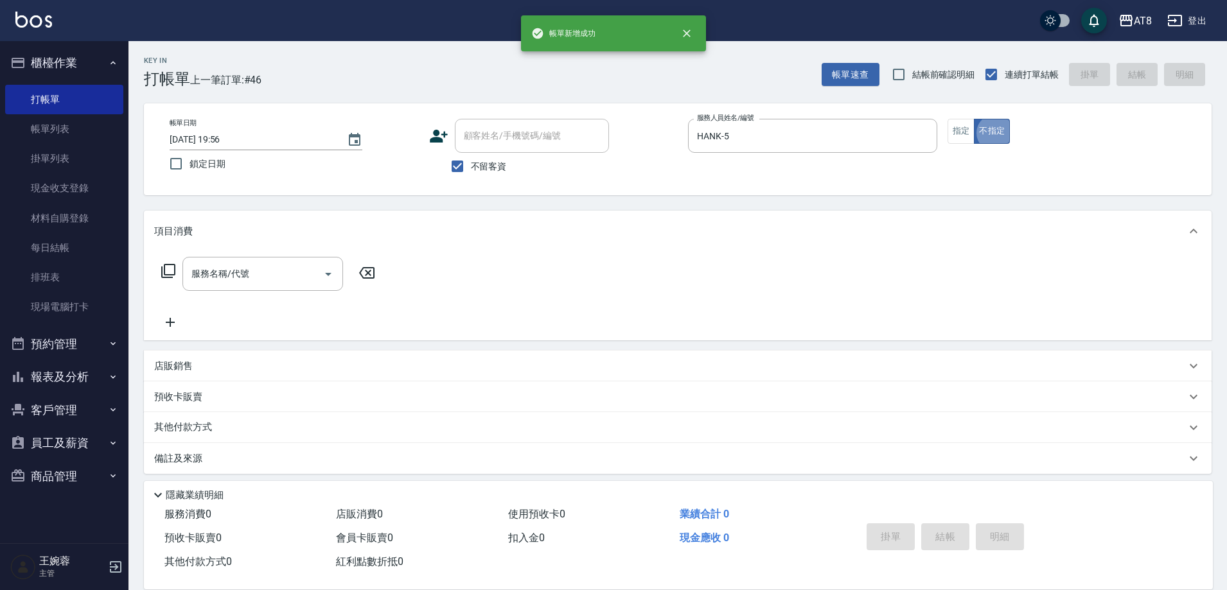
type button "false"
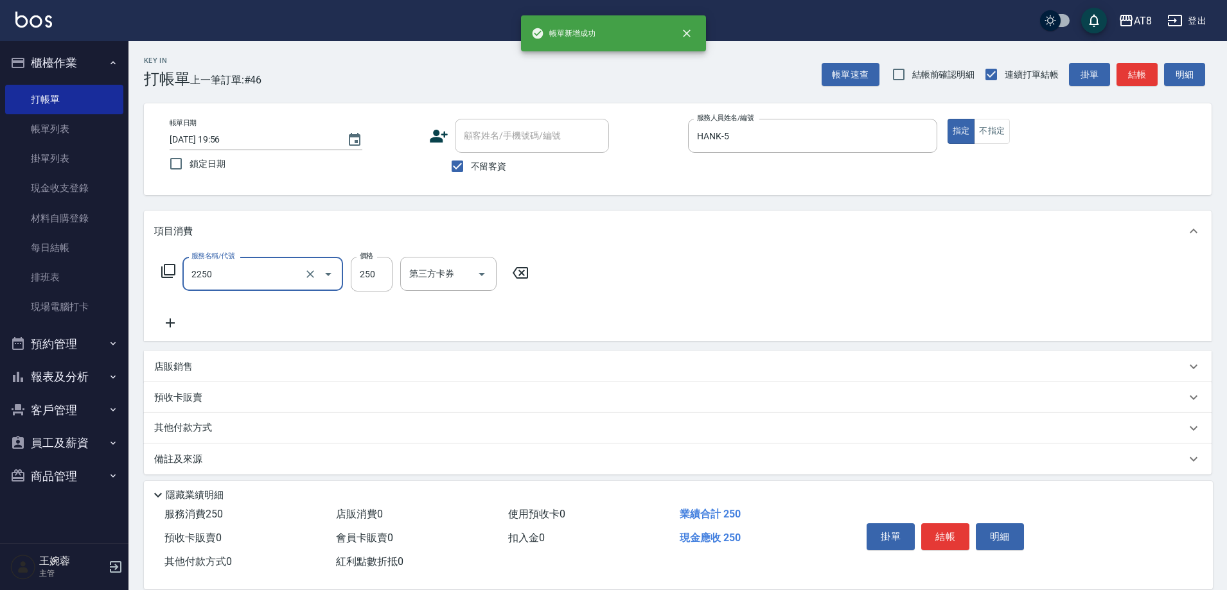
type input "剪髮(2250)"
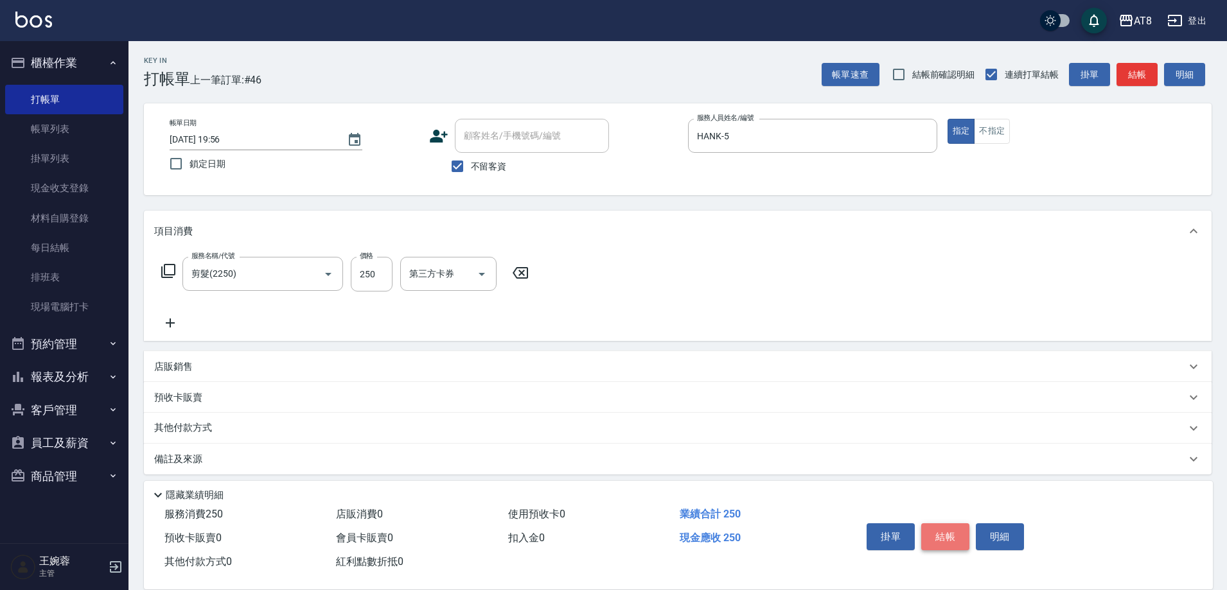
click at [956, 523] on button "結帳" at bounding box center [945, 536] width 48 height 27
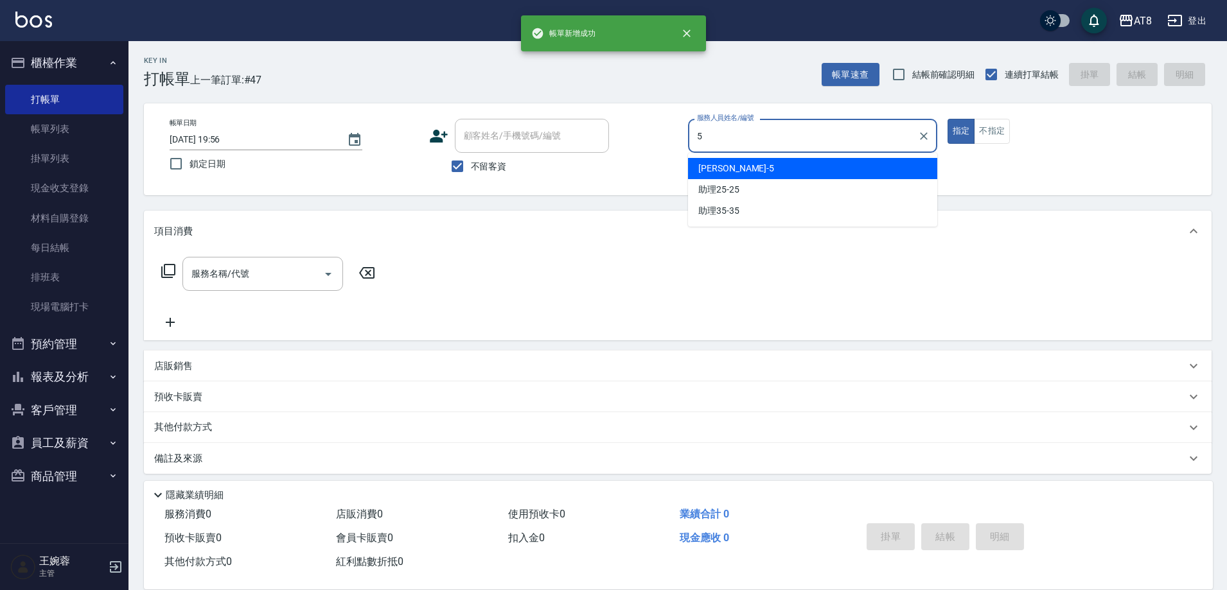
type input "HANK-5"
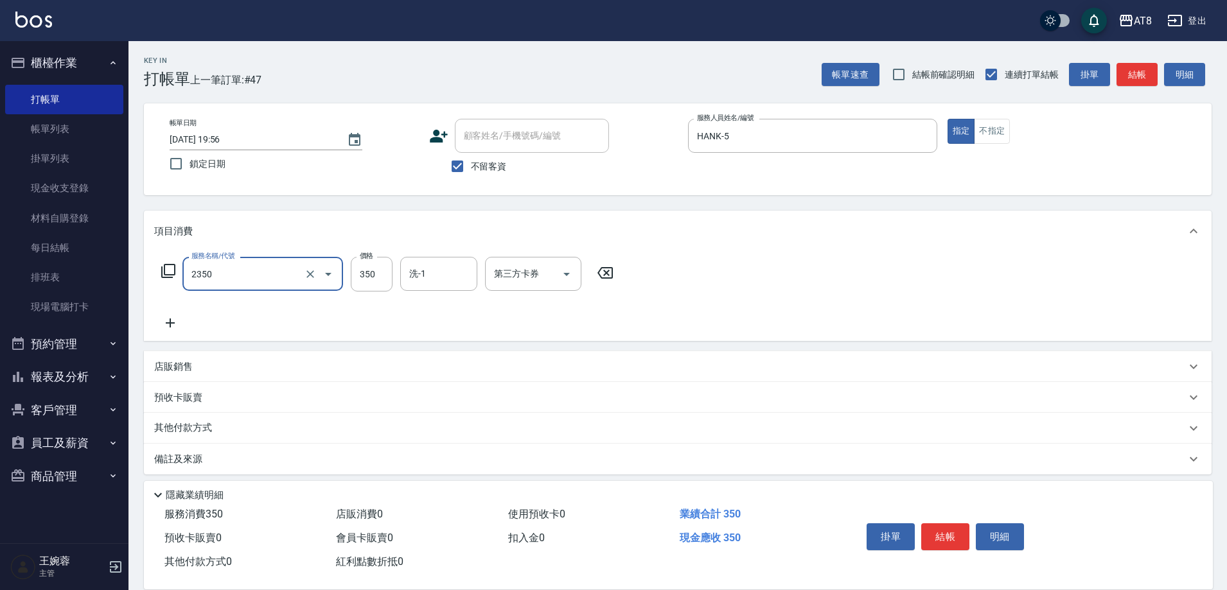
type input "入金洗剪350(2350)"
type input "助理28-28"
click at [955, 529] on button "結帳" at bounding box center [945, 536] width 48 height 27
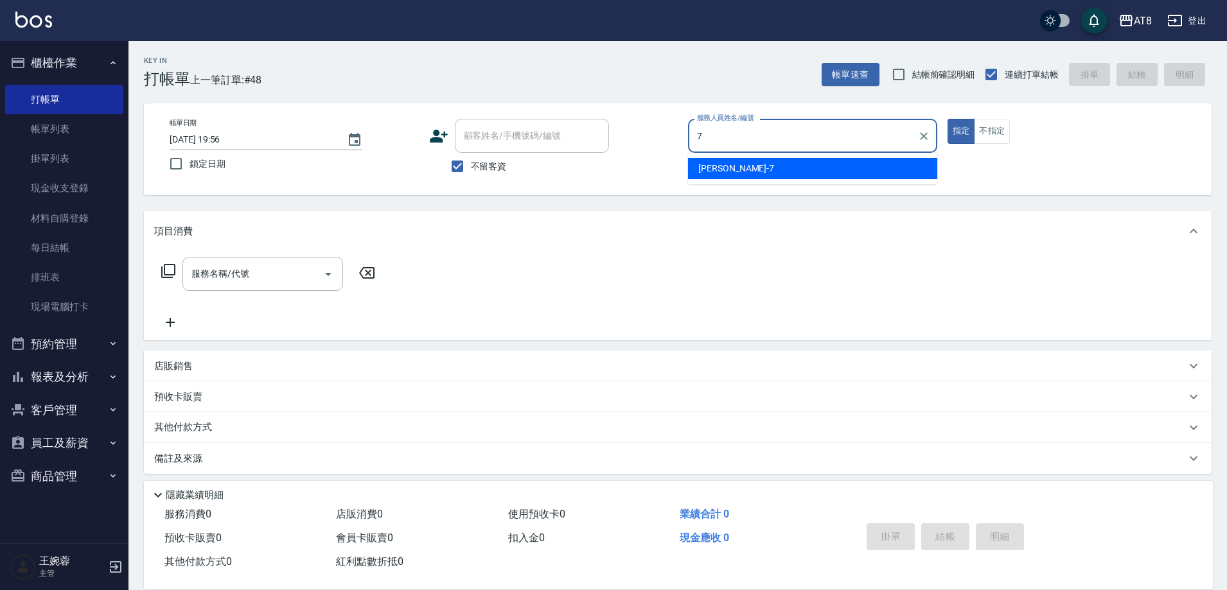
type input "NINA-7"
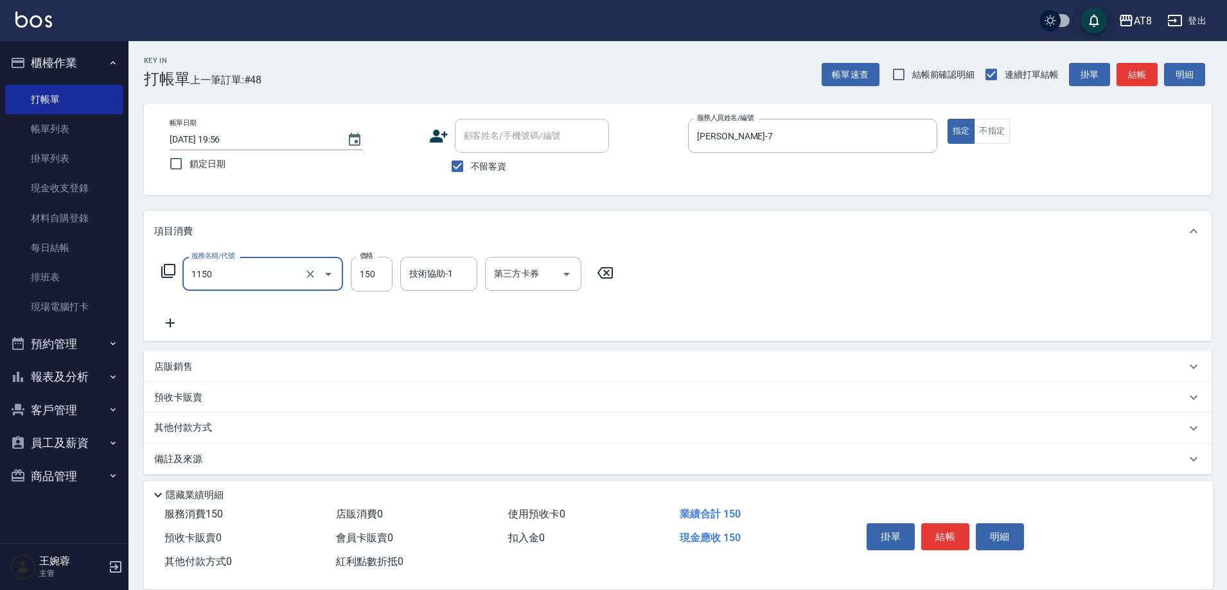
type input "洗髮(1150)"
type input "200"
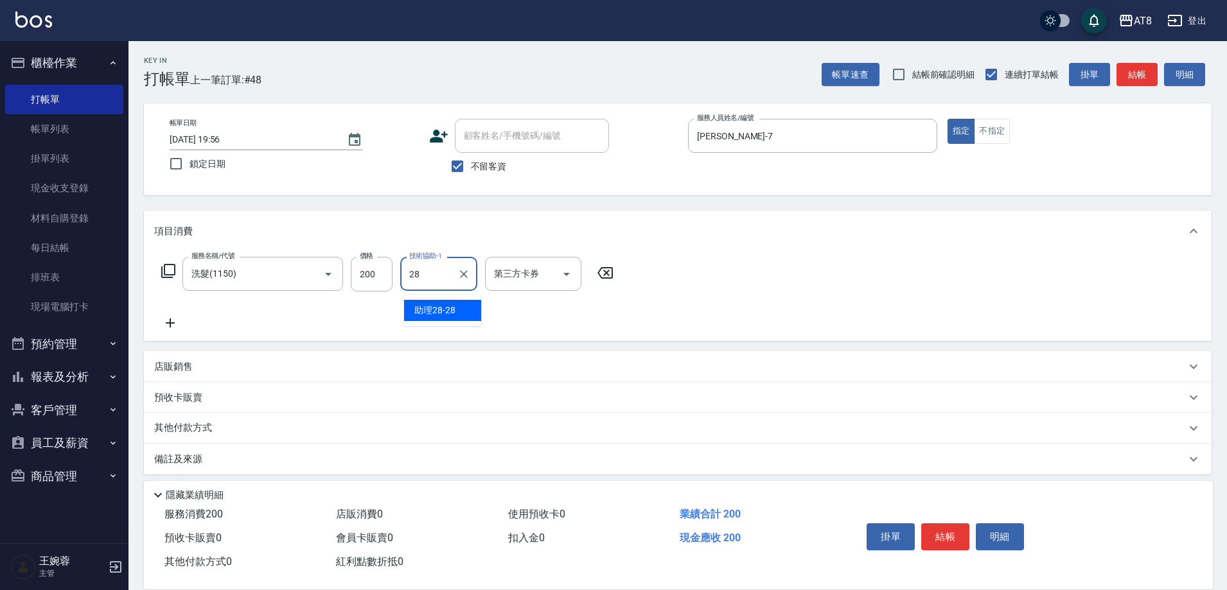
type input "助理28-28"
click at [954, 535] on button "結帳" at bounding box center [945, 536] width 48 height 27
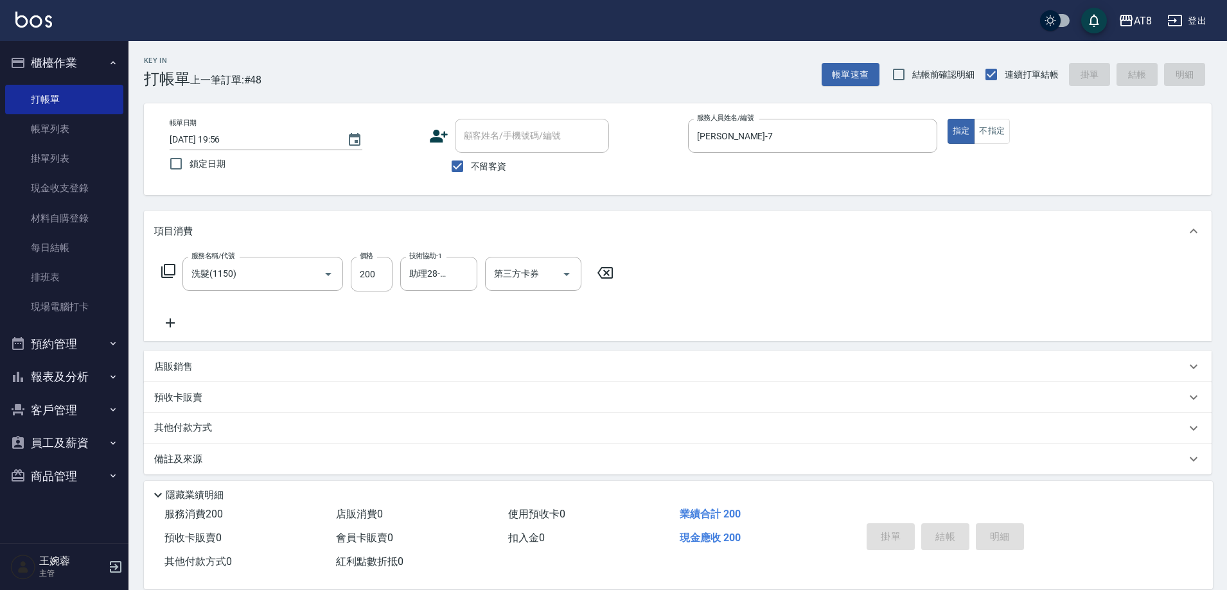
type input "2025/09/20 20:11"
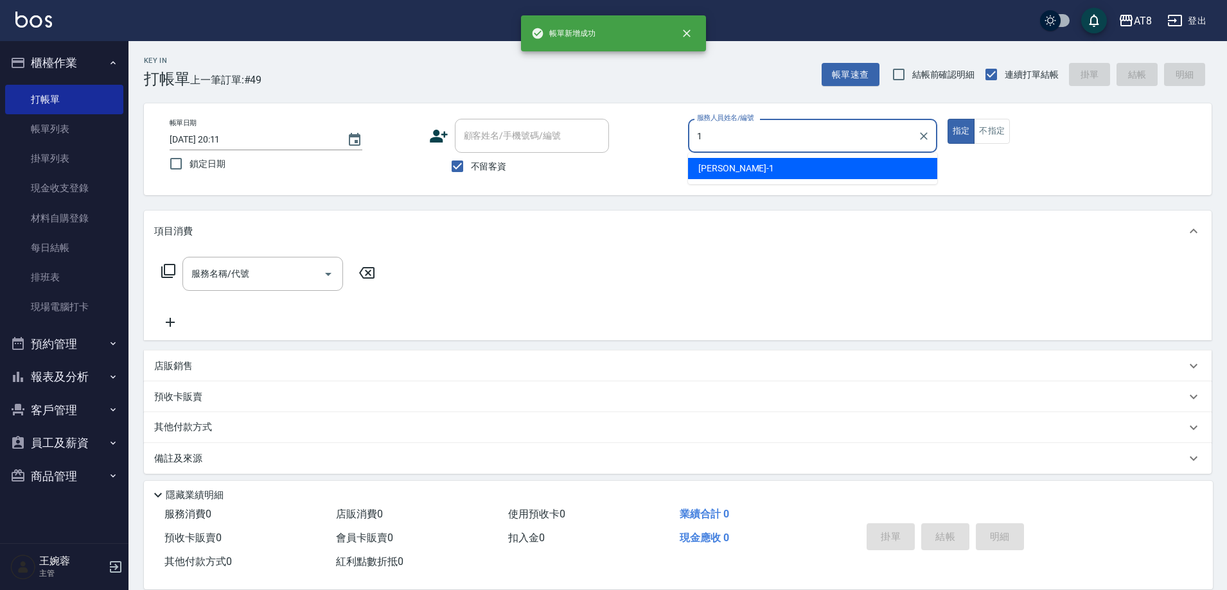
type input "YUKI-1"
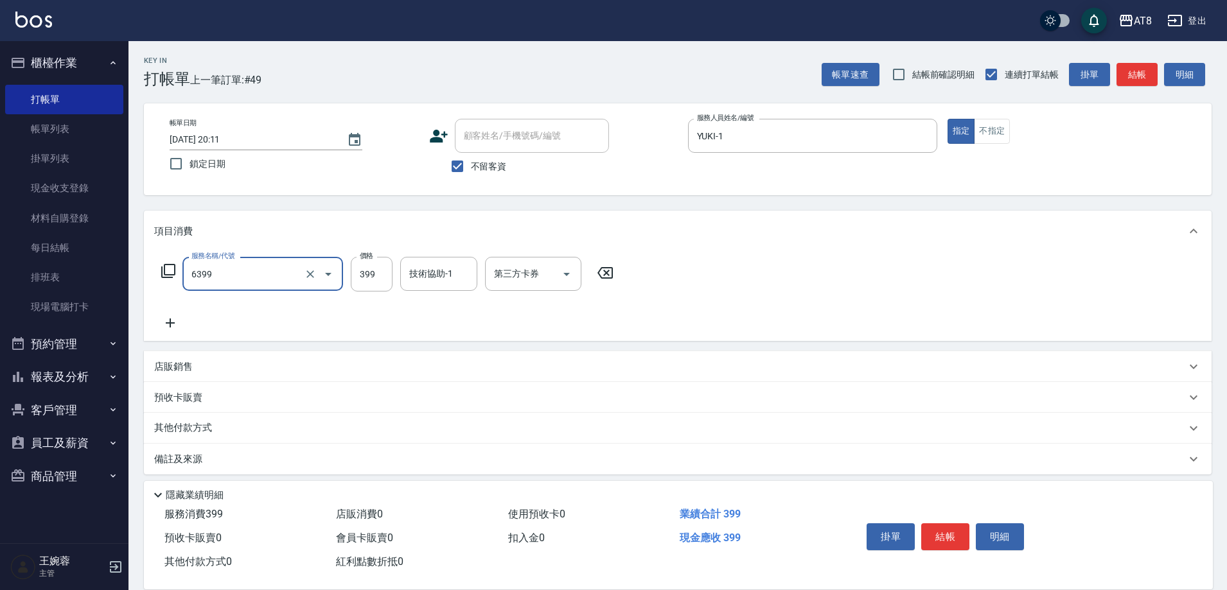
type input "SPA399(6399)"
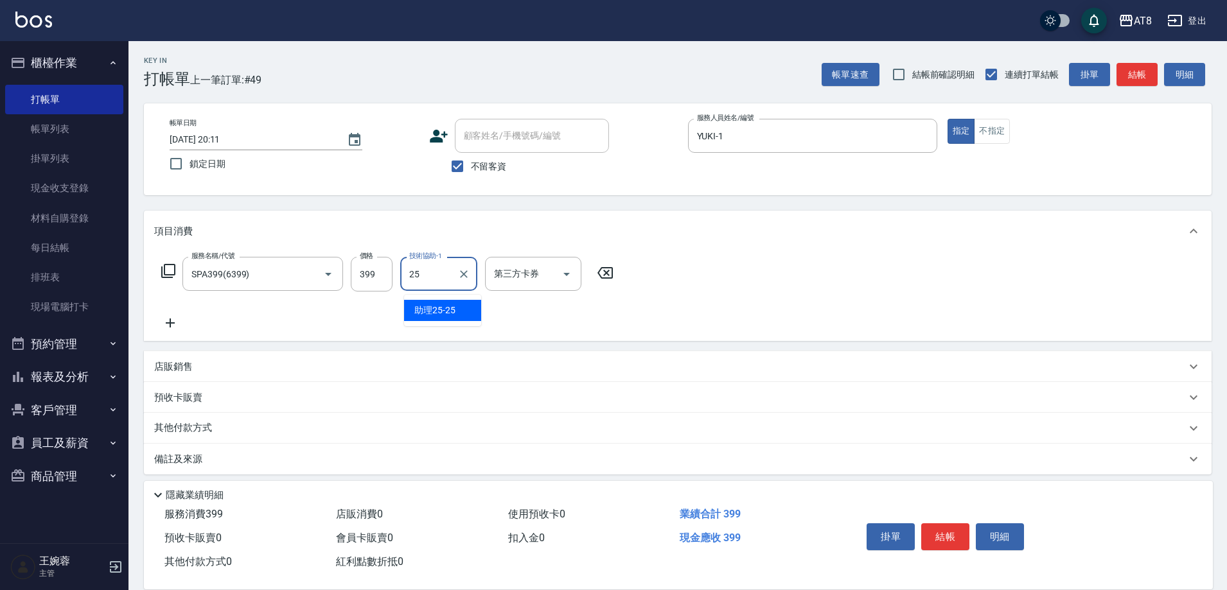
type input "助理25-25"
click at [965, 531] on button "結帳" at bounding box center [945, 536] width 48 height 27
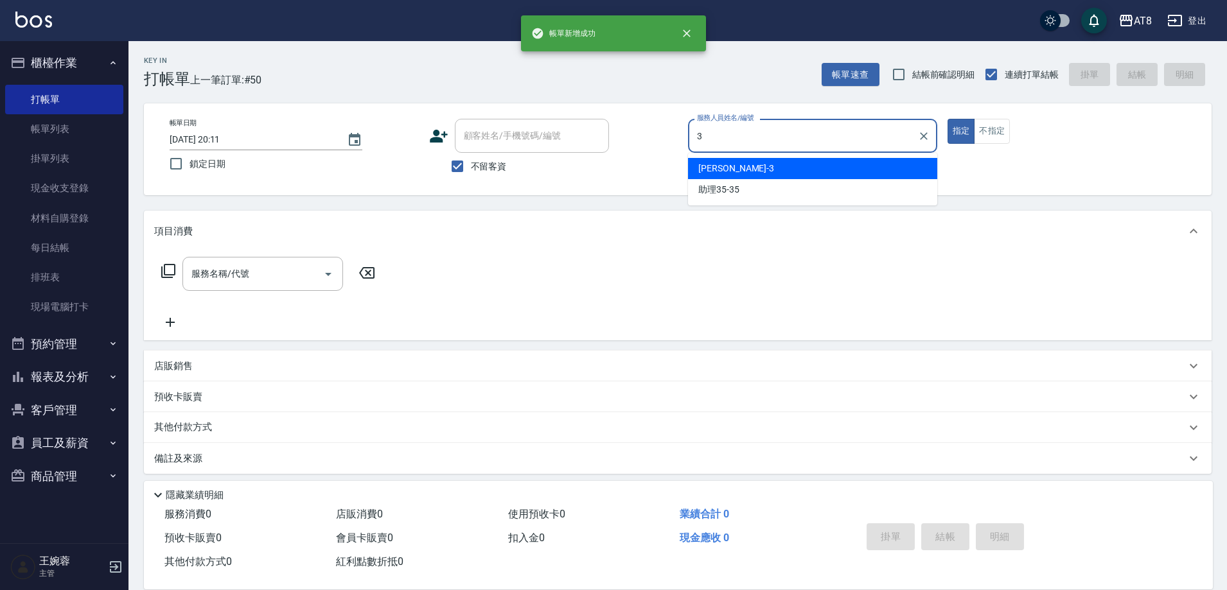
type input "RACHEL-3"
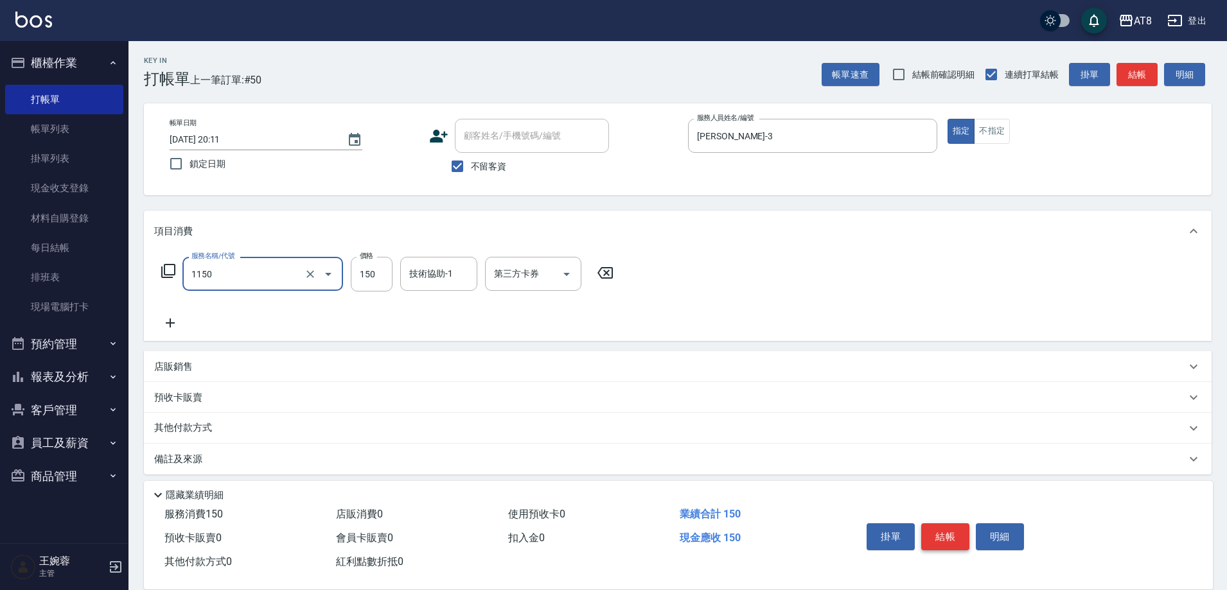
type input "洗髮(1150)"
type input "200"
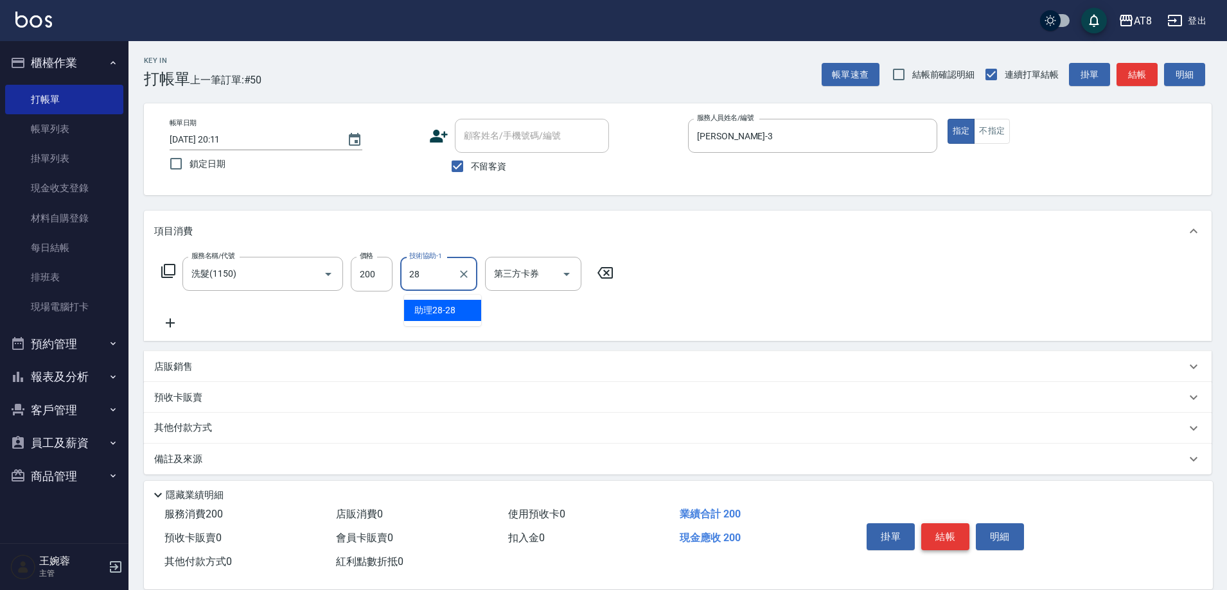
type input "助理28-28"
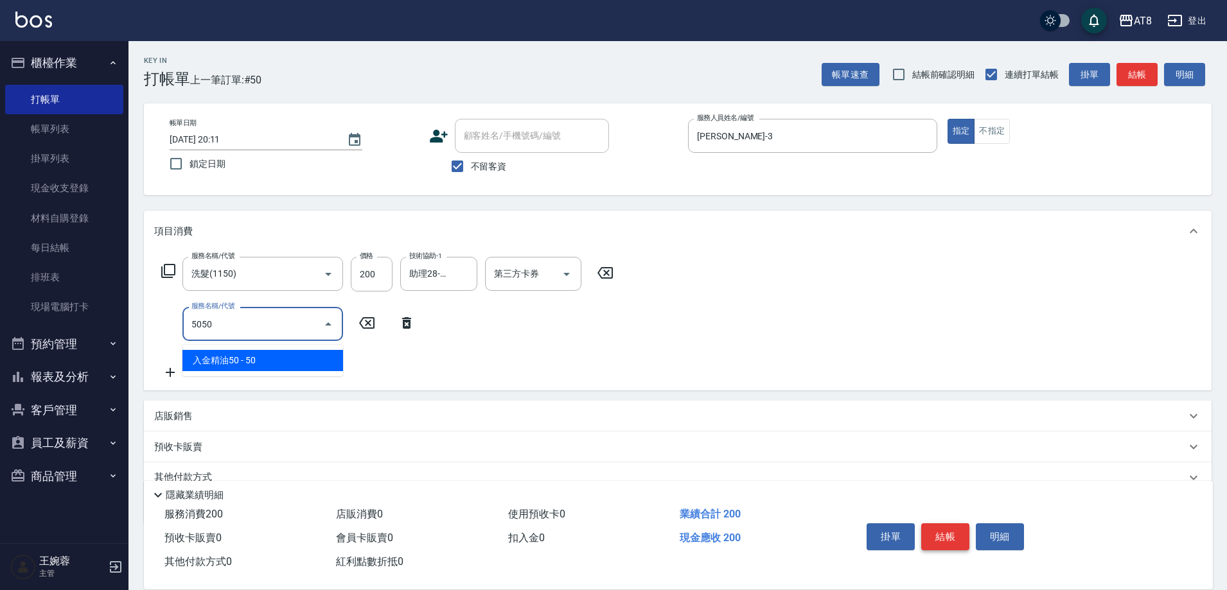
type input "入金精油50(5050)"
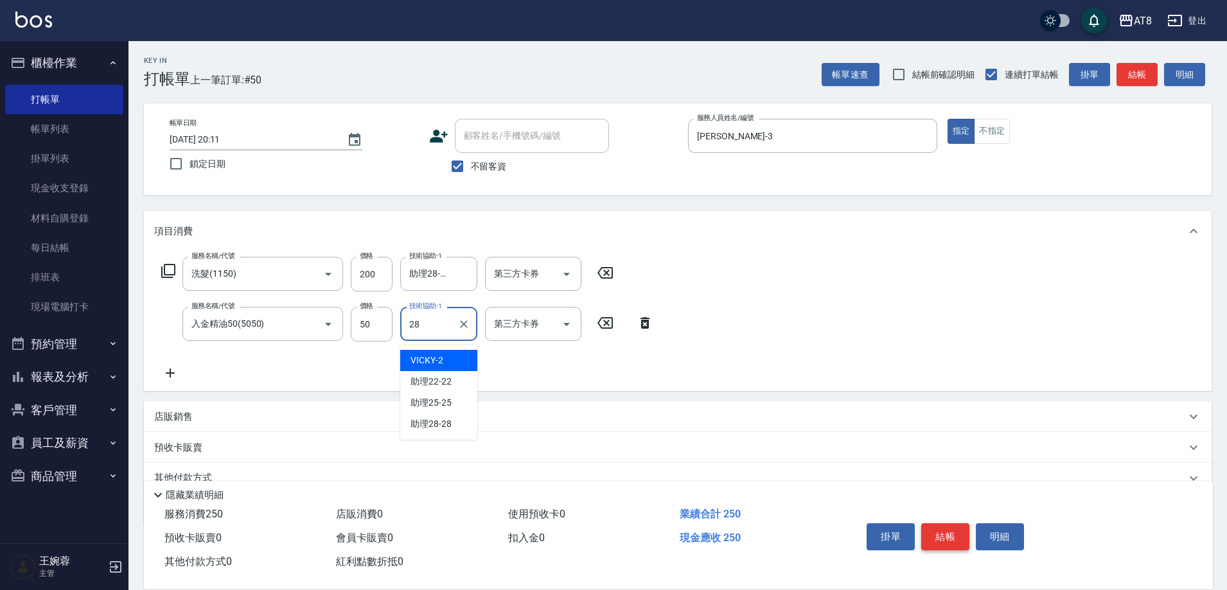
type input "助理28-28"
click at [965, 531] on button "結帳" at bounding box center [945, 536] width 48 height 27
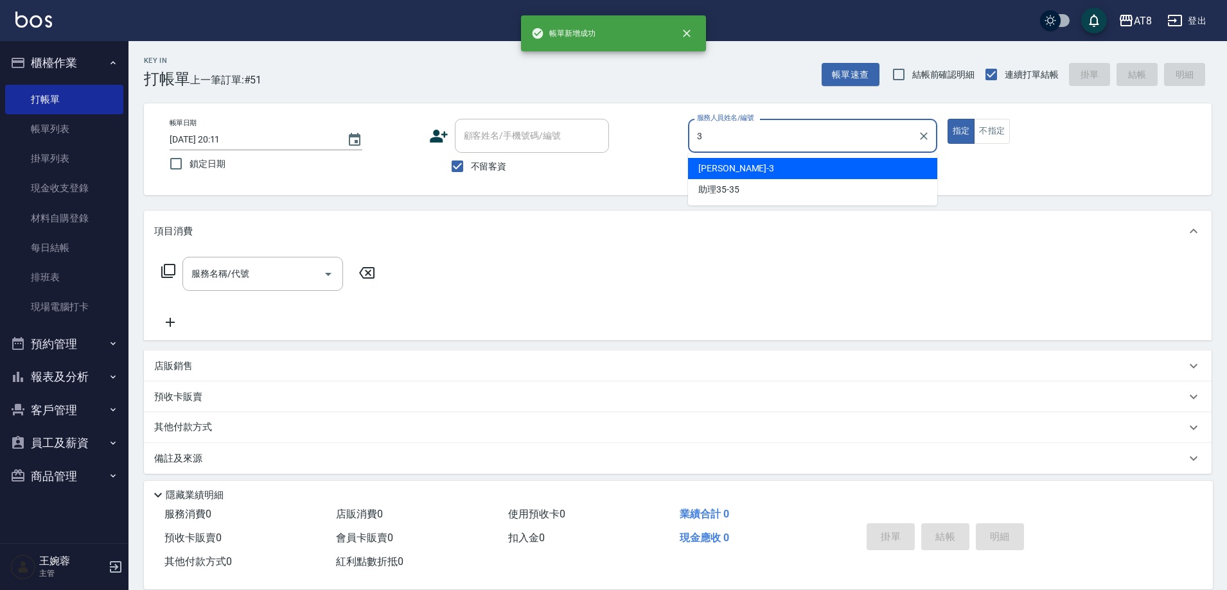
type input "RACHEL-3"
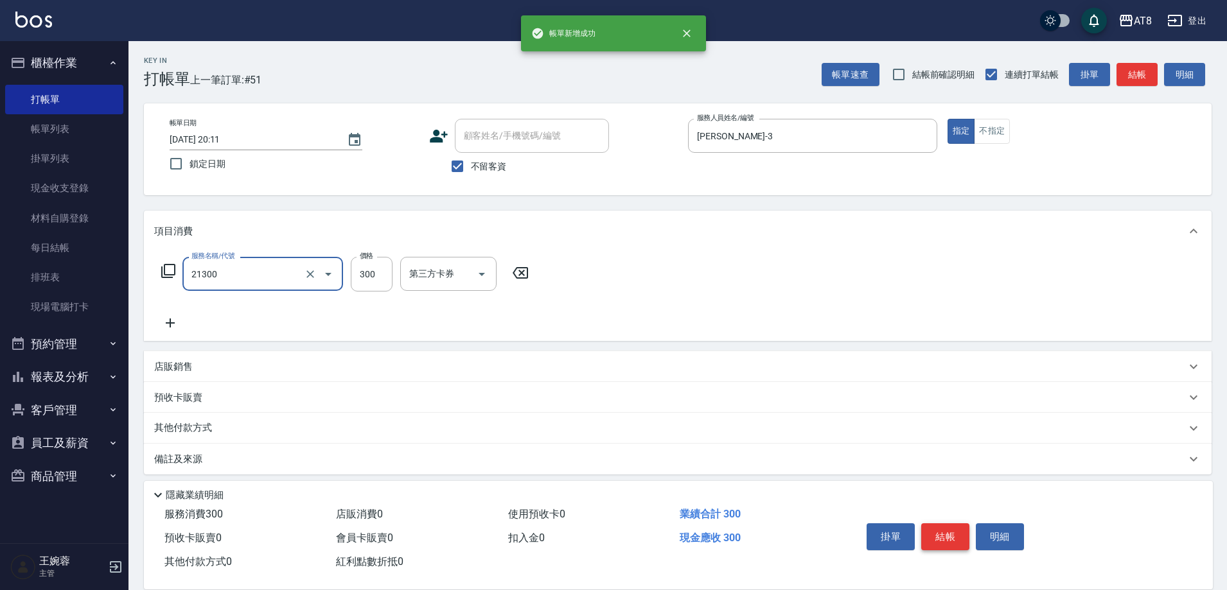
type input "剪髮(21300)"
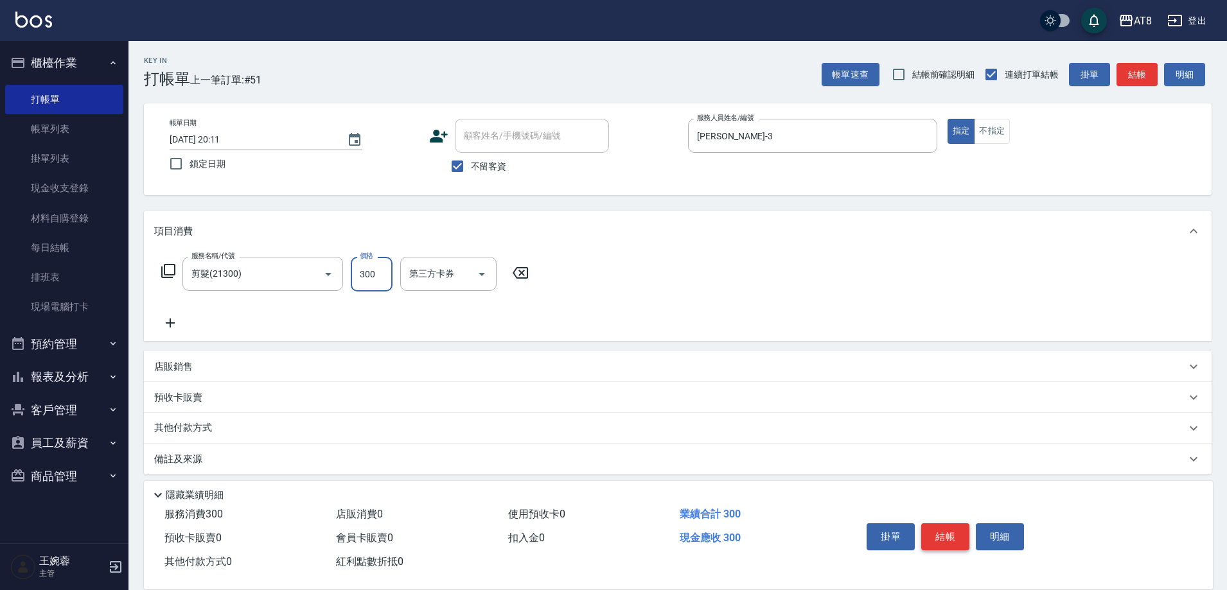
click at [965, 531] on button "結帳" at bounding box center [945, 536] width 48 height 27
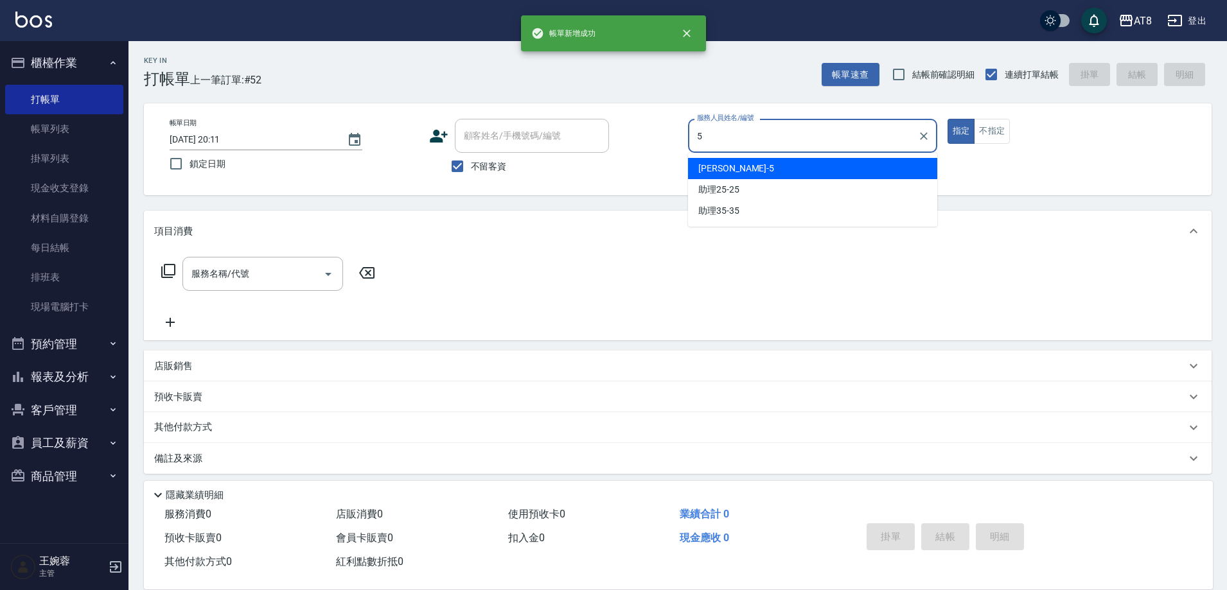
type input "HANK-5"
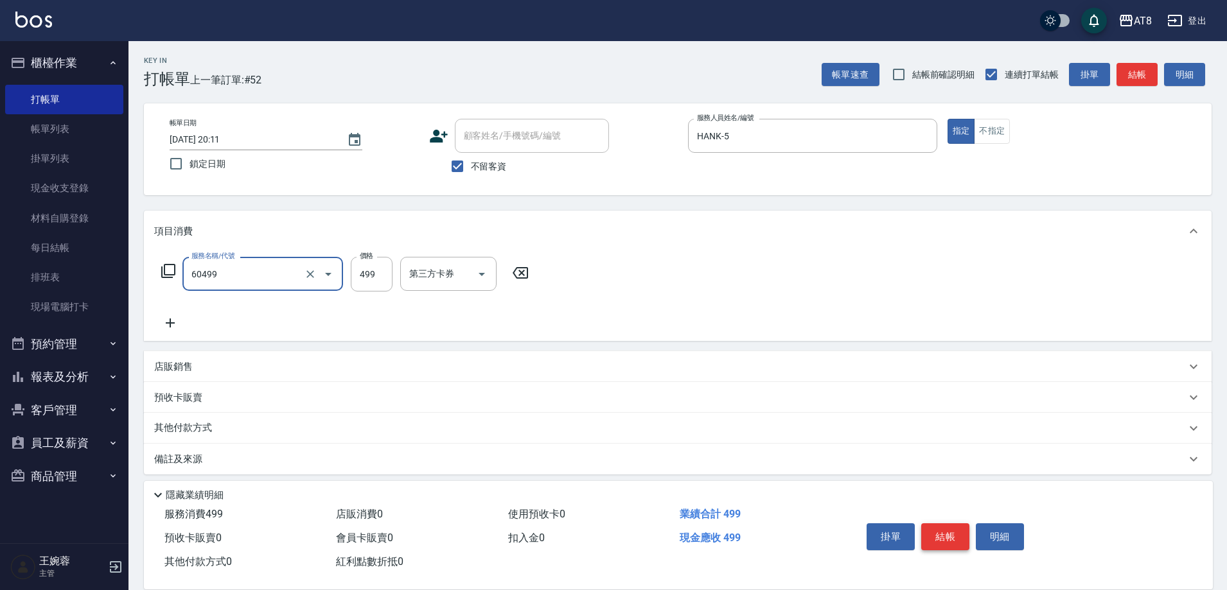
type input "入金SPA499(60499)"
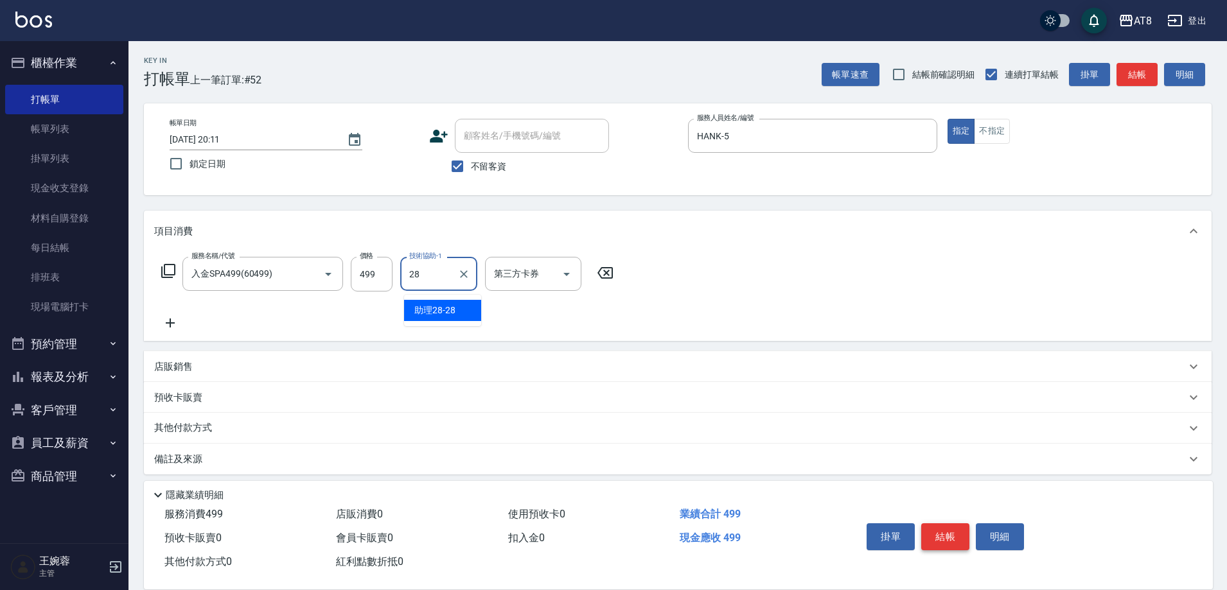
type input "助理28-28"
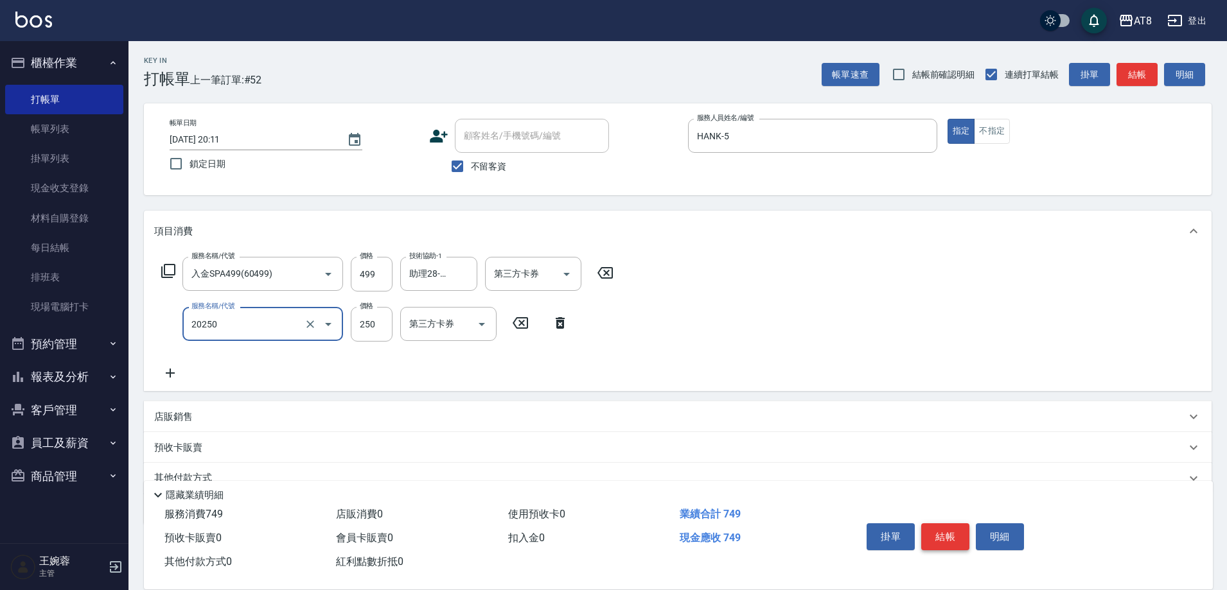
type input "入金剪250(20250)"
click at [965, 531] on button "結帳" at bounding box center [945, 536] width 48 height 27
type input "2025/09/20 20:12"
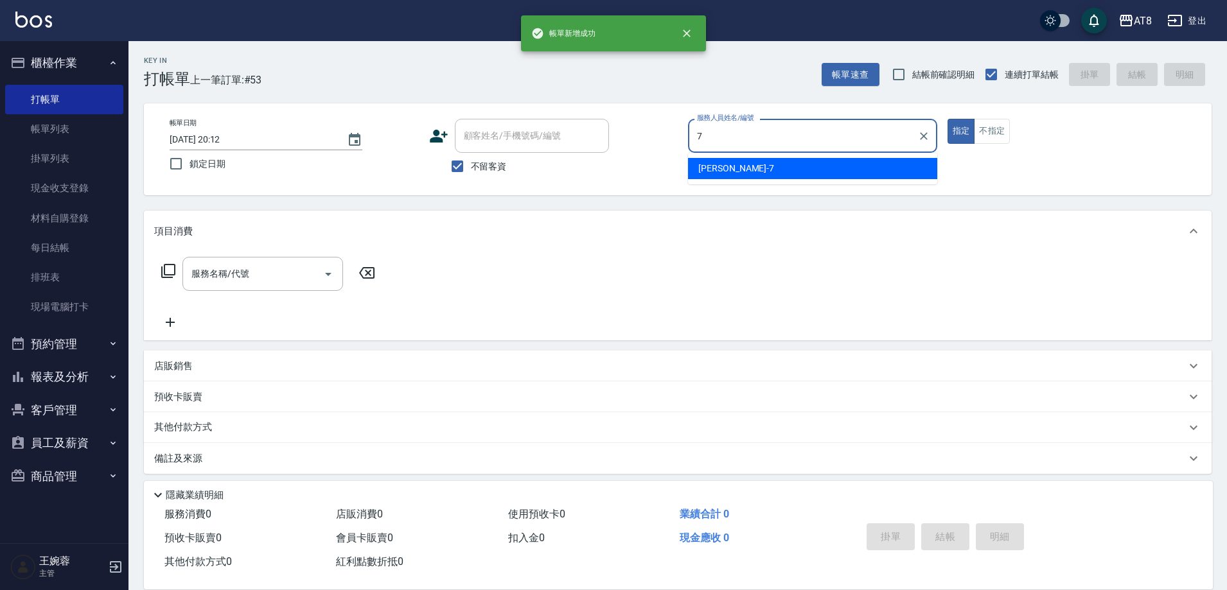
type input "NINA-7"
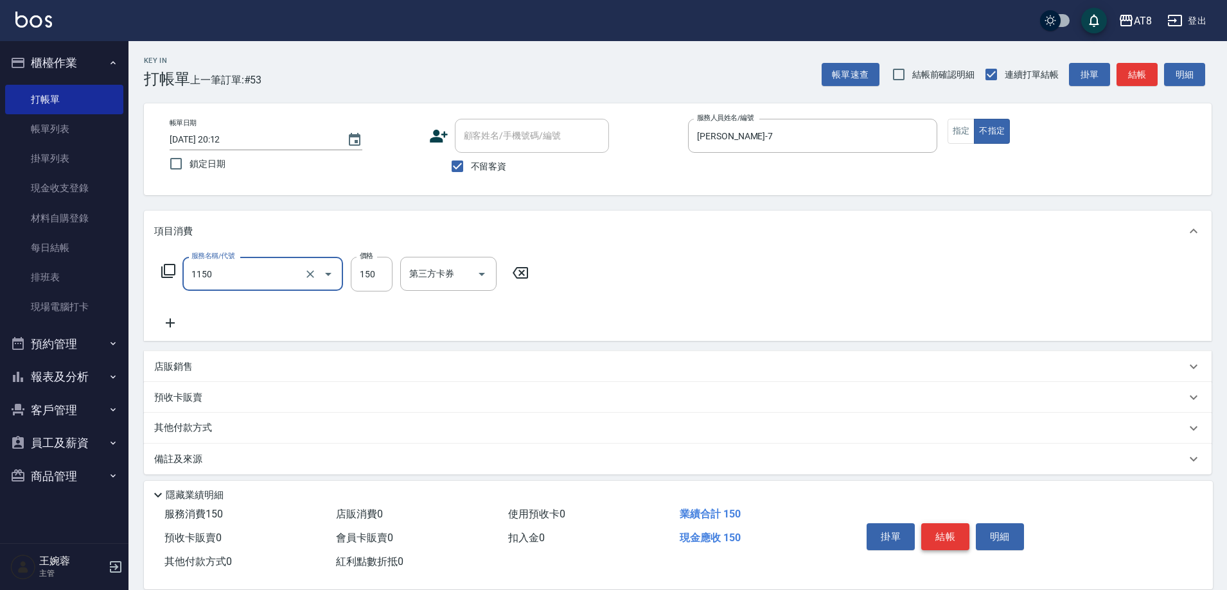
type input "洗髮(1150)"
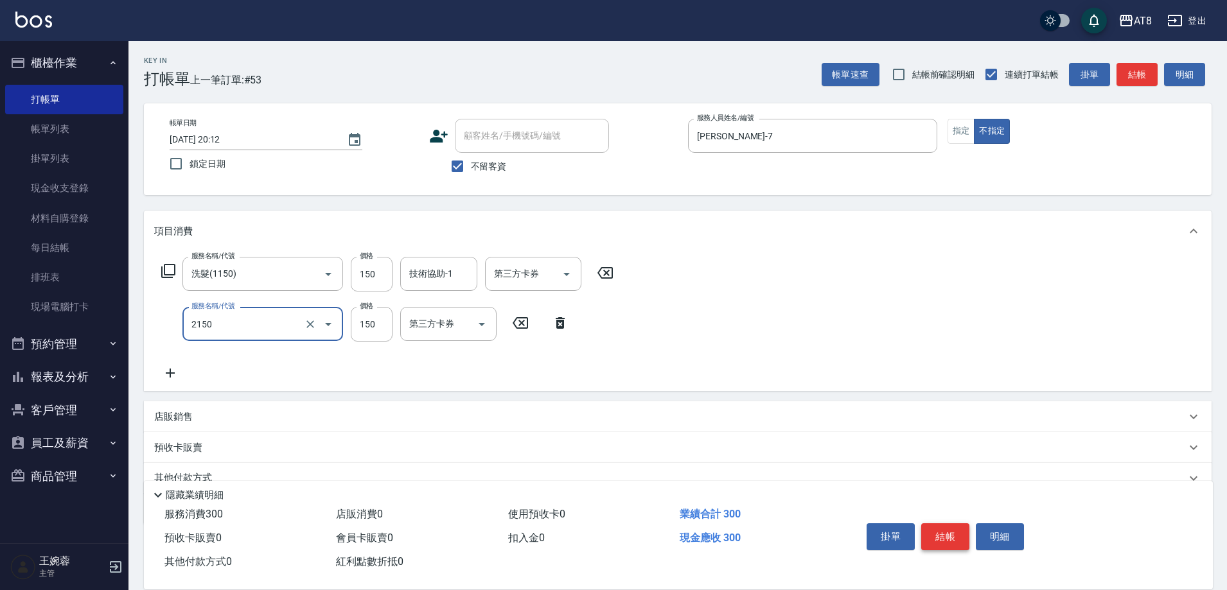
type input "剪髮(2150)"
click at [965, 531] on button "結帳" at bounding box center [945, 536] width 48 height 27
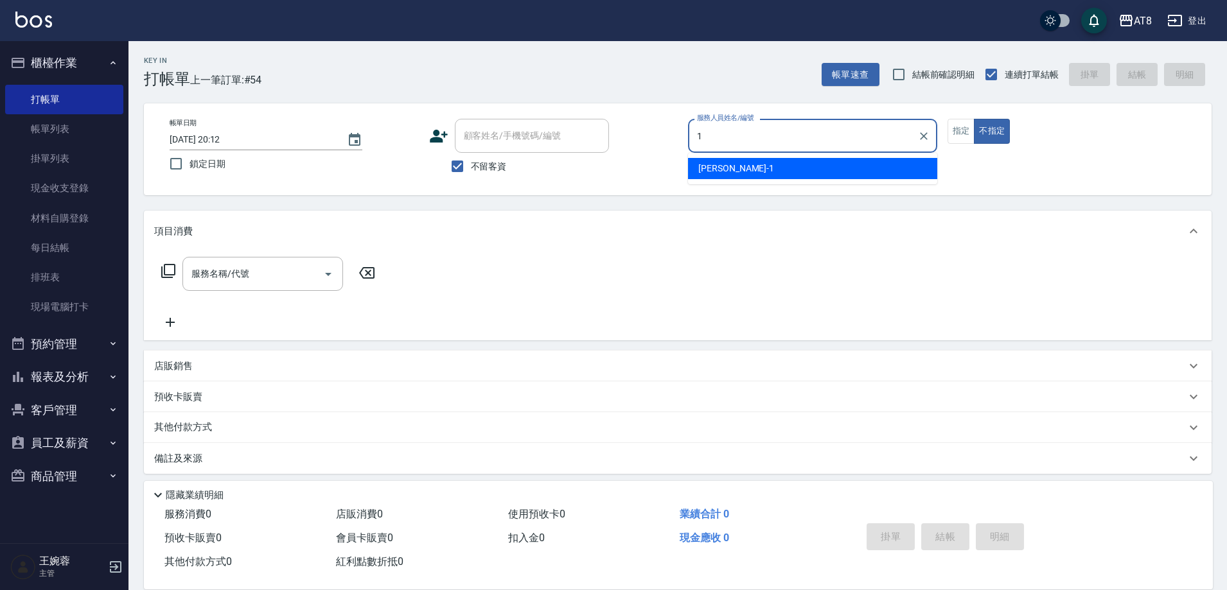
type input "YUKI-1"
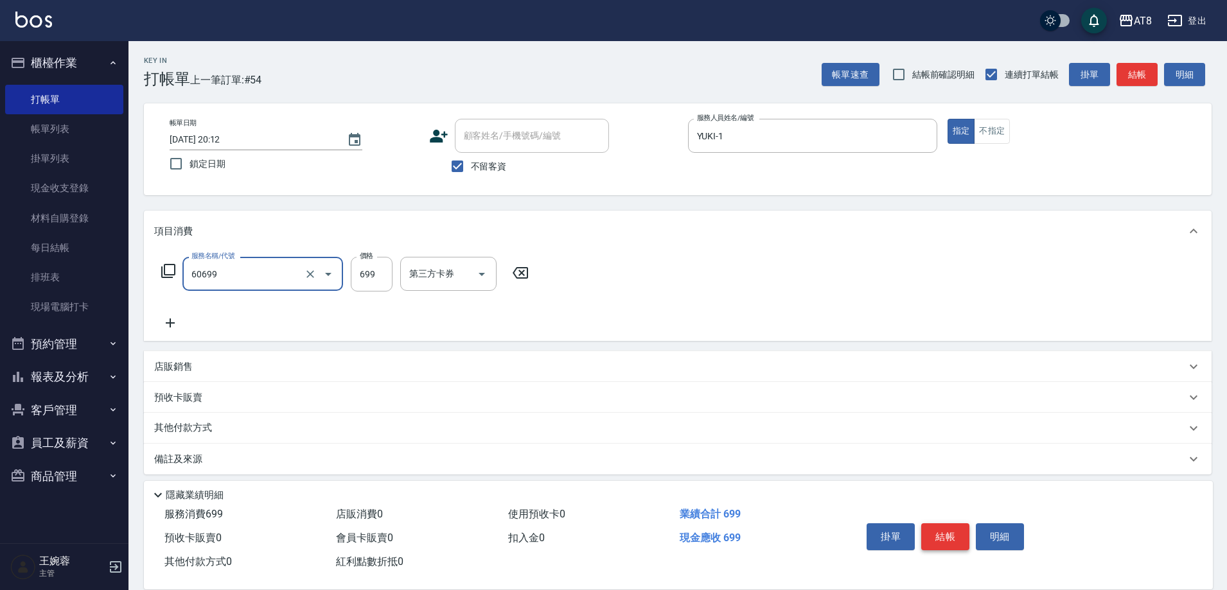
type input "入金SPA699(60699)"
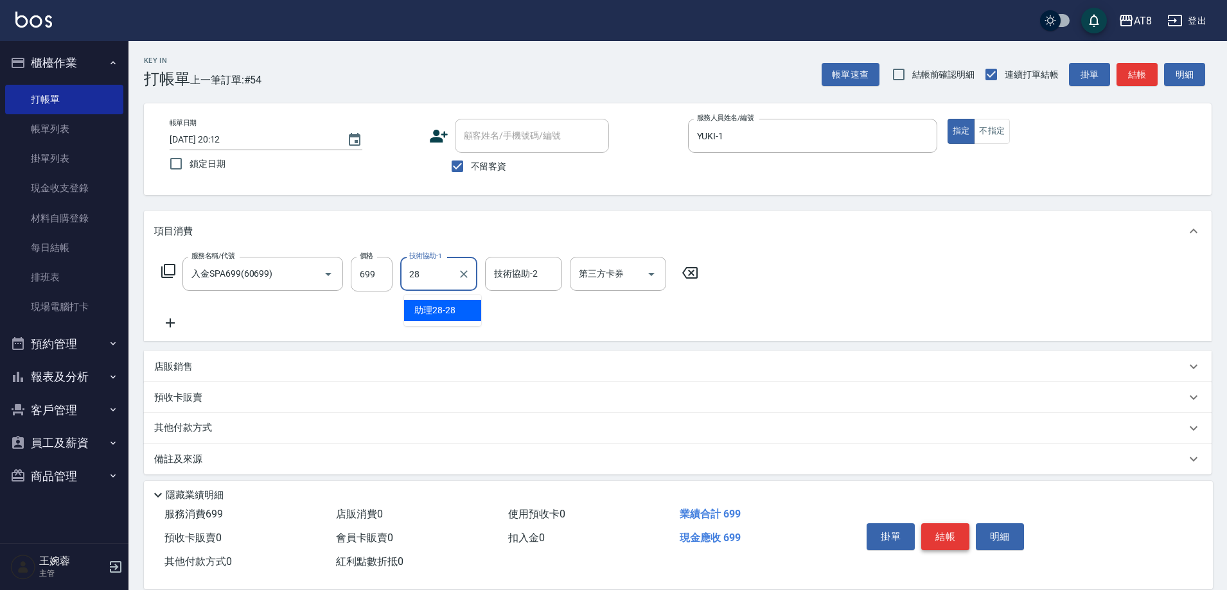
type input "助理28-28"
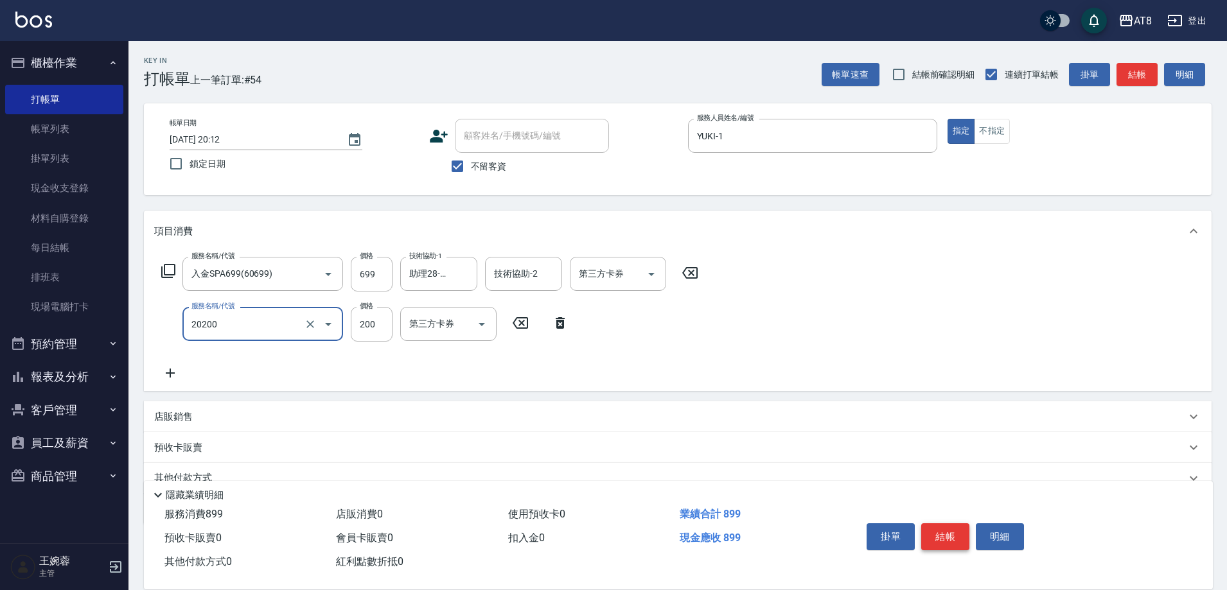
type input "入金剪髮200(20200)"
click at [960, 523] on button "結帳" at bounding box center [945, 536] width 48 height 27
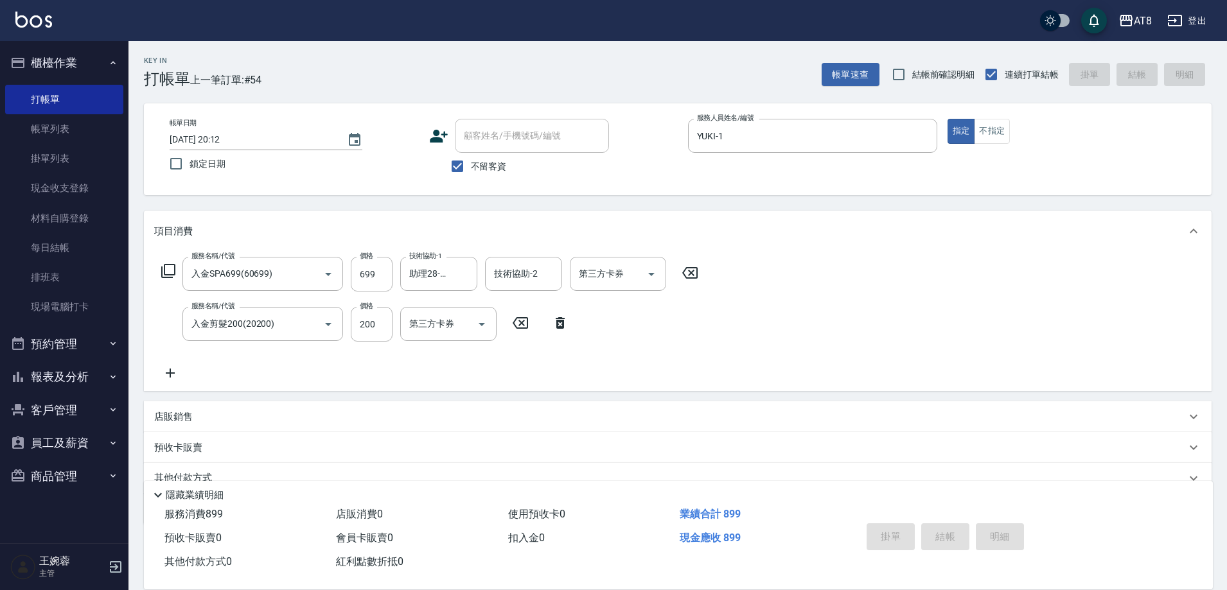
type input "2025/09/20 20:13"
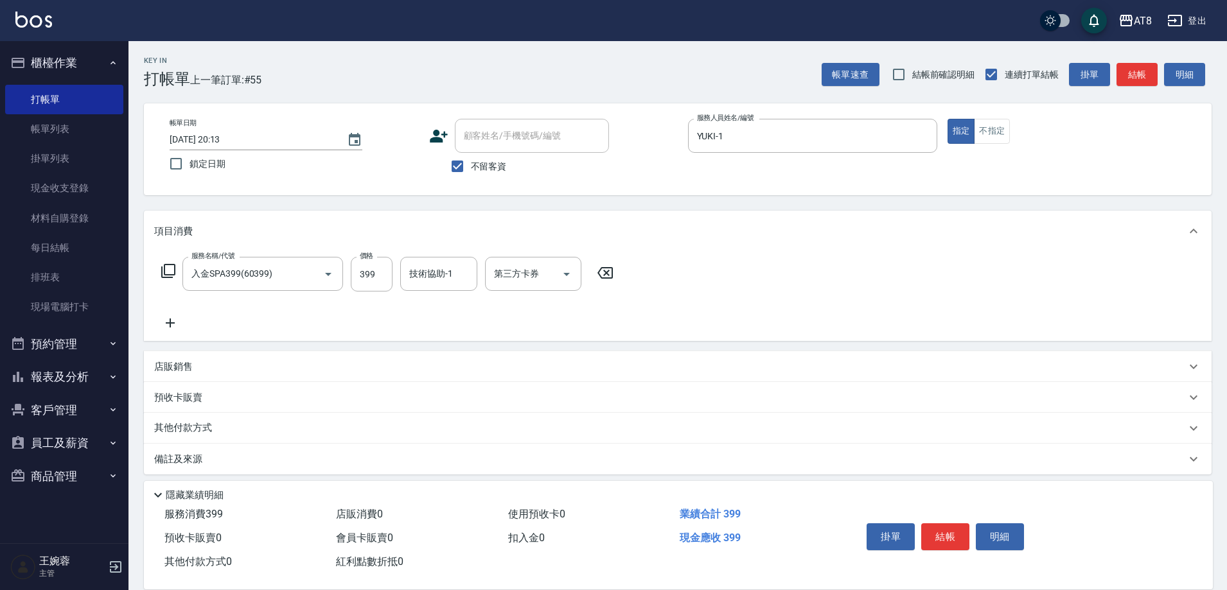
click at [485, 282] on form "技術協助-1 技術協助-1" at bounding box center [442, 274] width 85 height 34
click at [441, 279] on input "技術協助-1" at bounding box center [439, 274] width 66 height 22
click at [958, 523] on button "結帳" at bounding box center [945, 536] width 48 height 27
click at [967, 525] on button "結帳" at bounding box center [945, 536] width 48 height 27
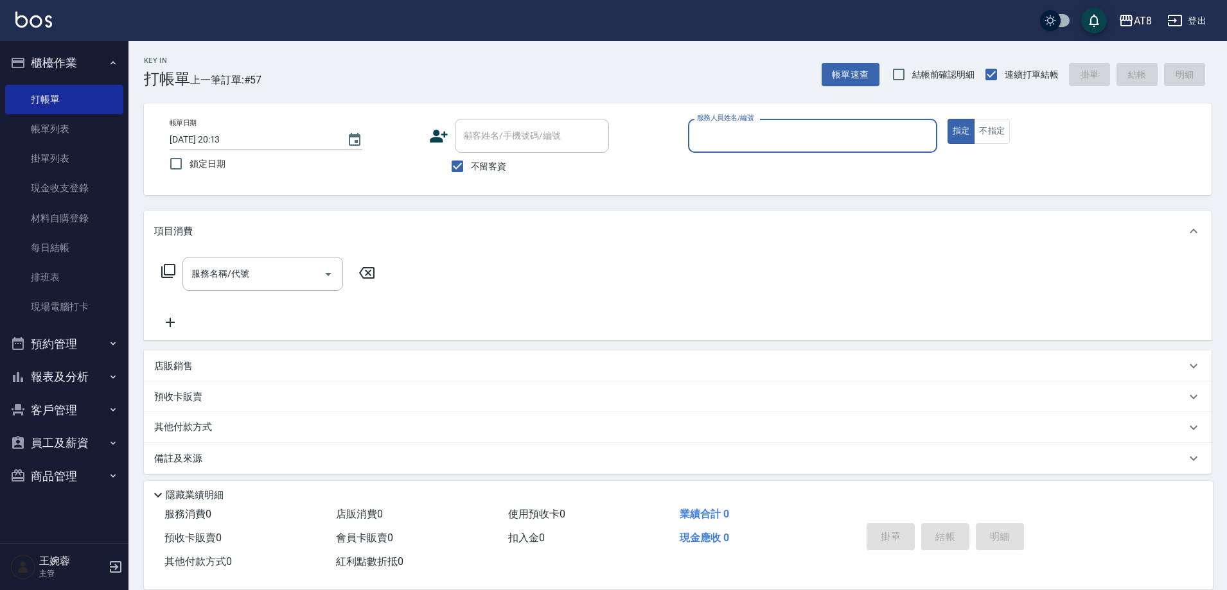
click at [78, 346] on button "預約管理" at bounding box center [64, 344] width 118 height 33
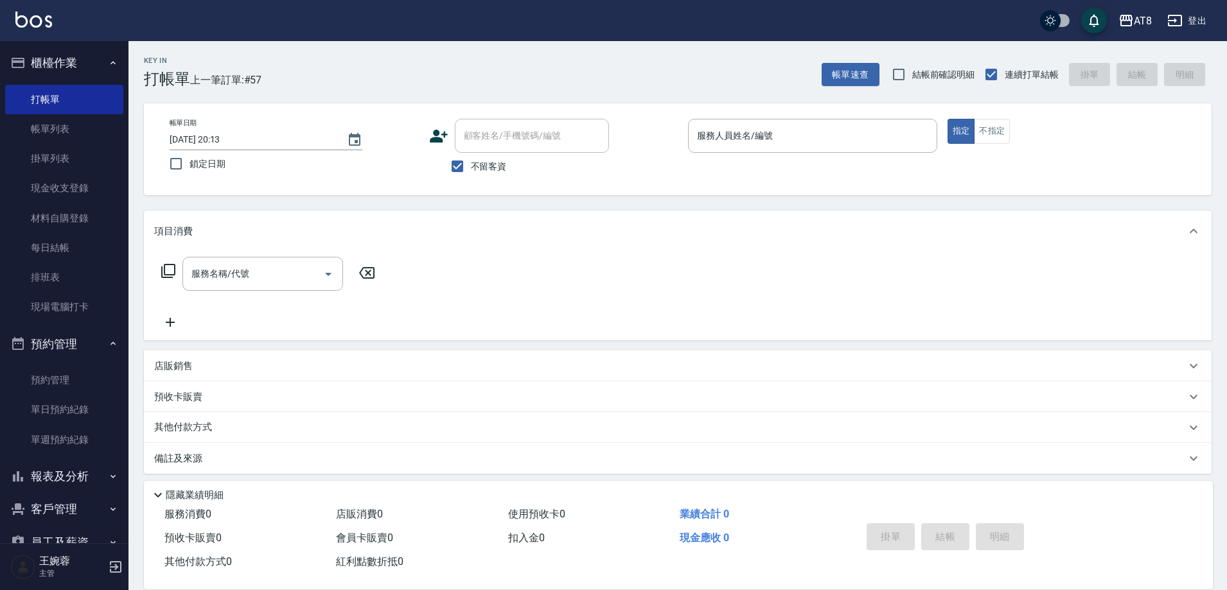
click at [78, 346] on button "預約管理" at bounding box center [64, 344] width 118 height 33
click at [82, 381] on button "報表及分析" at bounding box center [64, 376] width 118 height 33
click at [77, 455] on link "店家日報表" at bounding box center [64, 443] width 118 height 30
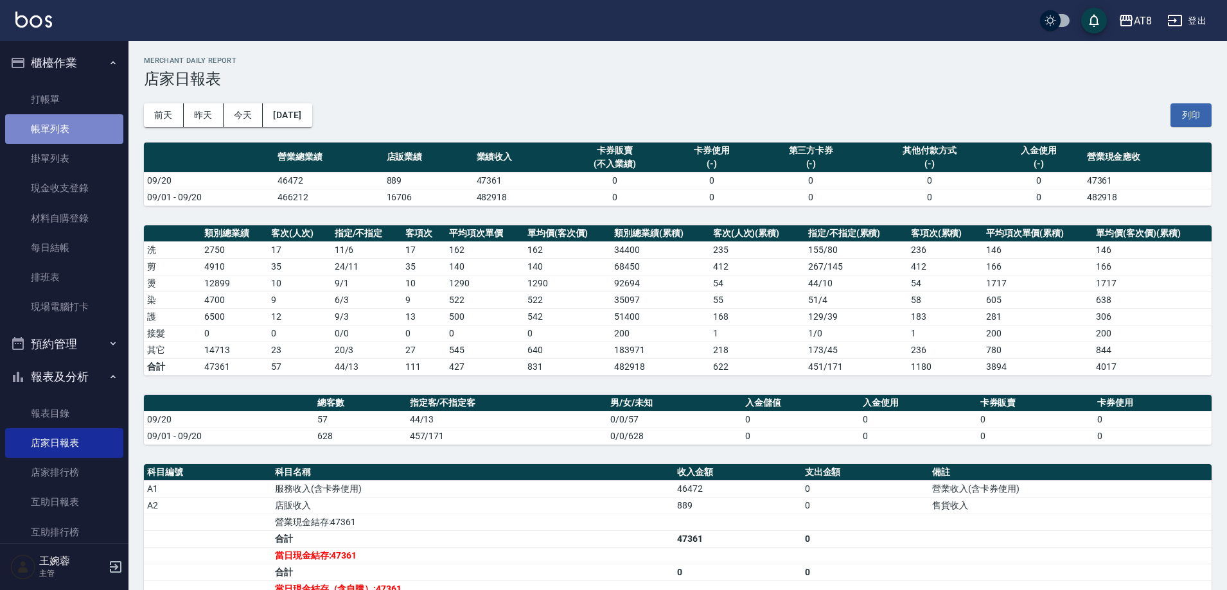
click at [80, 122] on link "帳單列表" at bounding box center [64, 129] width 118 height 30
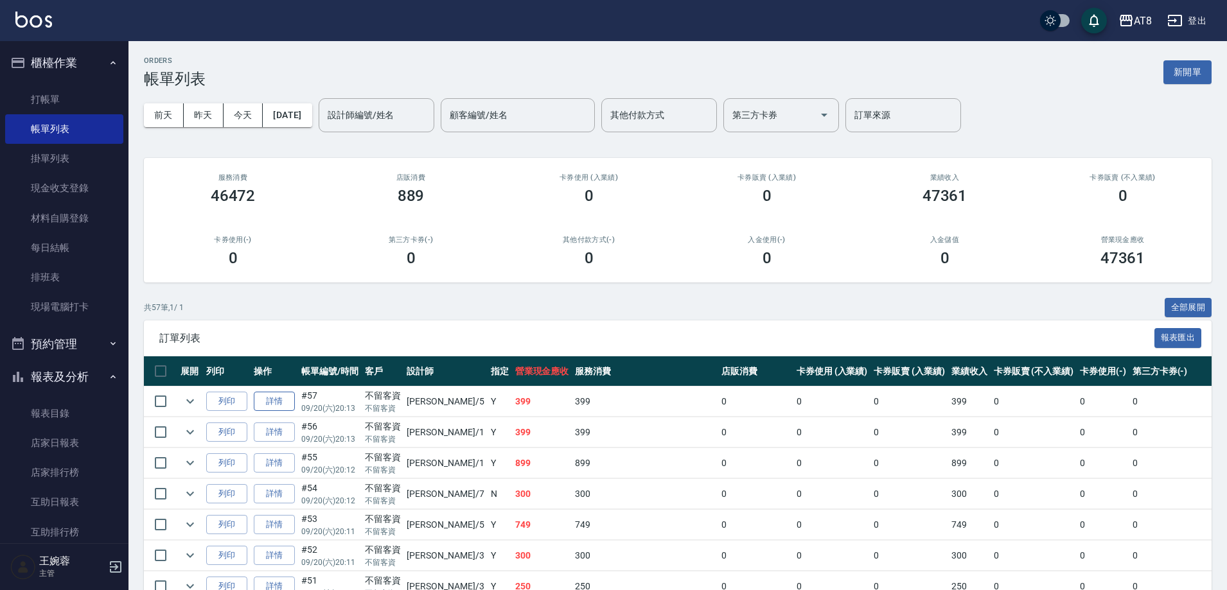
click at [287, 412] on link "詳情" at bounding box center [274, 402] width 41 height 20
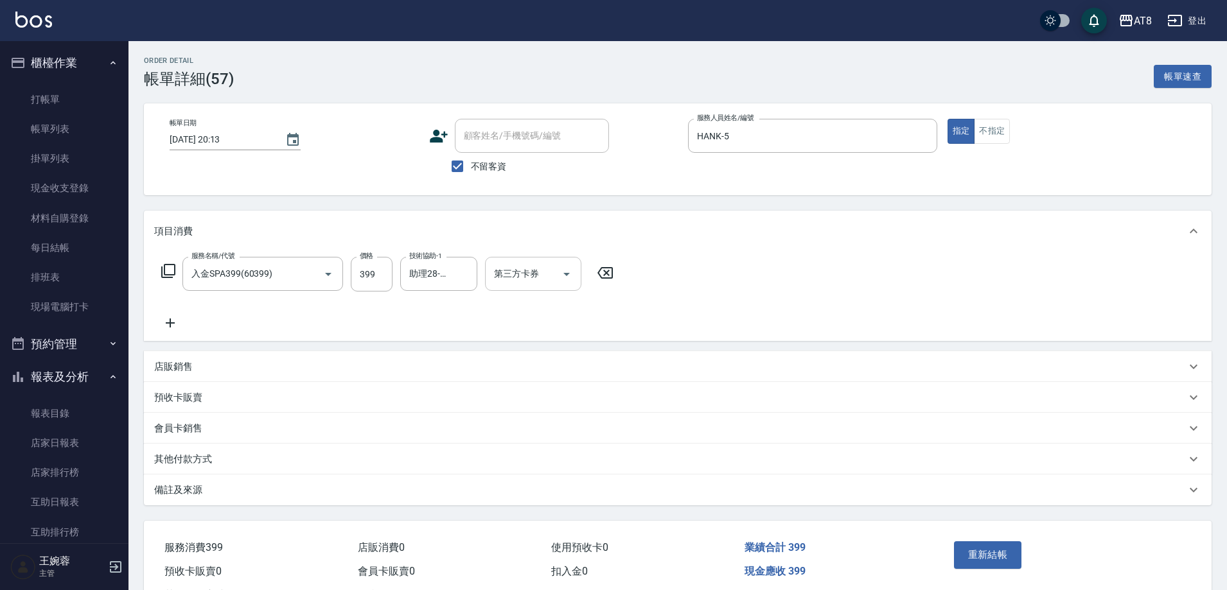
click at [581, 272] on div "第三方卡券" at bounding box center [533, 274] width 96 height 34
click at [547, 387] on span "儲值卡" at bounding box center [537, 395] width 96 height 21
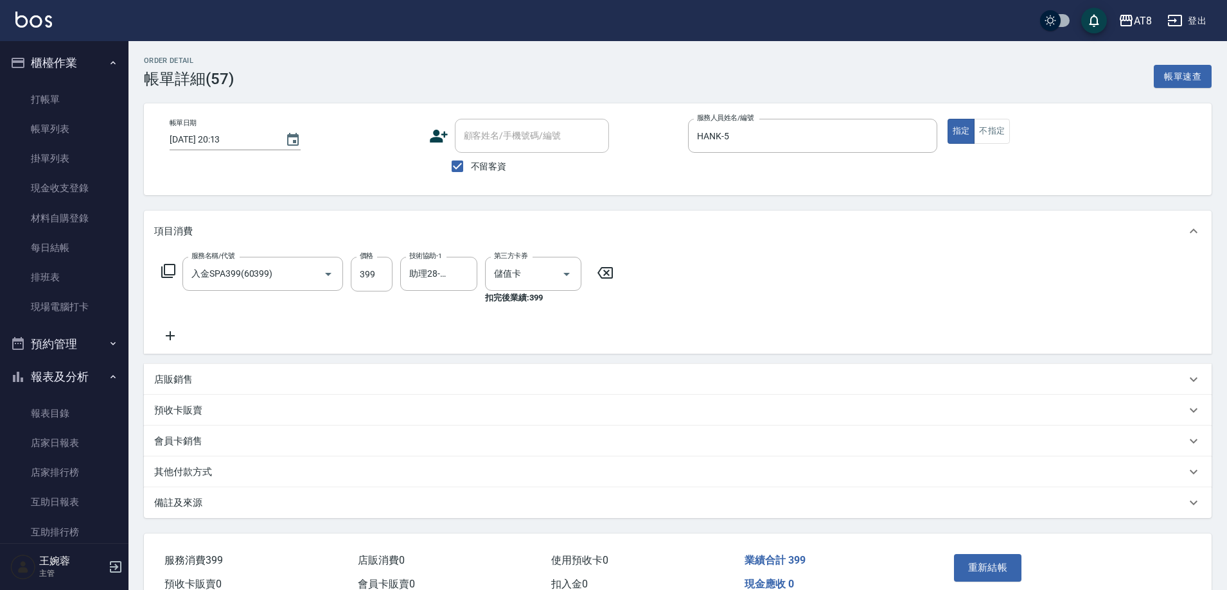
click at [1035, 569] on div "重新結帳" at bounding box center [1007, 577] width 116 height 56
click at [1021, 570] on button "重新結帳" at bounding box center [988, 567] width 68 height 27
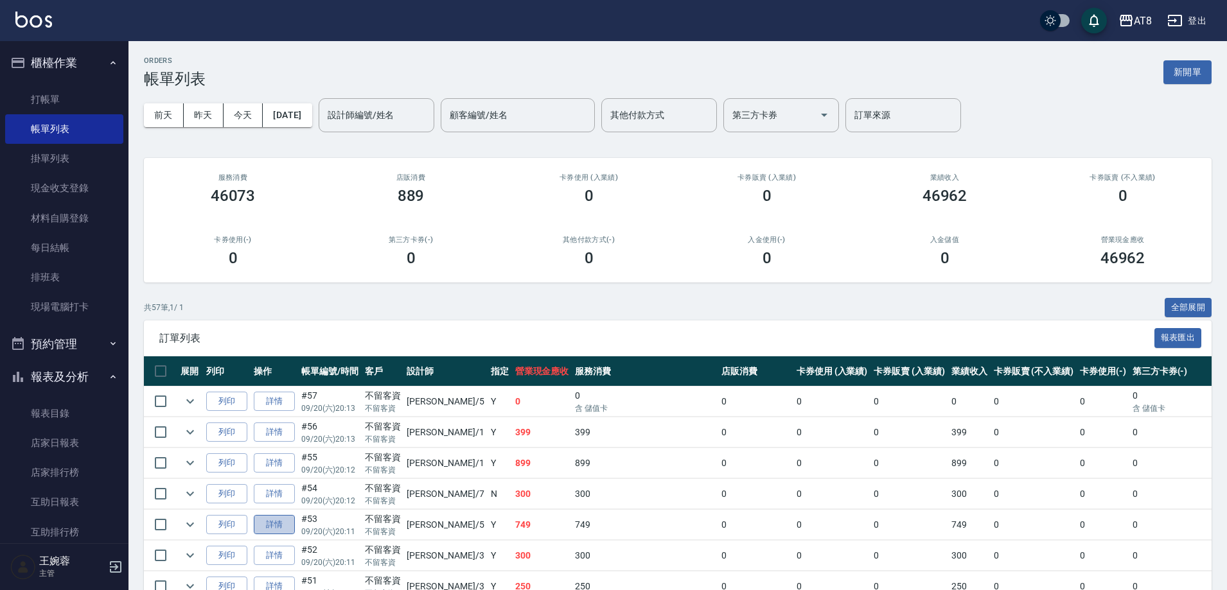
click at [286, 535] on link "詳情" at bounding box center [274, 525] width 41 height 20
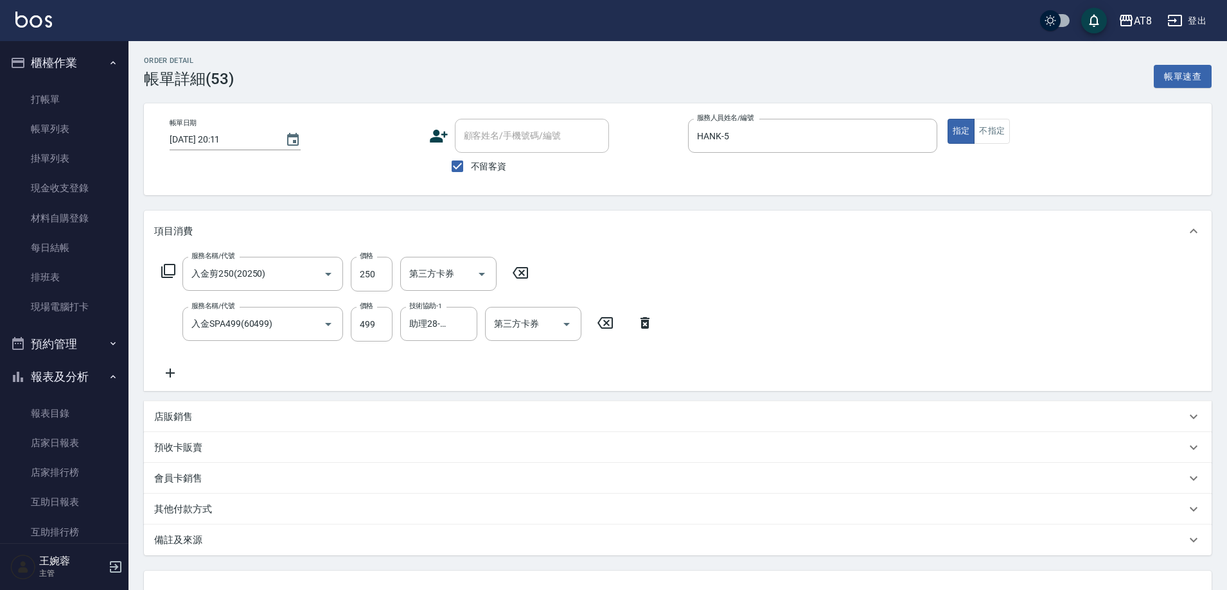
click at [526, 278] on icon at bounding box center [520, 273] width 15 height 12
click at [171, 378] on icon at bounding box center [170, 372] width 32 height 15
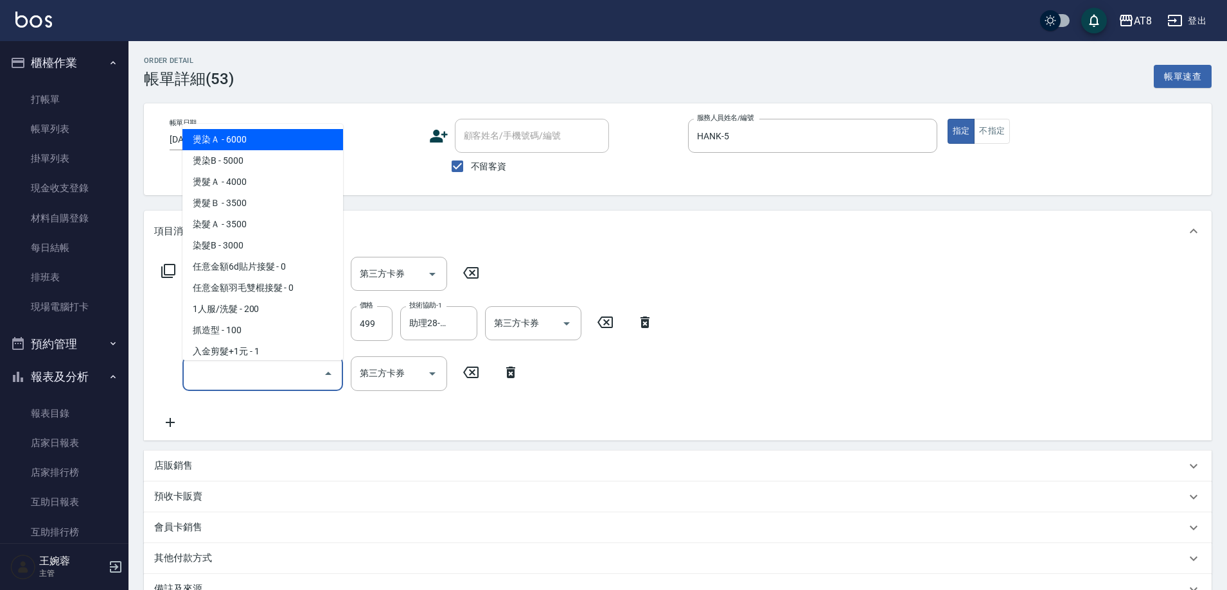
click at [194, 383] on input "服務名稱/代號" at bounding box center [253, 373] width 130 height 22
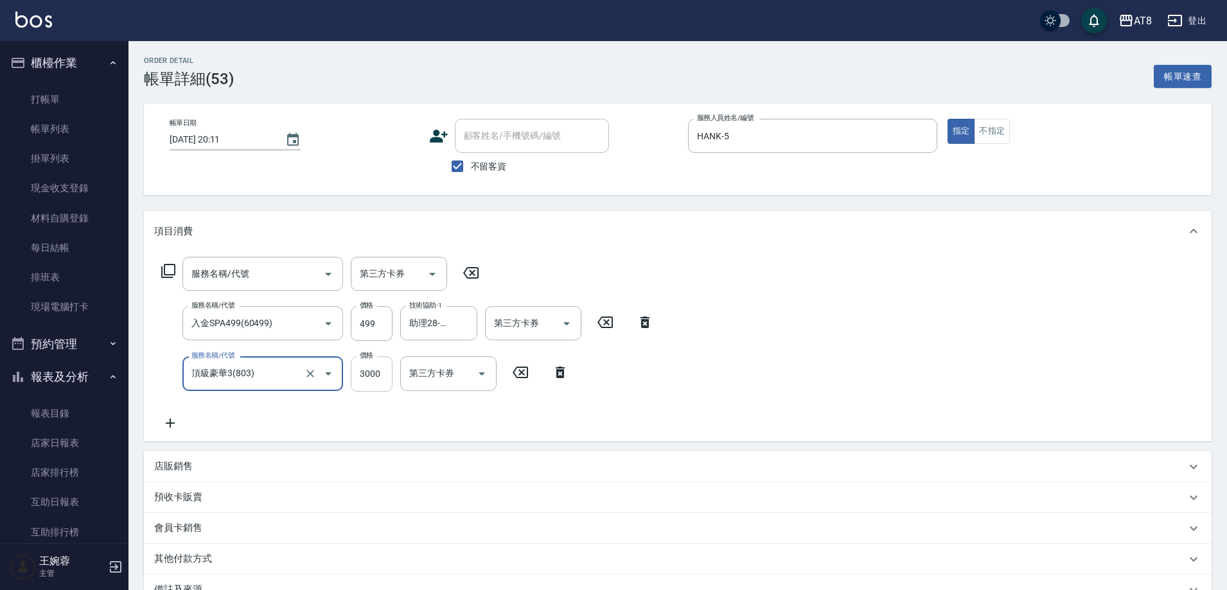
click at [376, 374] on input "3000" at bounding box center [372, 373] width 42 height 35
click at [570, 331] on icon "Open" at bounding box center [566, 323] width 15 height 15
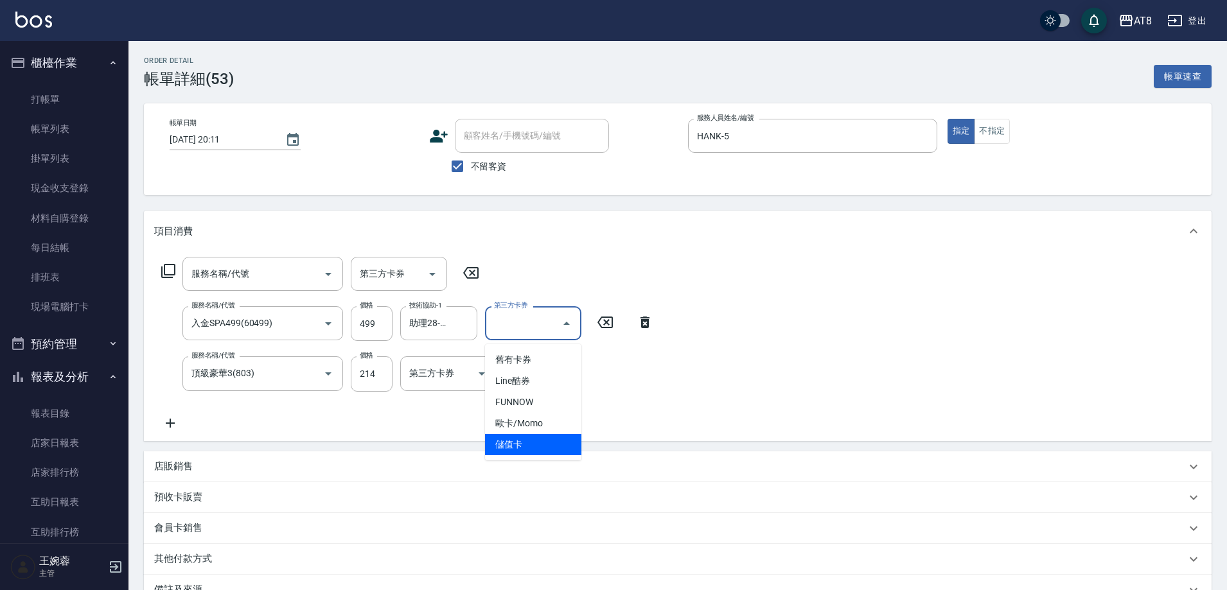
click at [551, 441] on span "儲值卡" at bounding box center [533, 444] width 96 height 21
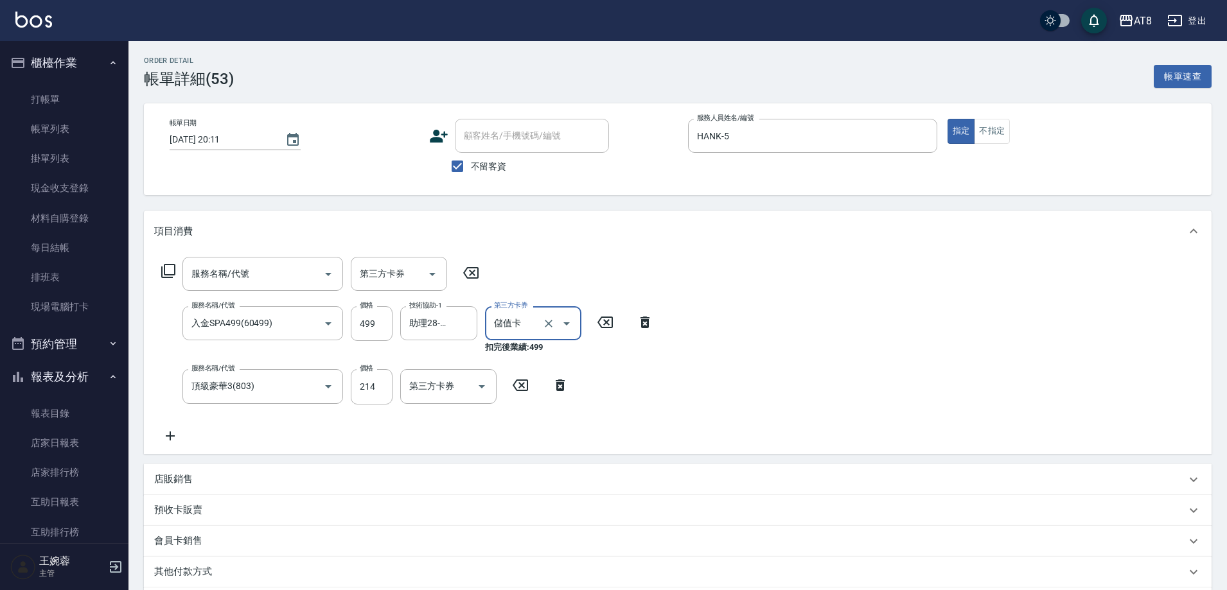
scroll to position [184, 0]
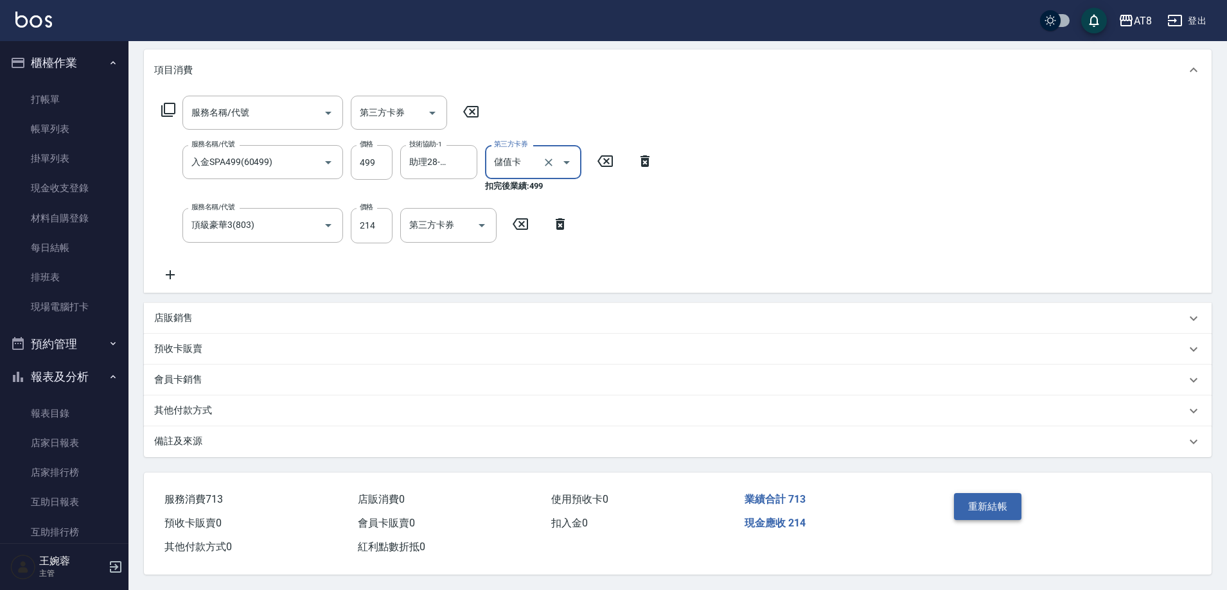
click at [973, 505] on button "重新結帳" at bounding box center [988, 506] width 68 height 27
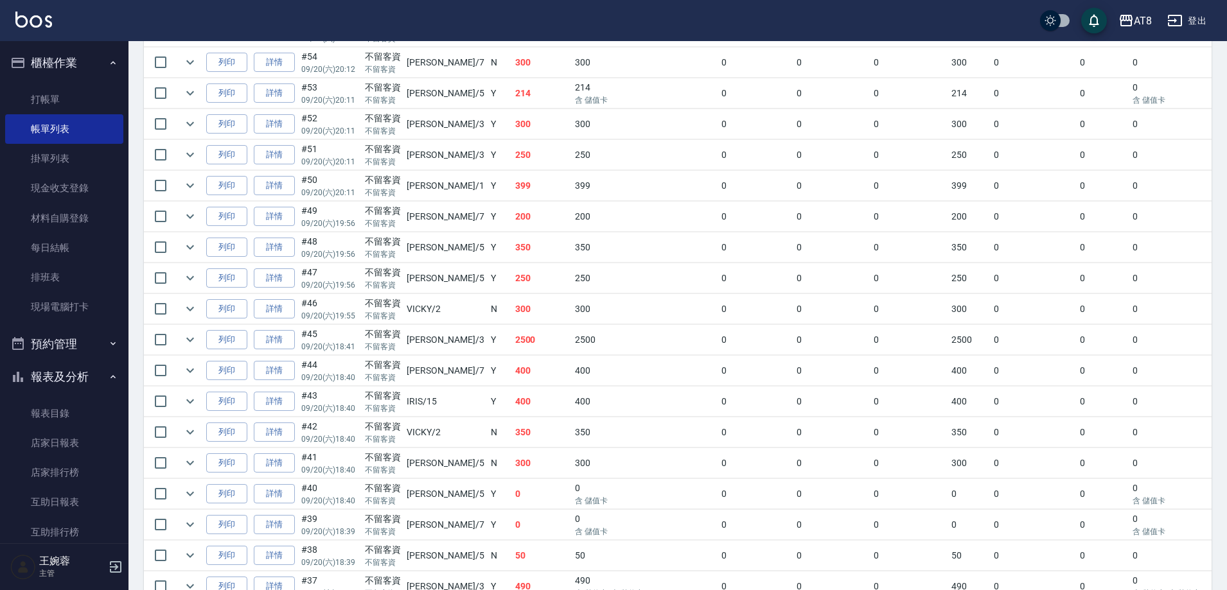
scroll to position [435, 0]
click at [288, 254] on link "詳情" at bounding box center [274, 244] width 41 height 20
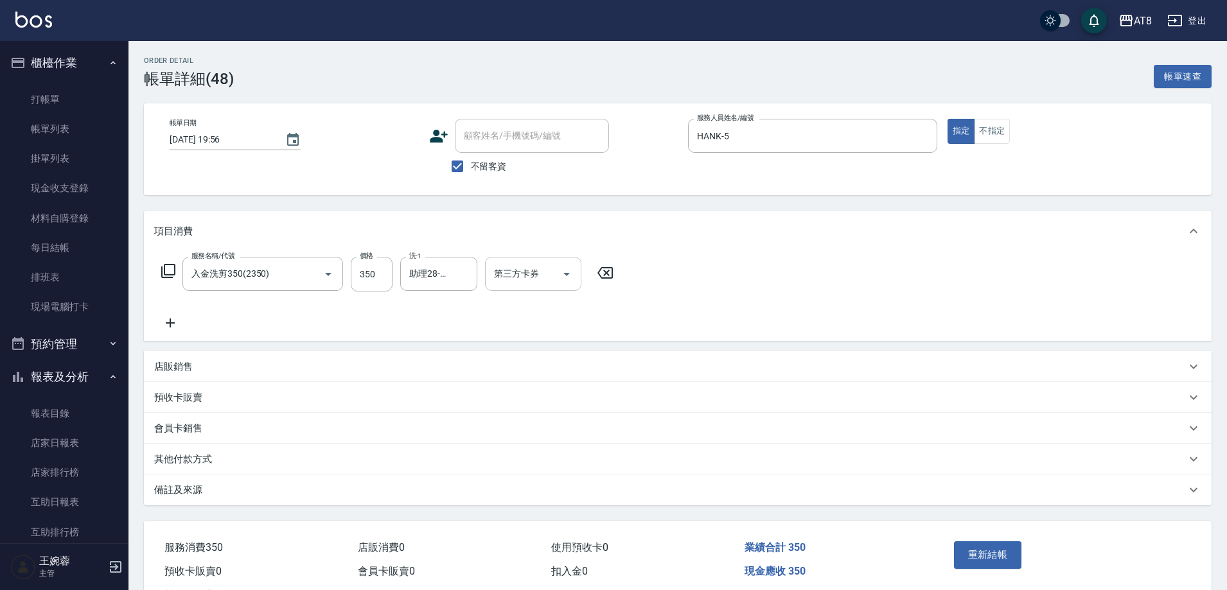
click at [573, 282] on icon "Open" at bounding box center [566, 274] width 15 height 15
click at [559, 396] on span "儲值卡" at bounding box center [537, 395] width 96 height 21
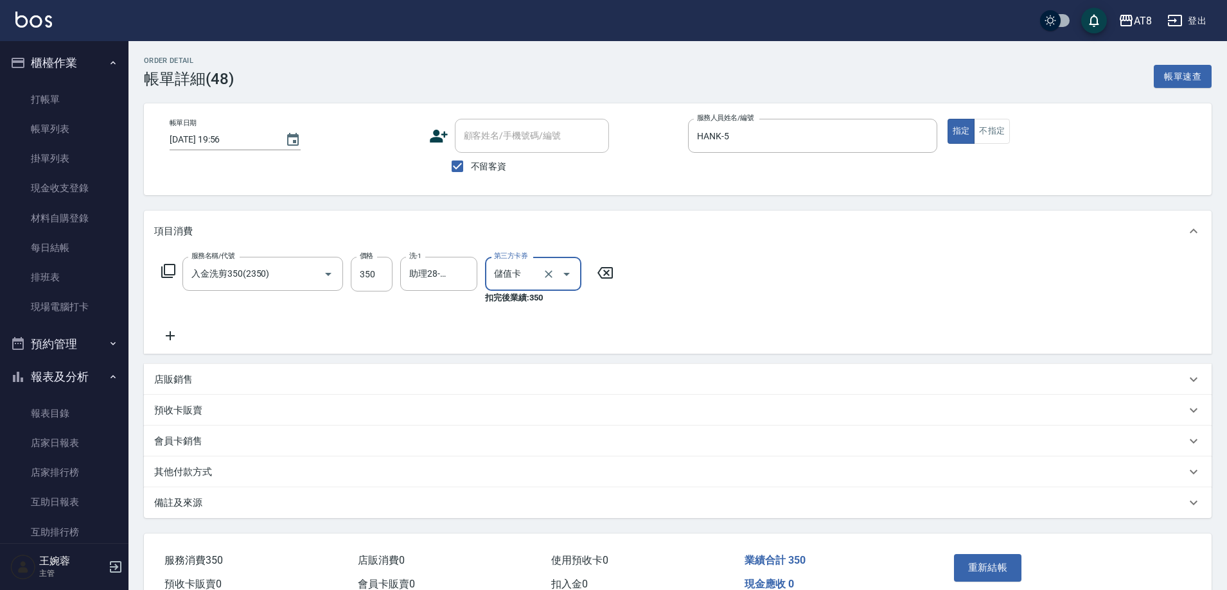
click at [171, 340] on icon at bounding box center [170, 335] width 9 height 9
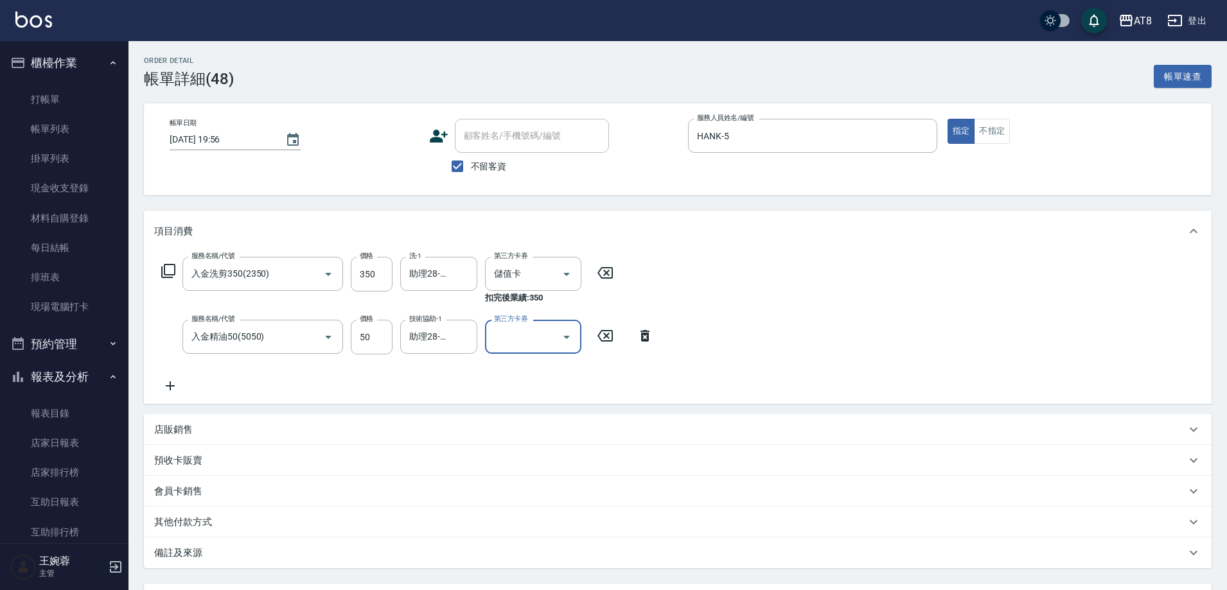
click at [561, 341] on icon "Open" at bounding box center [566, 336] width 15 height 15
click at [525, 462] on span "儲值卡" at bounding box center [533, 458] width 96 height 21
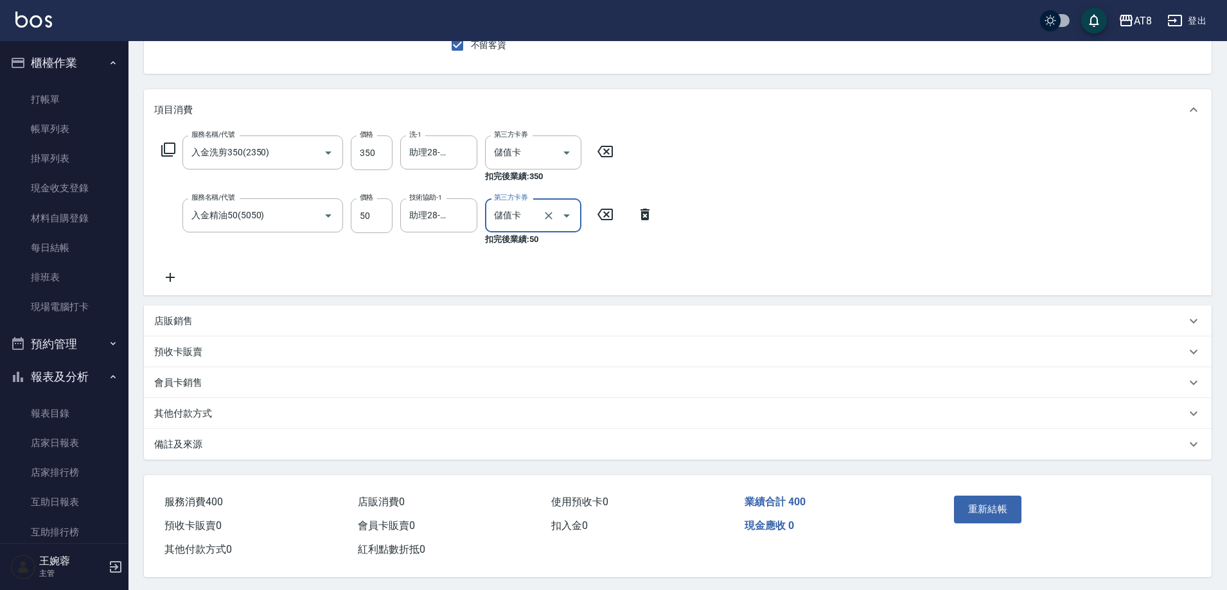
scroll to position [147, 0]
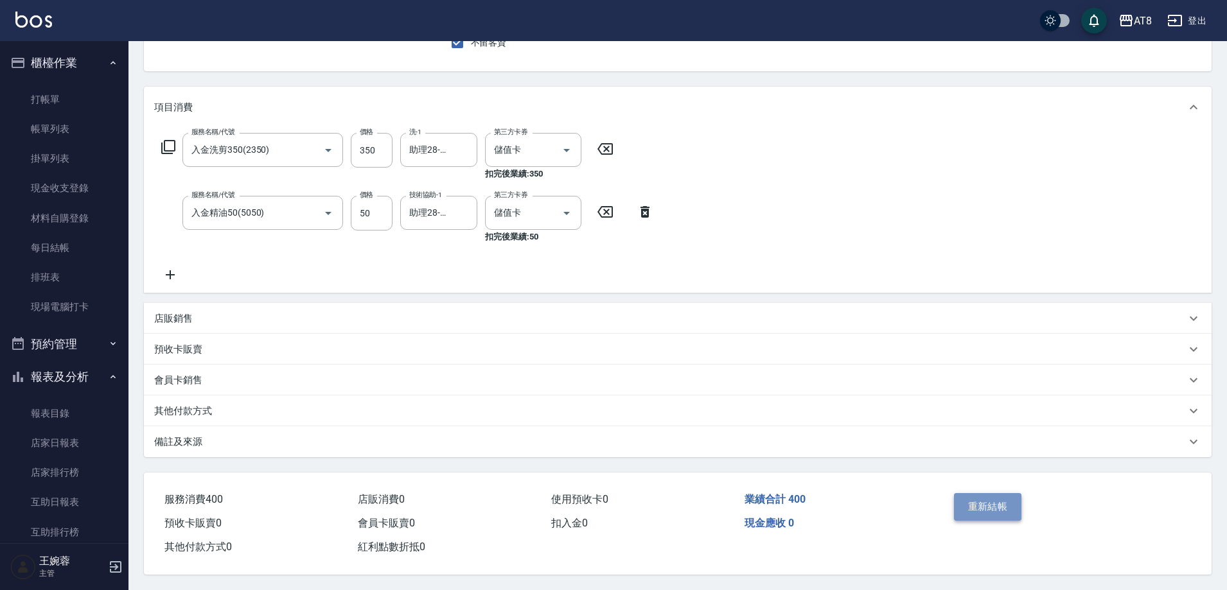
click at [967, 500] on button "重新結帳" at bounding box center [988, 506] width 68 height 27
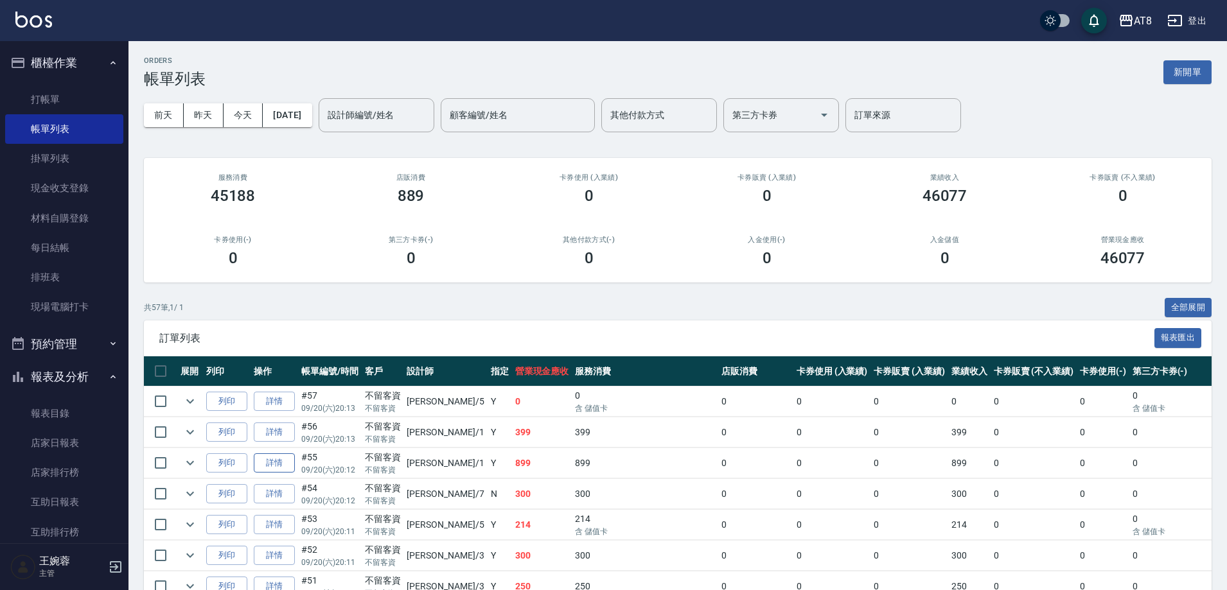
click at [292, 473] on link "詳情" at bounding box center [274, 463] width 41 height 20
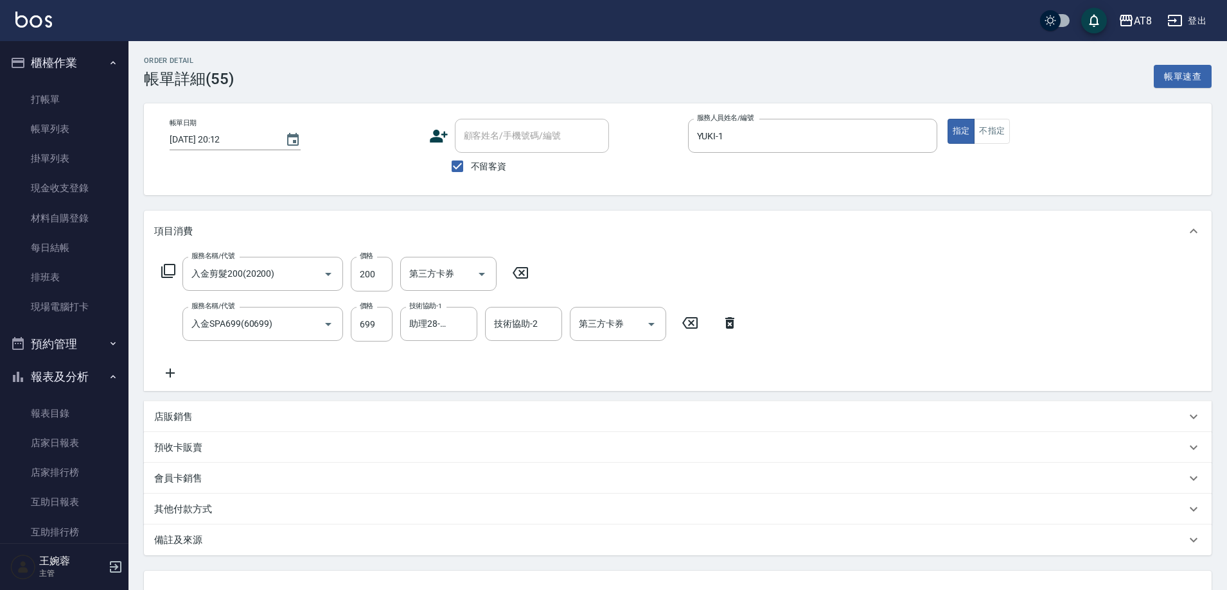
click at [514, 281] on icon at bounding box center [520, 272] width 32 height 15
click at [644, 326] on icon "Open" at bounding box center [651, 323] width 15 height 15
click at [649, 331] on icon "Open" at bounding box center [651, 323] width 15 height 15
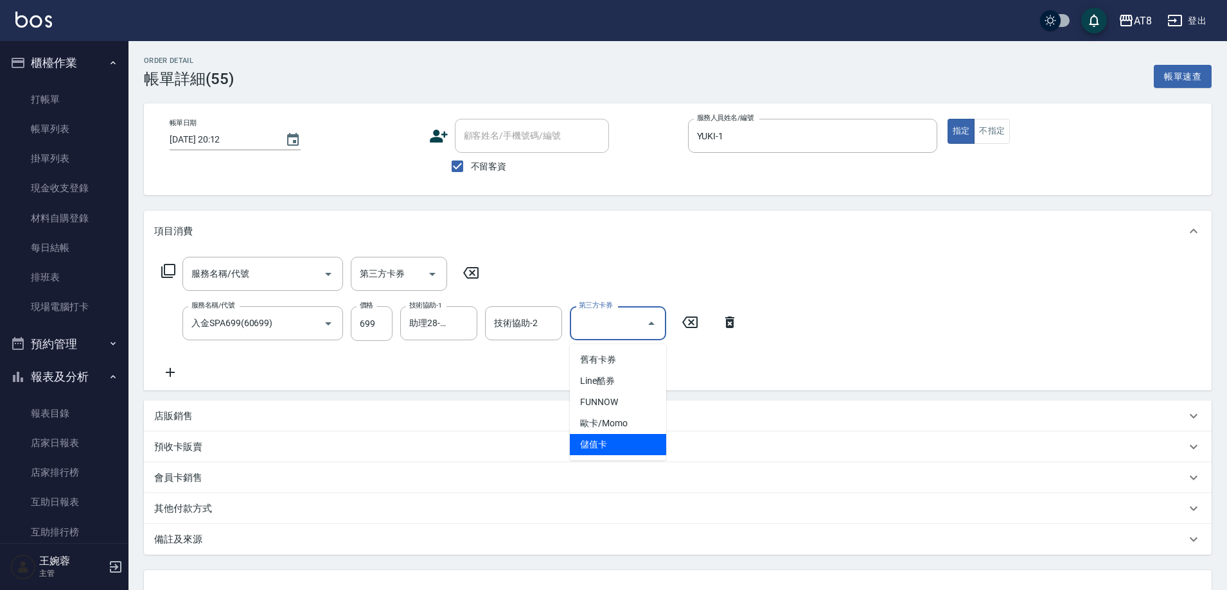
drag, startPoint x: 629, startPoint y: 447, endPoint x: 724, endPoint y: 439, distance: 95.4
click at [629, 446] on span "儲值卡" at bounding box center [618, 444] width 96 height 21
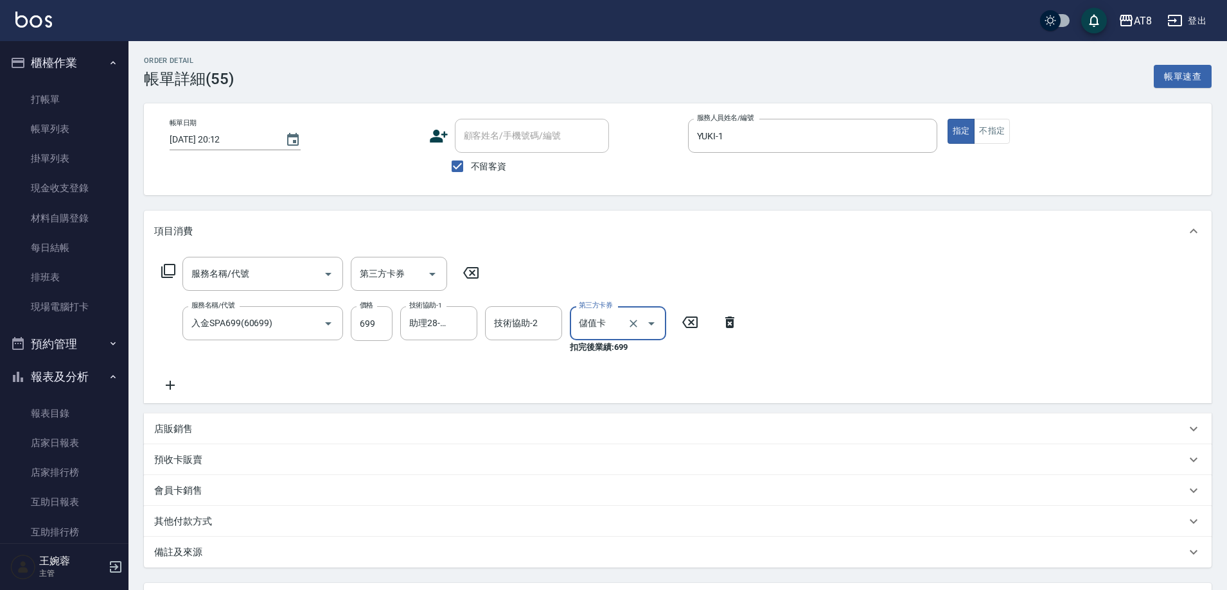
scroll to position [134, 0]
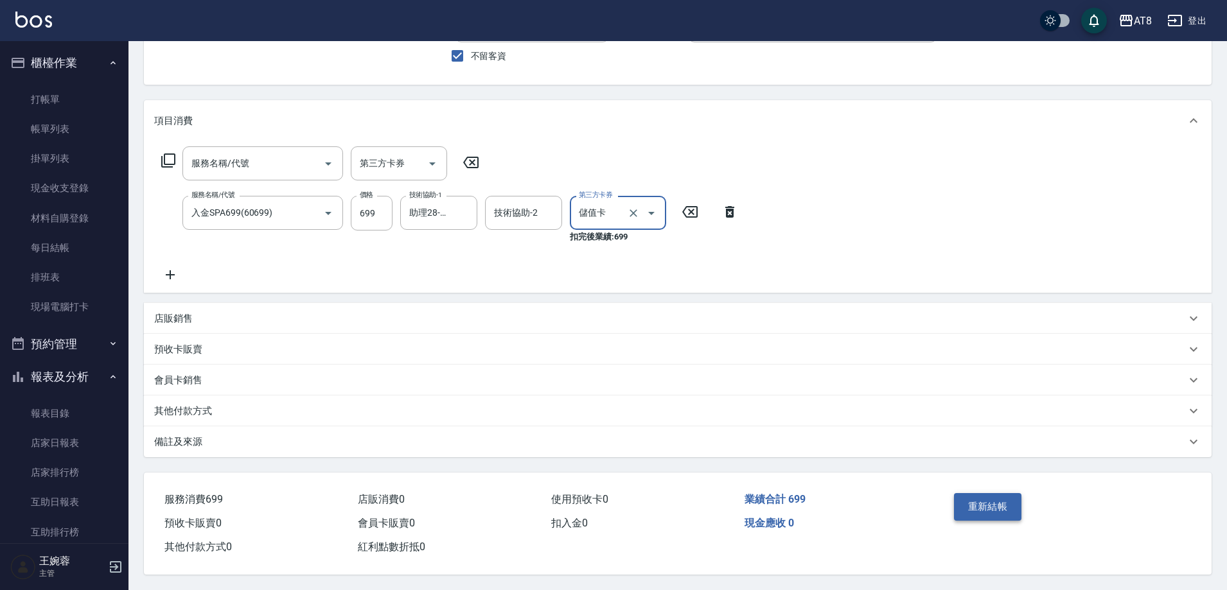
click at [998, 495] on button "重新結帳" at bounding box center [988, 506] width 68 height 27
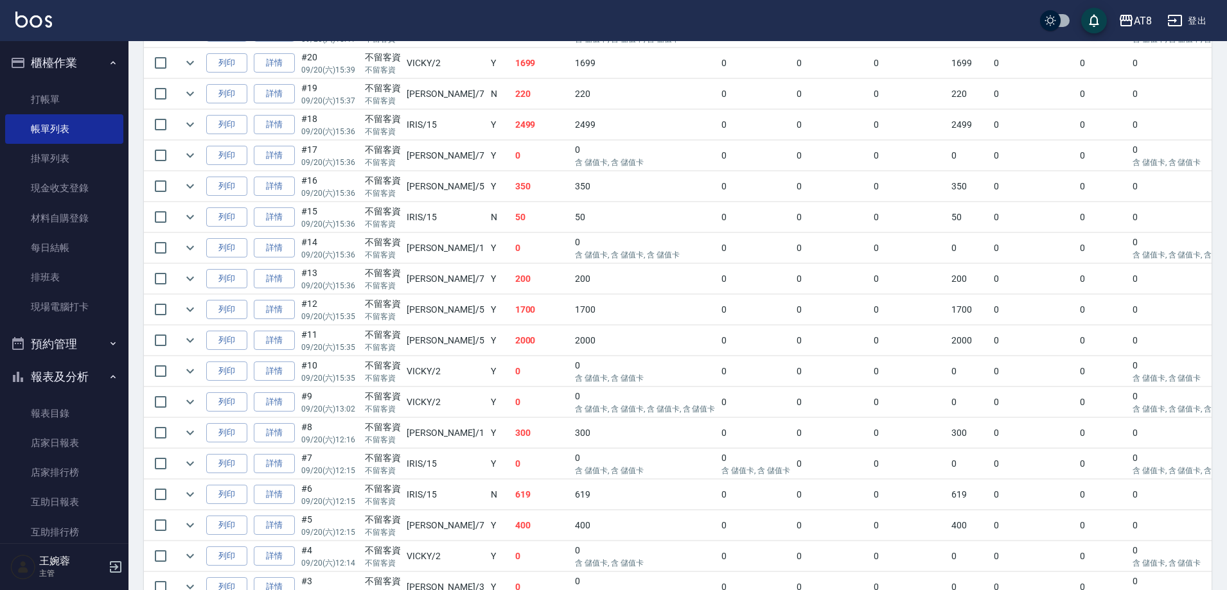
scroll to position [1848, 0]
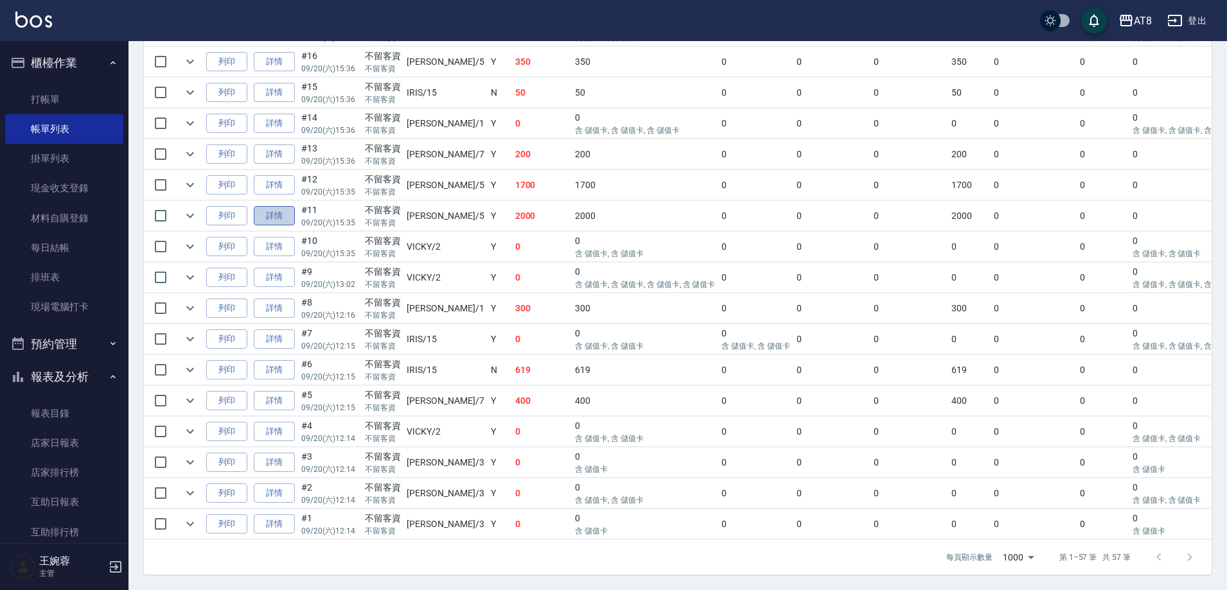
click at [290, 206] on link "詳情" at bounding box center [274, 216] width 41 height 20
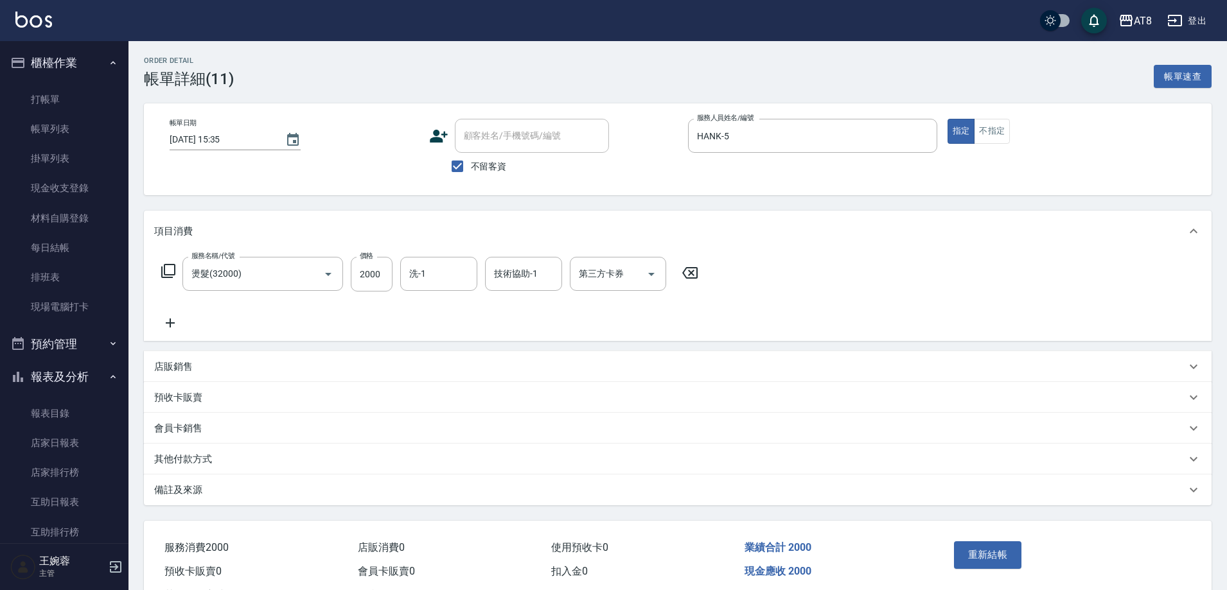
click at [685, 281] on icon at bounding box center [690, 272] width 32 height 15
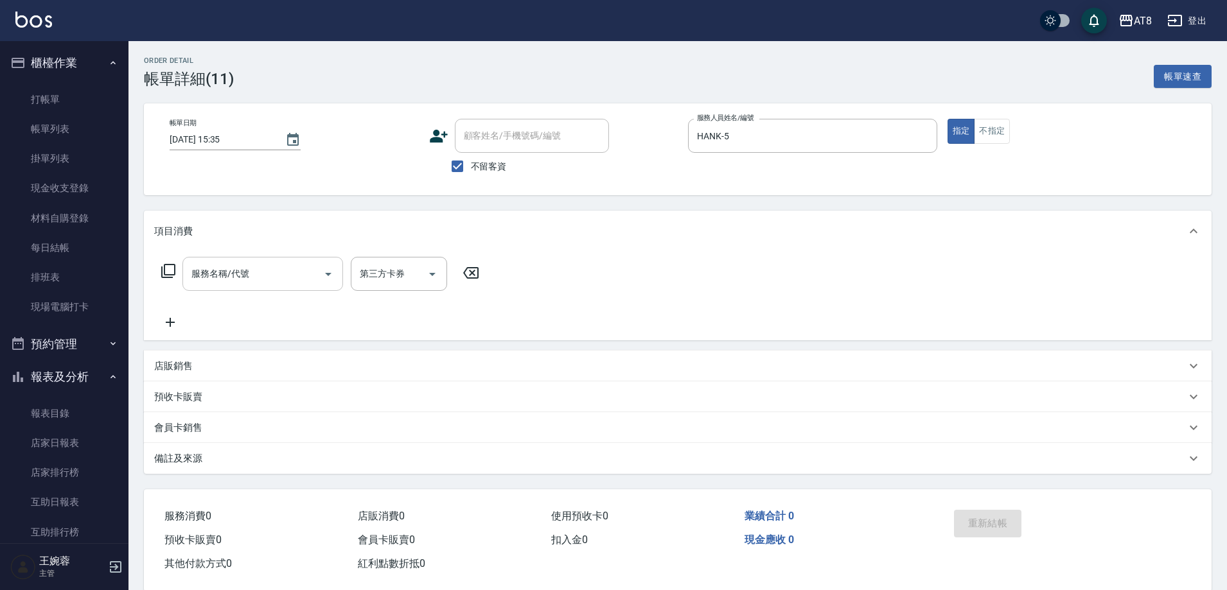
click at [250, 275] on input "服務名稱/代號" at bounding box center [253, 274] width 130 height 22
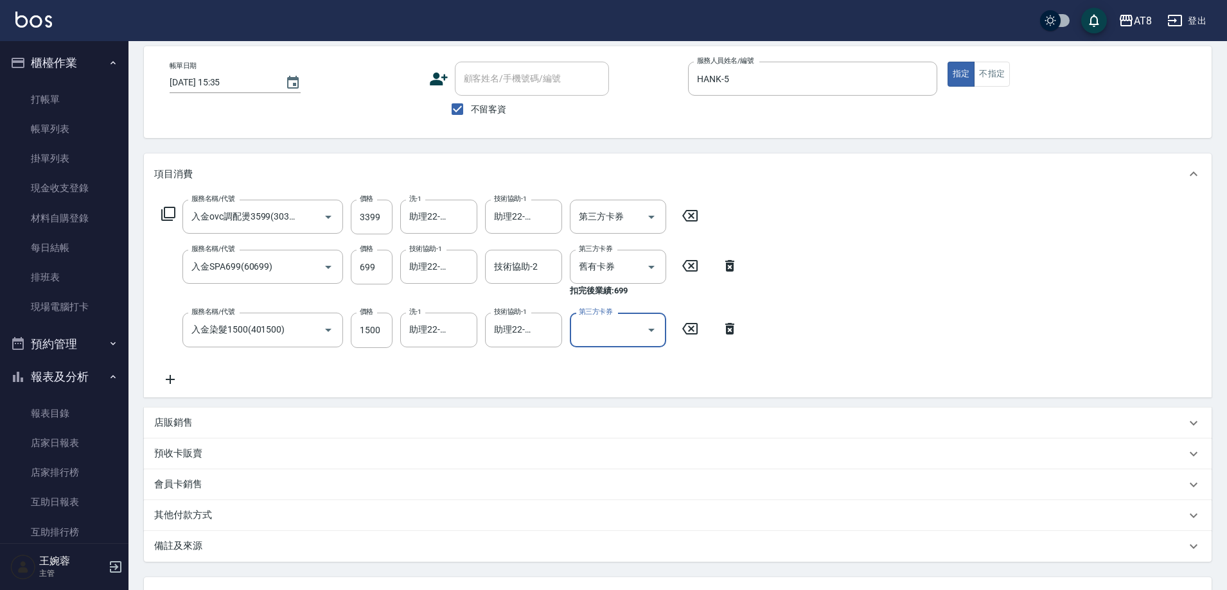
scroll to position [125, 0]
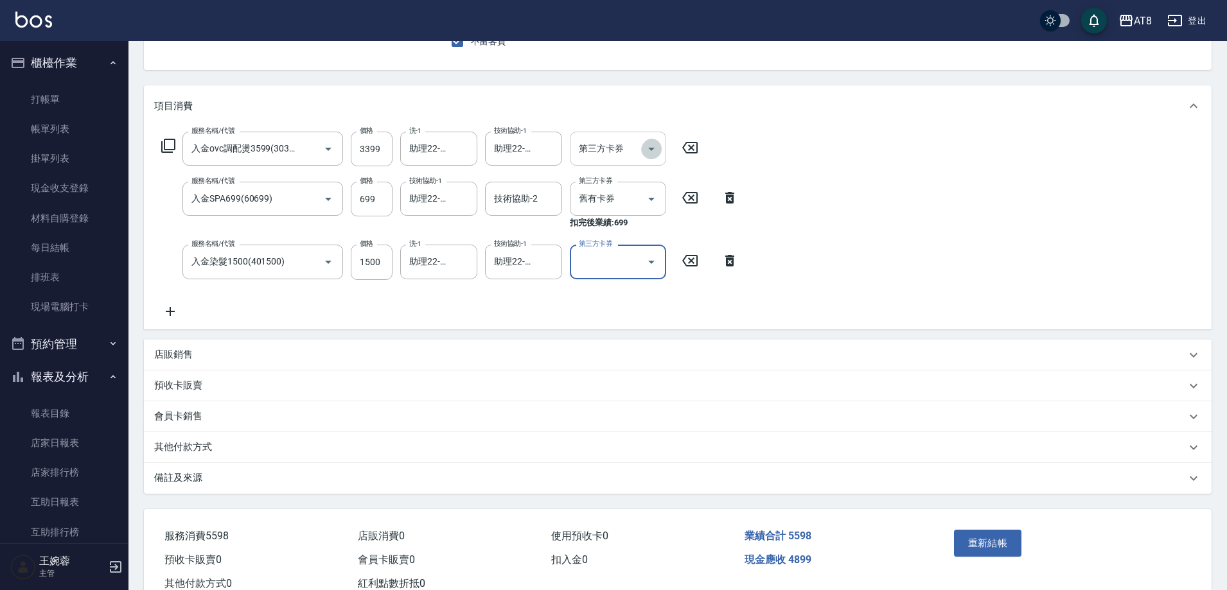
click at [654, 148] on icon "Open" at bounding box center [651, 148] width 15 height 15
click at [620, 273] on span "儲值卡" at bounding box center [622, 269] width 96 height 21
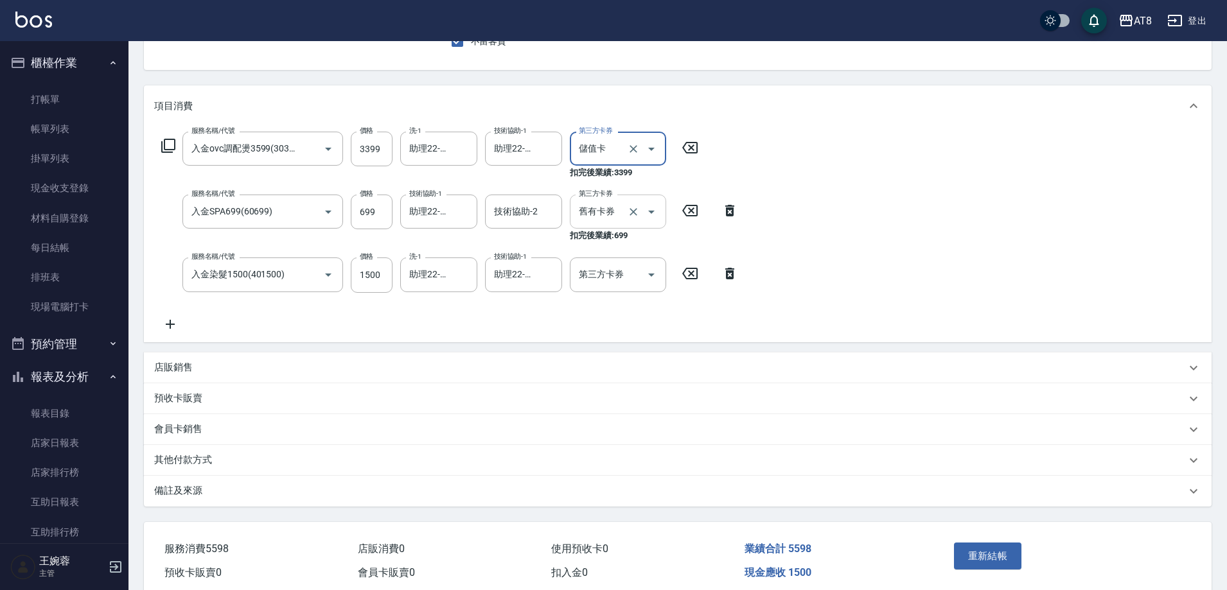
click at [648, 214] on icon "Open" at bounding box center [651, 212] width 6 height 3
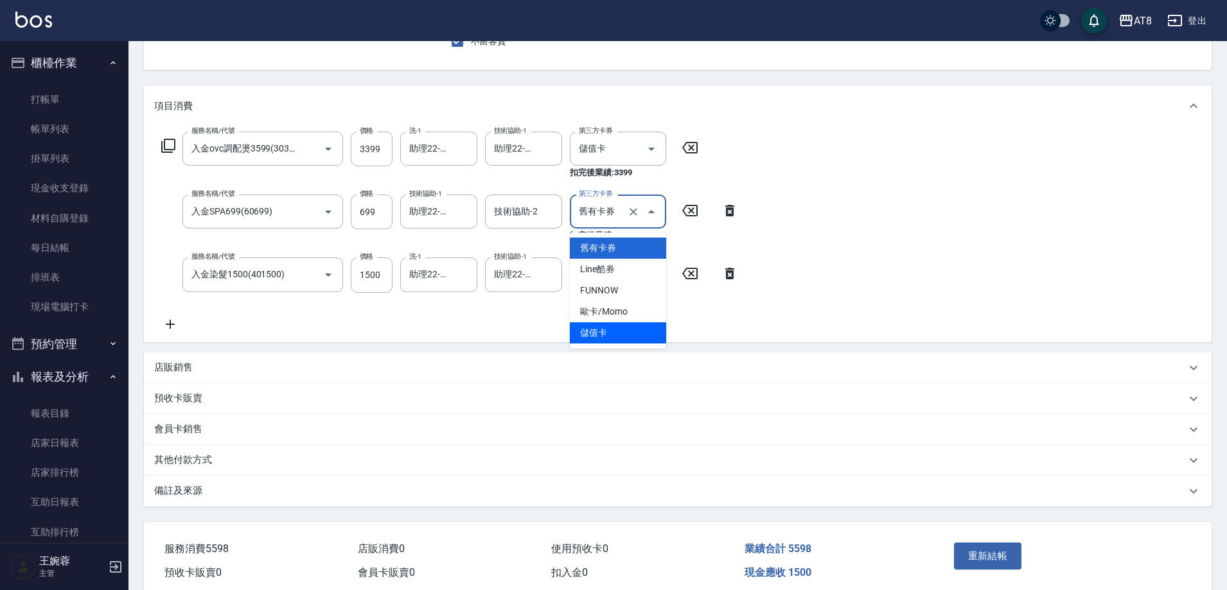
click at [629, 331] on span "儲值卡" at bounding box center [618, 332] width 96 height 21
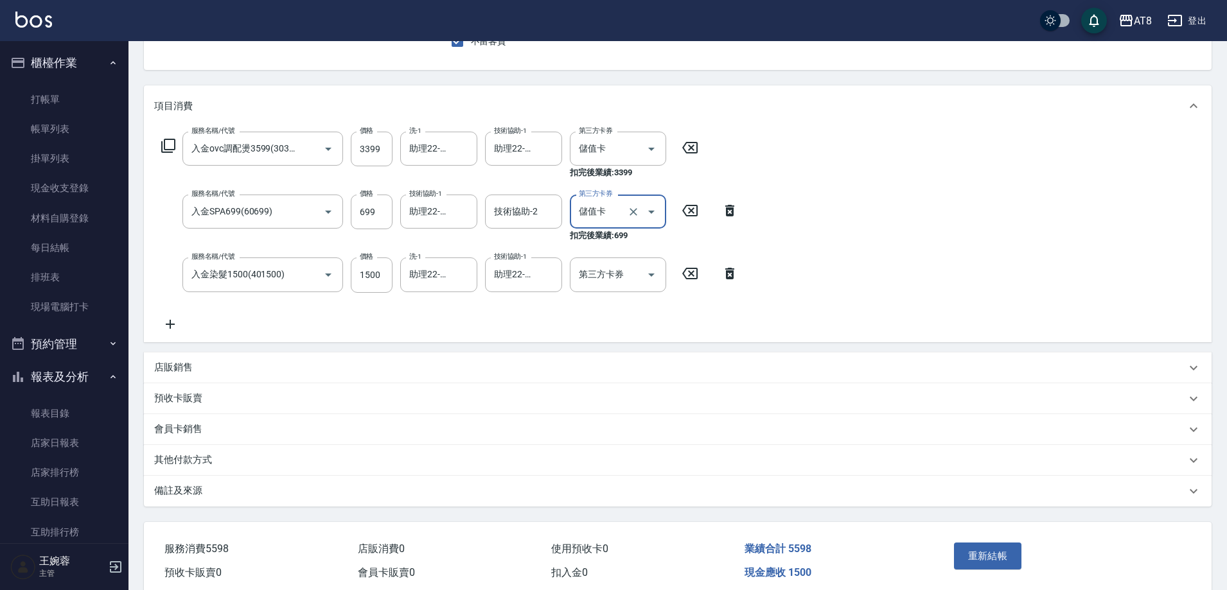
click at [645, 297] on div "服務名稱/代號 入金ovc調配燙3599(303599) 服務名稱/代號 價格 3399 價格 洗-1 助理22-22 洗-1 技術協助-1 助理22-22 …" at bounding box center [450, 232] width 592 height 200
click at [653, 267] on button "Open" at bounding box center [651, 275] width 21 height 21
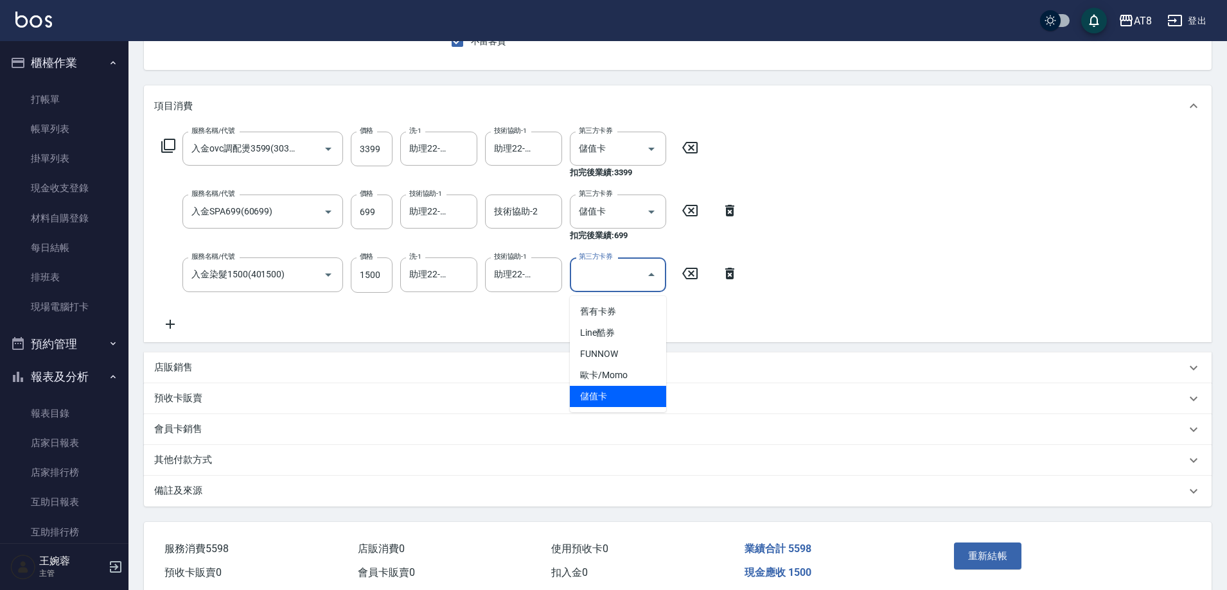
click at [629, 403] on span "儲值卡" at bounding box center [618, 396] width 96 height 21
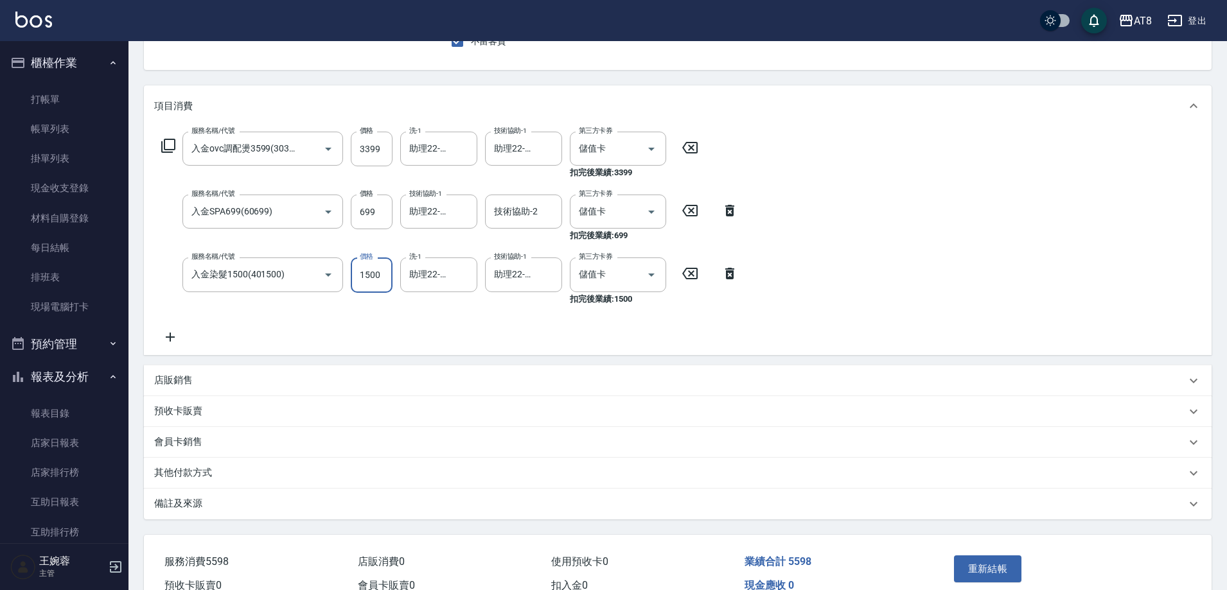
click at [378, 279] on input "1500" at bounding box center [372, 275] width 42 height 35
click at [170, 345] on icon at bounding box center [170, 336] width 32 height 15
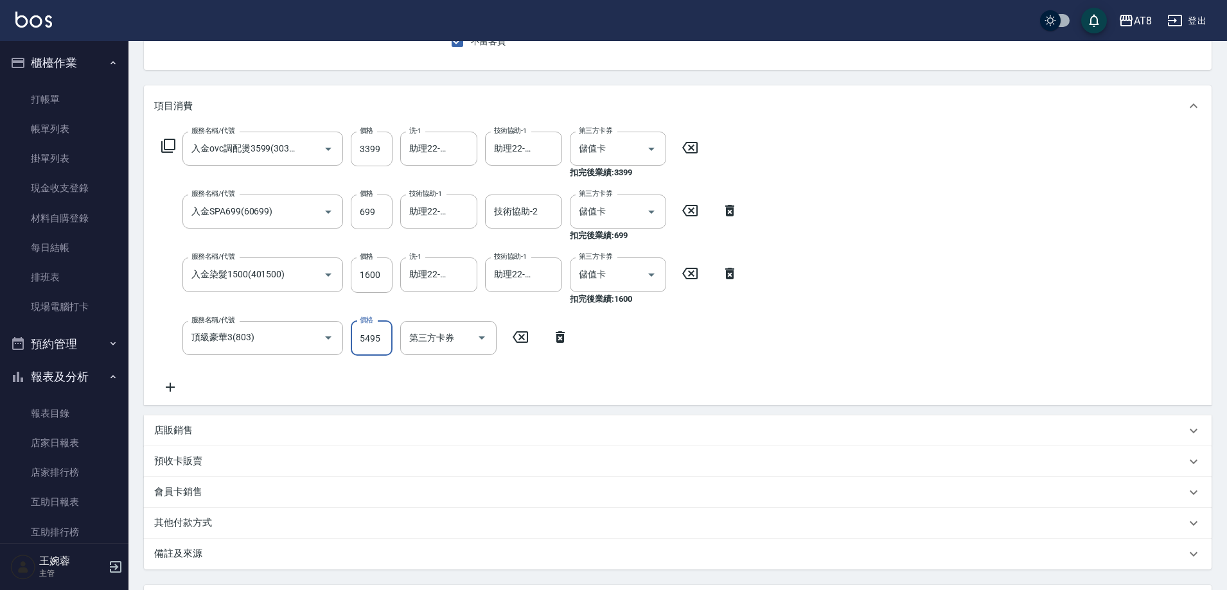
scroll to position [261, 0]
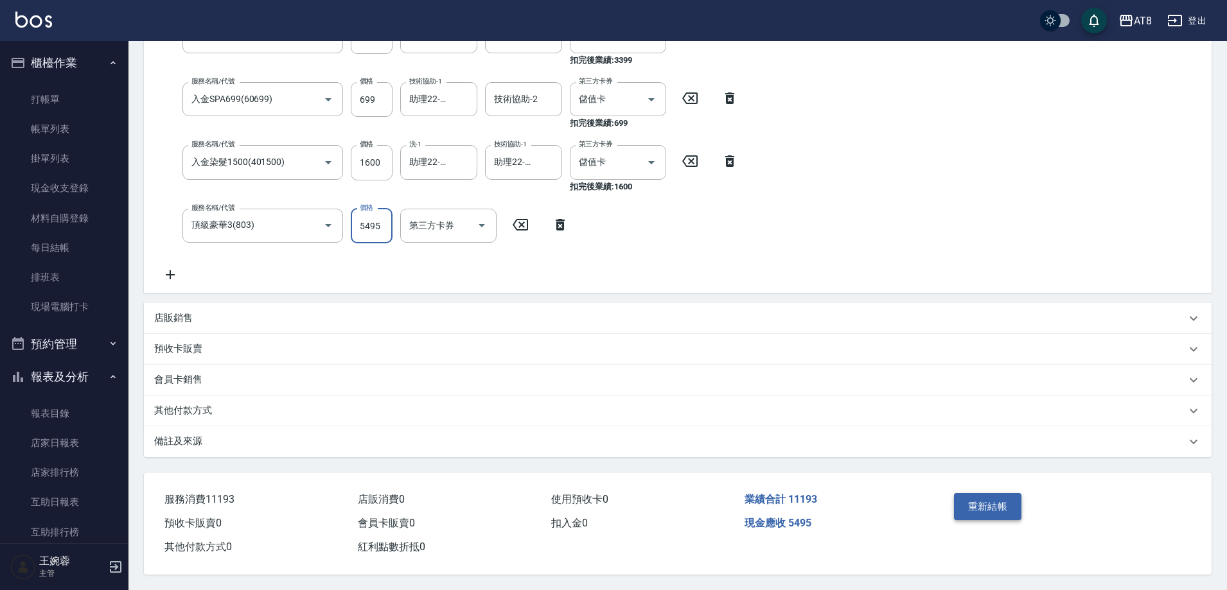
click at [967, 493] on button "重新結帳" at bounding box center [988, 506] width 68 height 27
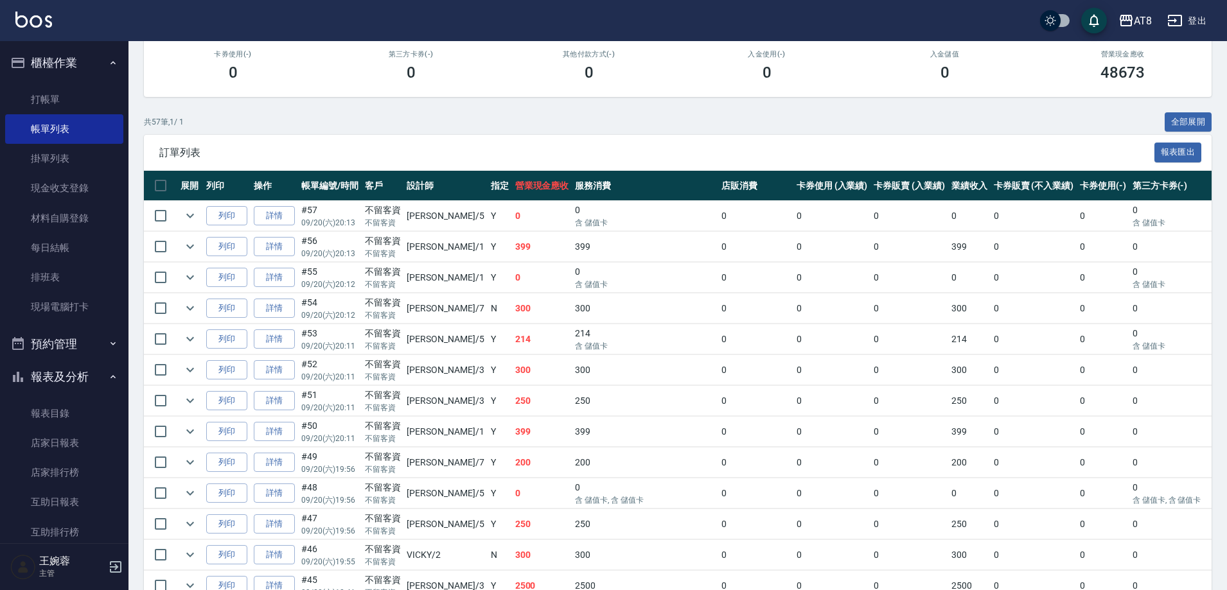
scroll to position [180, 0]
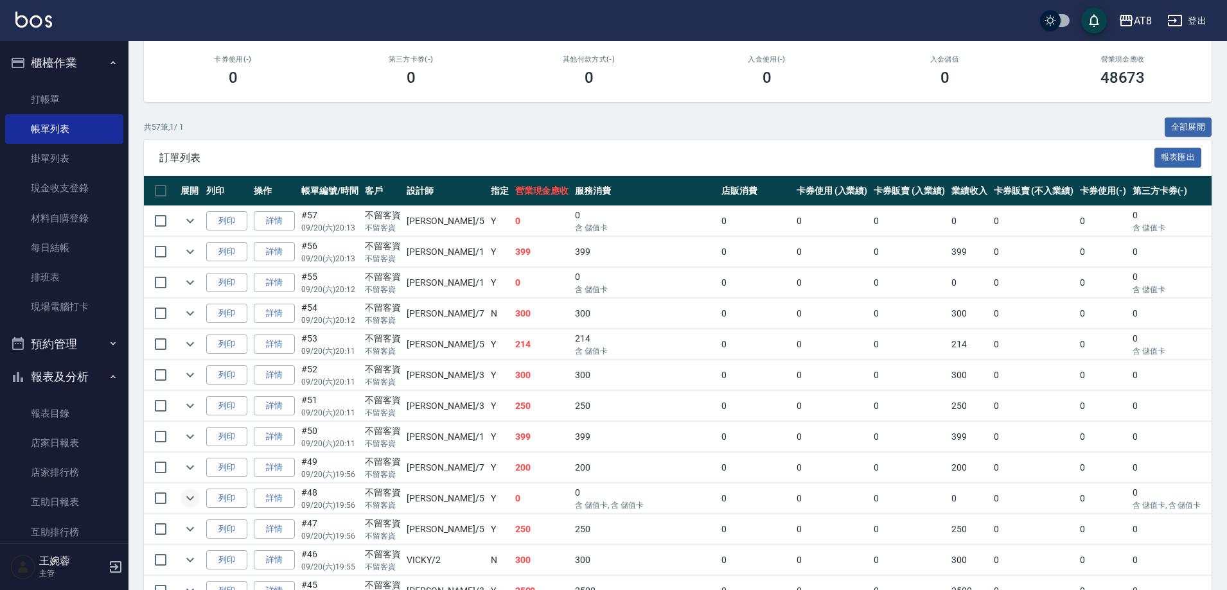
click at [198, 506] on icon "expand row" at bounding box center [189, 498] width 15 height 15
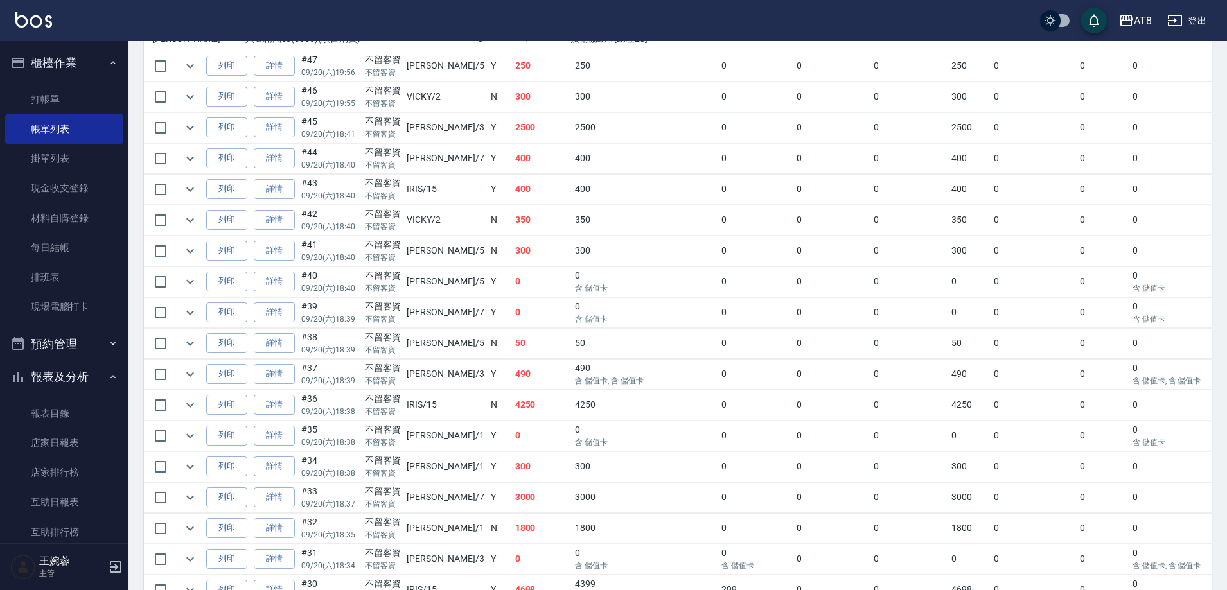
scroll to position [645, 0]
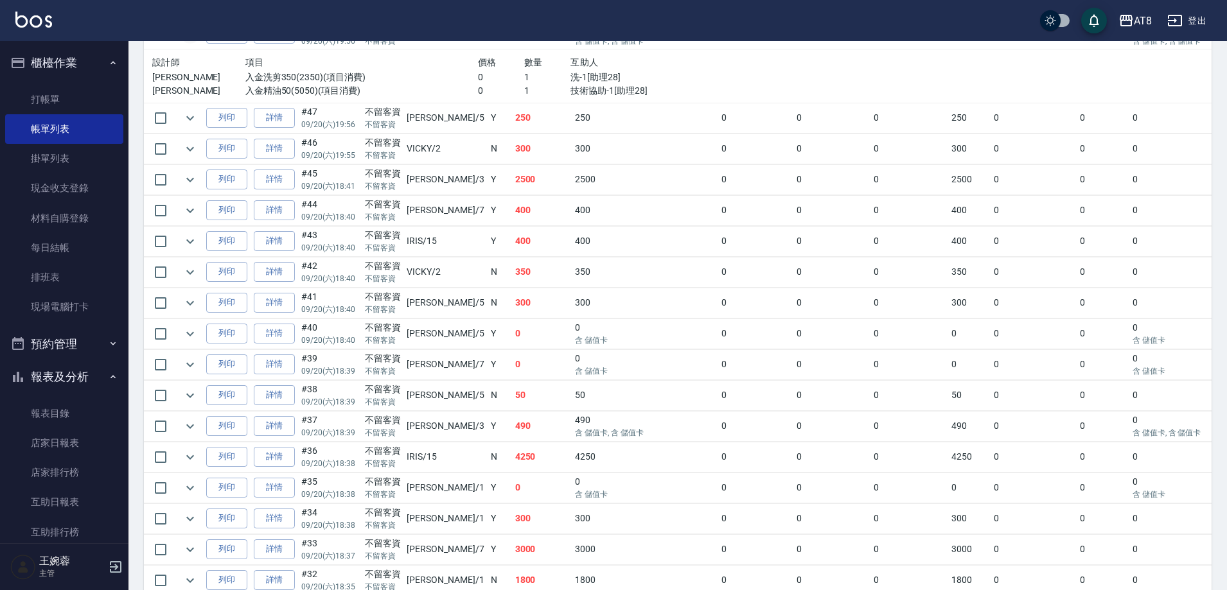
click at [198, 42] on icon "expand row" at bounding box center [189, 33] width 15 height 15
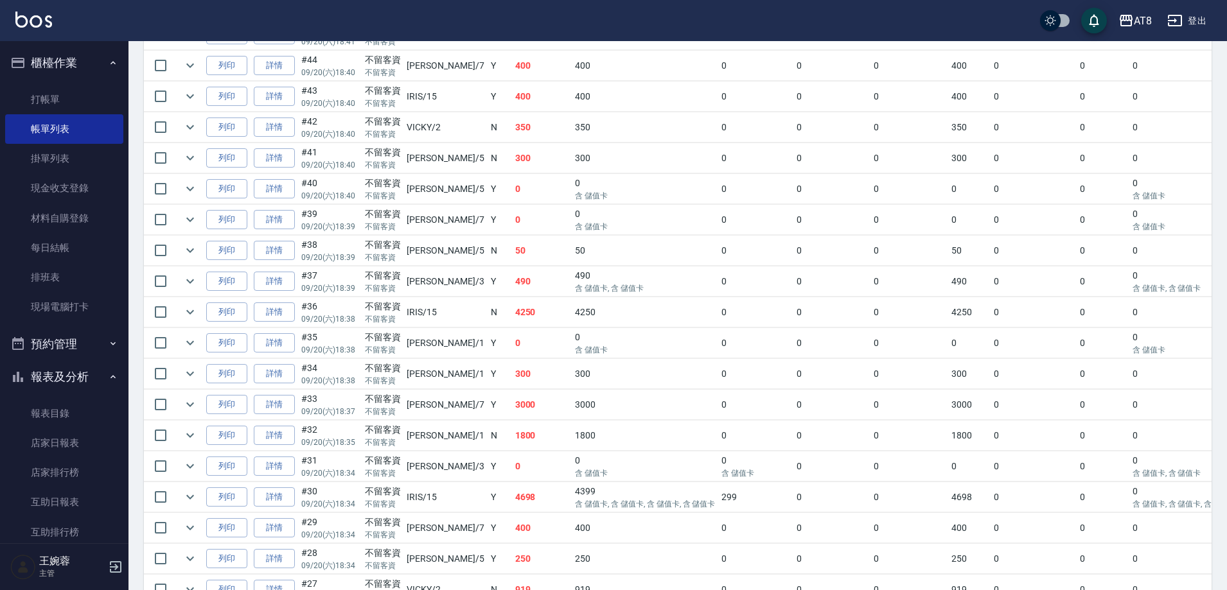
scroll to position [764, 0]
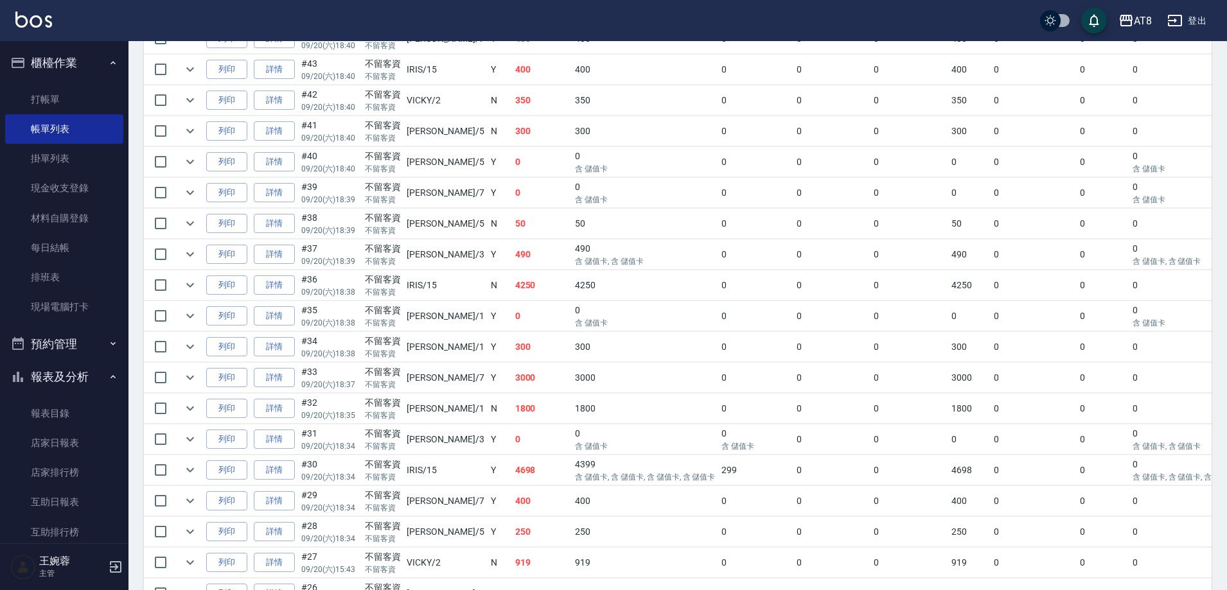
click at [198, 15] on icon "expand row" at bounding box center [189, 7] width 15 height 15
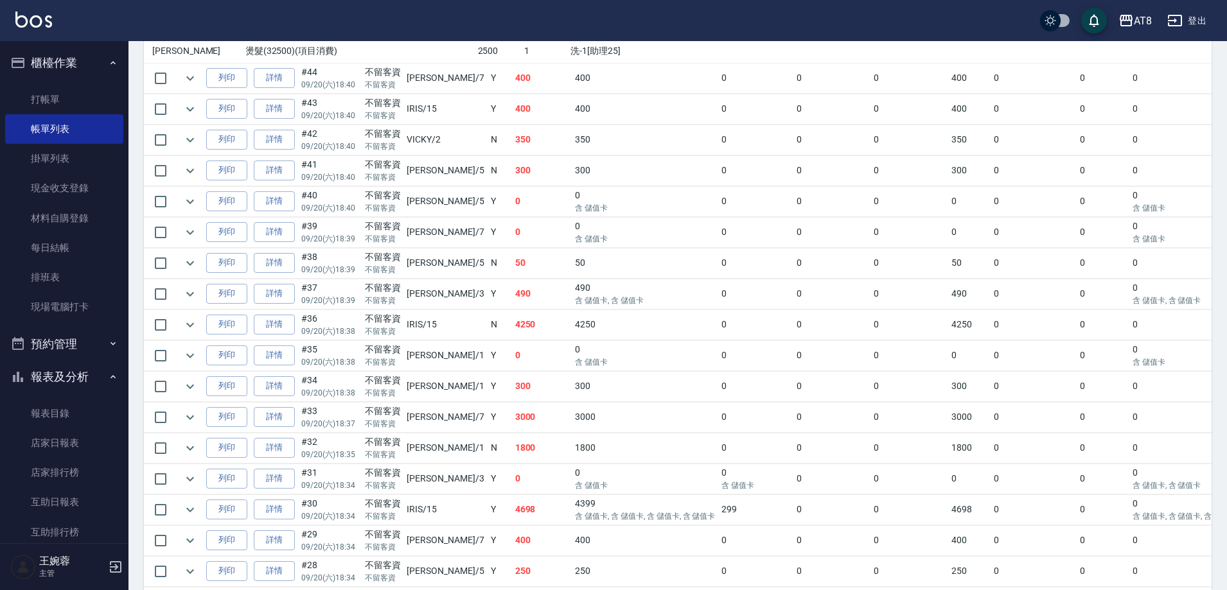
click at [198, 15] on icon "expand row" at bounding box center [189, 7] width 15 height 15
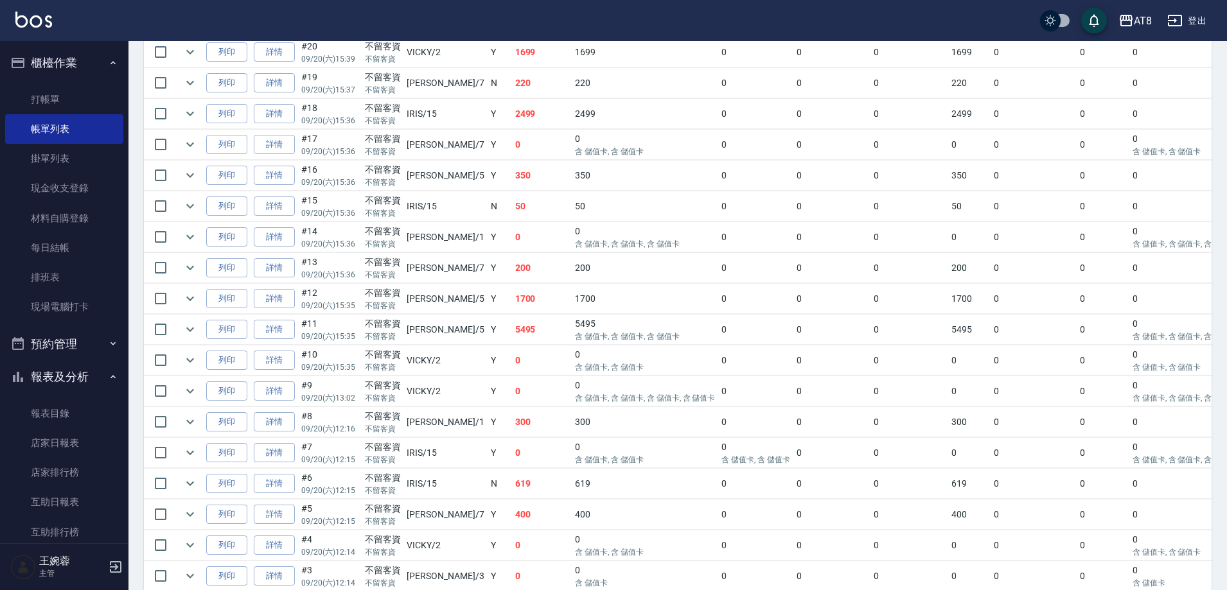
scroll to position [1848, 0]
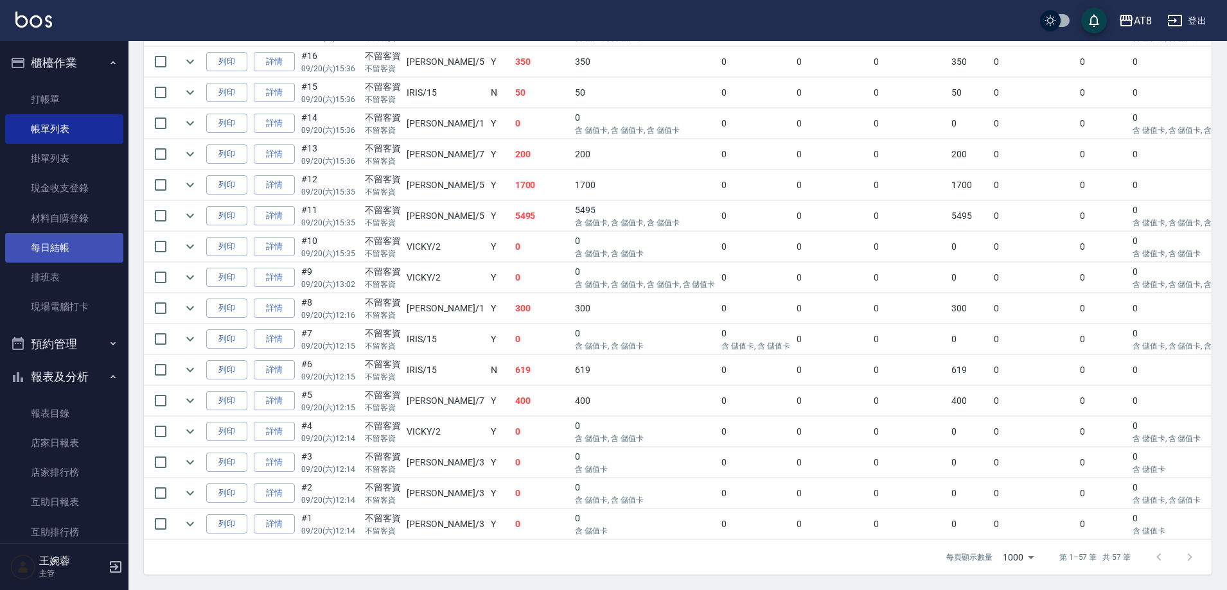
click at [37, 242] on link "每日結帳" at bounding box center [64, 248] width 118 height 30
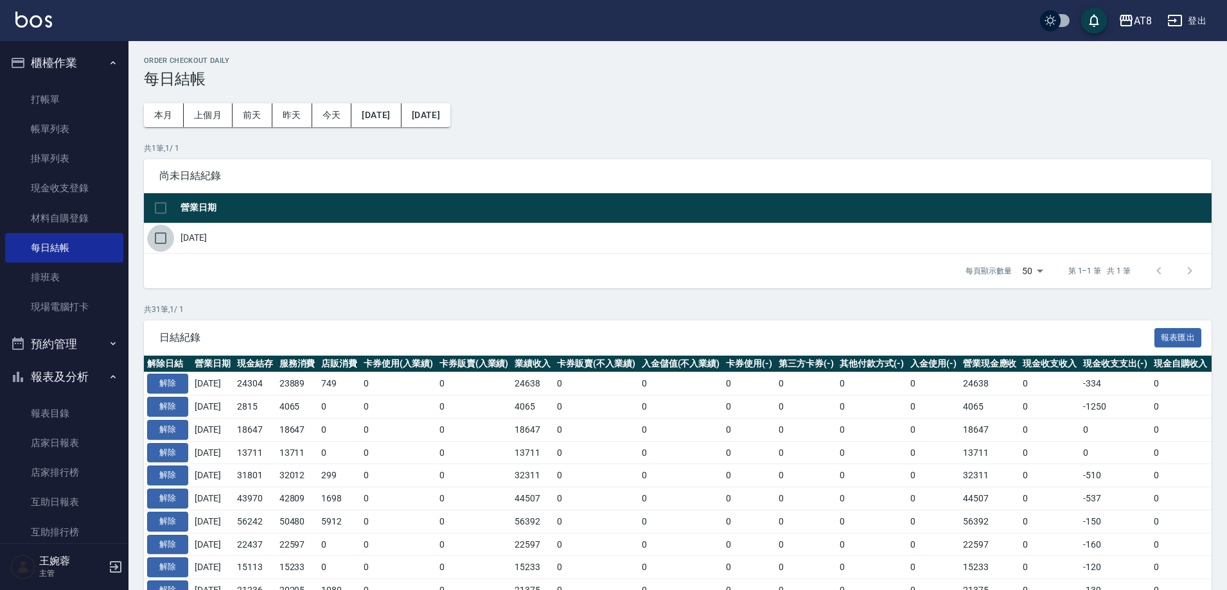
drag, startPoint x: 169, startPoint y: 242, endPoint x: 208, endPoint y: 240, distance: 39.3
click at [169, 241] on input "checkbox" at bounding box center [160, 238] width 27 height 27
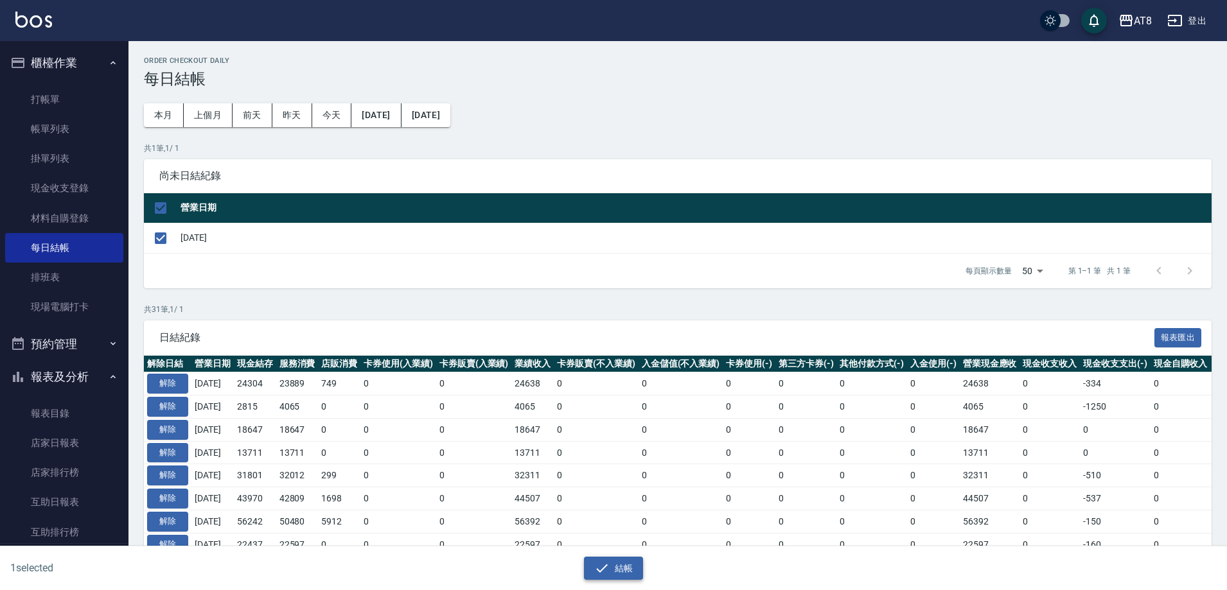
click at [615, 557] on button "結帳" at bounding box center [614, 569] width 60 height 24
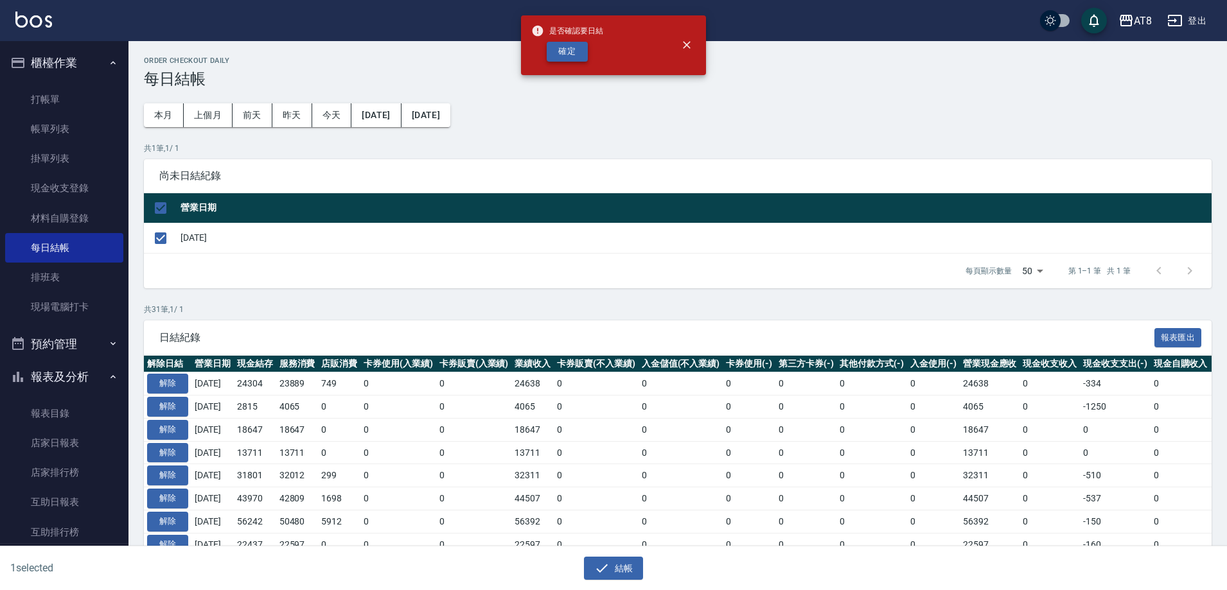
click at [571, 57] on button "確定" at bounding box center [567, 52] width 41 height 20
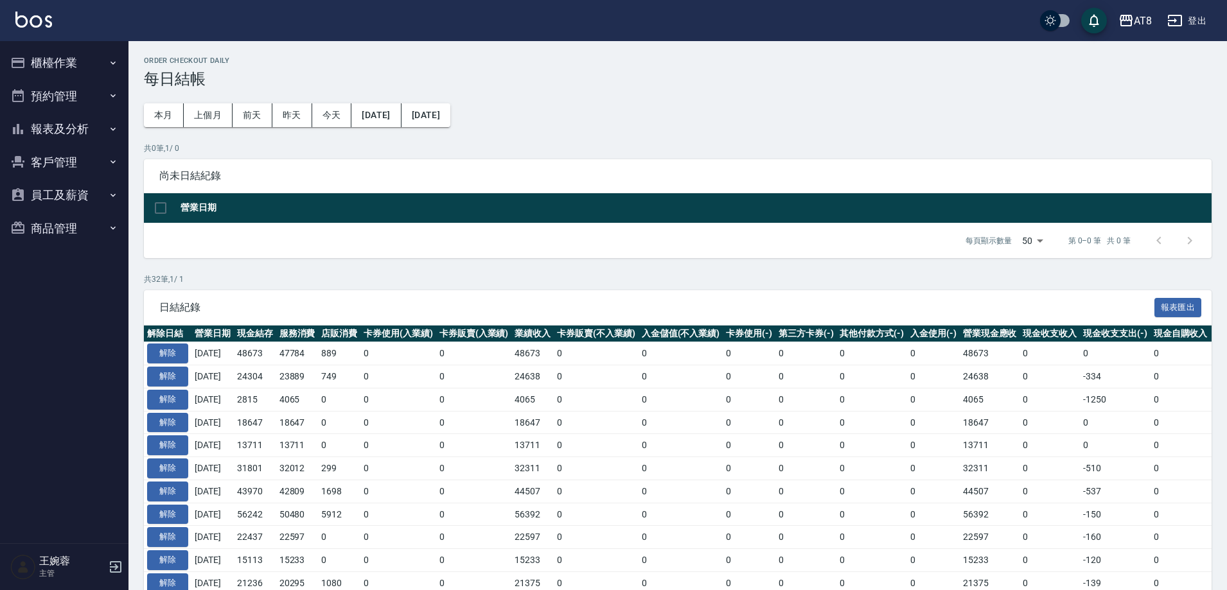
click at [64, 127] on button "報表及分析" at bounding box center [64, 128] width 118 height 33
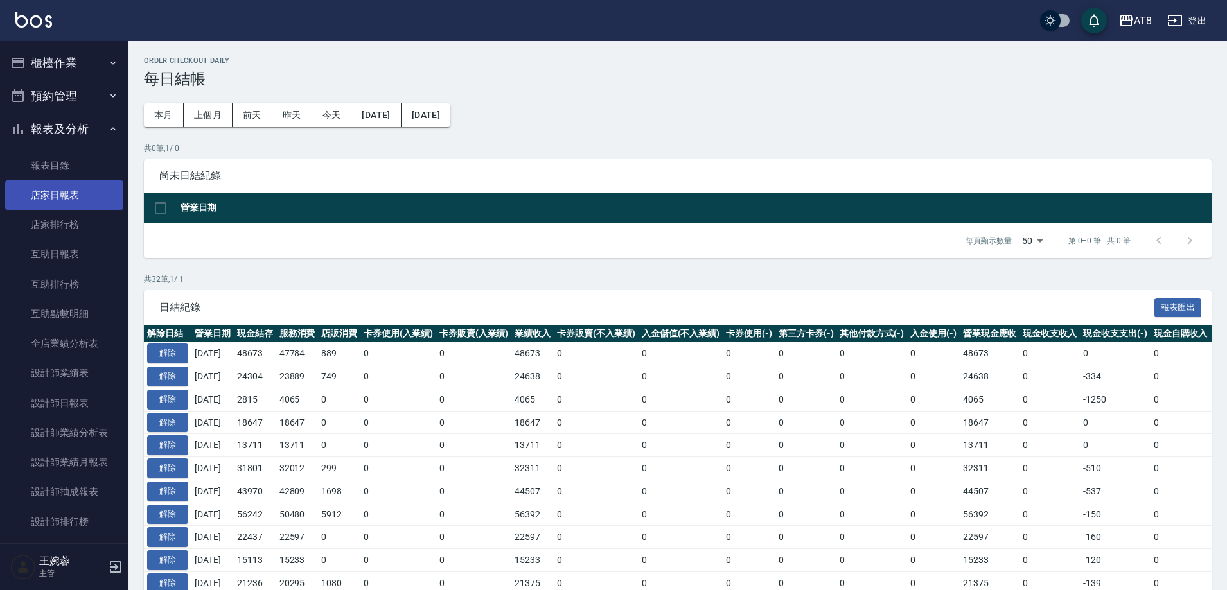
click at [75, 193] on link "店家日報表" at bounding box center [64, 195] width 118 height 30
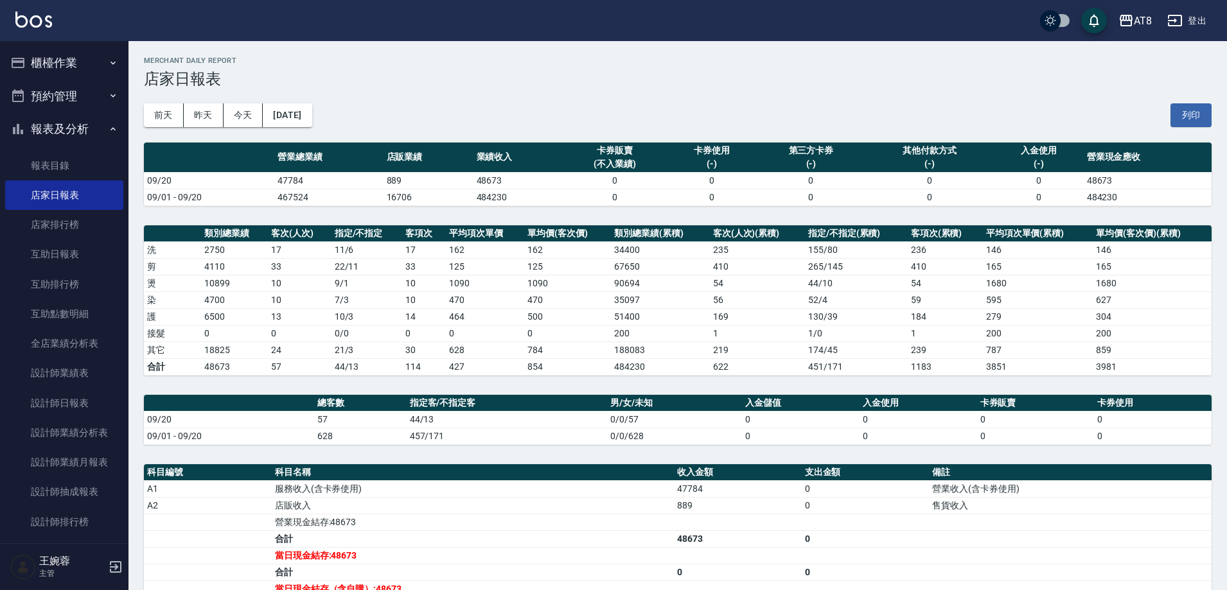
scroll to position [49, 0]
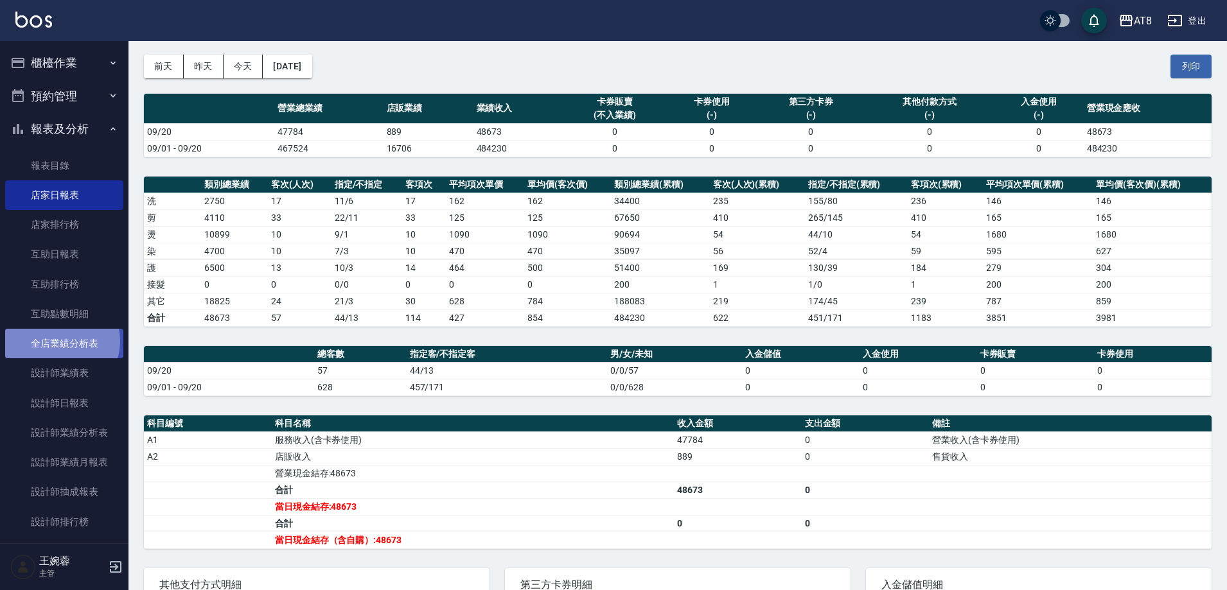
click at [57, 341] on link "全店業績分析表" at bounding box center [64, 344] width 118 height 30
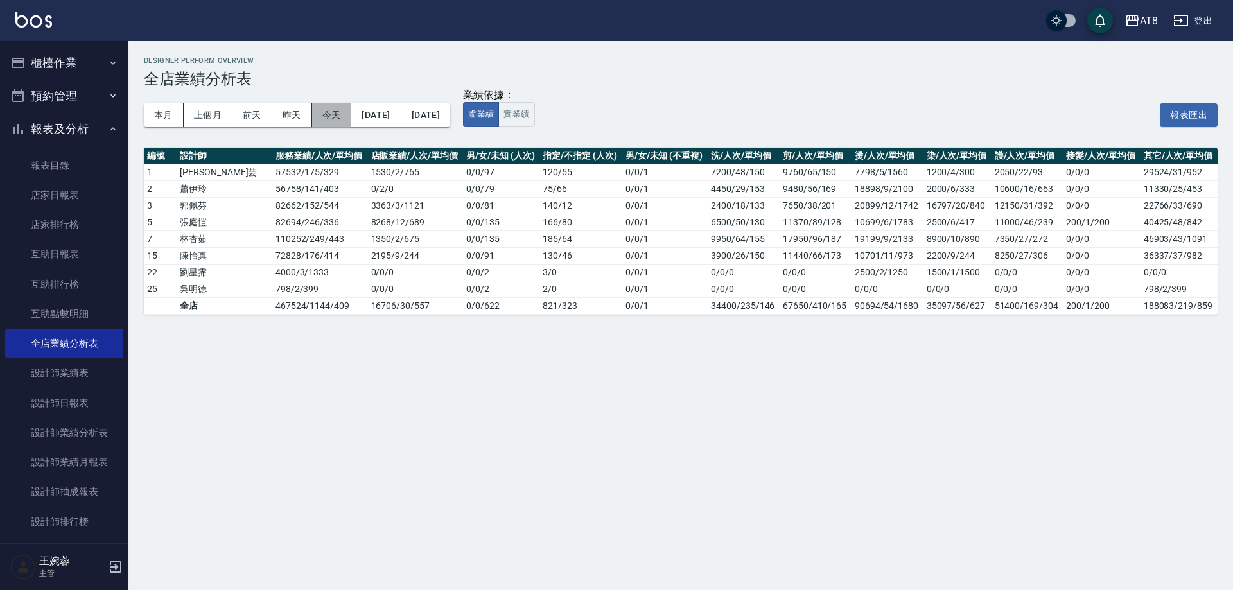
click at [313, 119] on button "今天" at bounding box center [332, 115] width 40 height 24
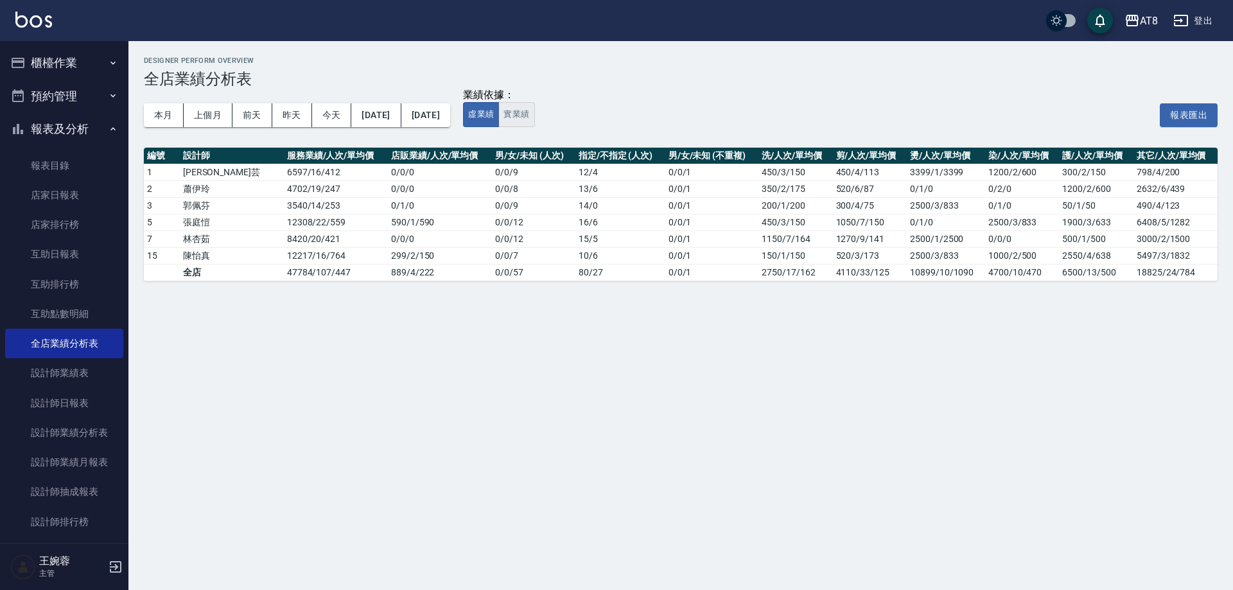
click at [534, 115] on button "實業績" at bounding box center [516, 114] width 36 height 25
click at [499, 121] on button "虛業績" at bounding box center [481, 114] width 36 height 25
click at [60, 190] on link "店家日報表" at bounding box center [64, 195] width 118 height 30
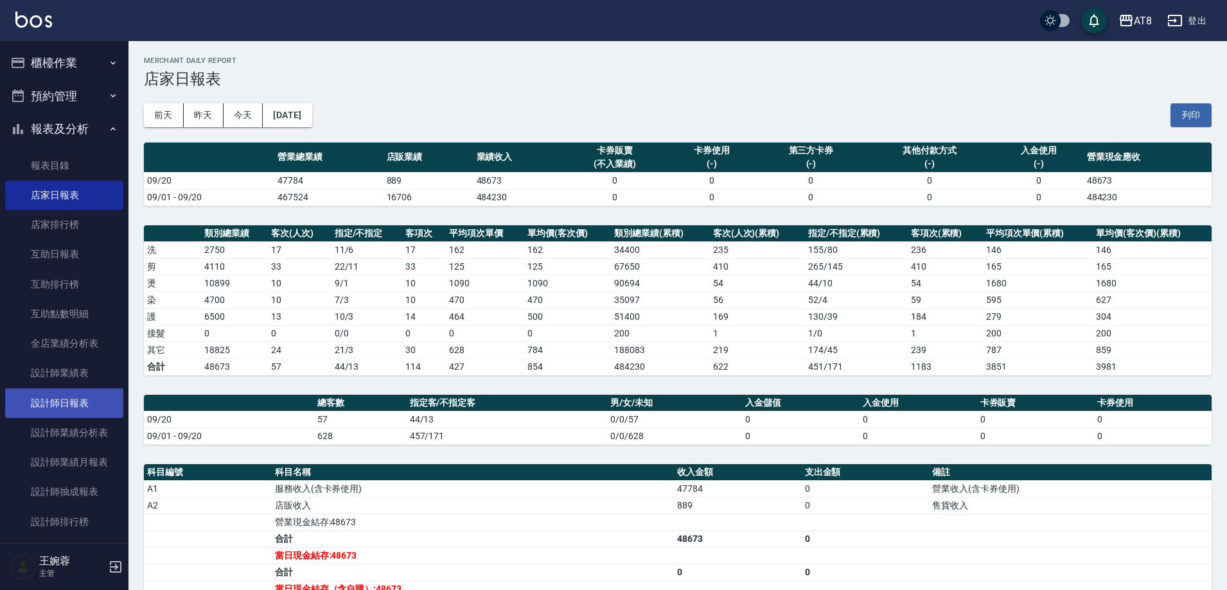
click at [57, 396] on link "設計師日報表" at bounding box center [64, 404] width 118 height 30
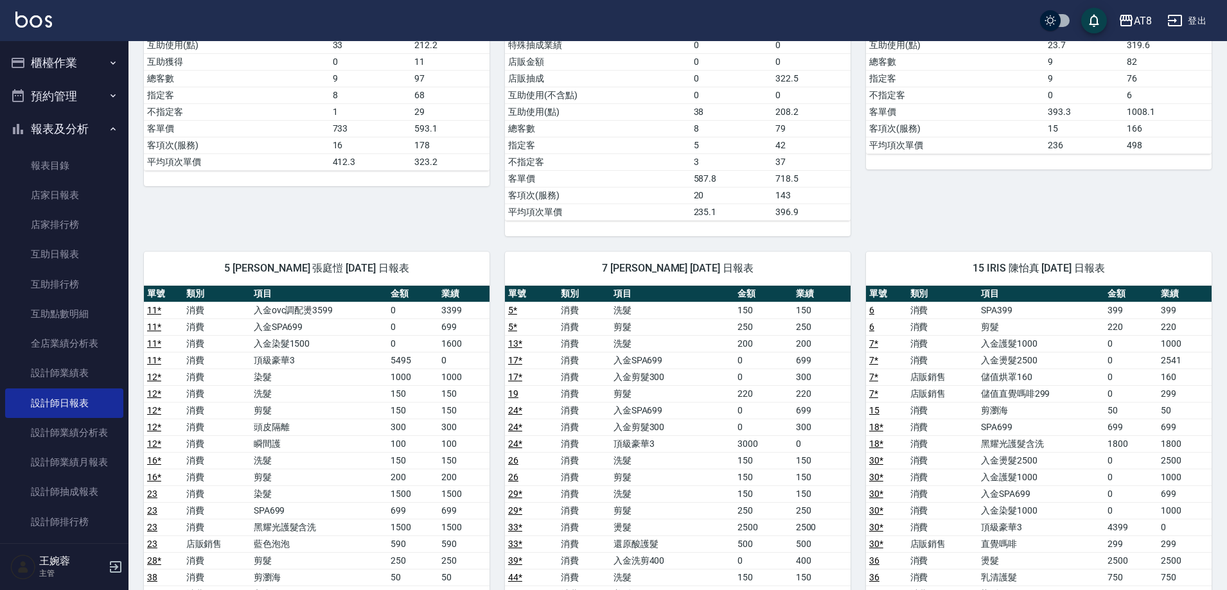
scroll to position [597, 0]
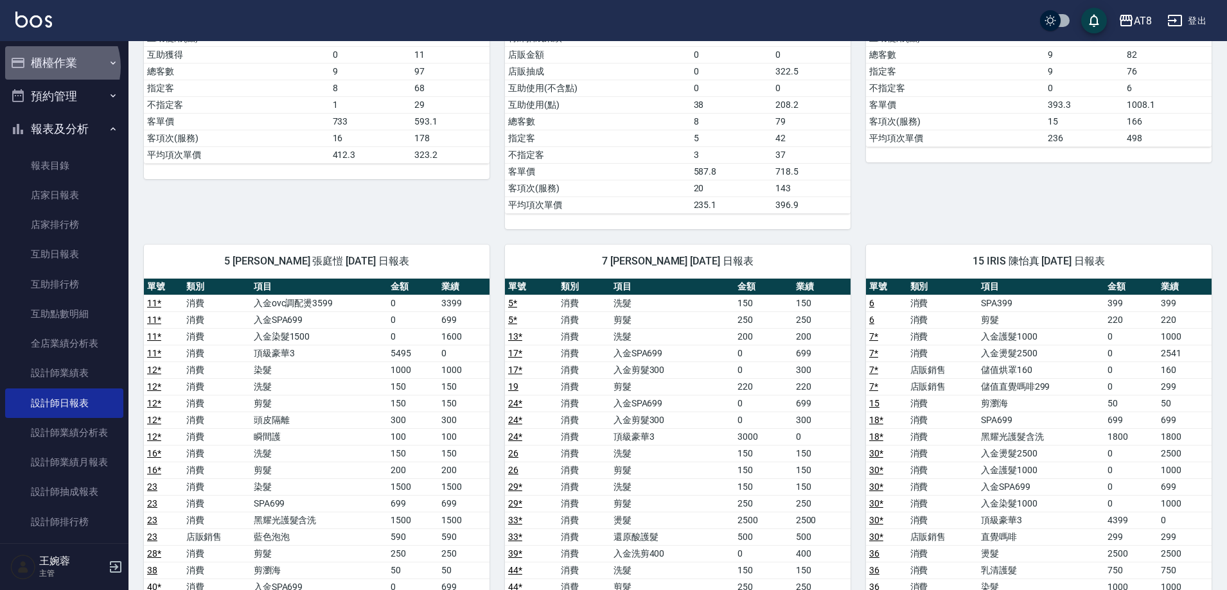
click at [49, 67] on button "櫃檯作業" at bounding box center [64, 62] width 118 height 33
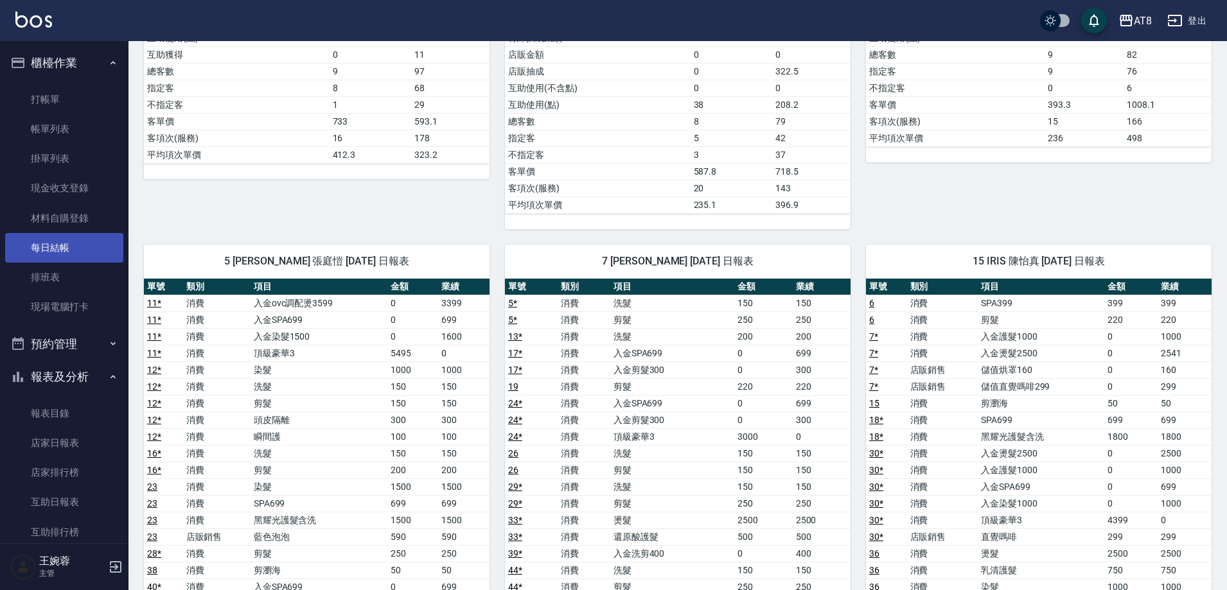
click at [62, 244] on link "每日結帳" at bounding box center [64, 248] width 118 height 30
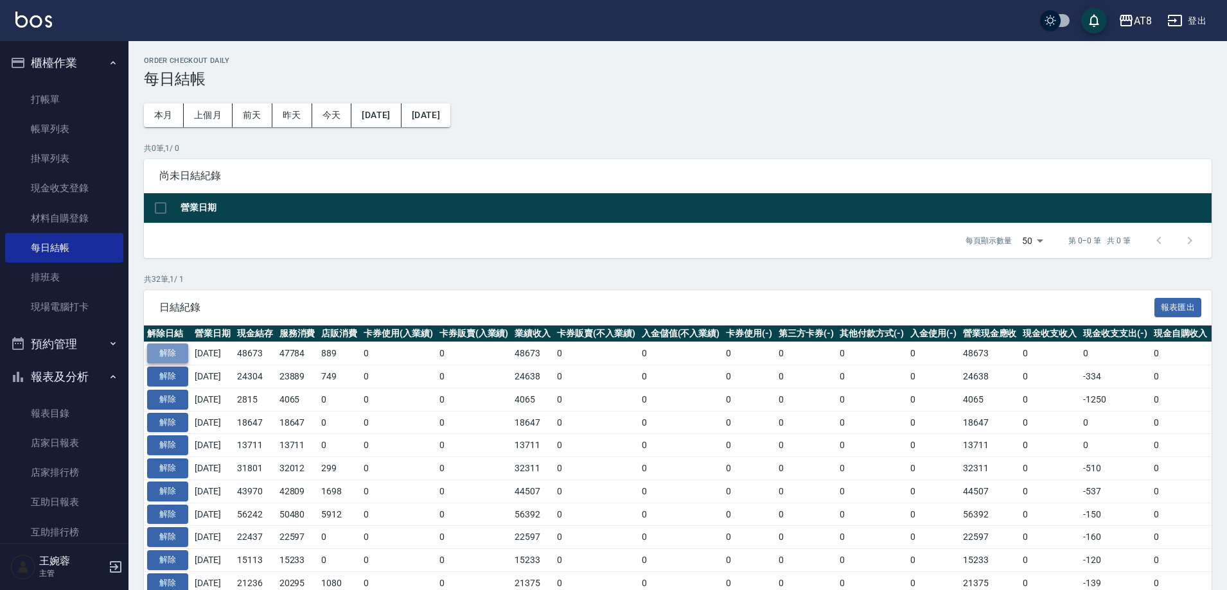
click at [180, 359] on button "解除" at bounding box center [167, 354] width 41 height 20
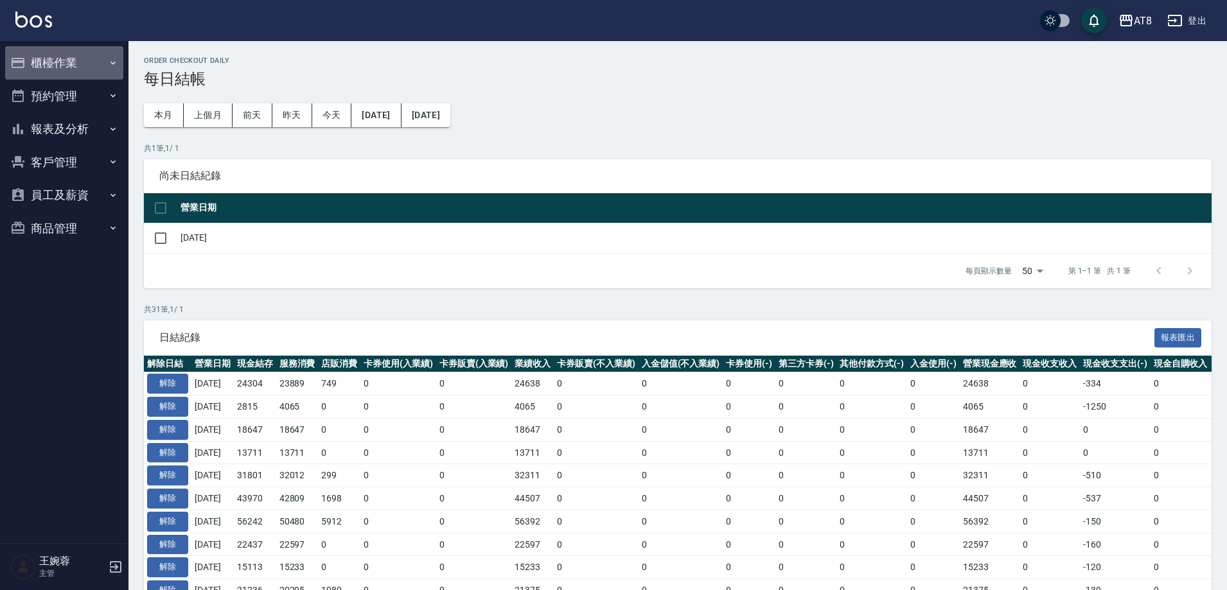
click at [91, 62] on button "櫃檯作業" at bounding box center [64, 62] width 118 height 33
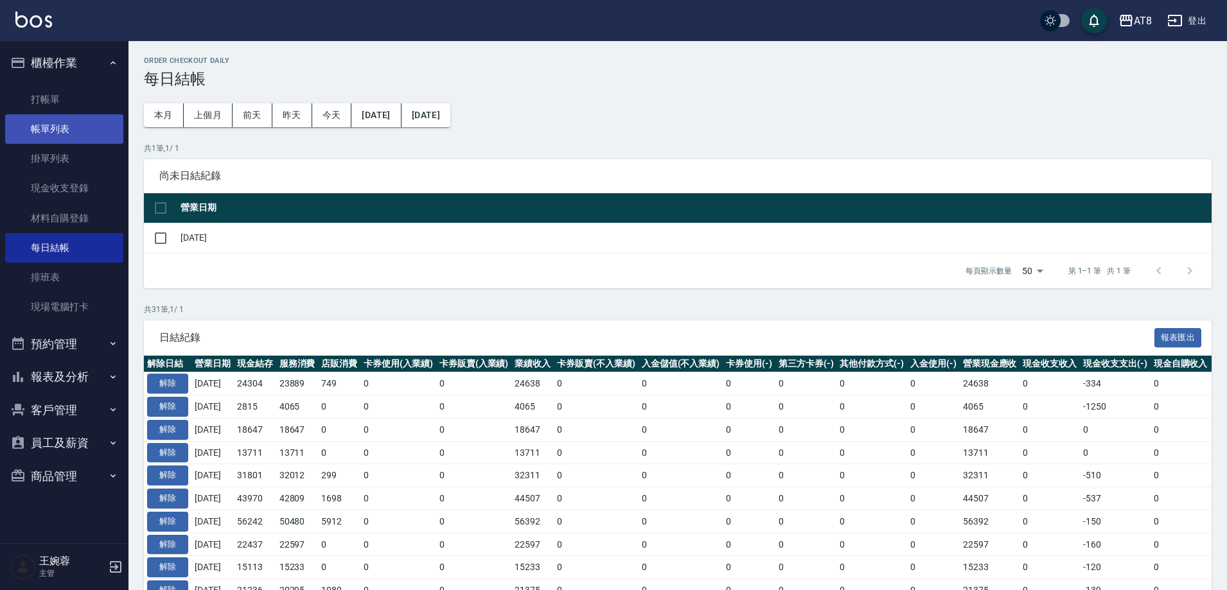
click at [80, 124] on link "帳單列表" at bounding box center [64, 129] width 118 height 30
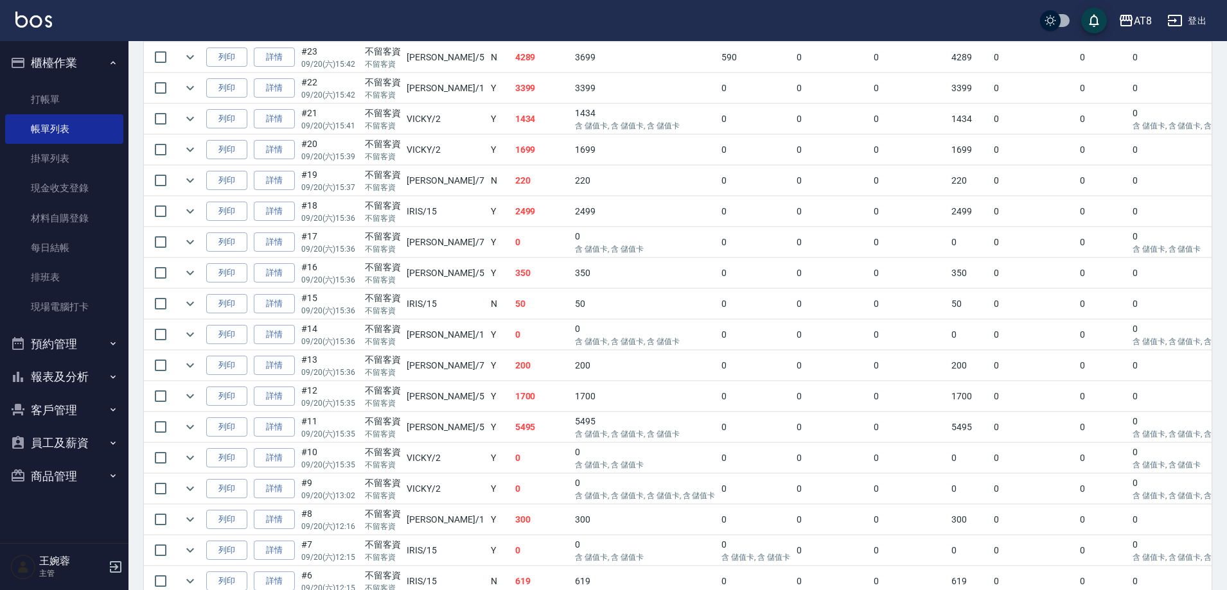
scroll to position [1460, 0]
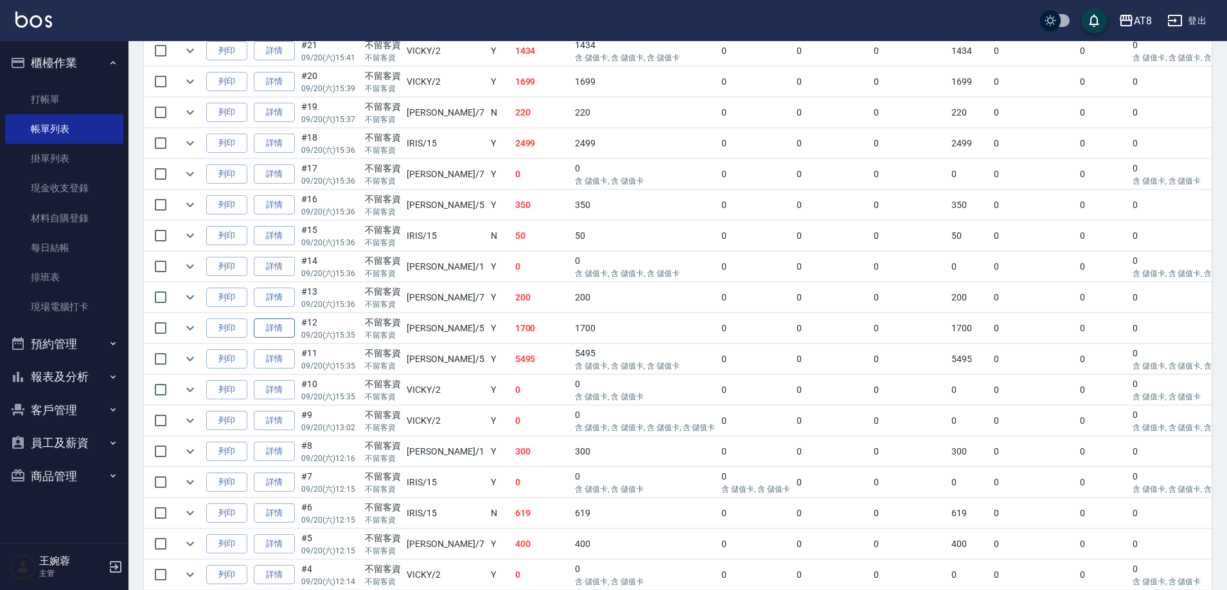
click at [295, 338] on link "詳情" at bounding box center [274, 329] width 41 height 20
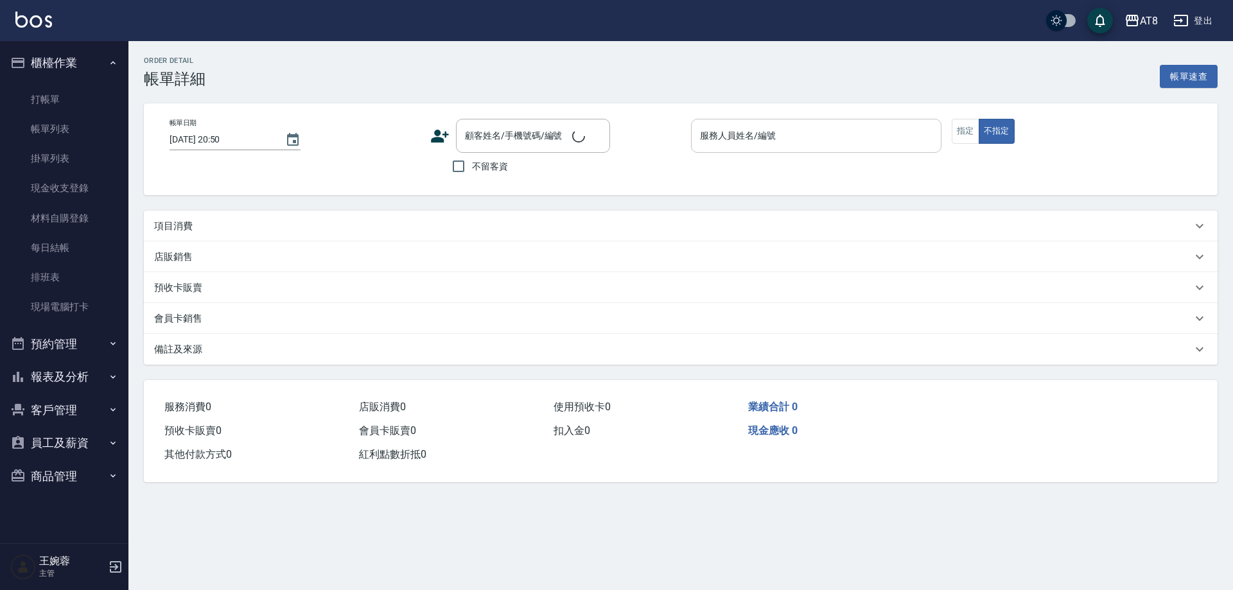
type input "[DATE] 15:35"
checkbox input "true"
type input "HANK-5"
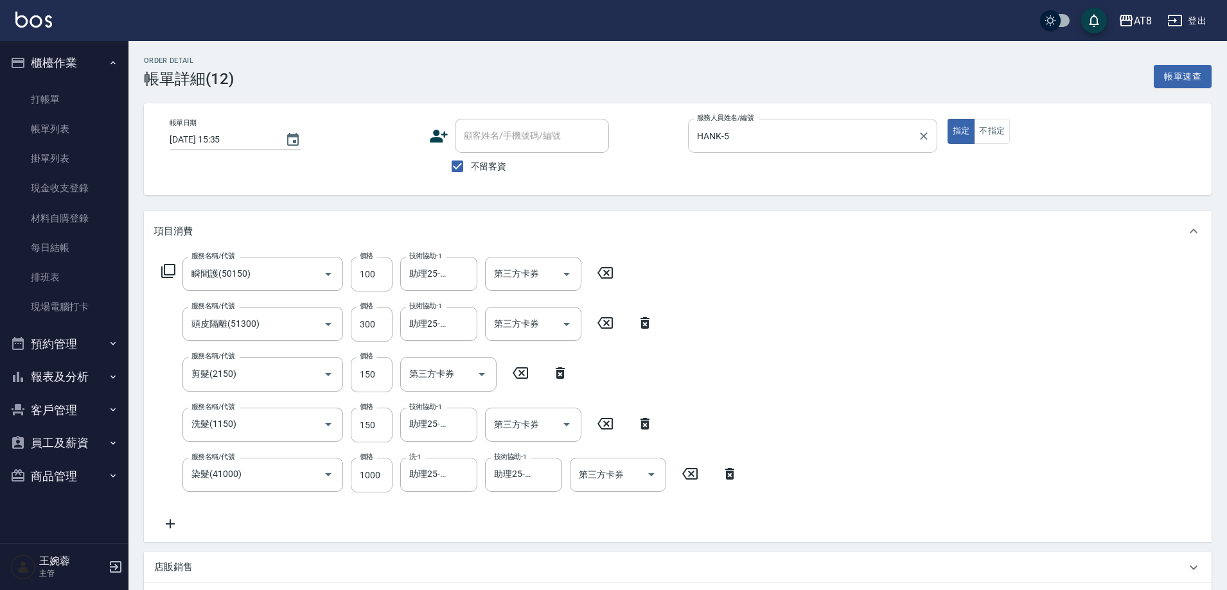
type input "瞬間護(50150)"
type input "頭皮隔離(51300)"
type input "剪髮(2150)"
type input "洗髮(1150)"
type input "染髮(41000)"
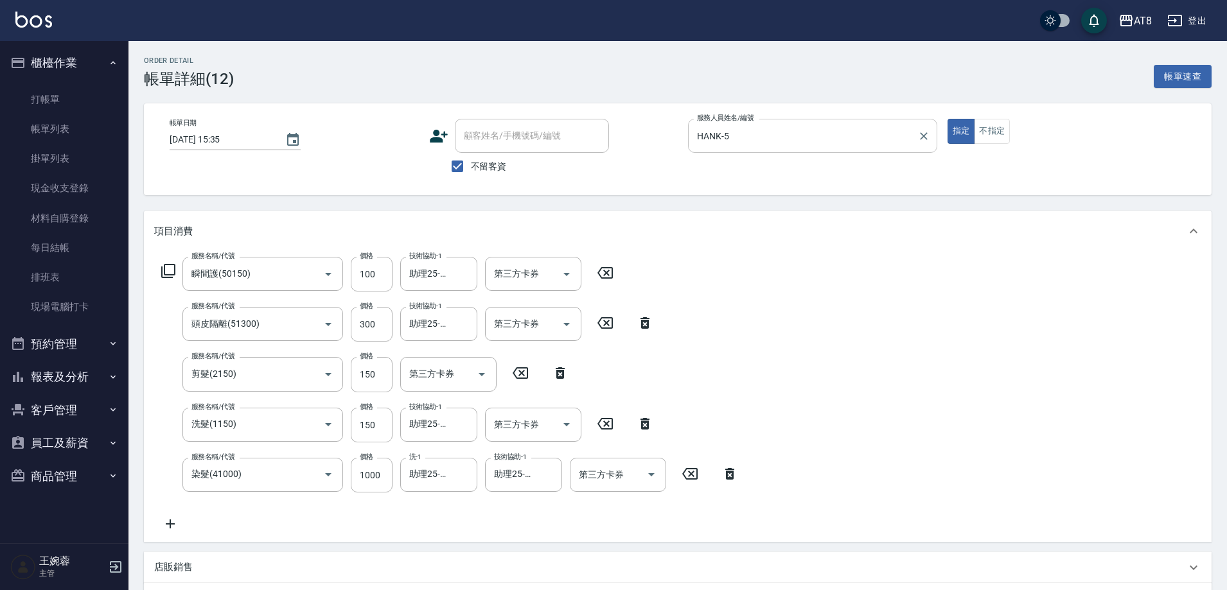
click at [870, 140] on input "HANK-5" at bounding box center [803, 136] width 218 height 22
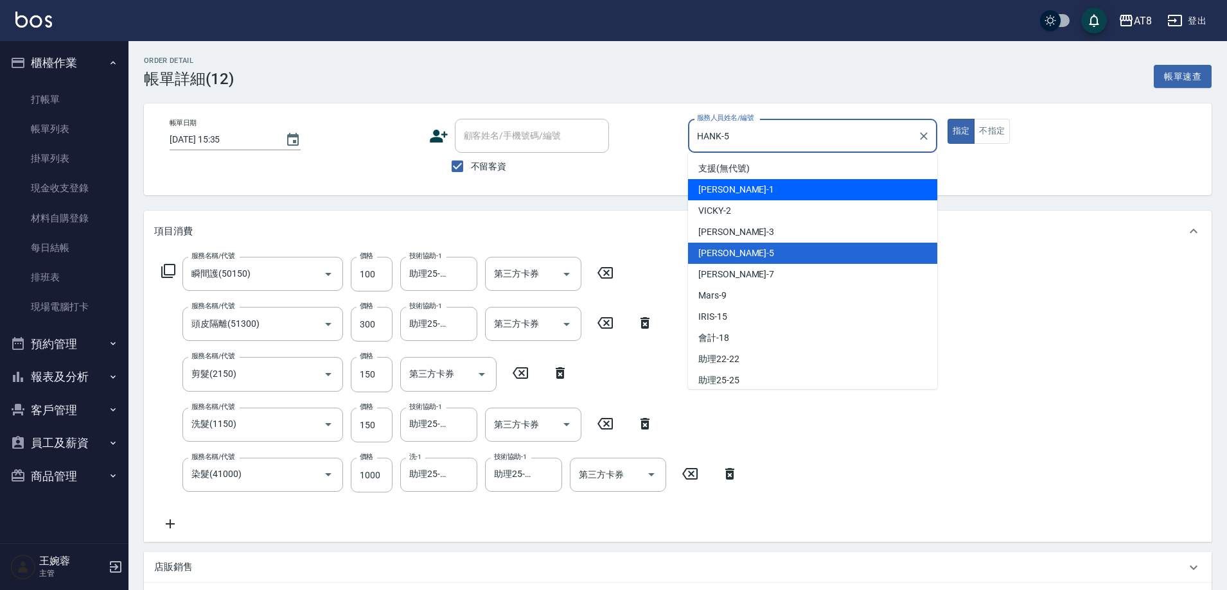
click at [766, 193] on div "YUKI -1" at bounding box center [812, 189] width 249 height 21
type input "YUKI-1"
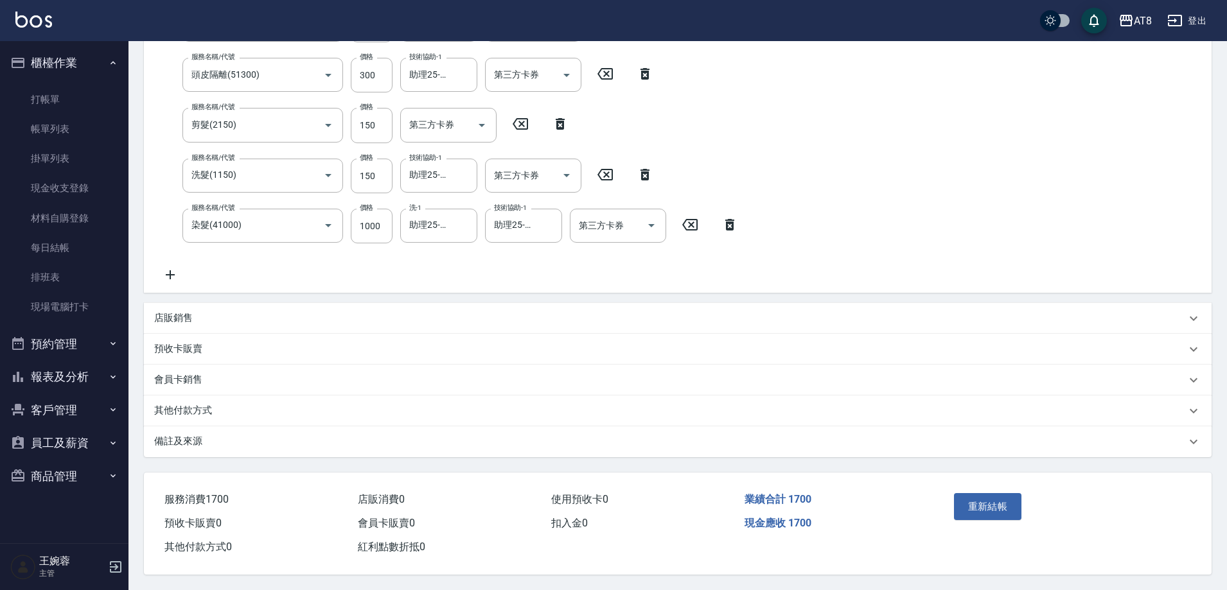
scroll to position [272, 0]
click at [983, 493] on button "重新結帳" at bounding box center [988, 506] width 68 height 27
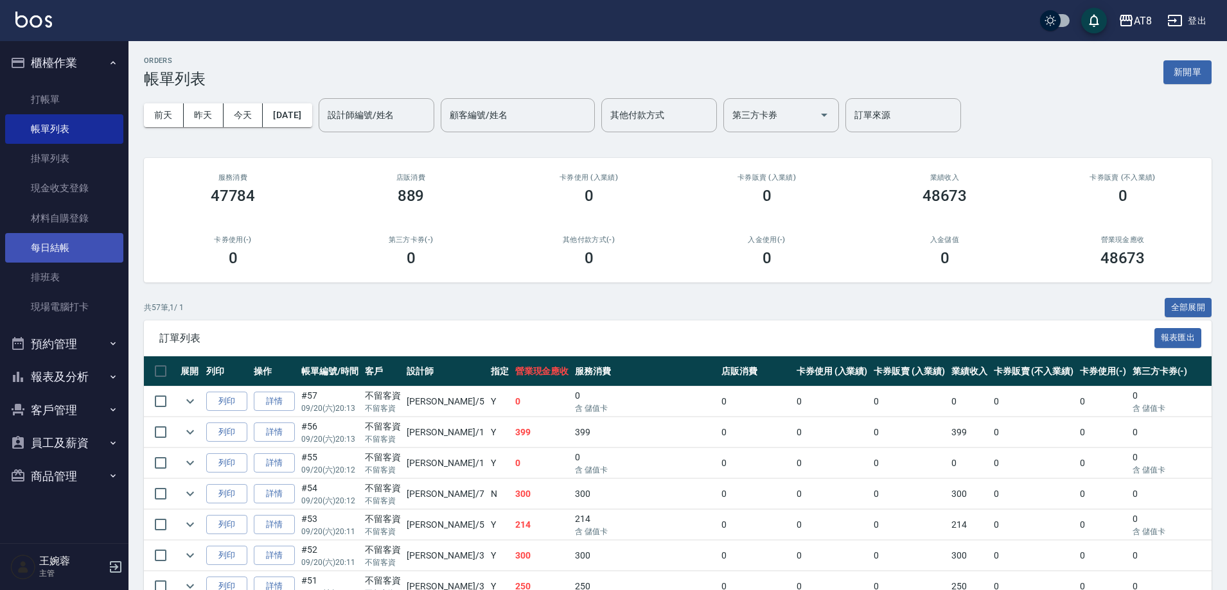
click at [83, 240] on link "每日結帳" at bounding box center [64, 248] width 118 height 30
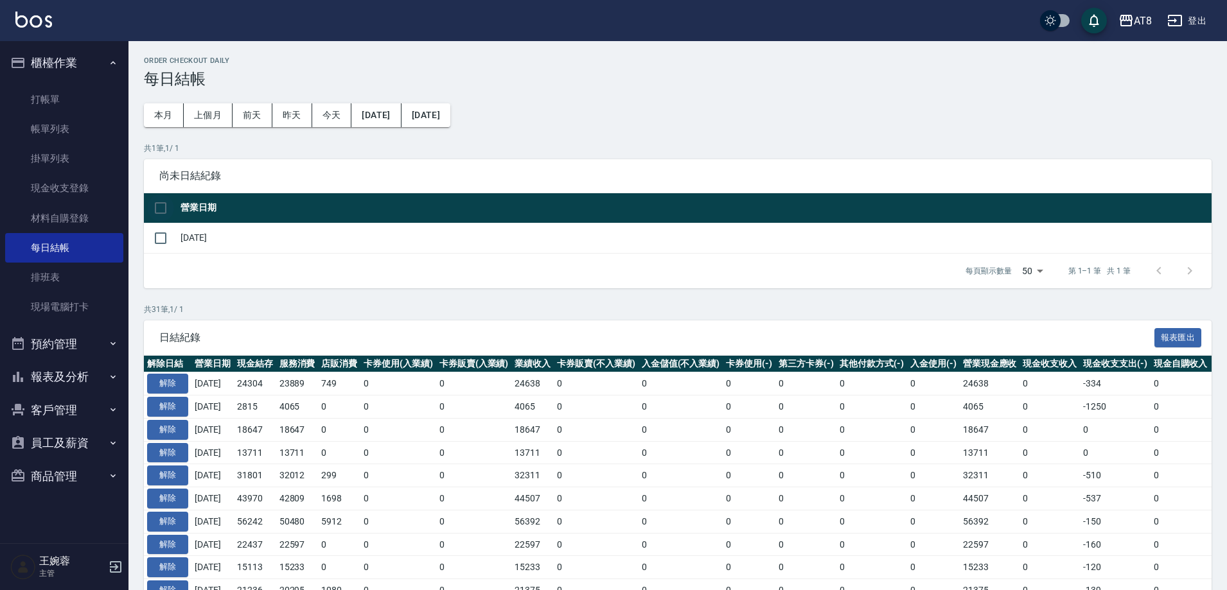
click at [168, 201] on input "checkbox" at bounding box center [160, 208] width 27 height 27
checkbox input "true"
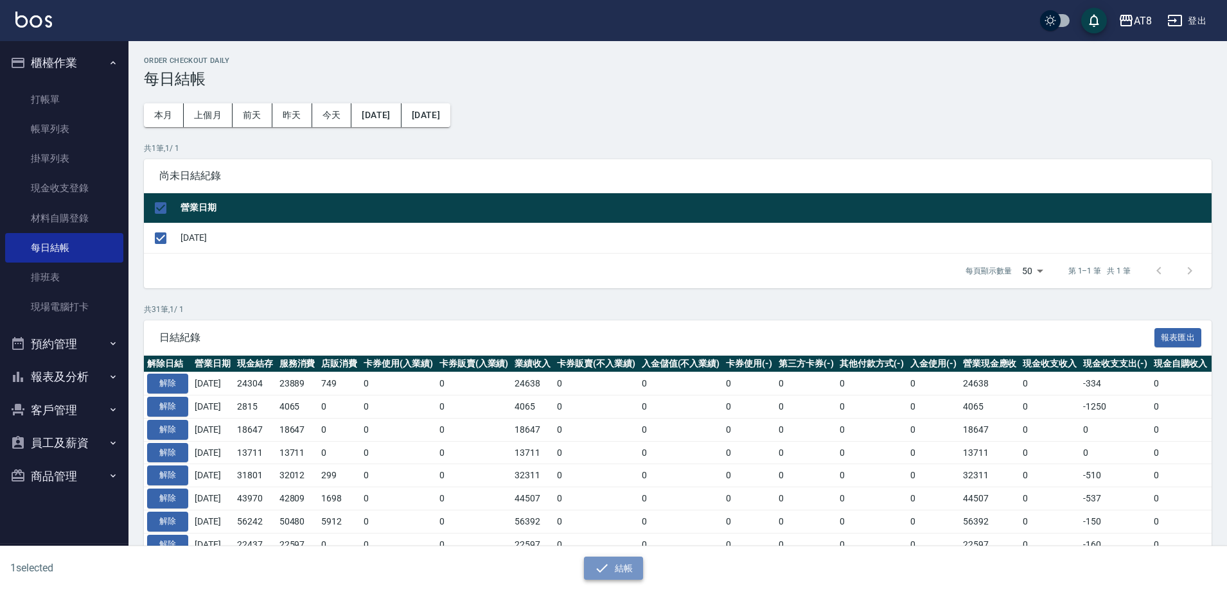
click at [594, 561] on icon "button" at bounding box center [601, 568] width 15 height 15
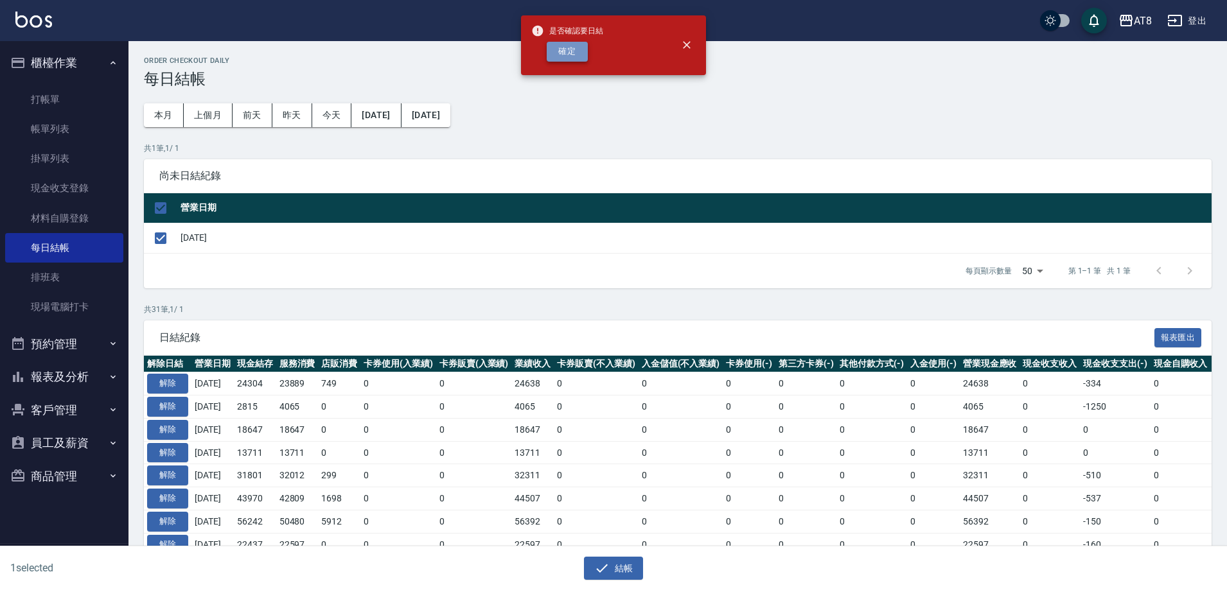
click at [577, 59] on button "確定" at bounding box center [567, 52] width 41 height 20
checkbox input "false"
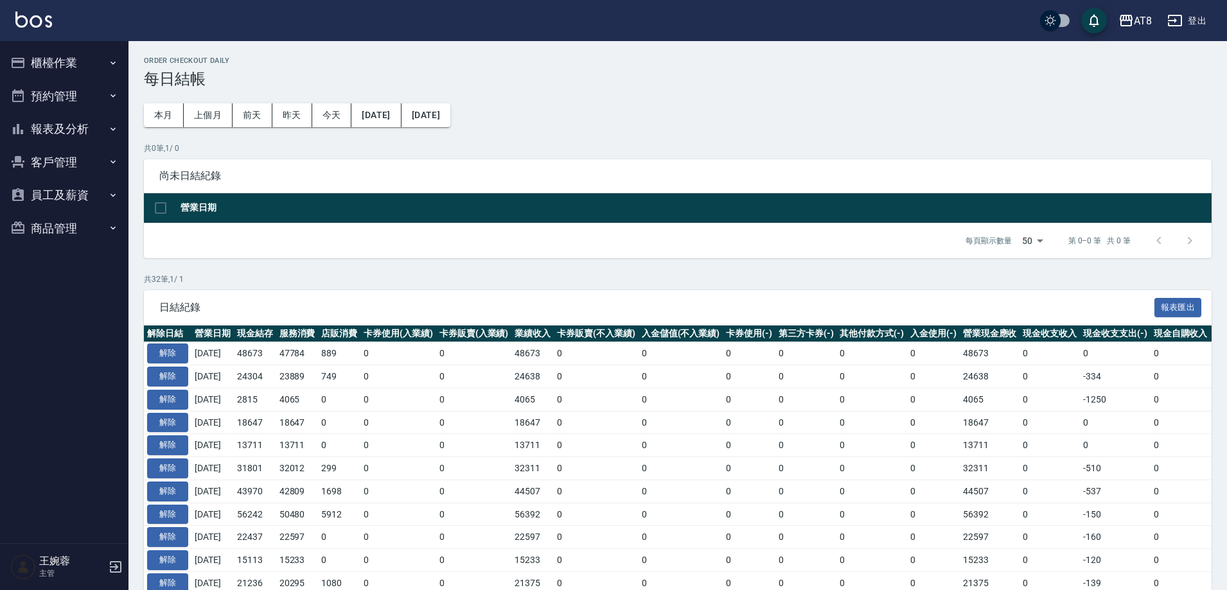
click at [66, 118] on button "報表及分析" at bounding box center [64, 128] width 118 height 33
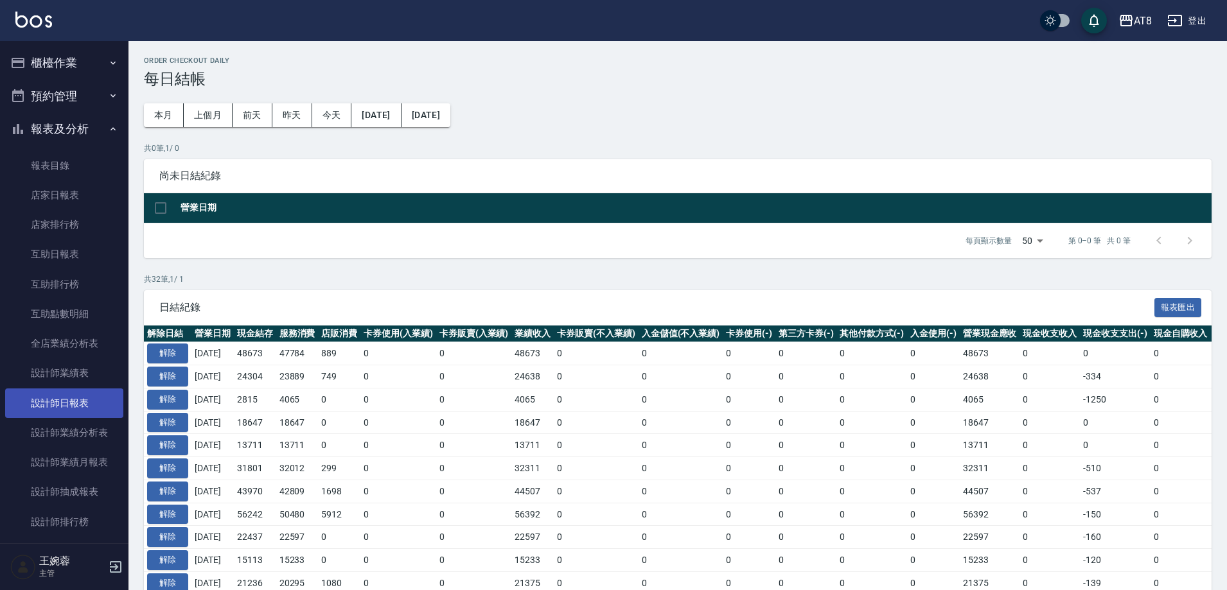
click at [92, 400] on link "設計師日報表" at bounding box center [64, 404] width 118 height 30
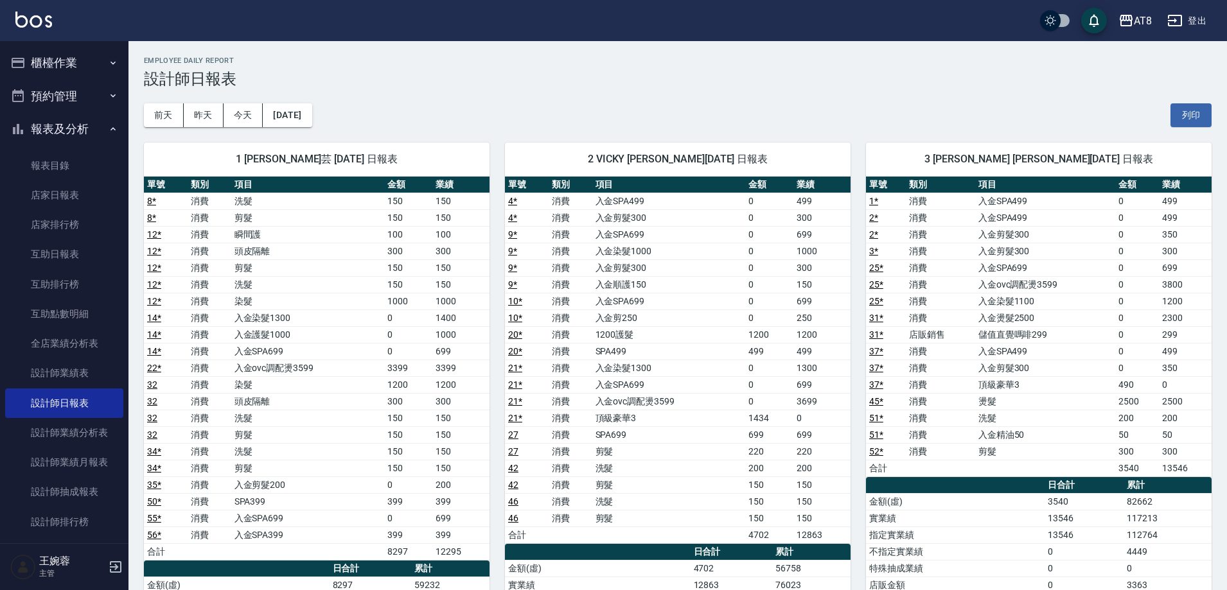
scroll to position [64, 0]
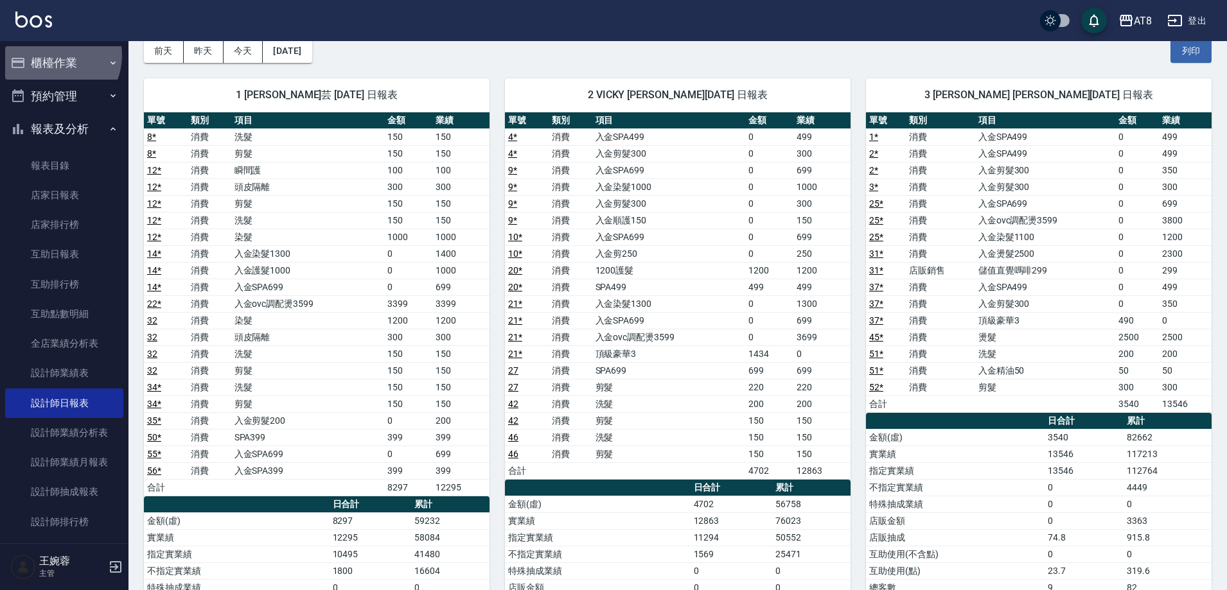
click at [52, 55] on button "櫃檯作業" at bounding box center [64, 62] width 118 height 33
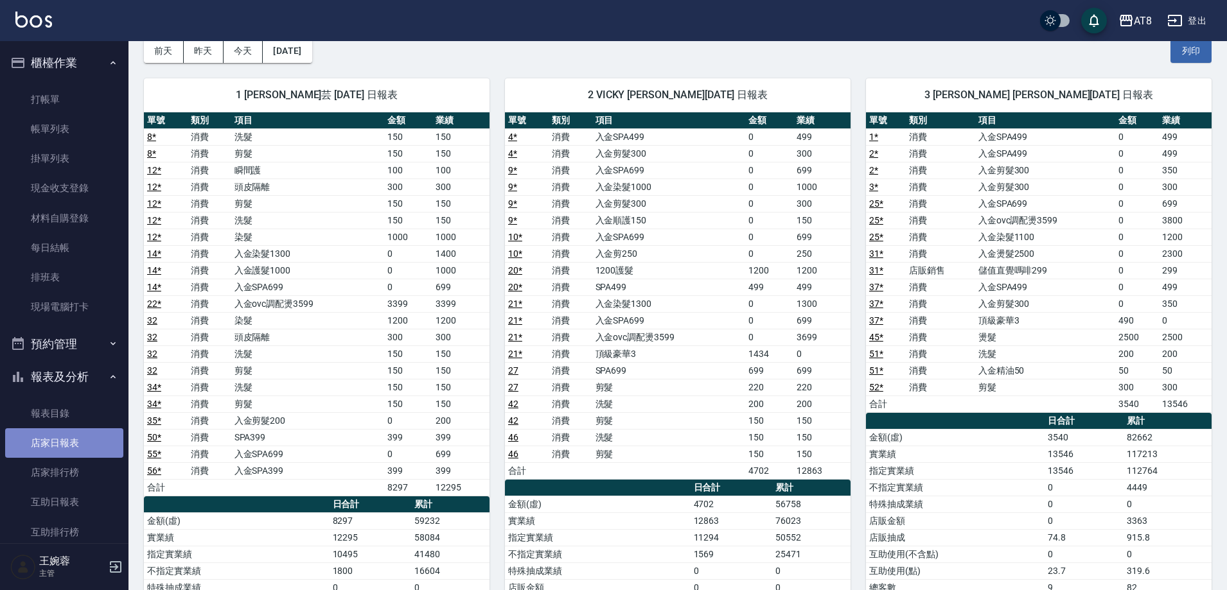
click at [73, 435] on link "店家日報表" at bounding box center [64, 443] width 118 height 30
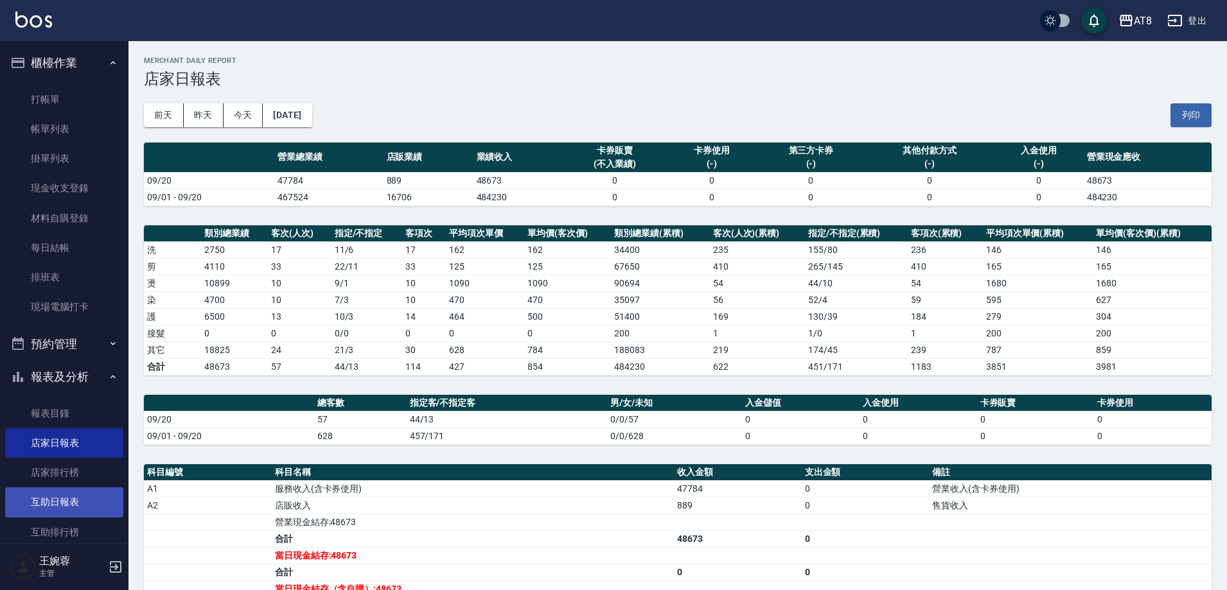
click at [53, 500] on link "互助日報表" at bounding box center [64, 502] width 118 height 30
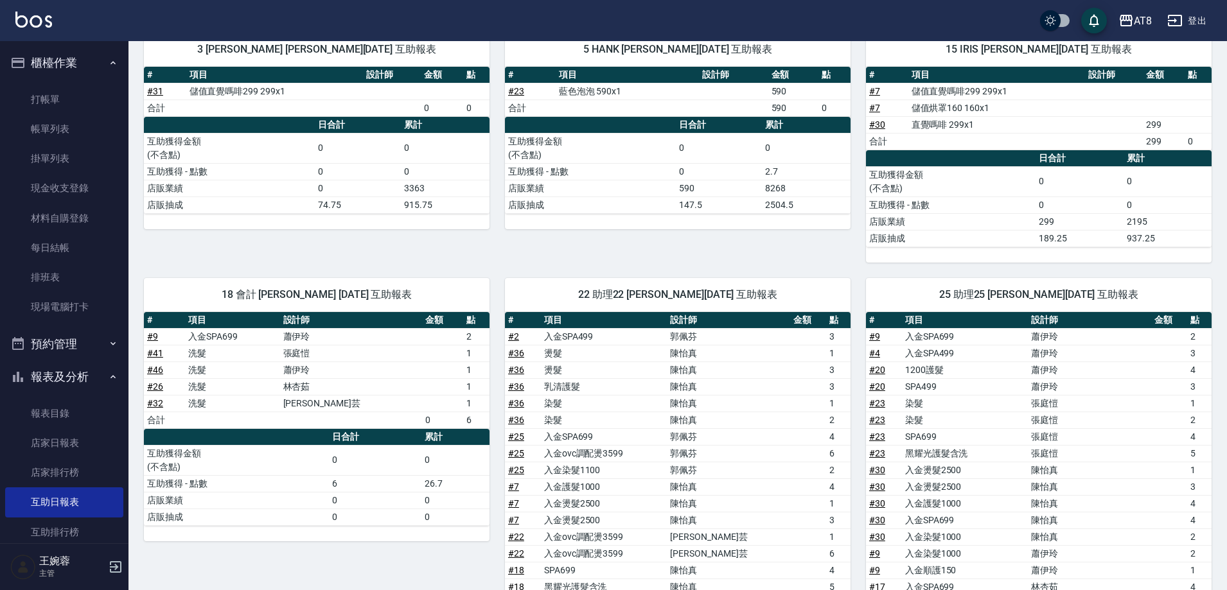
scroll to position [151, 0]
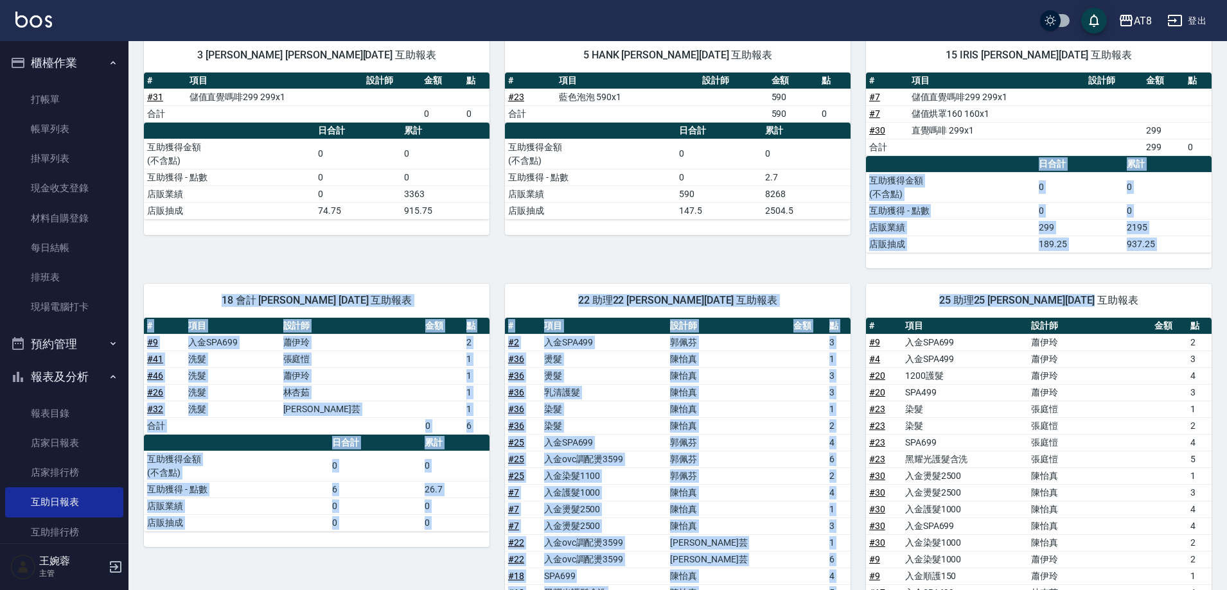
drag, startPoint x: 1226, startPoint y: 250, endPoint x: 1232, endPoint y: 317, distance: 66.5
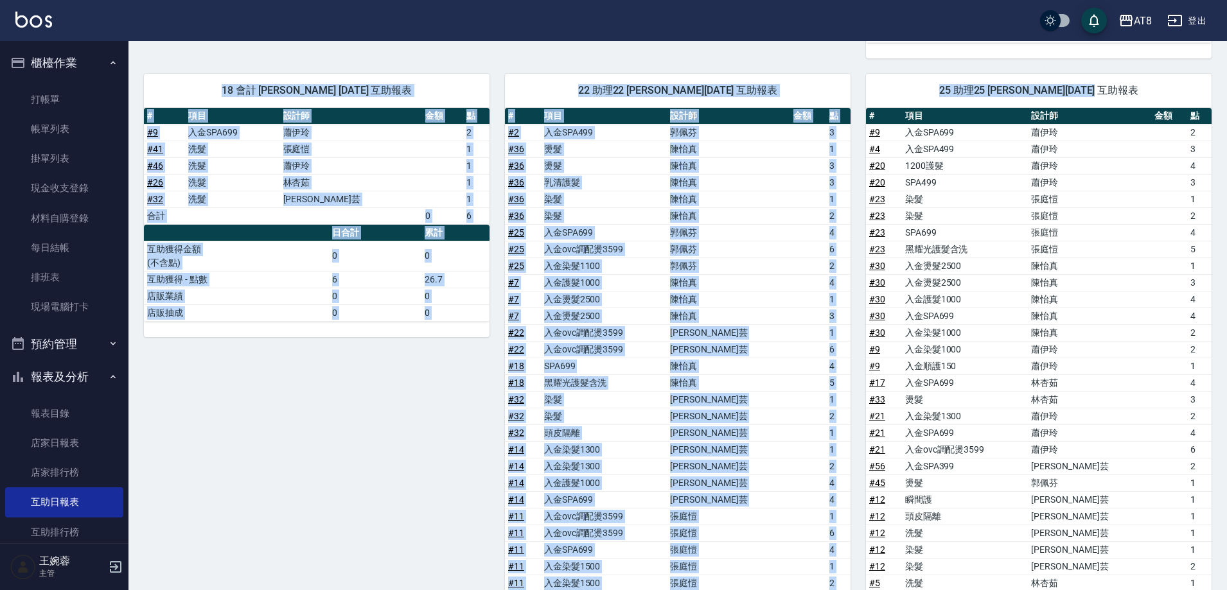
scroll to position [355, 0]
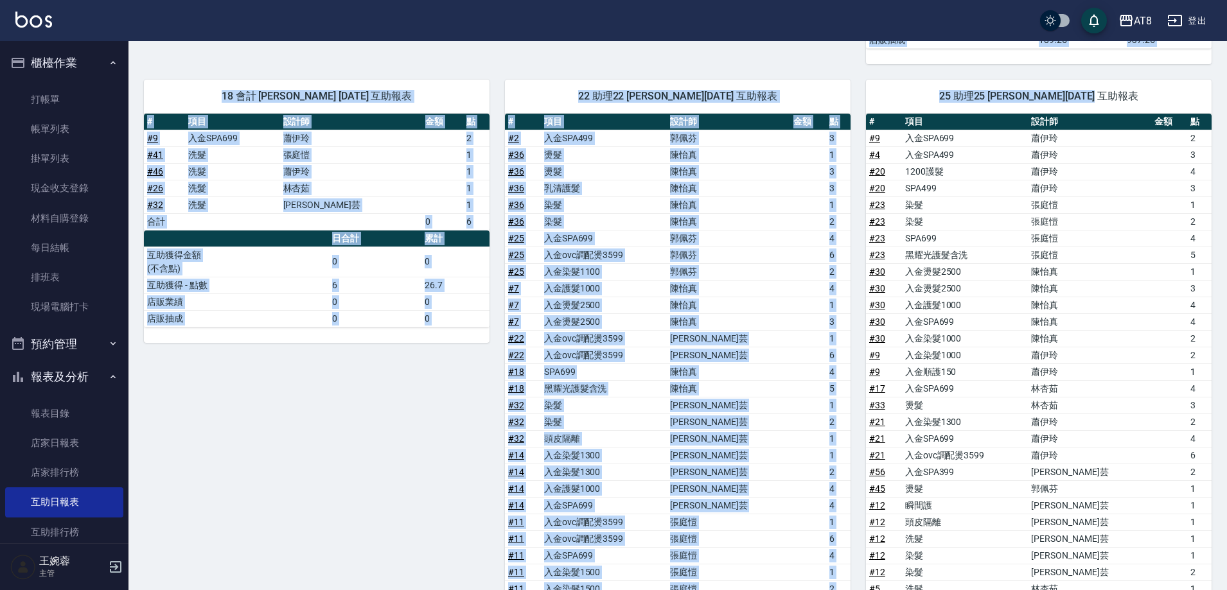
click at [247, 485] on div "18 會計 王婉蓉 09/20/2025 互助報表 # 項目 設計師 金額 點 # 9 入金SPA699 蕭伊玲 2 # 41 洗髮 張庭愷 1 # 46 洗…" at bounding box center [308, 412] width 361 height 696
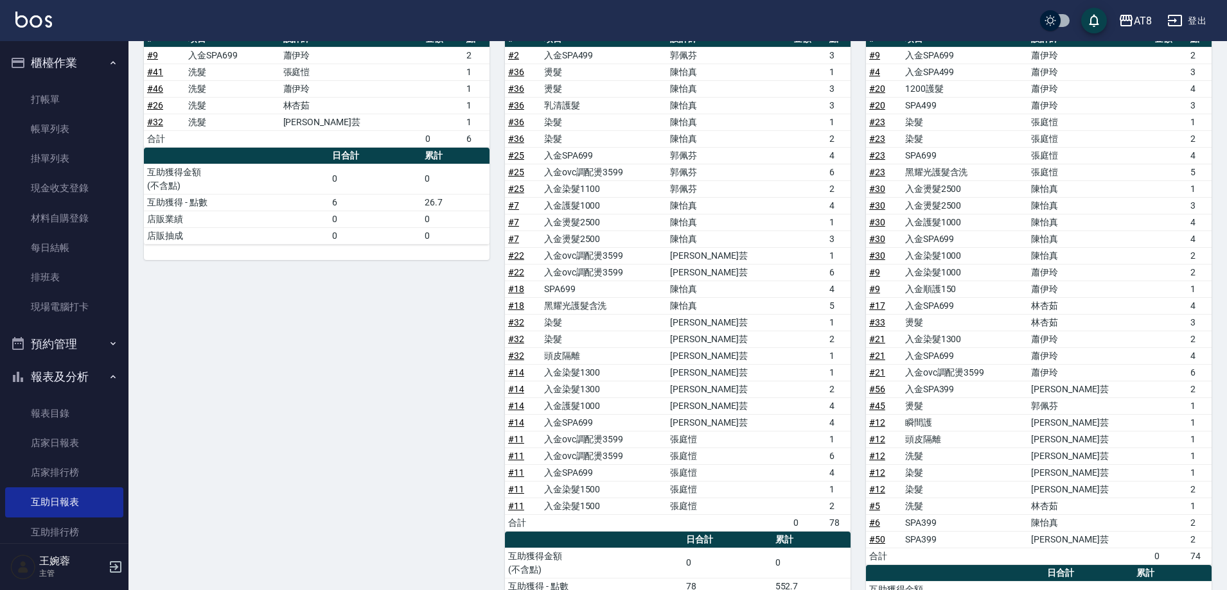
scroll to position [419, 0]
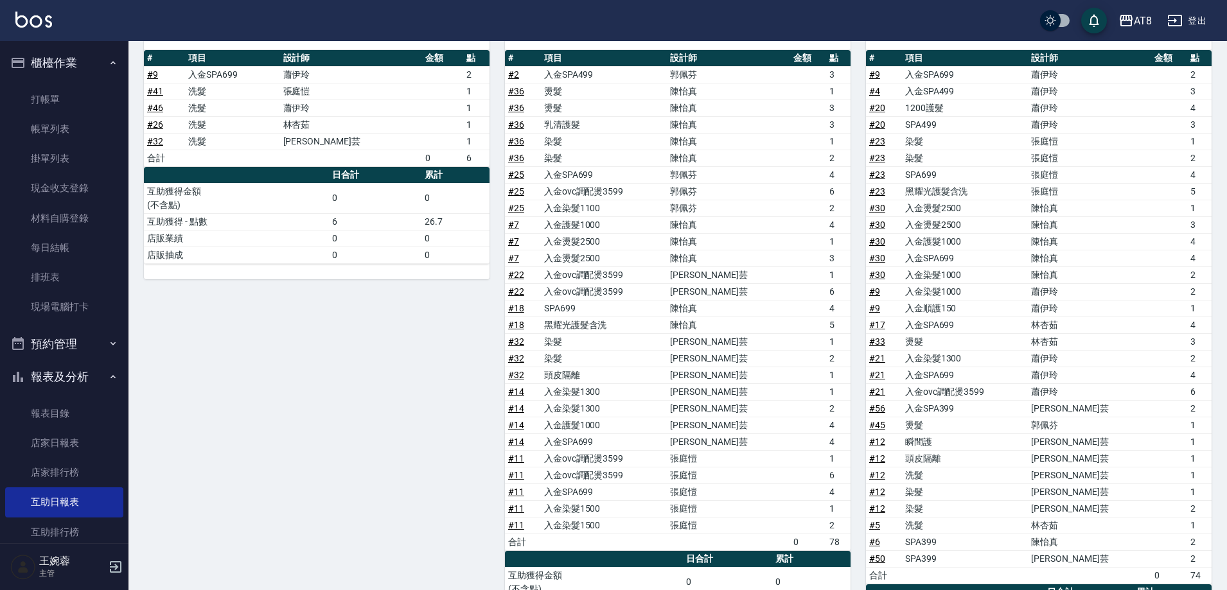
click at [288, 401] on div "18 會計 王婉蓉 09/20/2025 互助報表 # 項目 設計師 金額 點 # 9 入金SPA699 蕭伊玲 2 # 41 洗髮 張庭愷 1 # 46 洗…" at bounding box center [308, 349] width 361 height 696
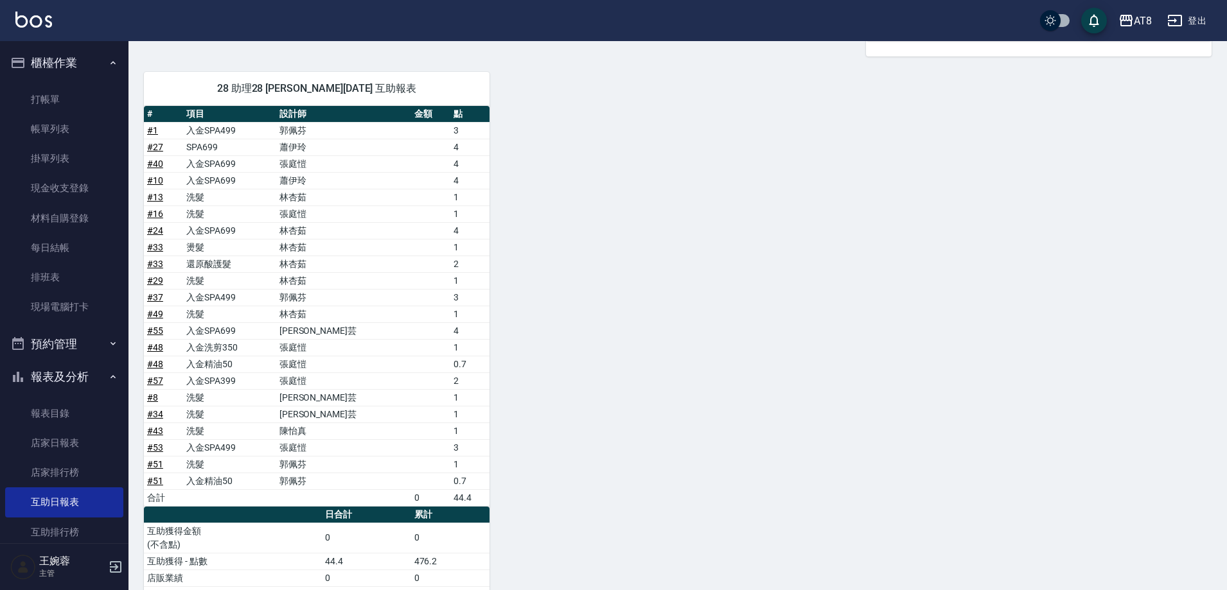
scroll to position [1103, 0]
